Goal: Task Accomplishment & Management: Use online tool/utility

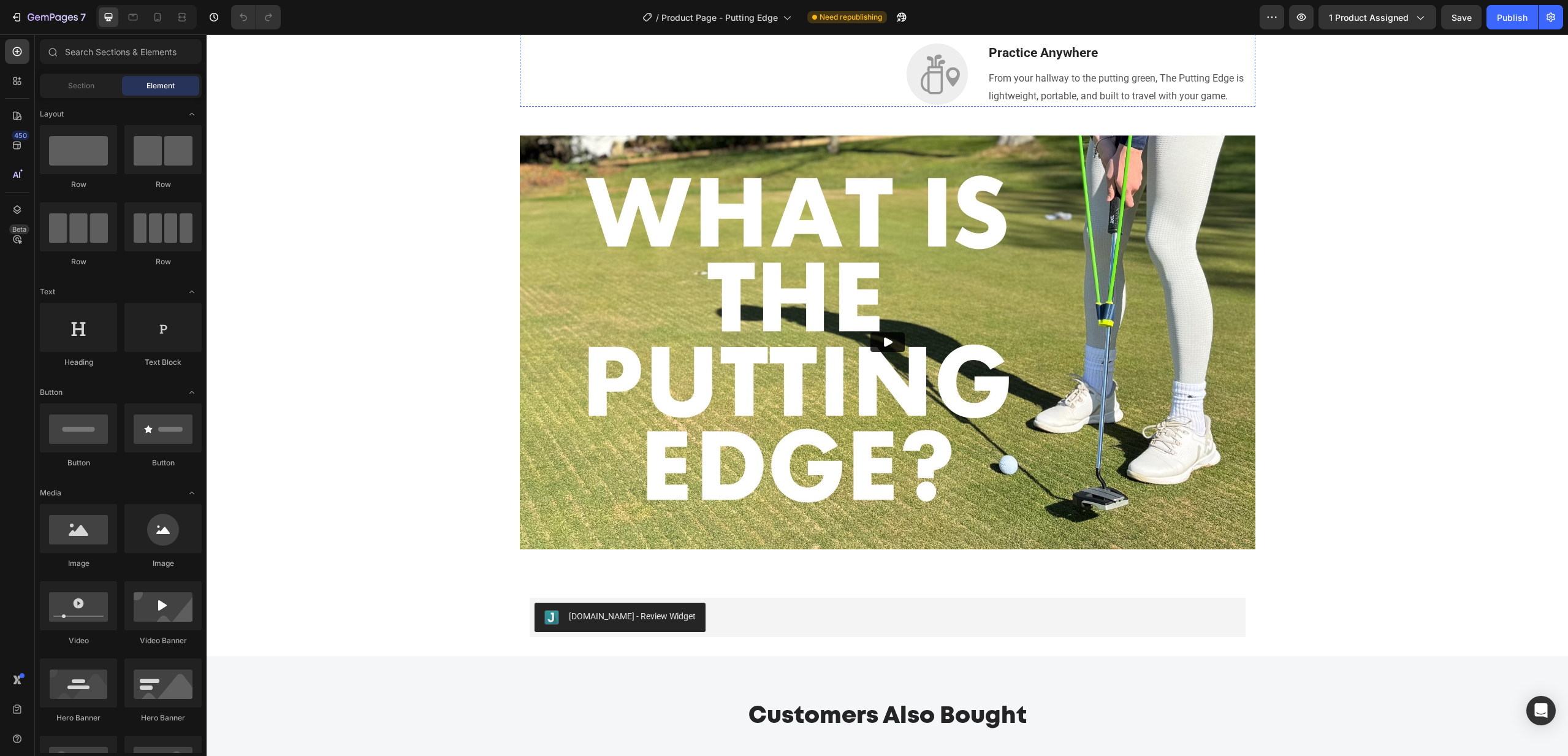
scroll to position [1287, 0]
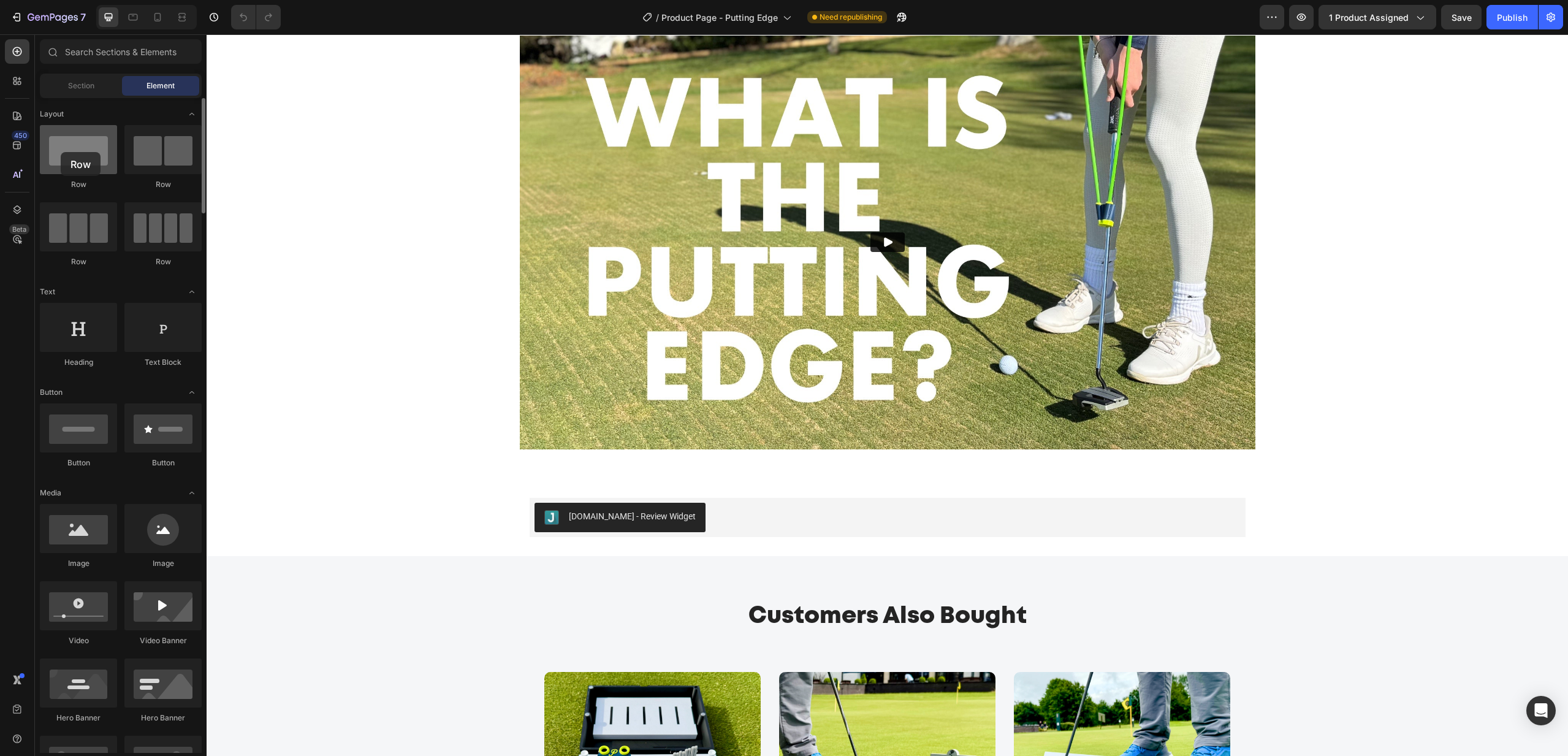
drag, startPoint x: 82, startPoint y: 155, endPoint x: 60, endPoint y: 152, distance: 22.2
click at [60, 152] on div at bounding box center [79, 150] width 77 height 49
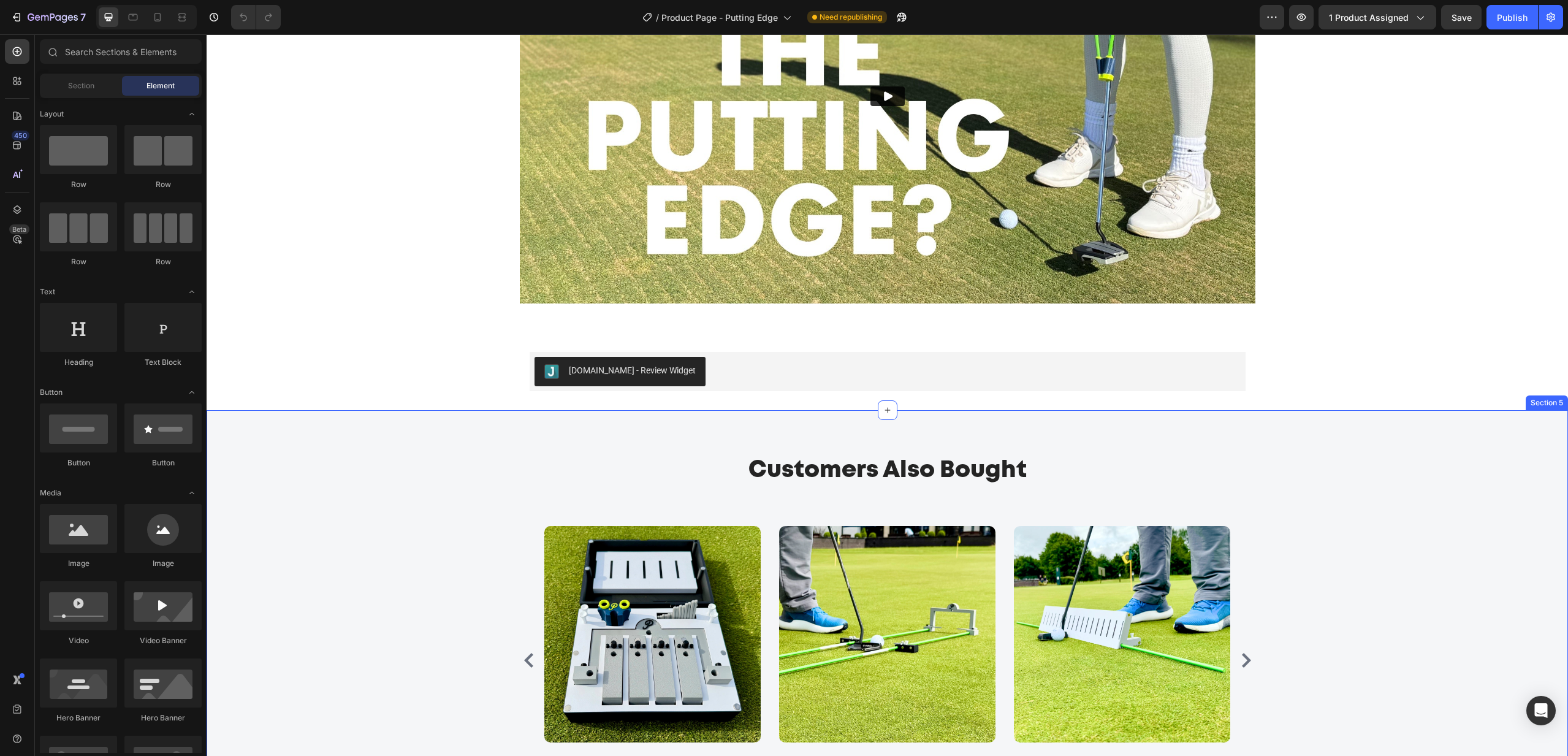
scroll to position [1698, 0]
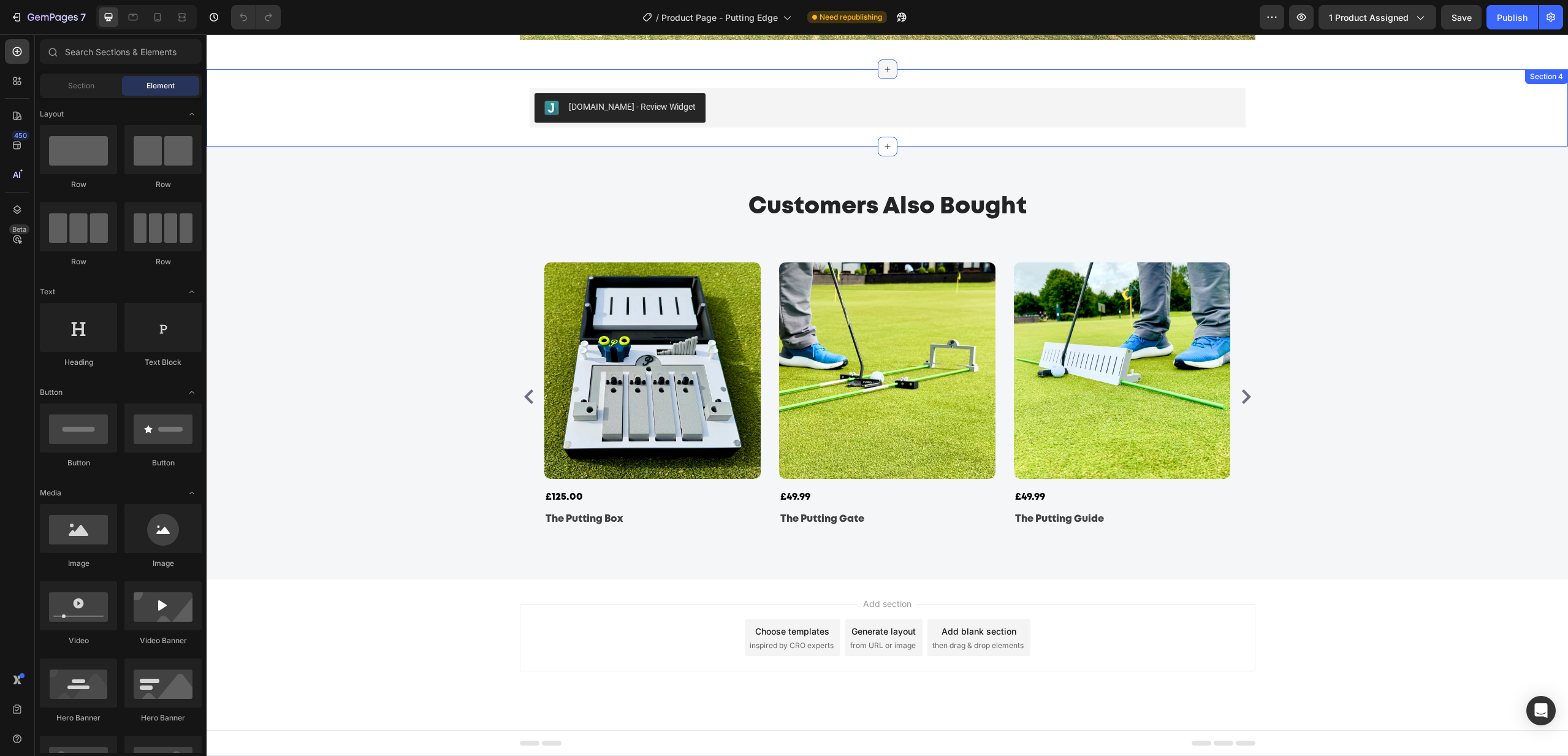
click at [889, 69] on icon at bounding box center [888, 69] width 5 height 5
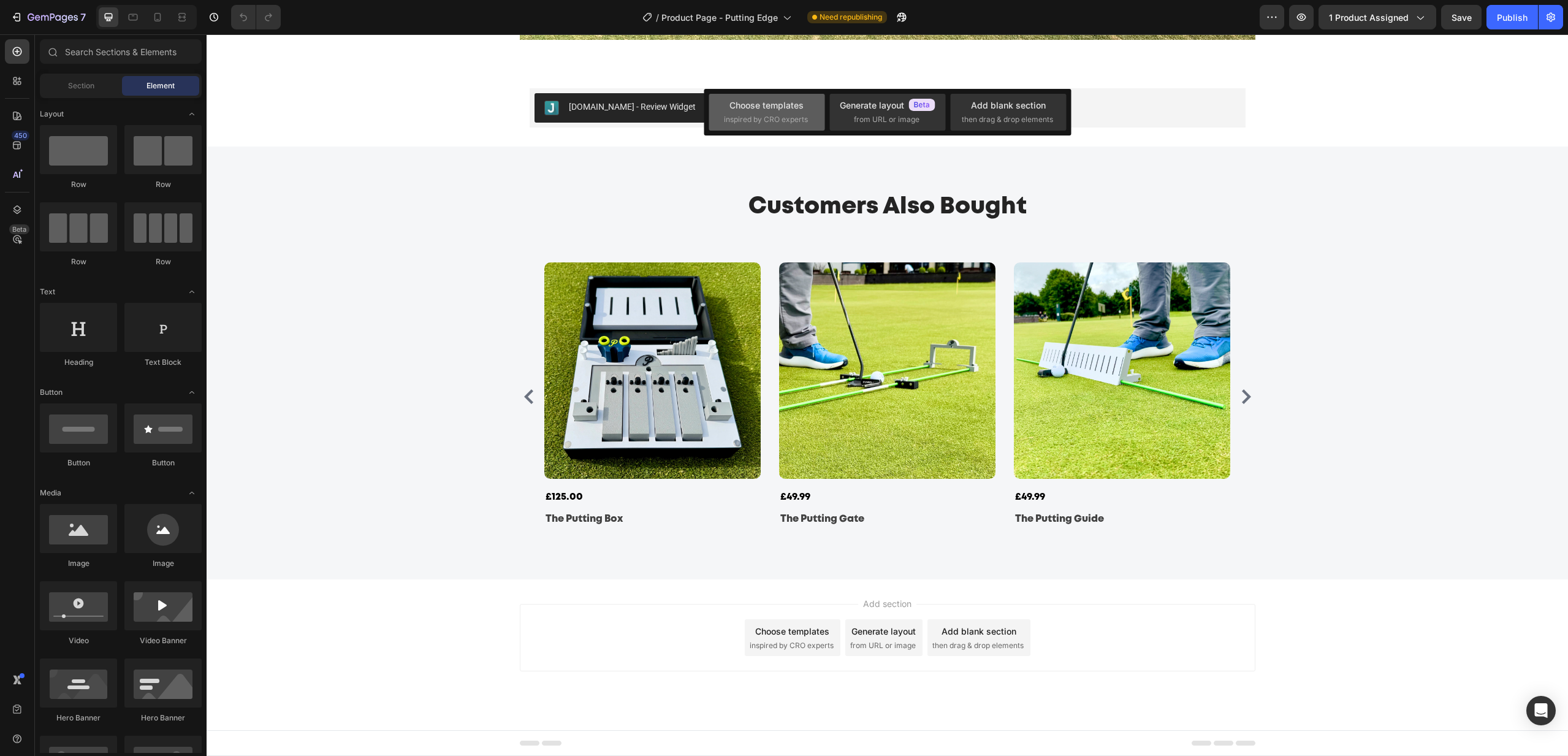
click at [776, 113] on div "Choose templates inspired by CRO experts" at bounding box center [767, 112] width 86 height 26
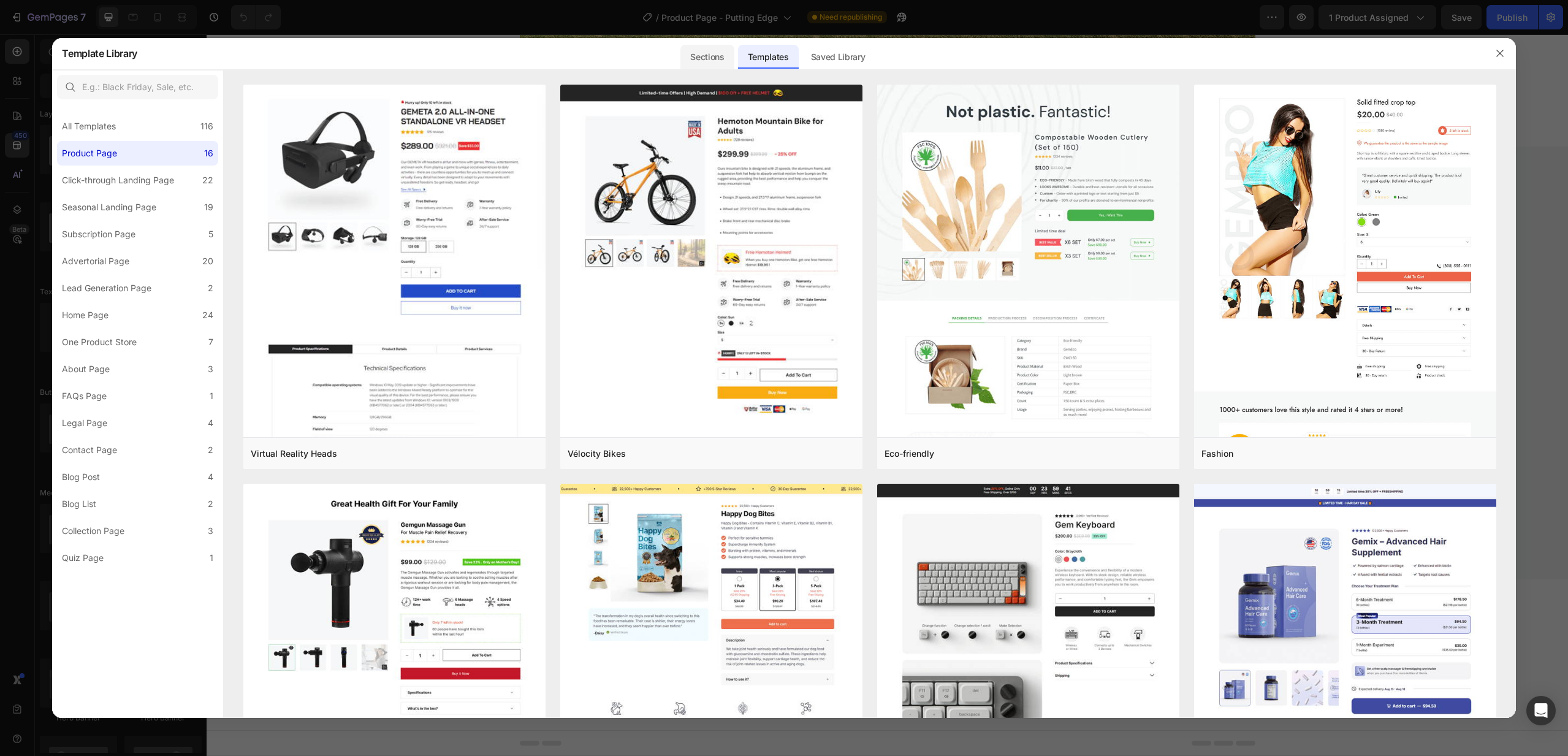
click at [707, 55] on div "Sections" at bounding box center [707, 57] width 53 height 24
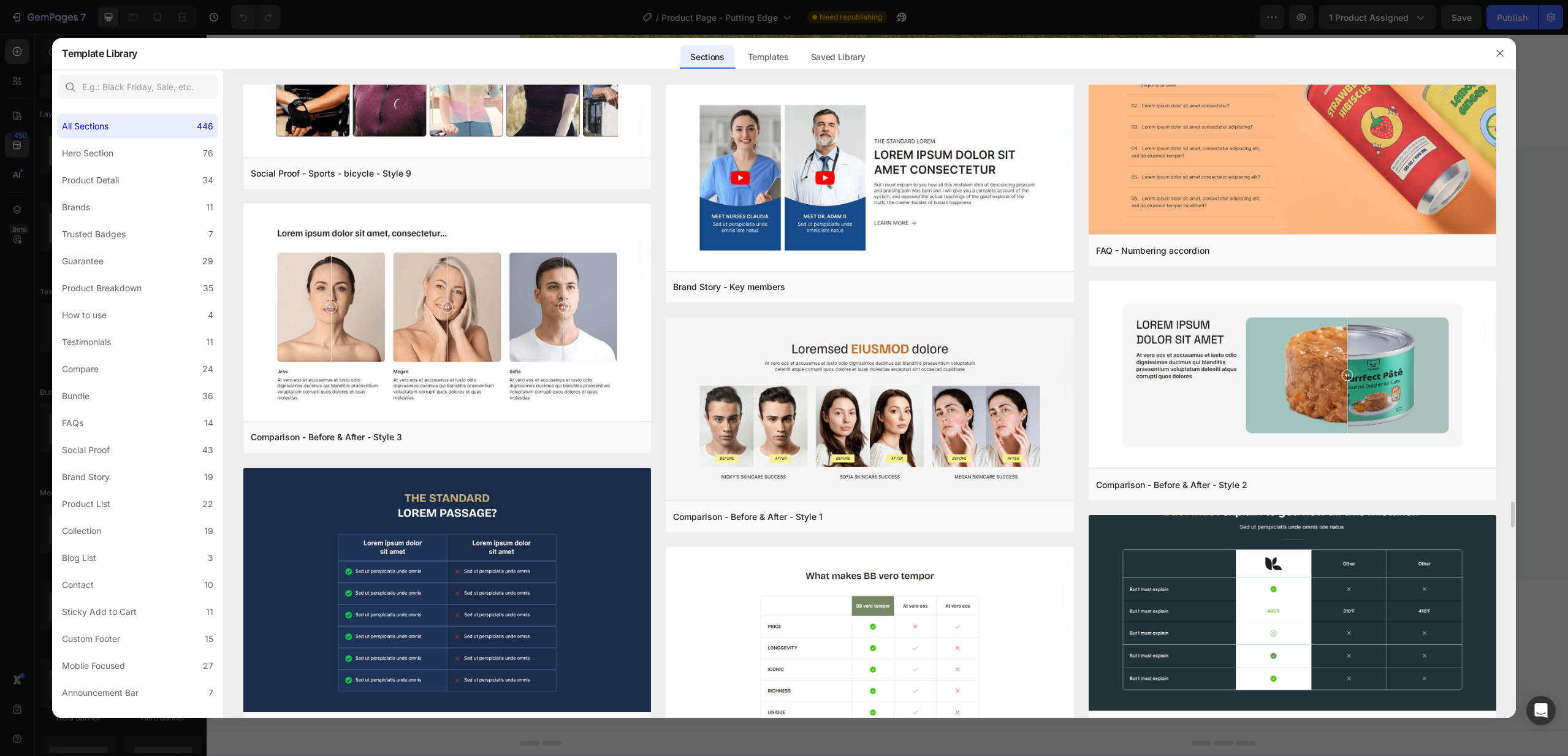
scroll to position [13808, 0]
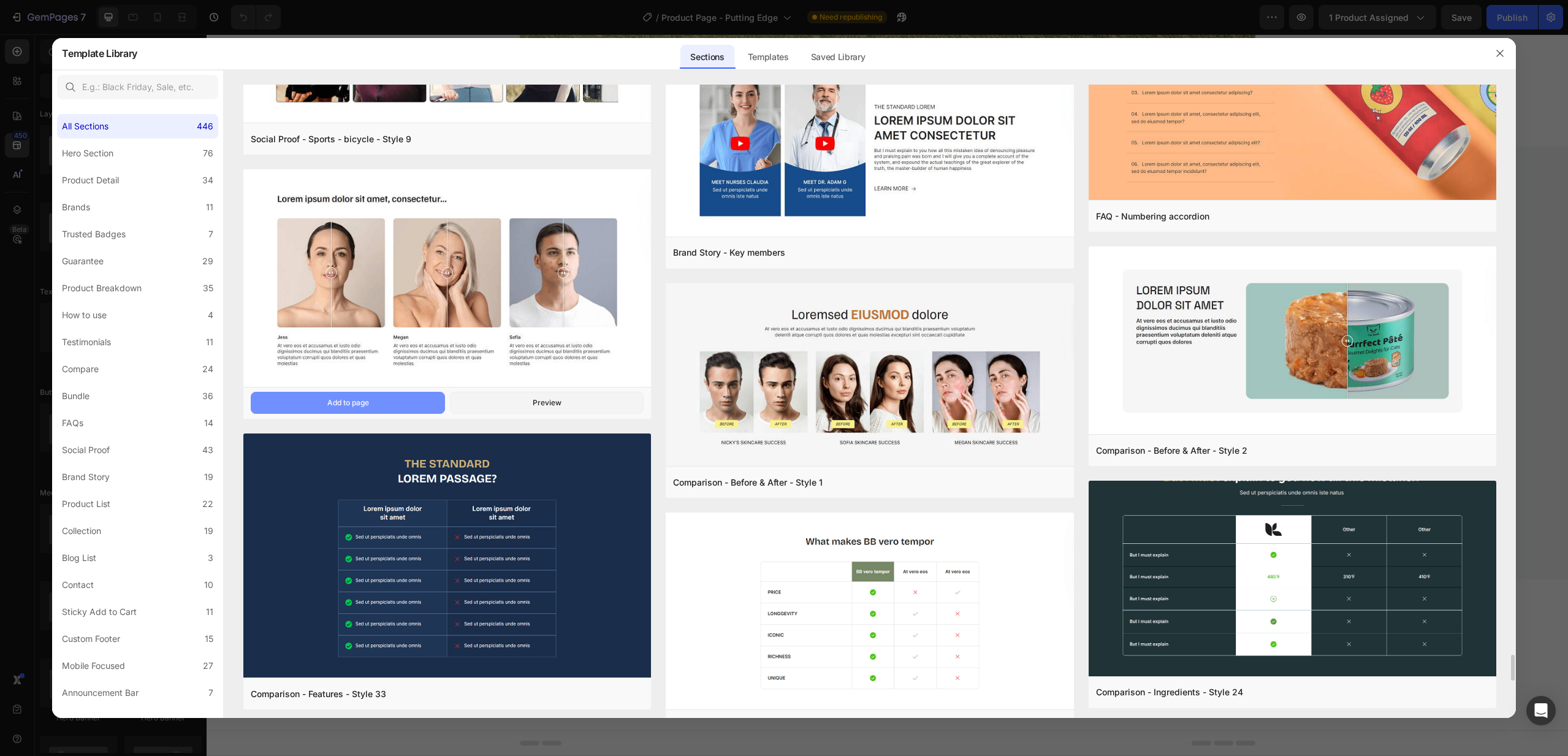
click at [362, 405] on div "Add to page" at bounding box center [348, 402] width 42 height 11
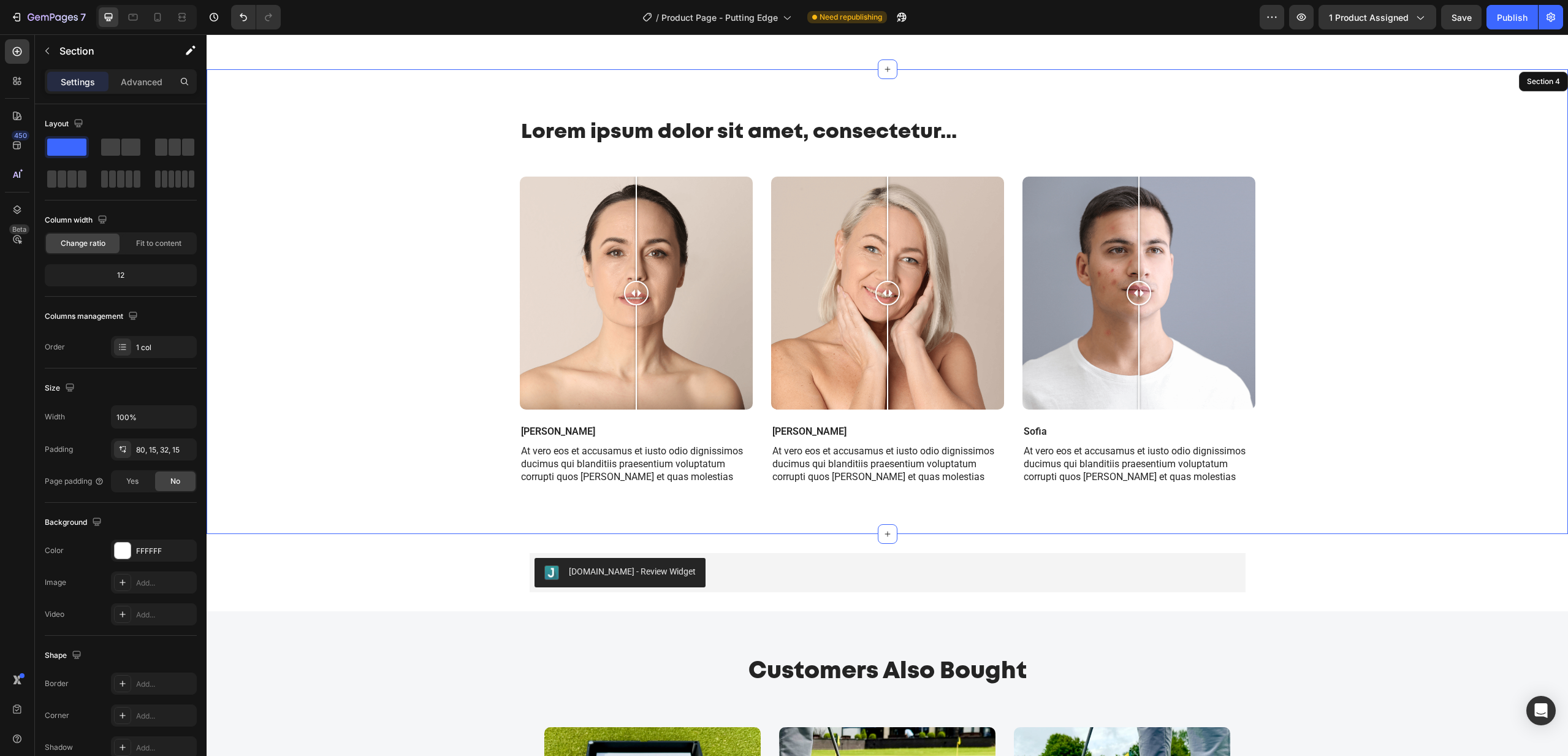
scroll to position [1732, 0]
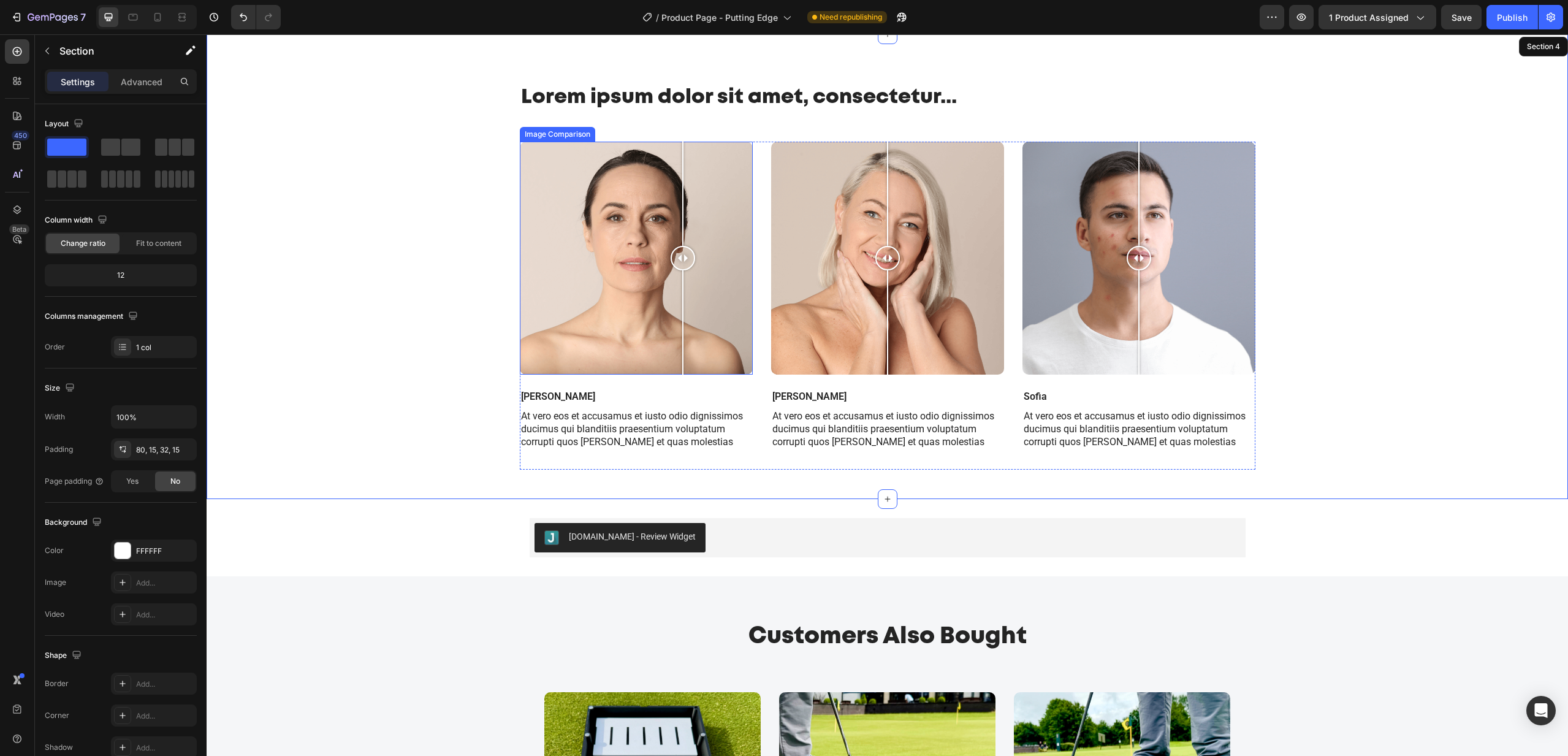
click at [683, 260] on div at bounding box center [636, 258] width 233 height 233
drag, startPoint x: 684, startPoint y: 256, endPoint x: 683, endPoint y: 268, distance: 12.0
click at [683, 268] on div at bounding box center [683, 258] width 24 height 24
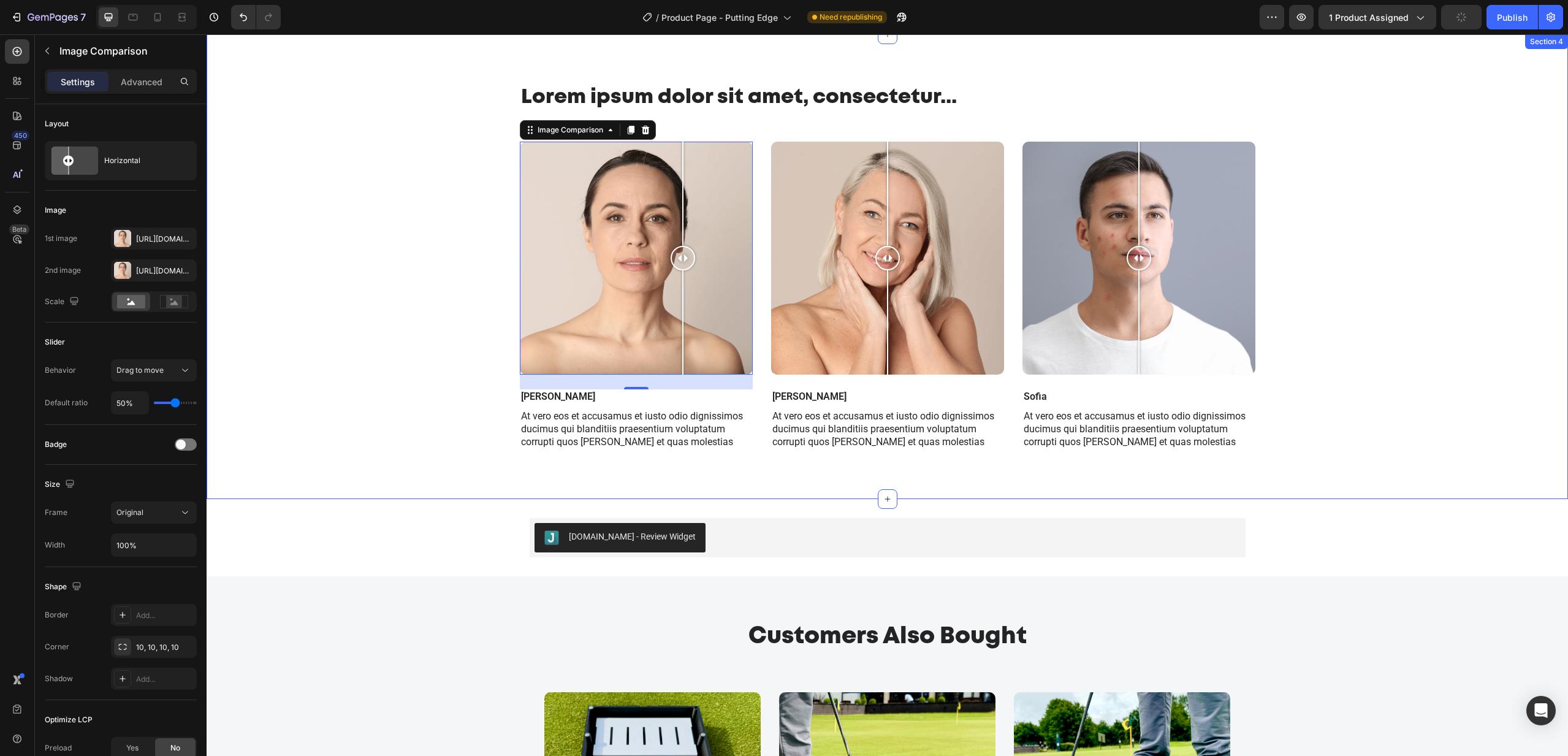
scroll to position [1700, 0]
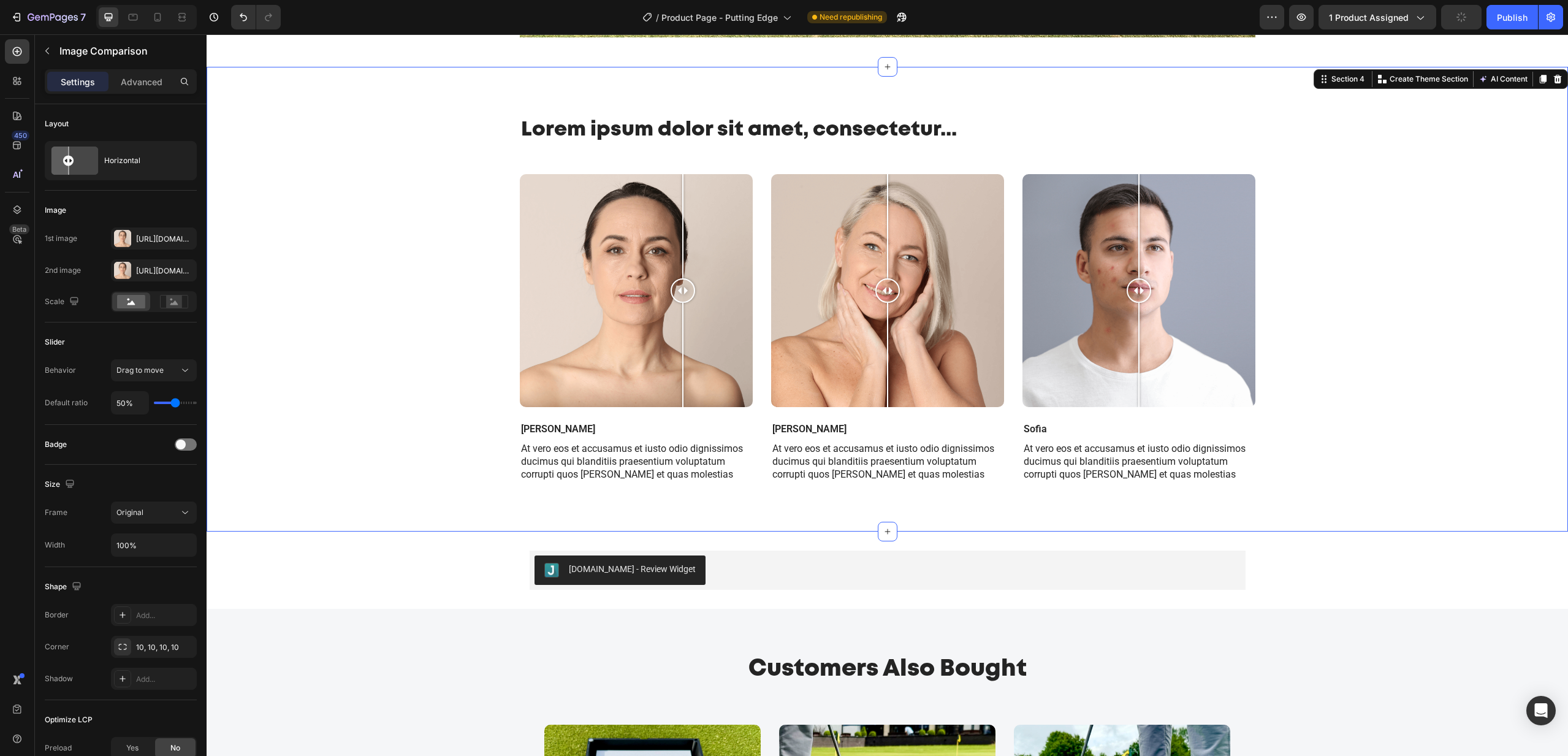
drag, startPoint x: 918, startPoint y: 93, endPoint x: 1039, endPoint y: 98, distance: 121.1
click at [918, 93] on div "Lorem ipsum dolor sit amet, consectetur... Heading Row Image Comparison [PERSON…" at bounding box center [887, 298] width 1362 height 465
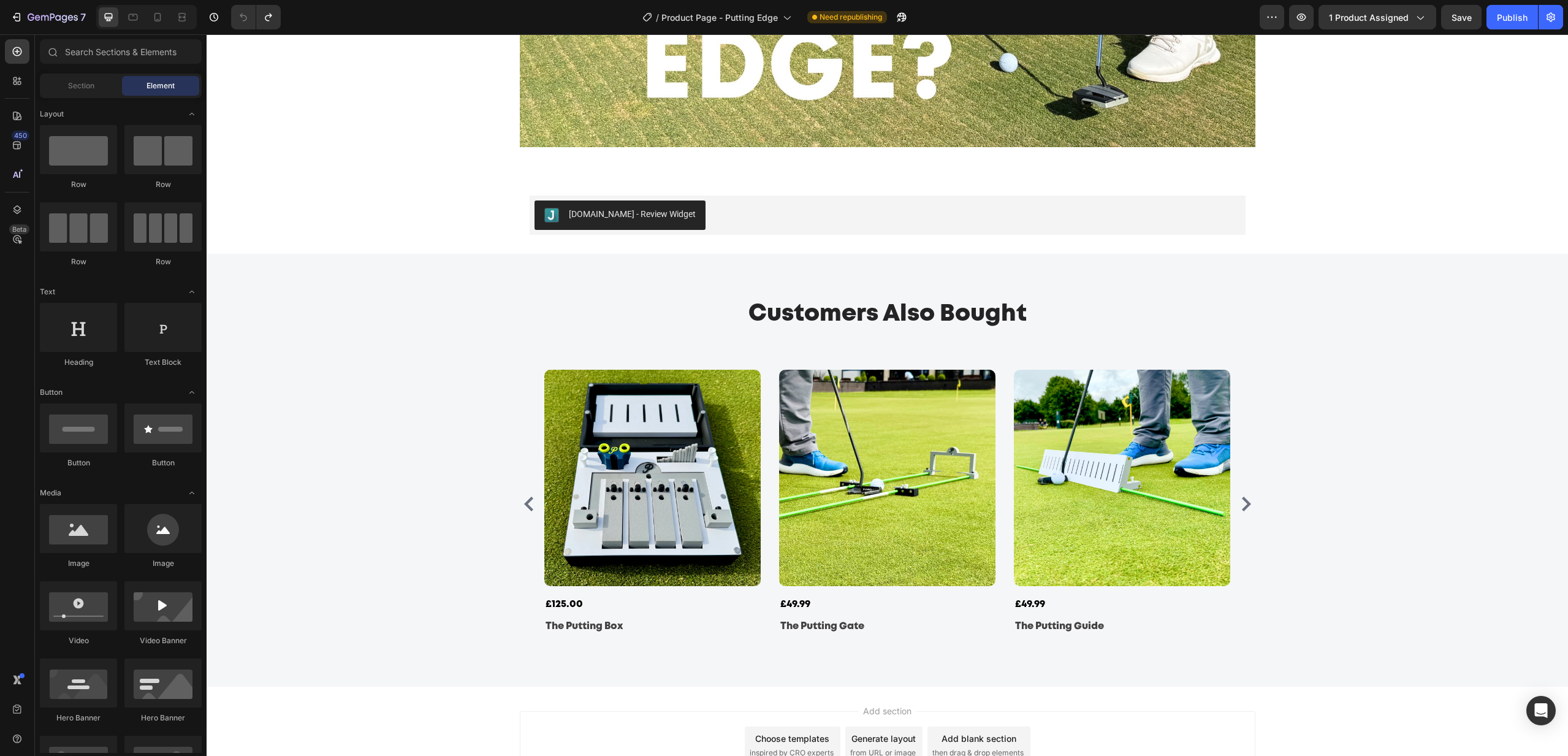
scroll to position [1589, 0]
click at [886, 176] on icon at bounding box center [888, 177] width 10 height 10
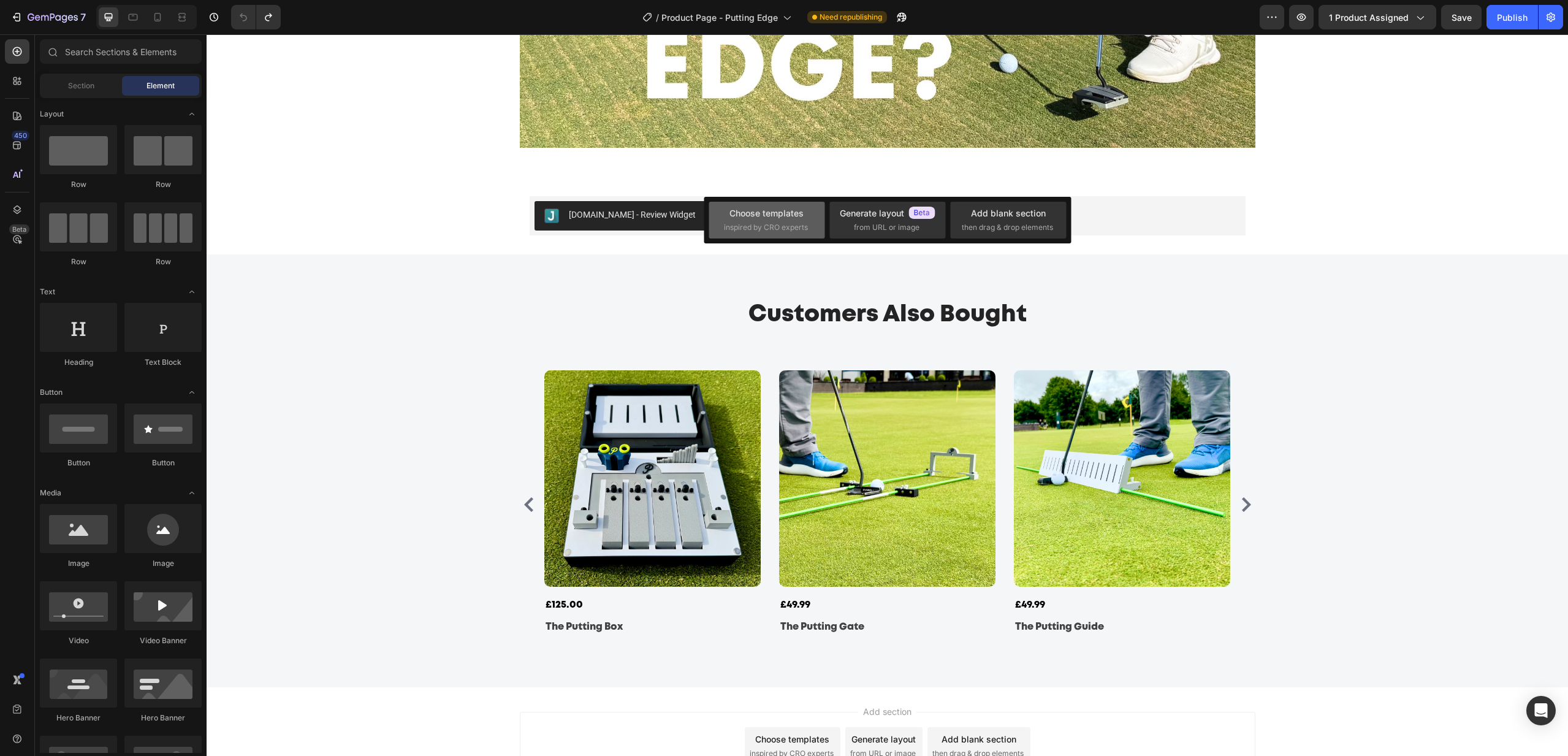
click at [778, 220] on div "Choose templates inspired by CRO experts" at bounding box center [767, 220] width 86 height 26
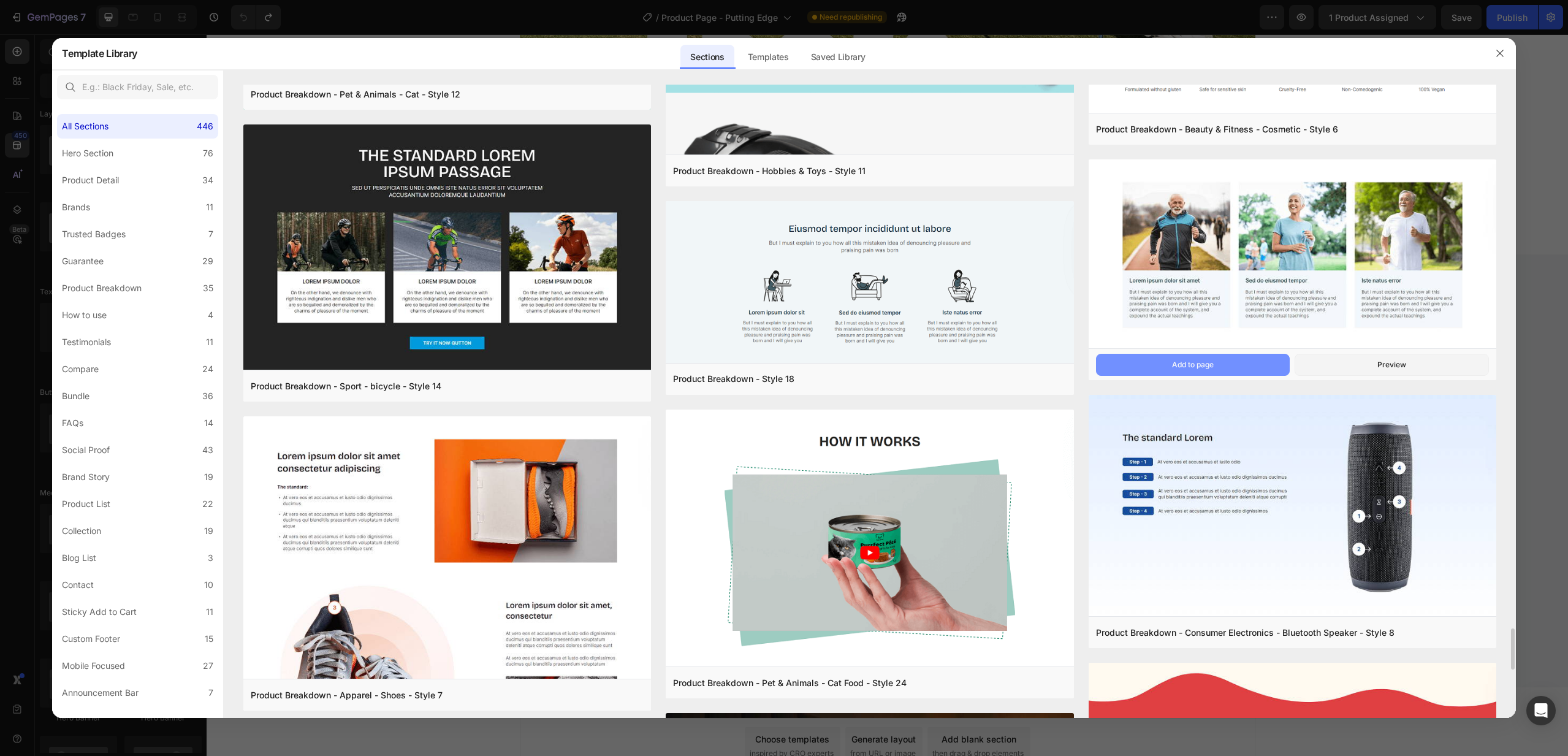
scroll to position [8536, 0]
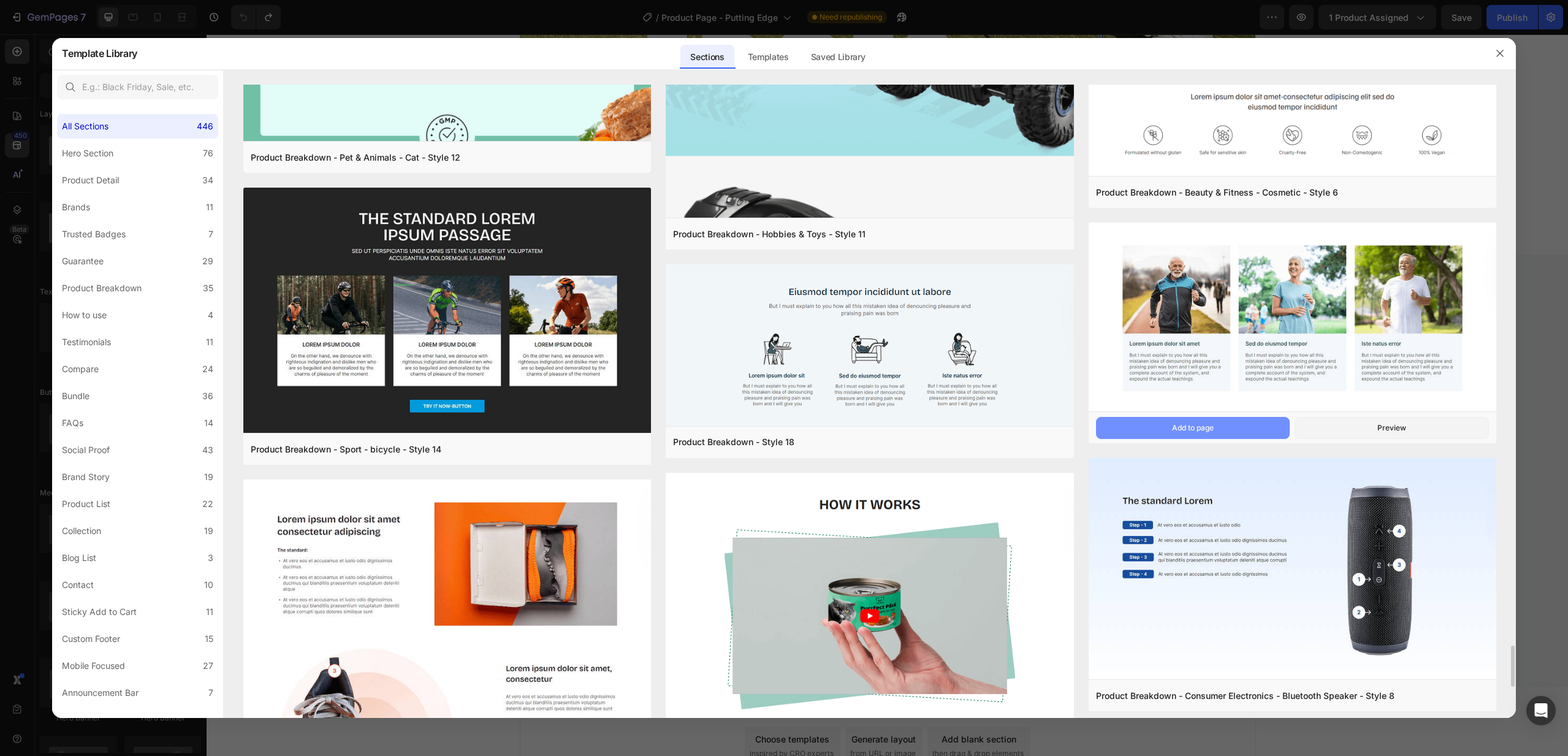
click at [1202, 430] on div "Add to page" at bounding box center [1193, 428] width 42 height 11
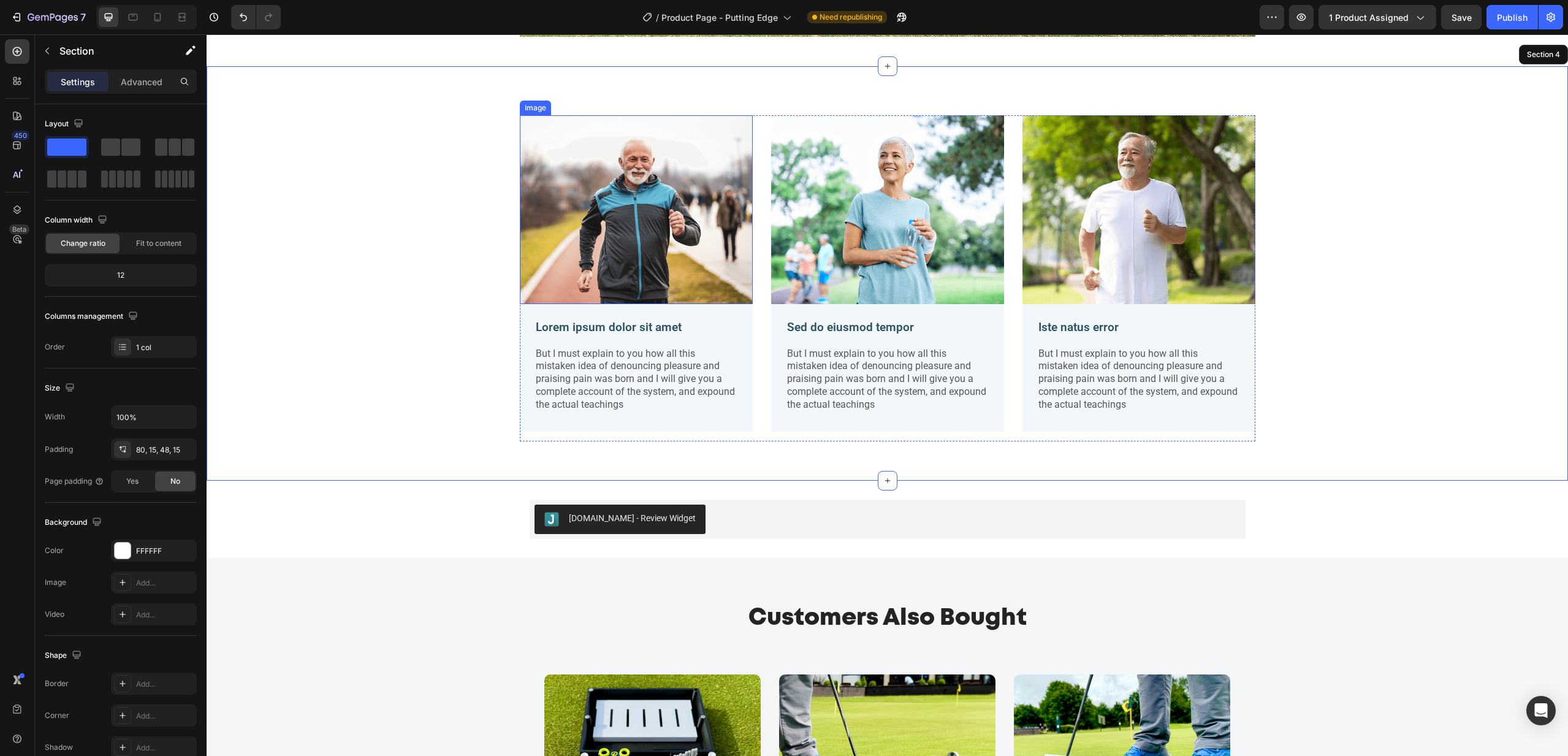
scroll to position [1670, 0]
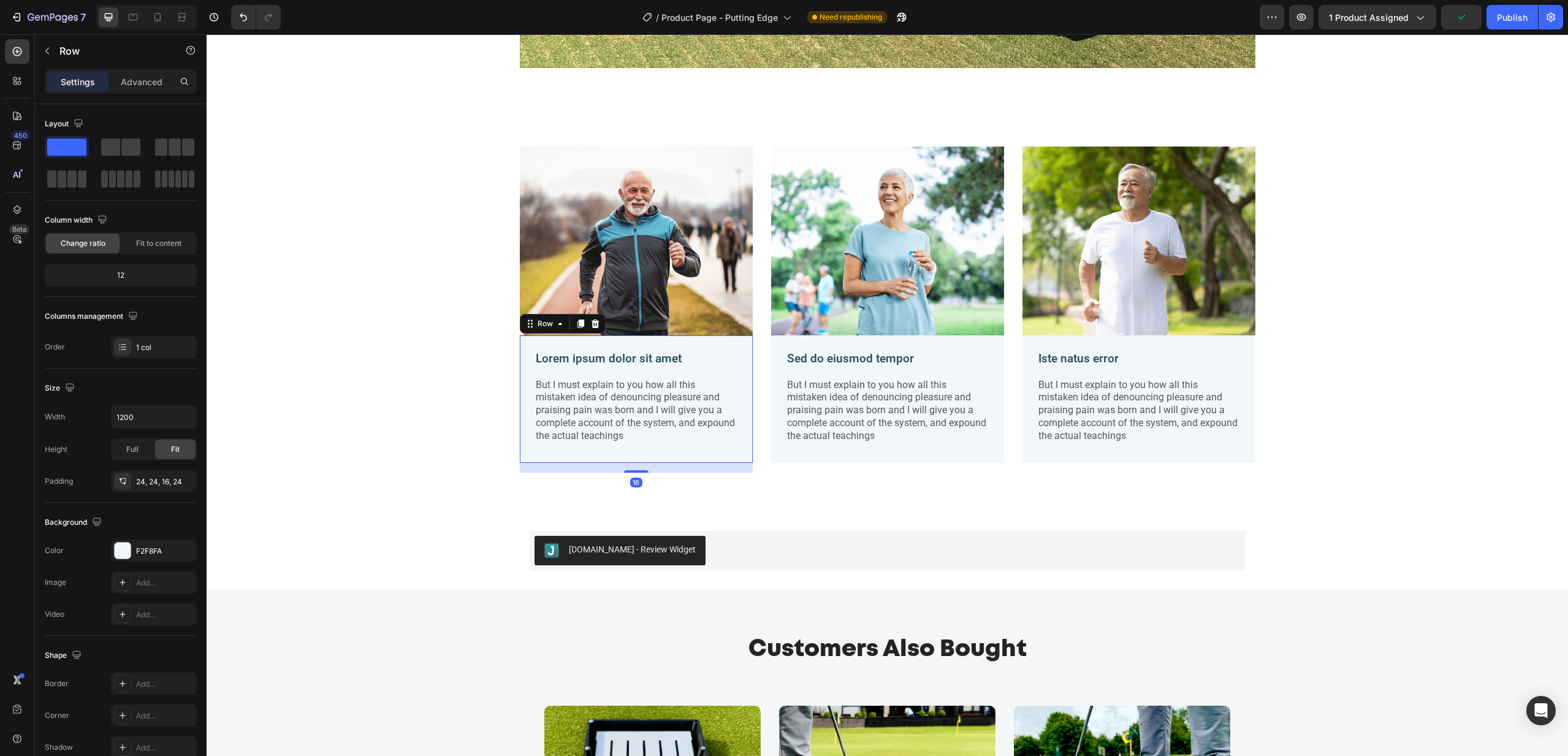
click at [749, 354] on div "Lorem ipsum dolor sit amet Text Block But I must explain to you how all this mi…" at bounding box center [636, 399] width 233 height 129
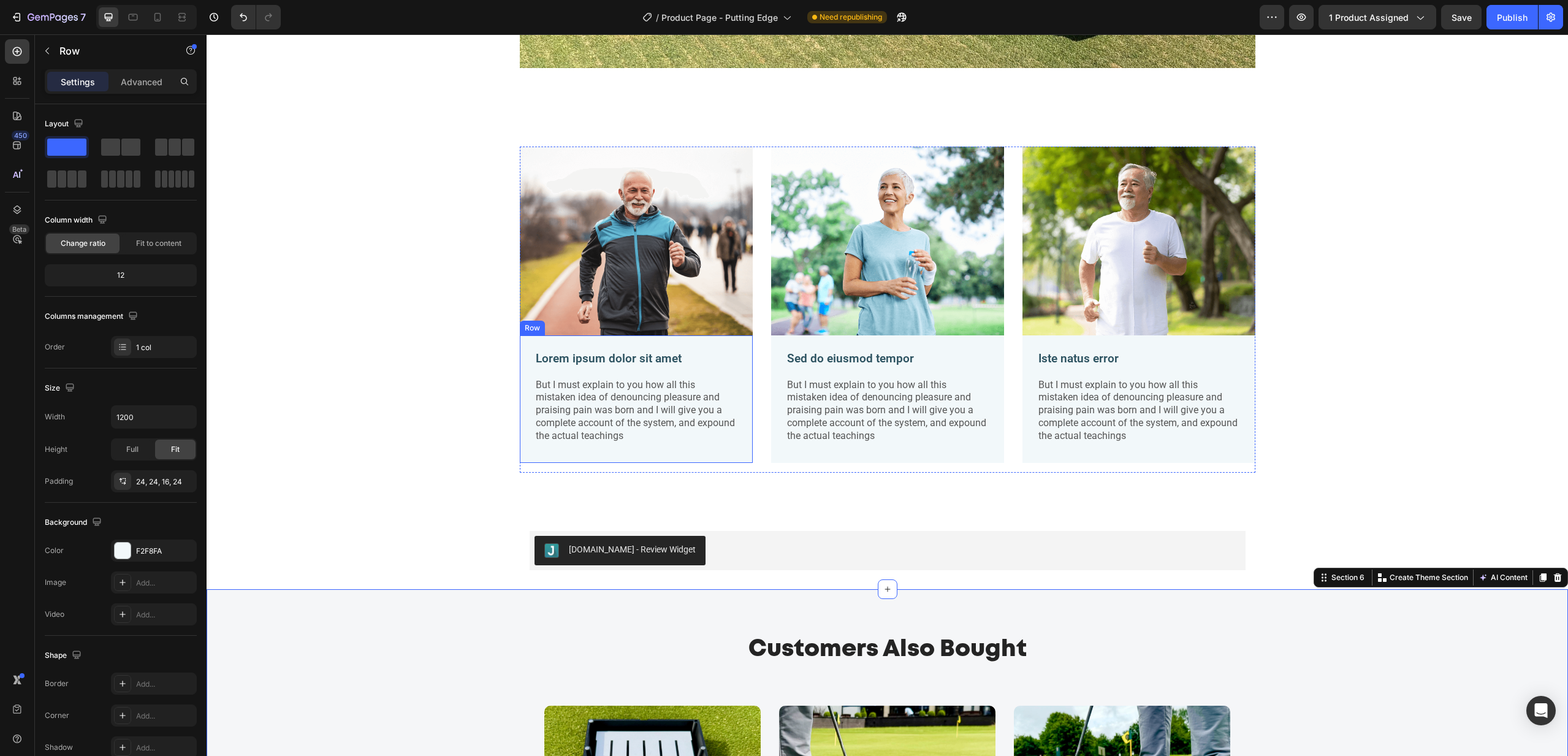
click at [736, 451] on div "Lorem ipsum dolor sit amet Text Block But I must explain to you how all this mi…" at bounding box center [636, 402] width 204 height 103
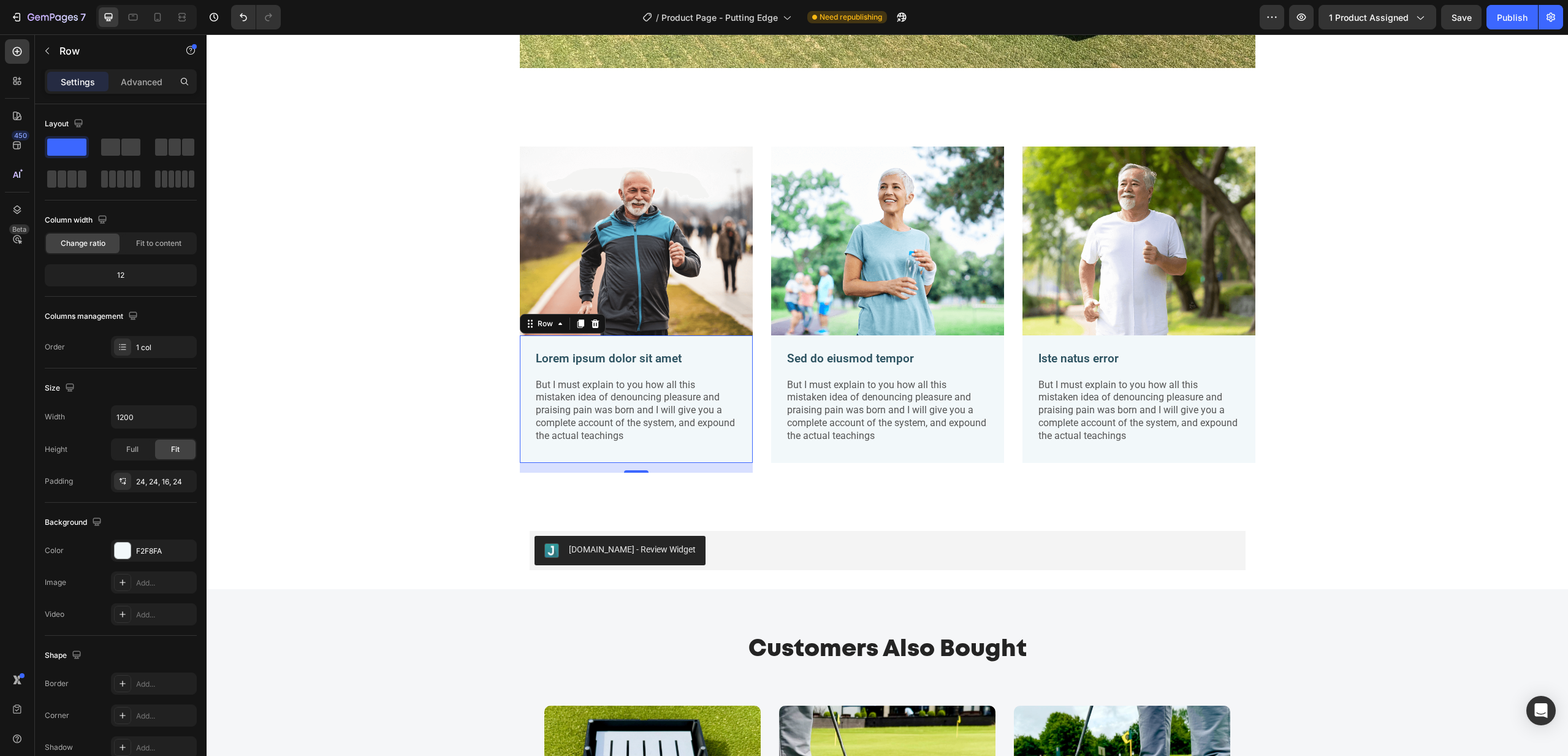
click at [661, 459] on div "Lorem ipsum dolor sit amet Text Block But I must explain to you how all this mi…" at bounding box center [636, 399] width 233 height 129
click at [152, 550] on div "F2F8FA" at bounding box center [154, 551] width 36 height 11
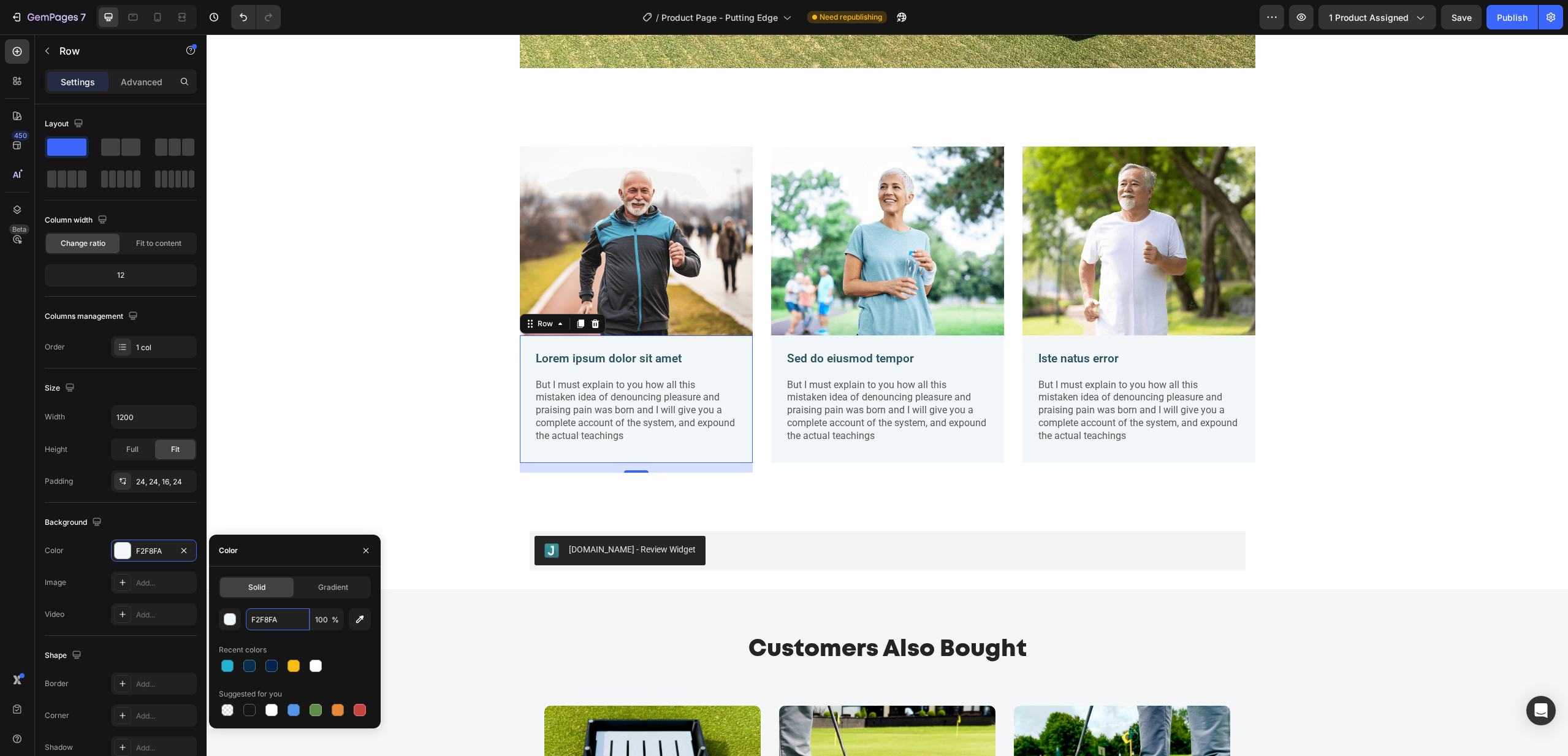
drag, startPoint x: 282, startPoint y: 619, endPoint x: 241, endPoint y: 618, distance: 41.0
click at [241, 618] on div "F2F8FA 100 %" at bounding box center [295, 619] width 152 height 22
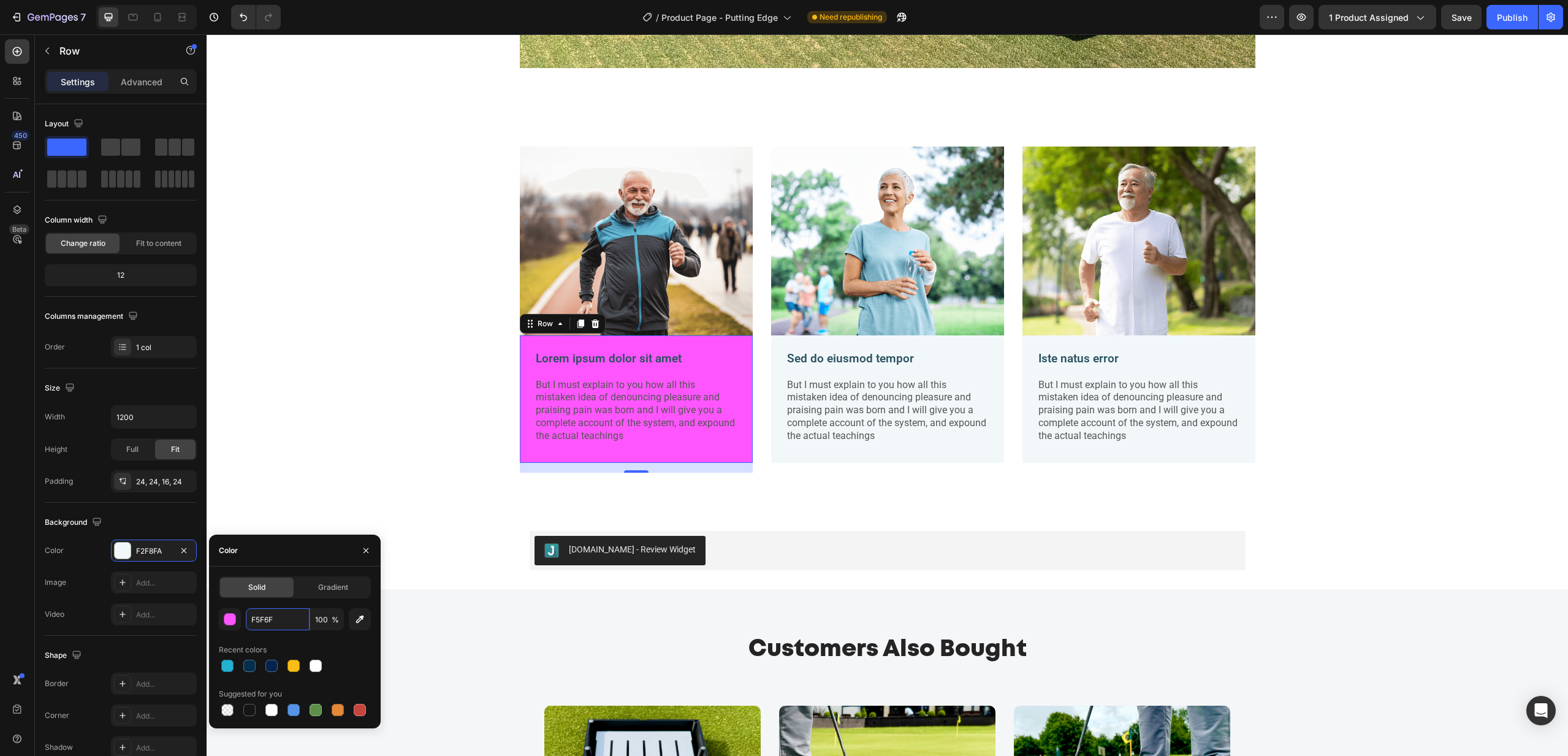
type input "F5F6F8"
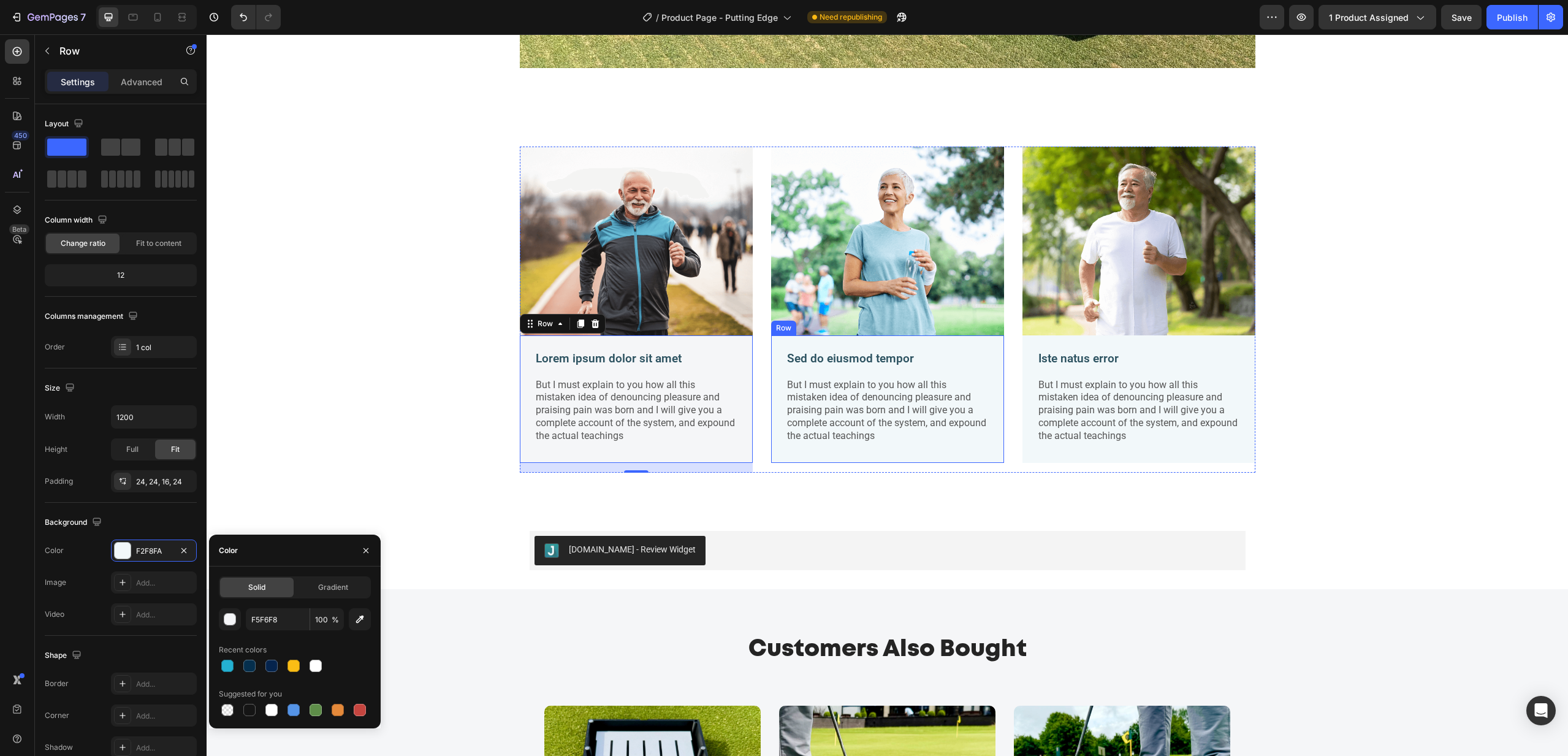
click at [837, 456] on div "Sed do eiusmod tempor Text Block But I must explain to you how all this mistake…" at bounding box center [888, 399] width 233 height 129
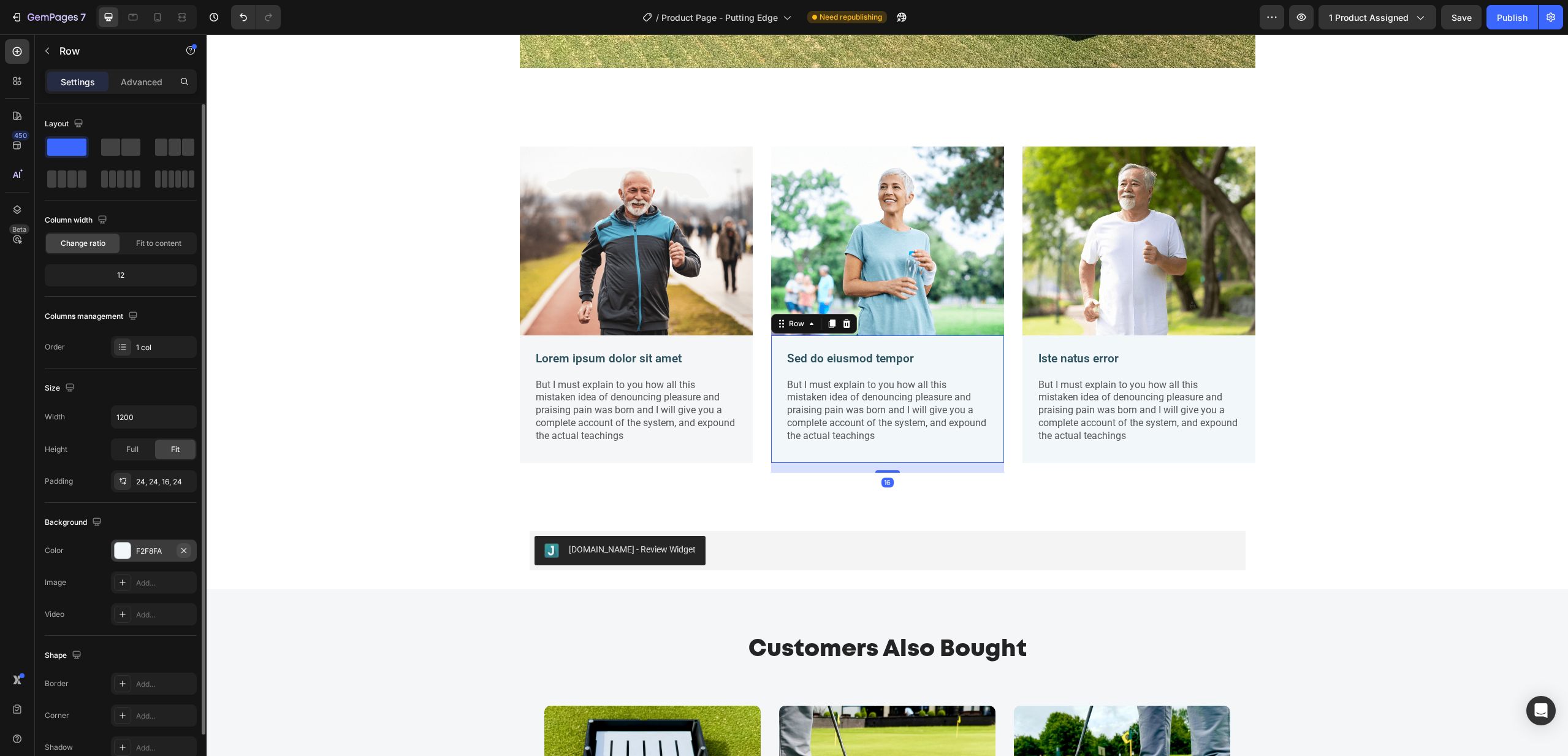
click at [179, 554] on icon "button" at bounding box center [184, 550] width 10 height 10
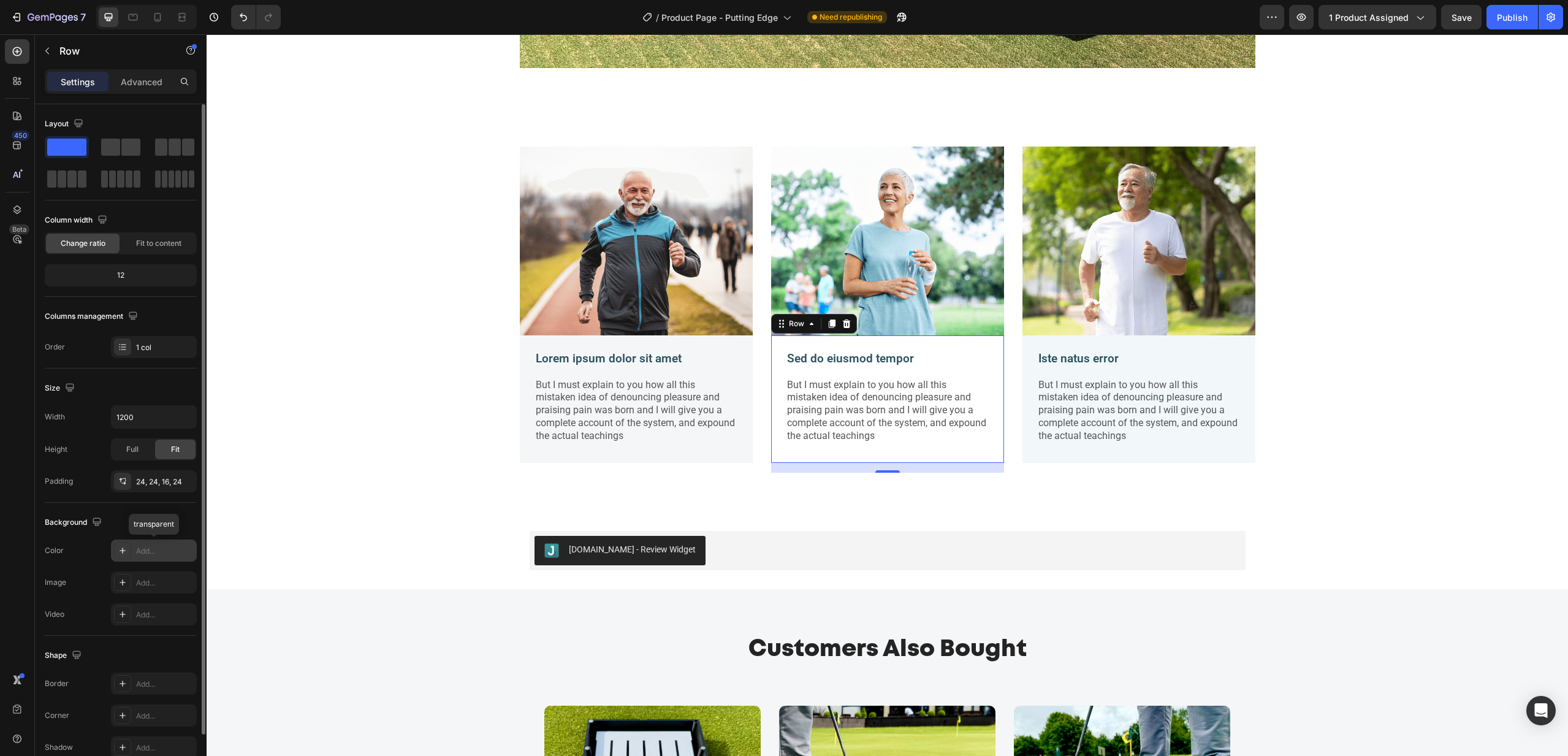
click at [150, 552] on div "Add..." at bounding box center [165, 551] width 58 height 11
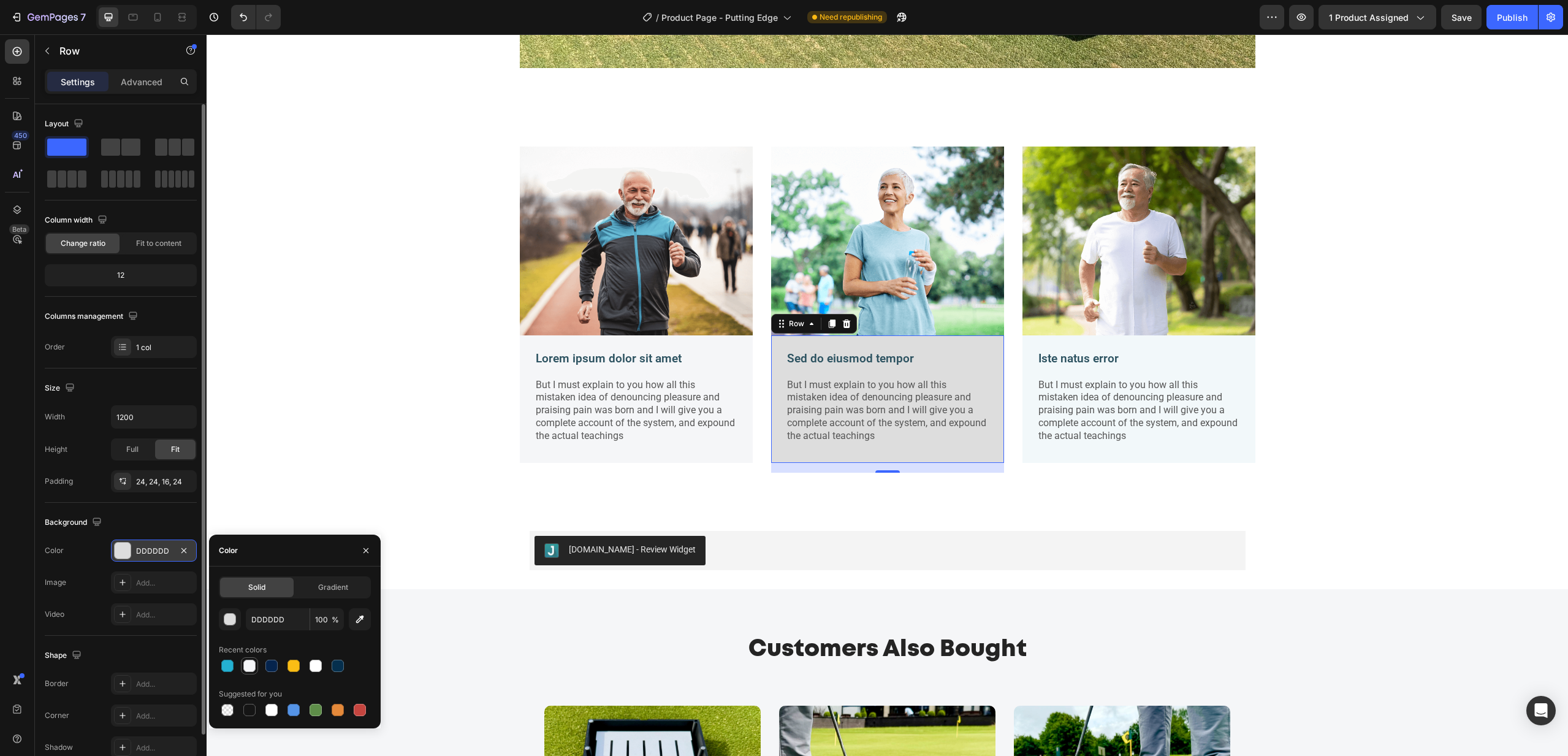
click at [254, 667] on div at bounding box center [249, 666] width 12 height 12
type input "F5F6F8"
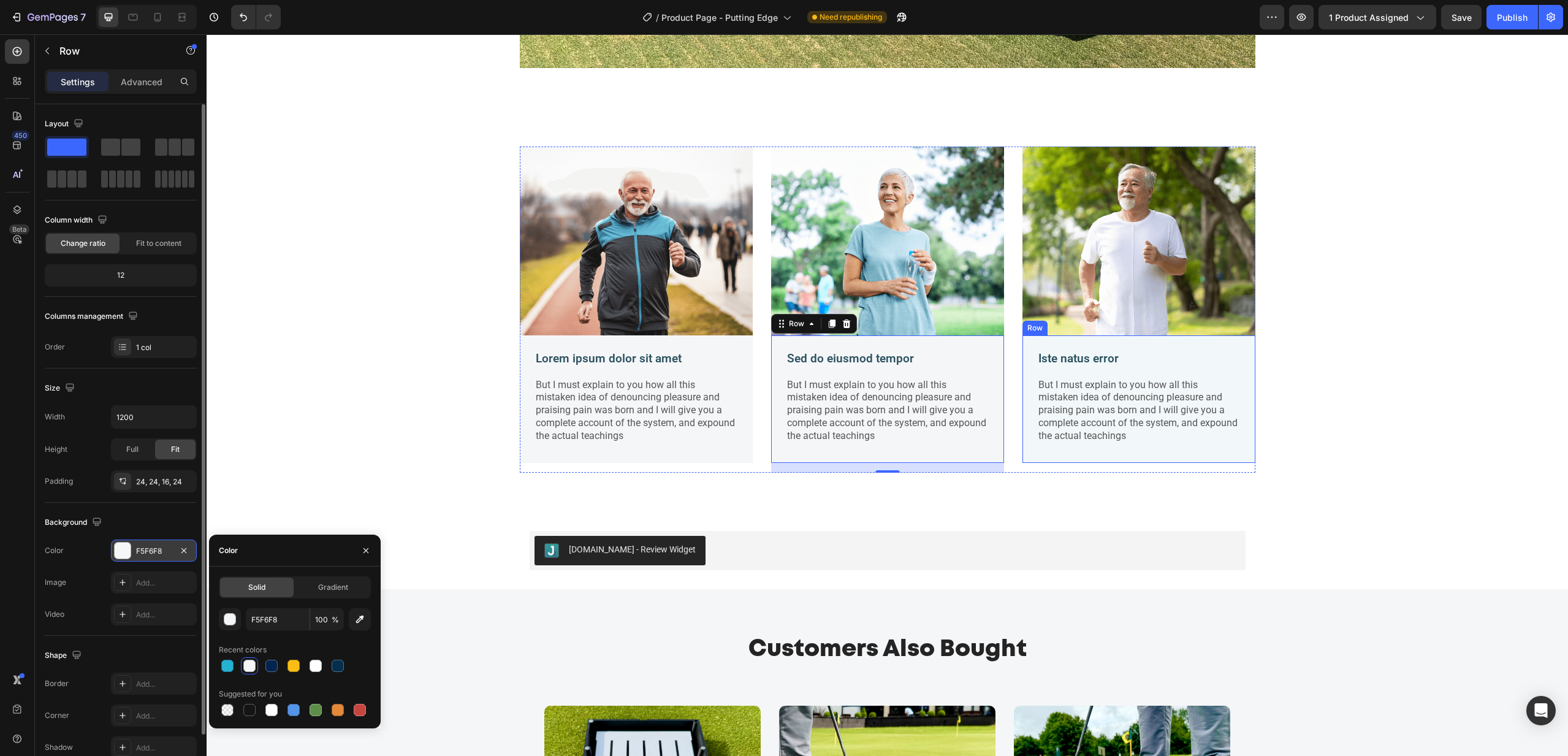
click at [1070, 457] on div "Iste natus error Text Block But I must explain to you how all this mistaken ide…" at bounding box center [1139, 399] width 233 height 129
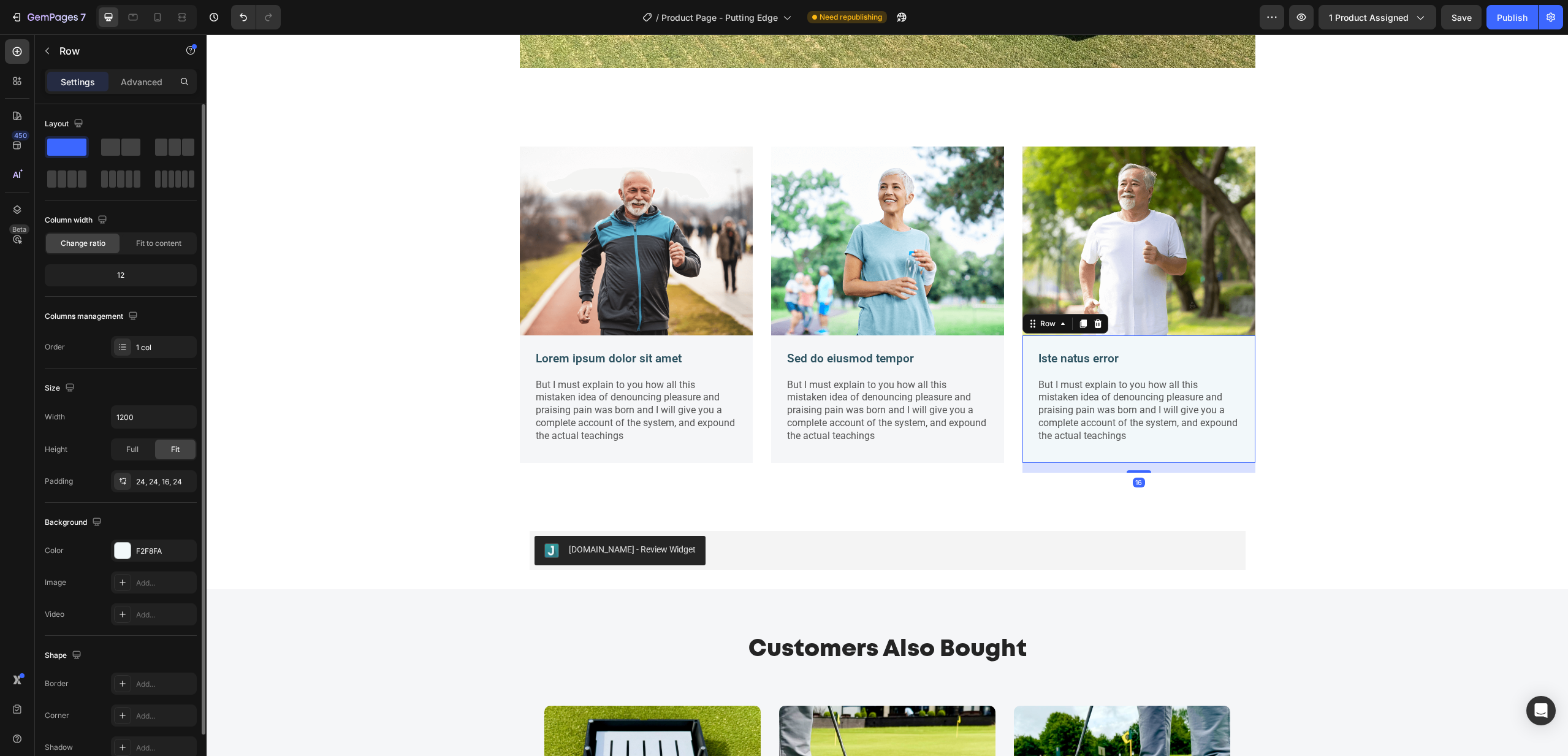
click at [153, 530] on div "Background" at bounding box center [121, 522] width 152 height 19
click at [150, 547] on div "F2F8FA" at bounding box center [154, 551] width 36 height 11
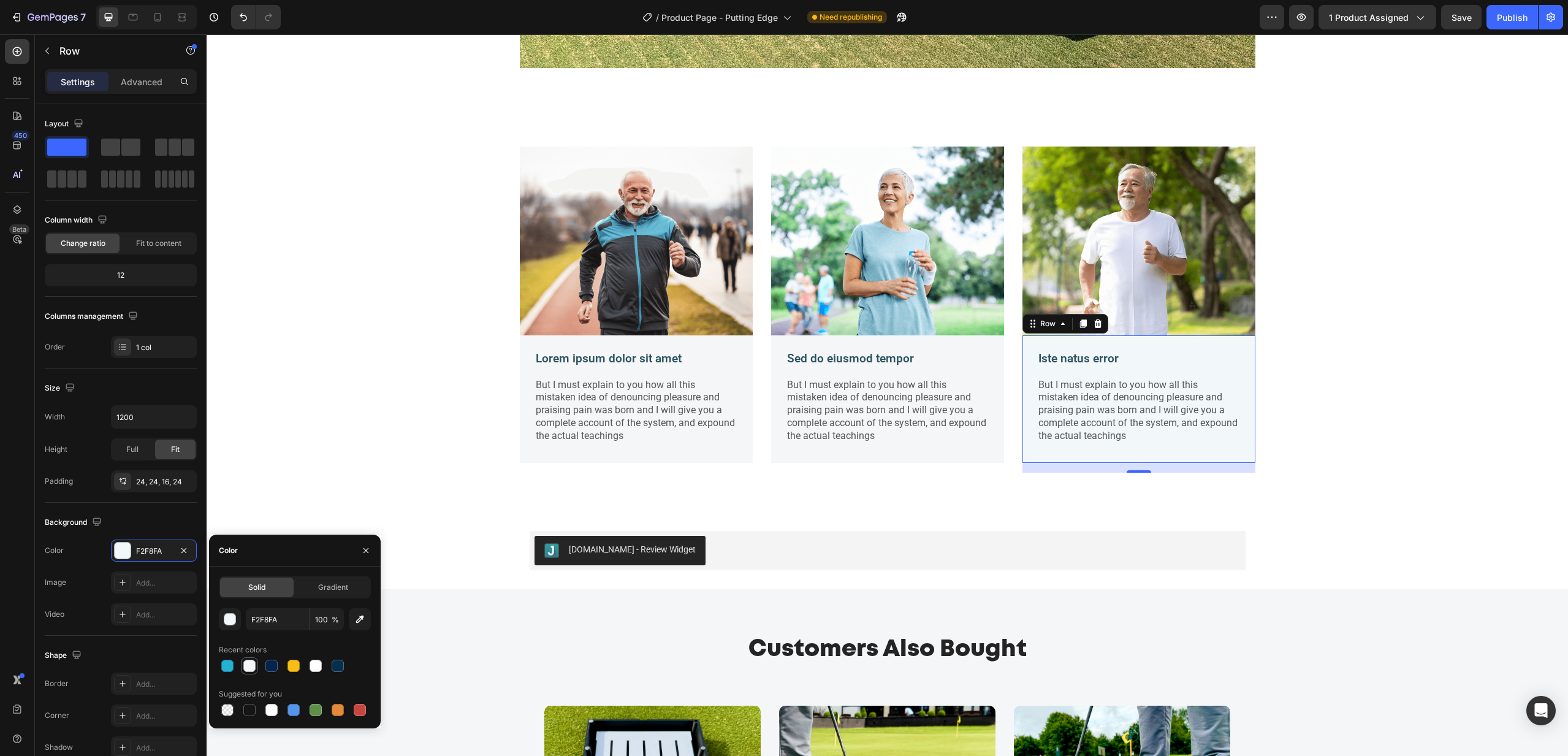
click at [251, 668] on div at bounding box center [249, 666] width 12 height 12
type input "F5F6F8"
click at [362, 552] on icon "button" at bounding box center [366, 550] width 10 height 10
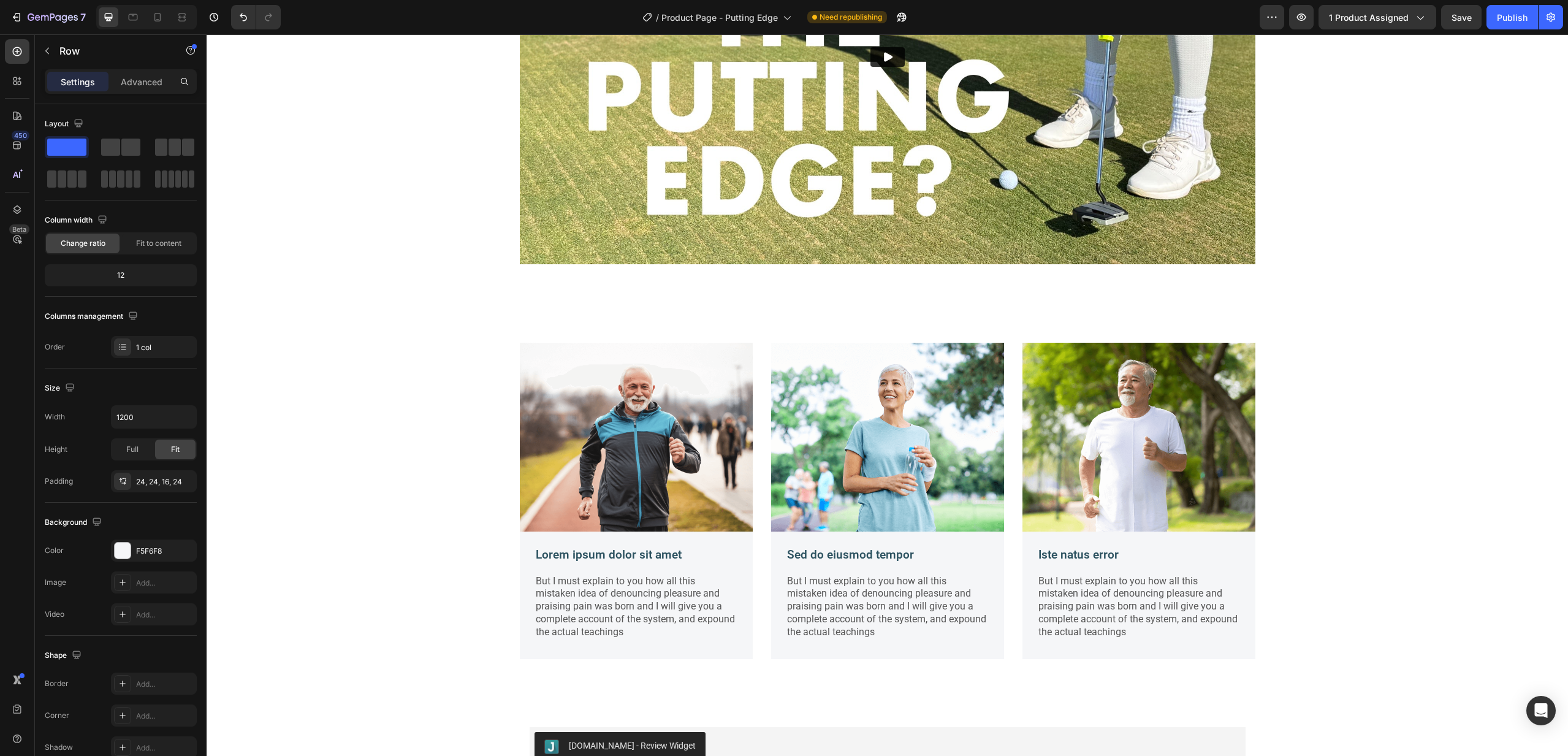
scroll to position [1523, 0]
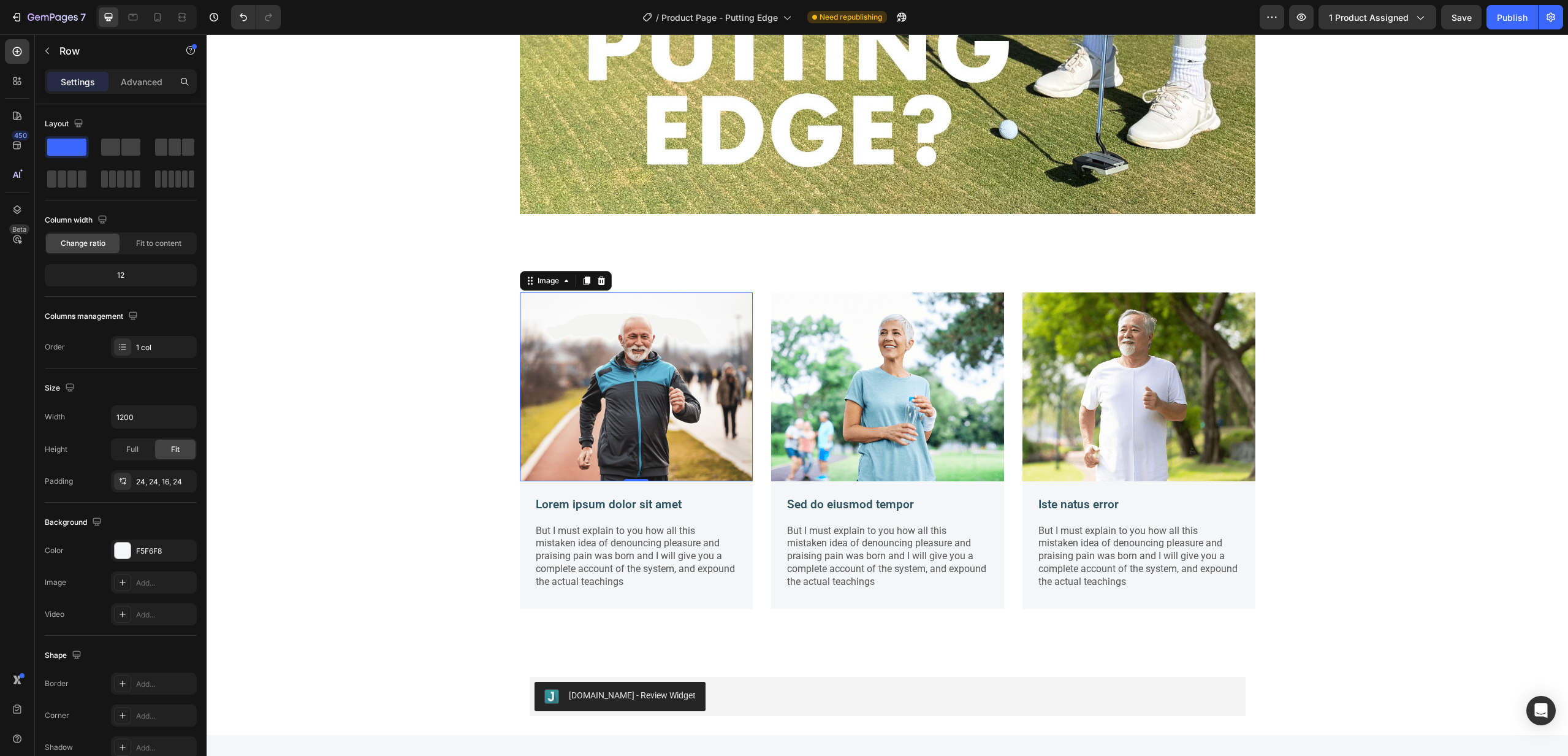
click at [652, 370] on img at bounding box center [636, 387] width 233 height 189
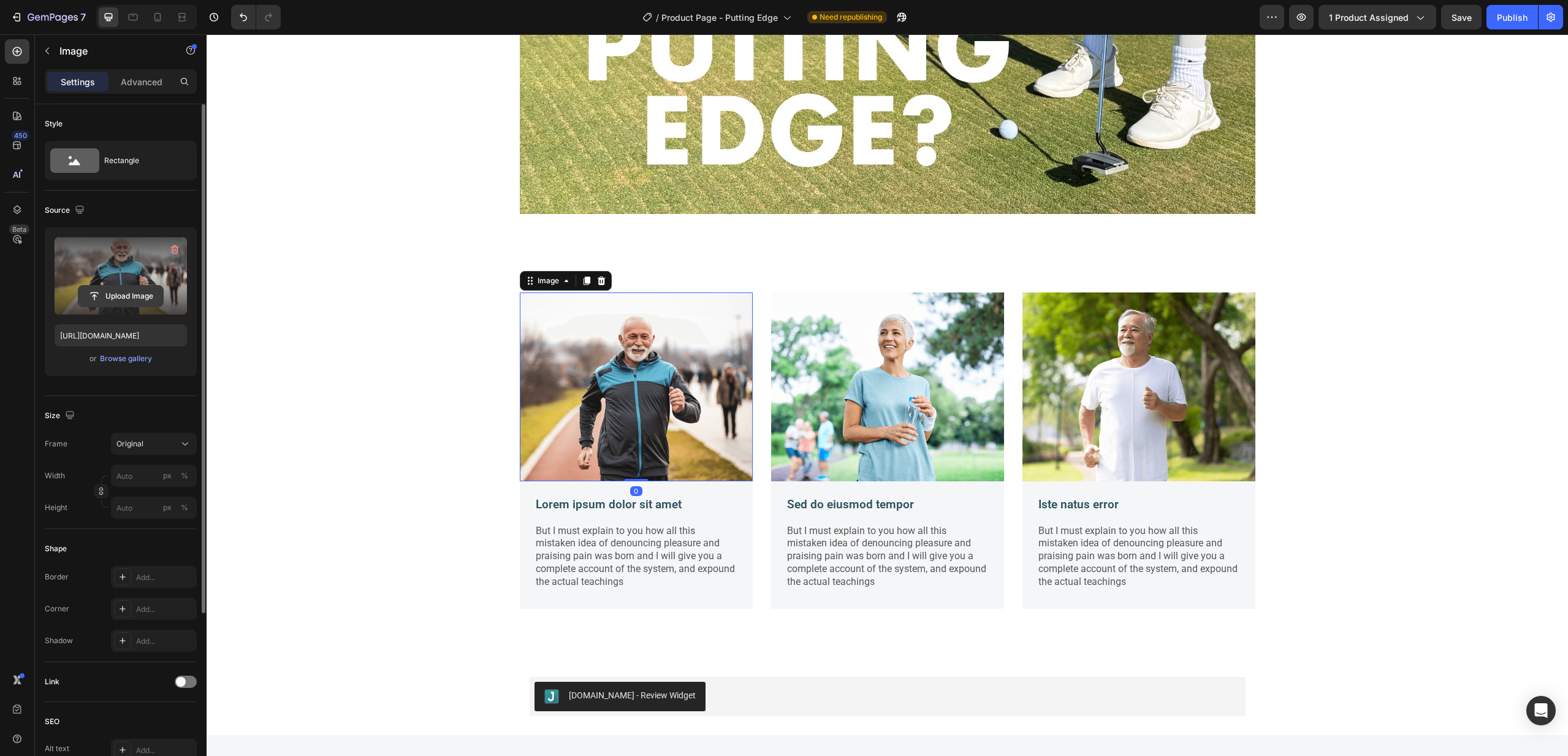
click at [141, 296] on input "file" at bounding box center [121, 297] width 85 height 21
click at [141, 248] on label at bounding box center [120, 276] width 132 height 77
click at [141, 286] on input "file" at bounding box center [121, 297] width 85 height 21
click at [111, 362] on div "Browse gallery" at bounding box center [126, 359] width 52 height 11
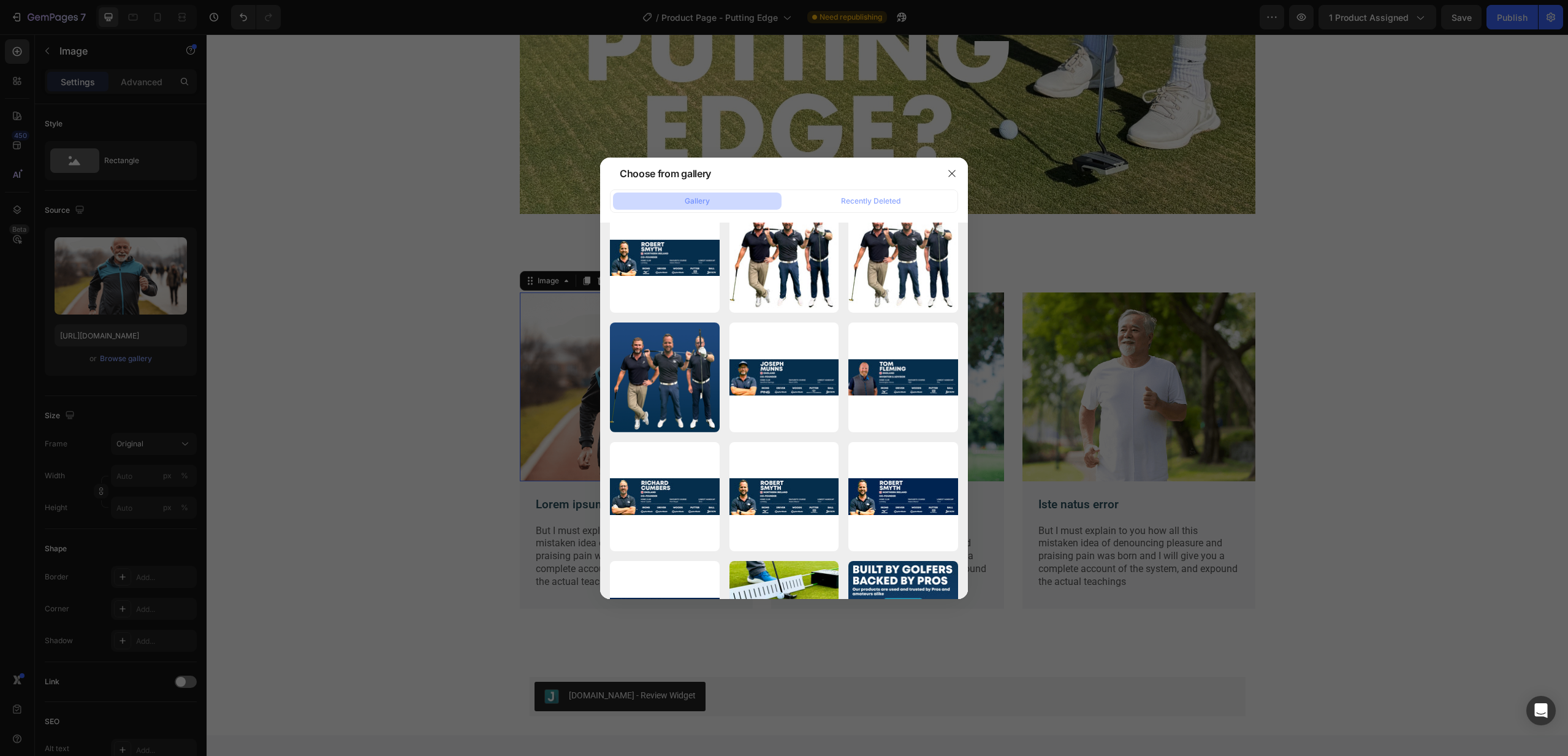
scroll to position [2351, 0]
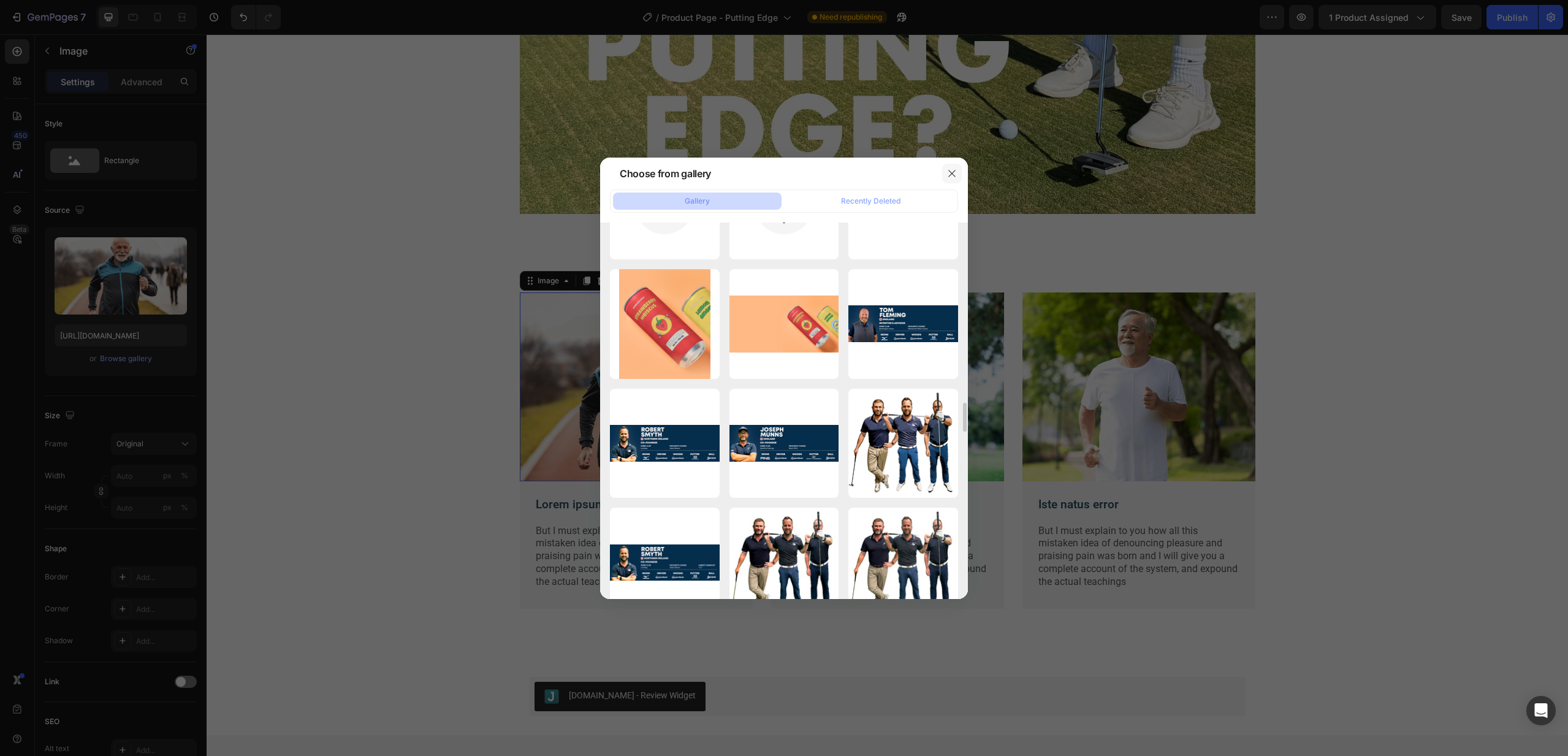
click at [951, 174] on icon "button" at bounding box center [952, 173] width 7 height 7
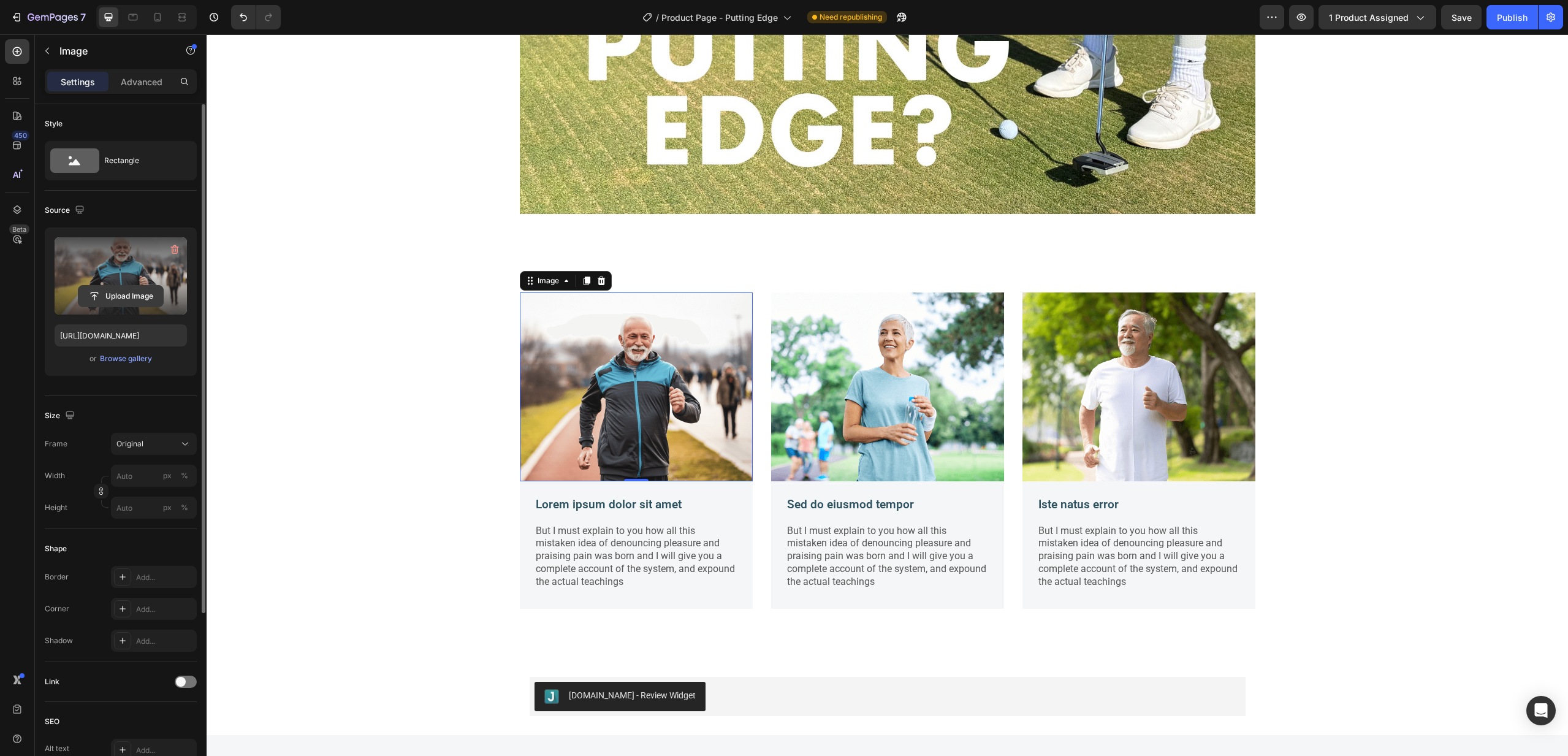
click at [128, 296] on input "file" at bounding box center [121, 297] width 85 height 21
type input "[URL][DOMAIN_NAME]"
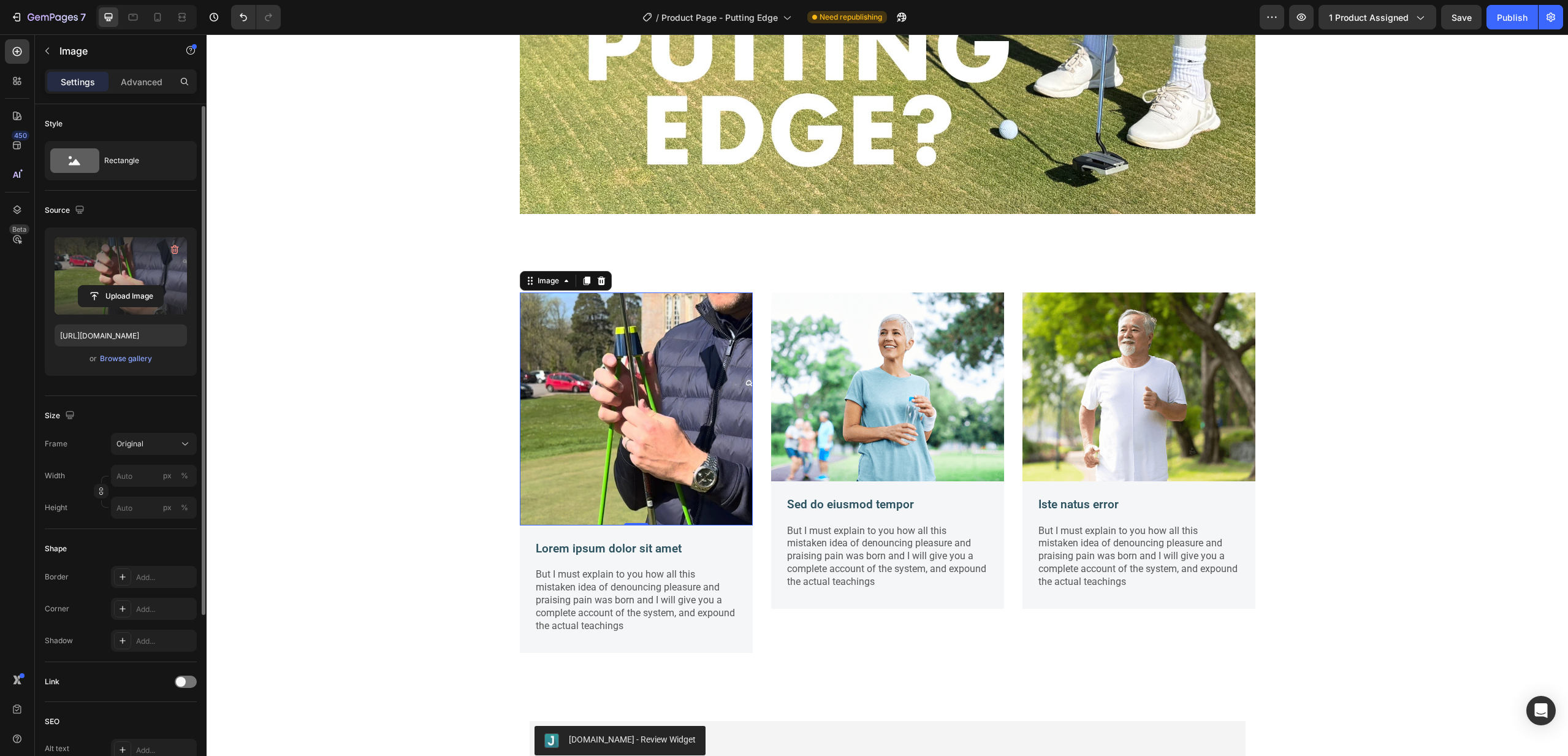
scroll to position [3, 0]
click at [813, 400] on img at bounding box center [888, 387] width 233 height 189
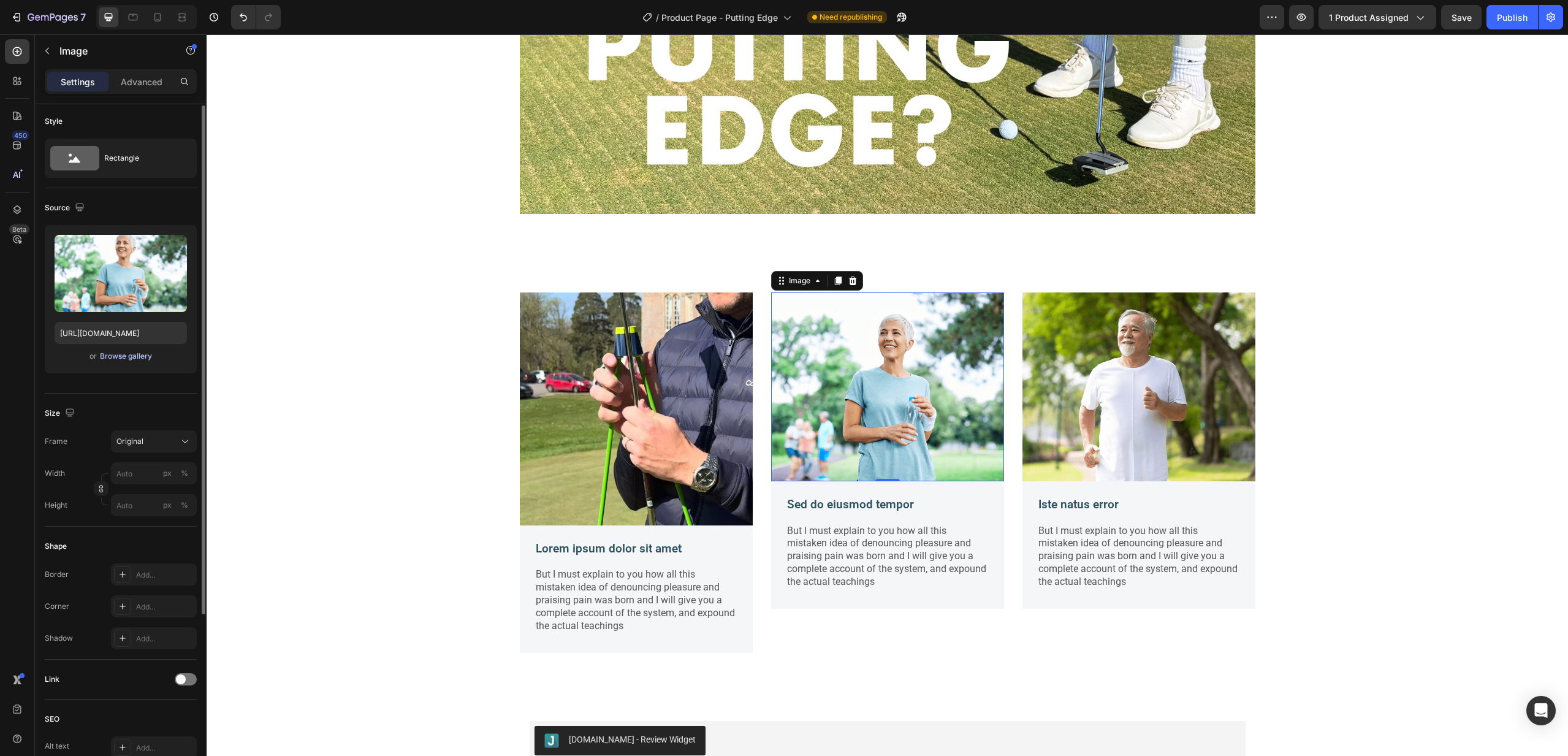
click at [132, 357] on div "Browse gallery" at bounding box center [126, 356] width 52 height 11
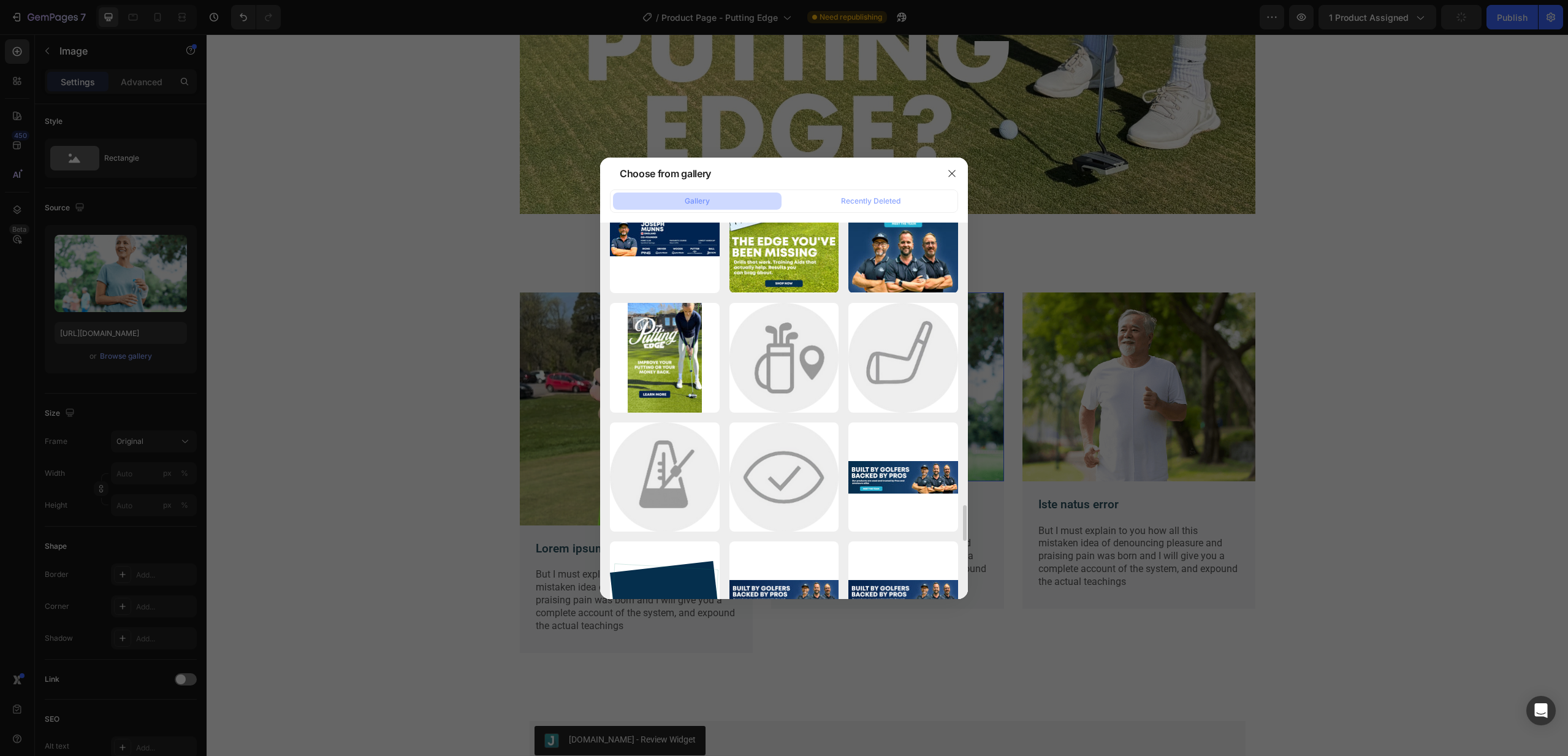
scroll to position [3028, 0]
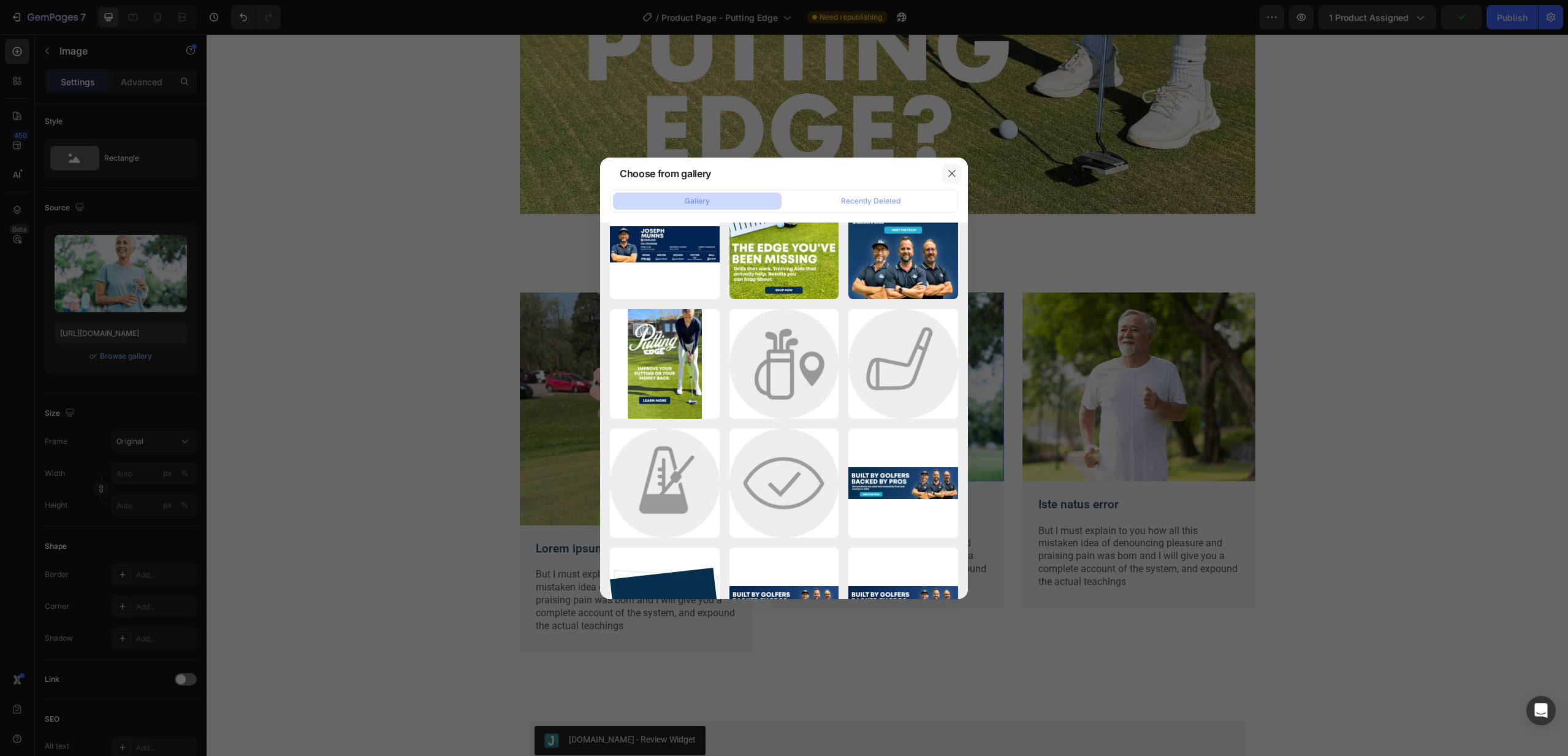
click at [951, 172] on icon "button" at bounding box center [951, 173] width 10 height 10
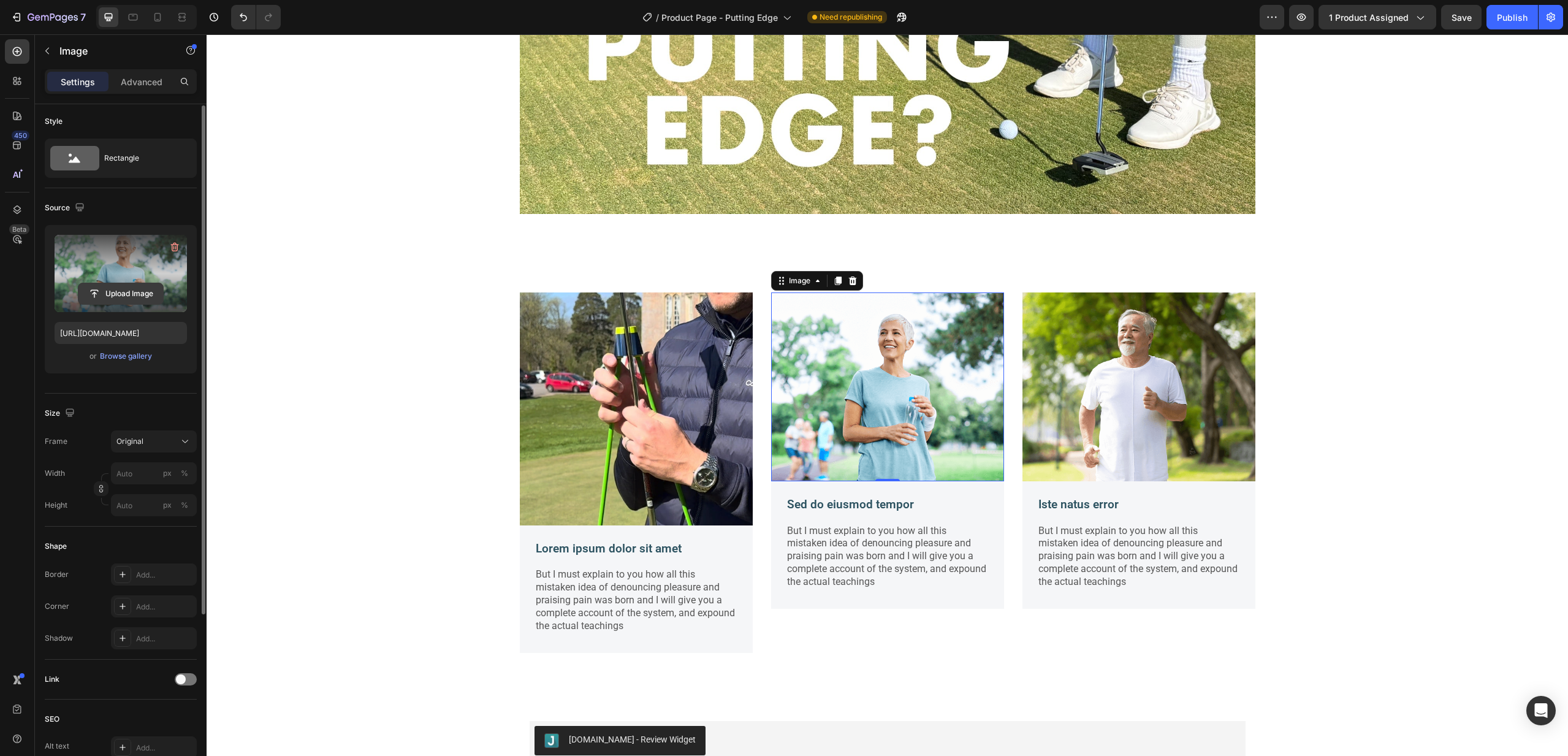
click at [117, 295] on input "file" at bounding box center [121, 294] width 85 height 21
type input "[URL][DOMAIN_NAME]"
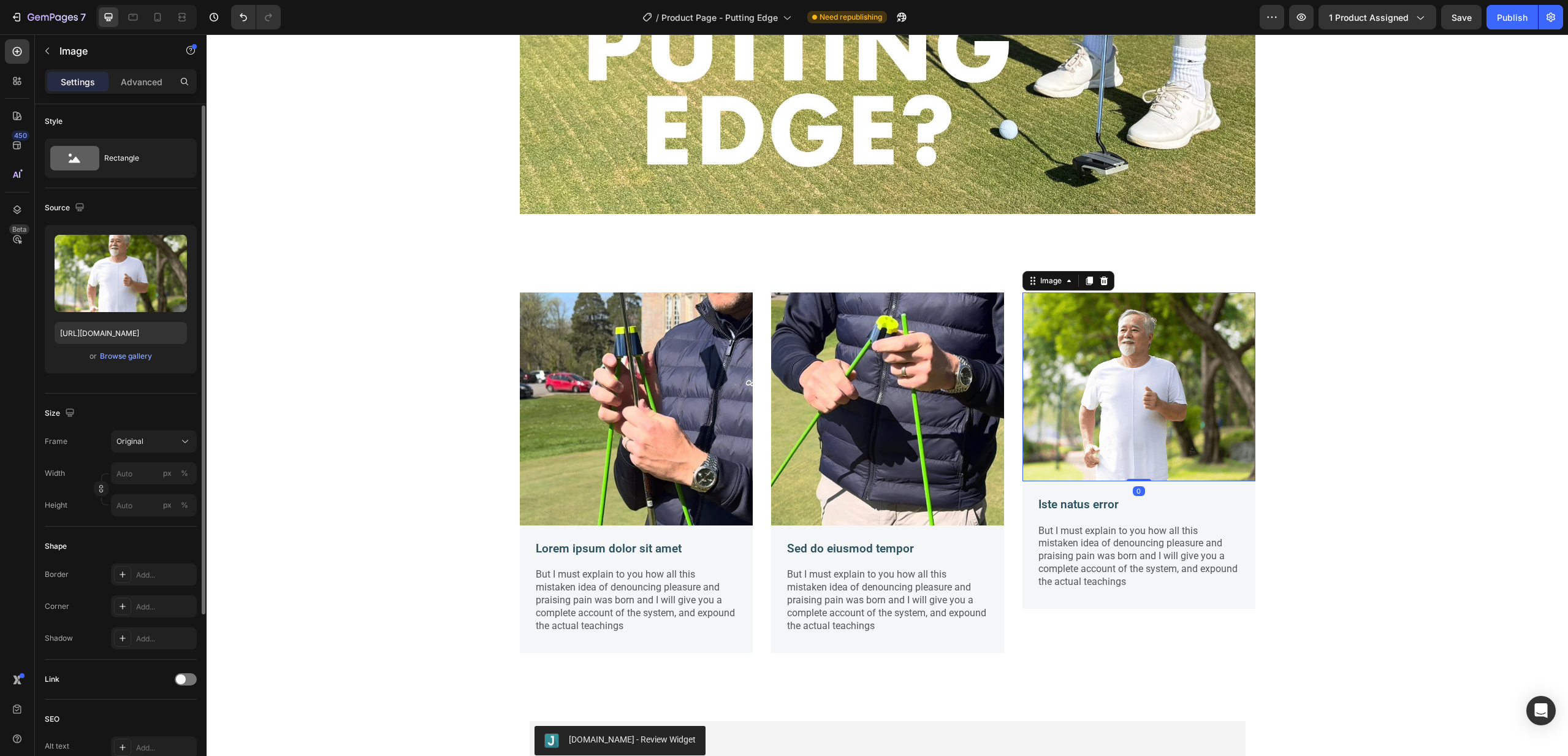
click at [1095, 406] on img at bounding box center [1139, 387] width 233 height 189
click at [116, 293] on input "file" at bounding box center [121, 294] width 85 height 21
type input "[URL][DOMAIN_NAME]"
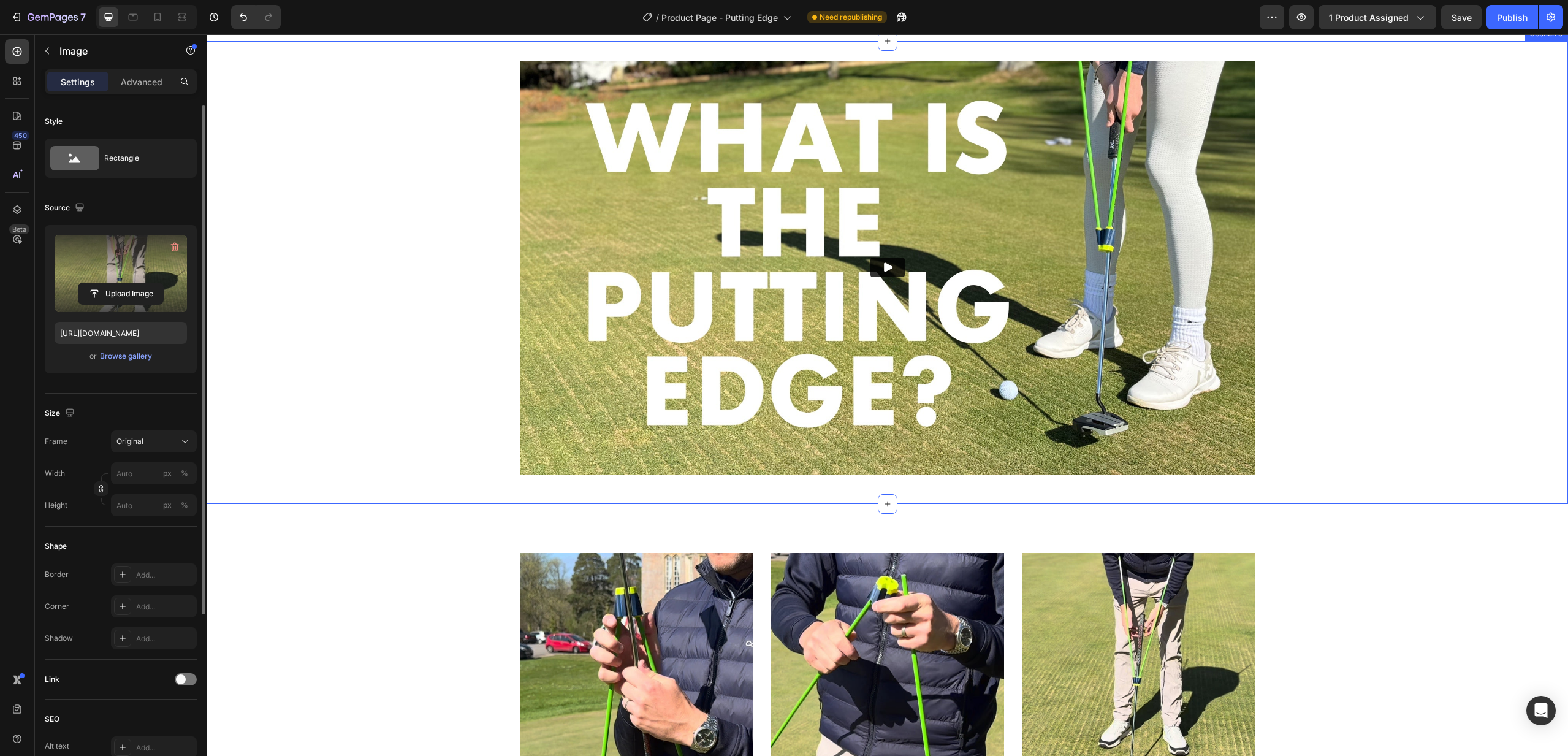
scroll to position [1279, 0]
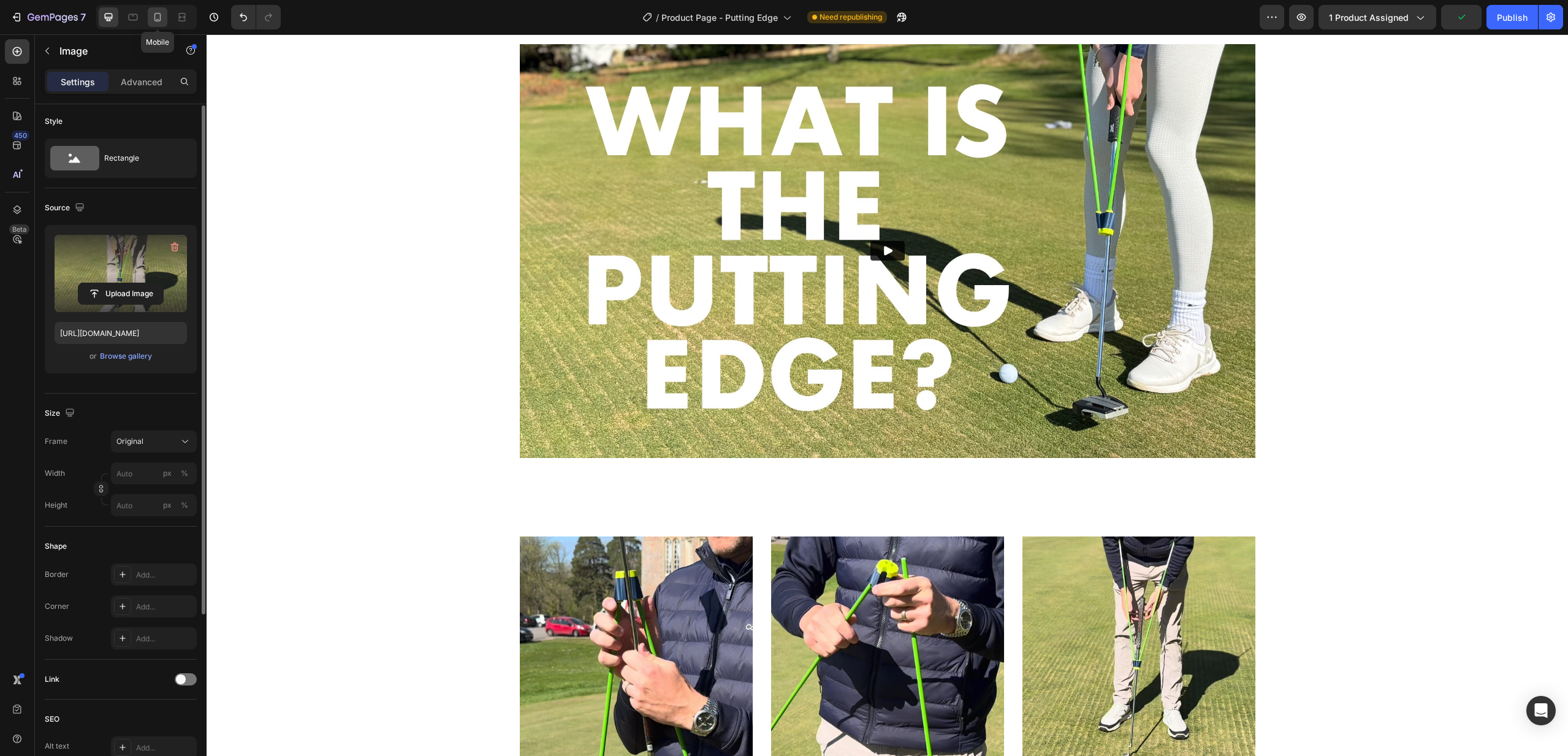
click at [158, 13] on icon at bounding box center [158, 18] width 7 height 9
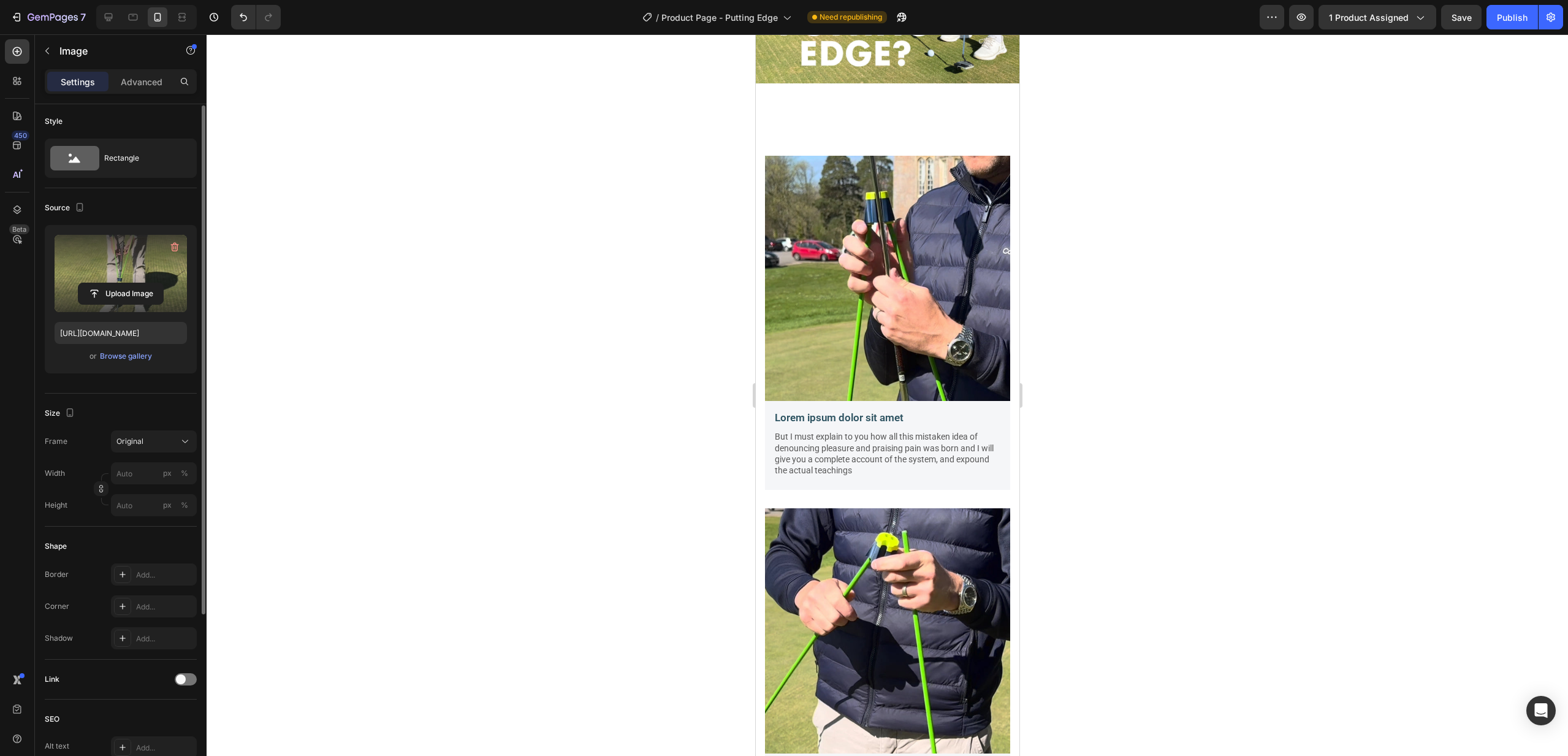
scroll to position [1439, 0]
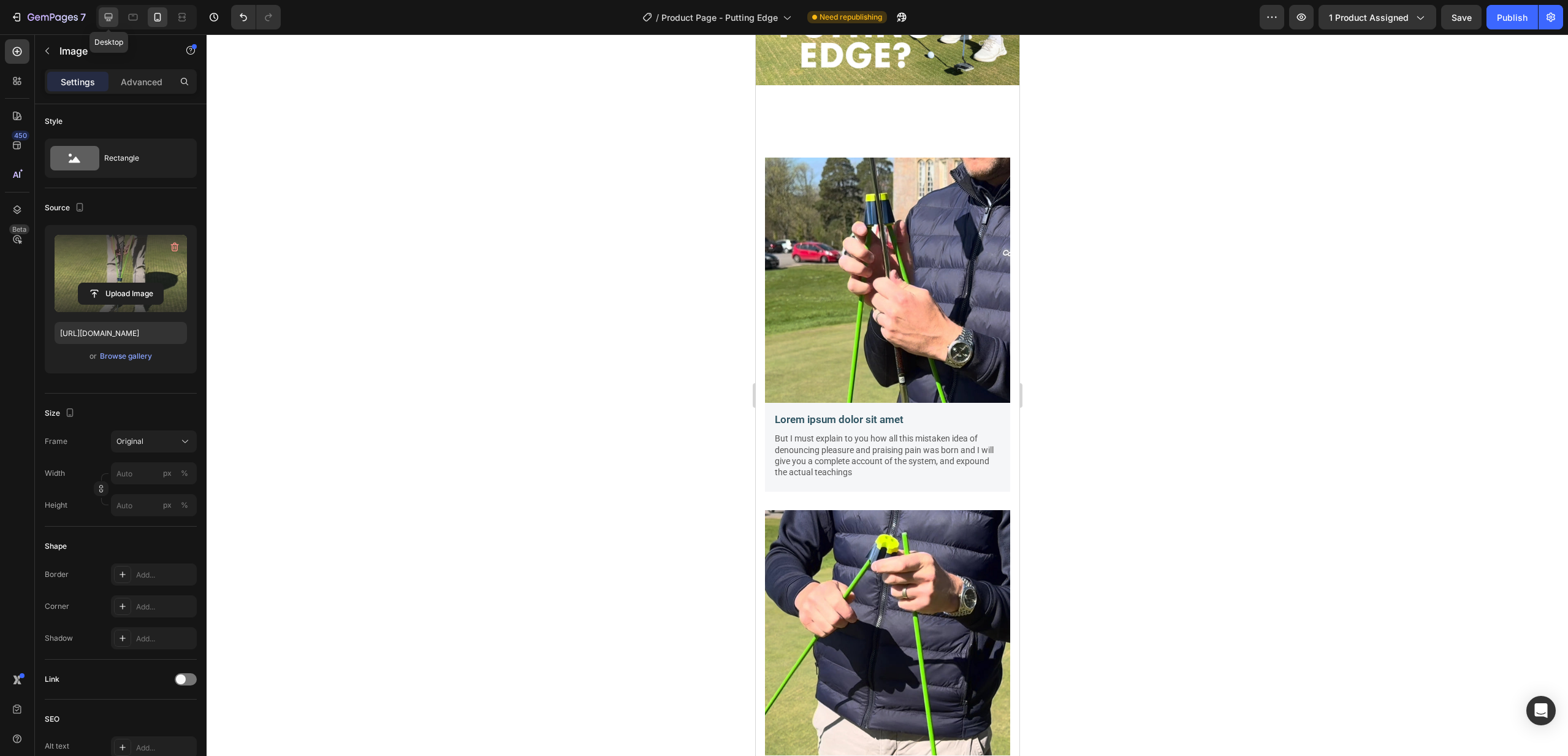
click at [112, 18] on icon at bounding box center [108, 17] width 8 height 8
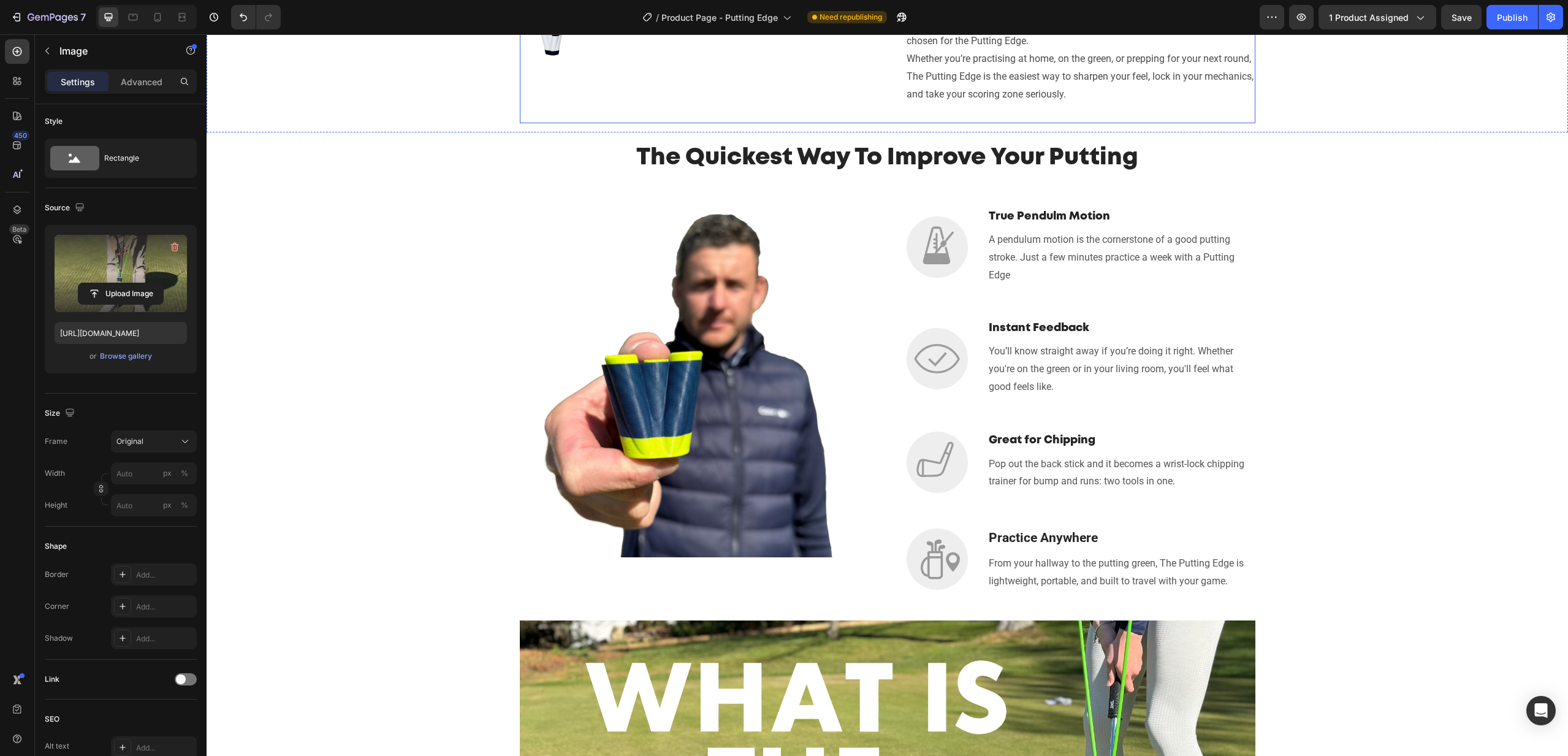
scroll to position [669, 0]
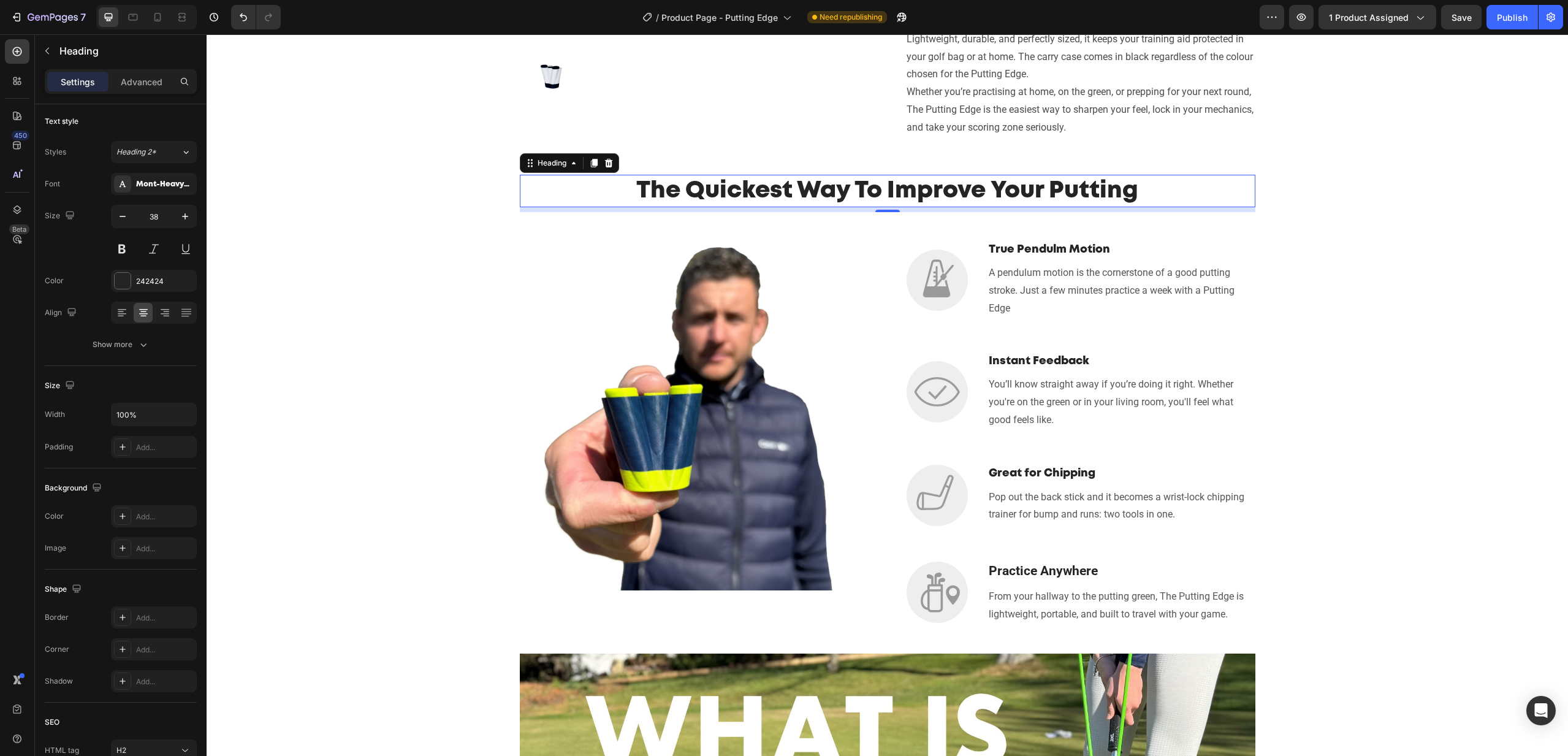
click at [686, 191] on h2 "The Quickest Way To Improve Your Putting" at bounding box center [887, 191] width 735 height 32
click at [597, 163] on icon at bounding box center [594, 164] width 7 height 9
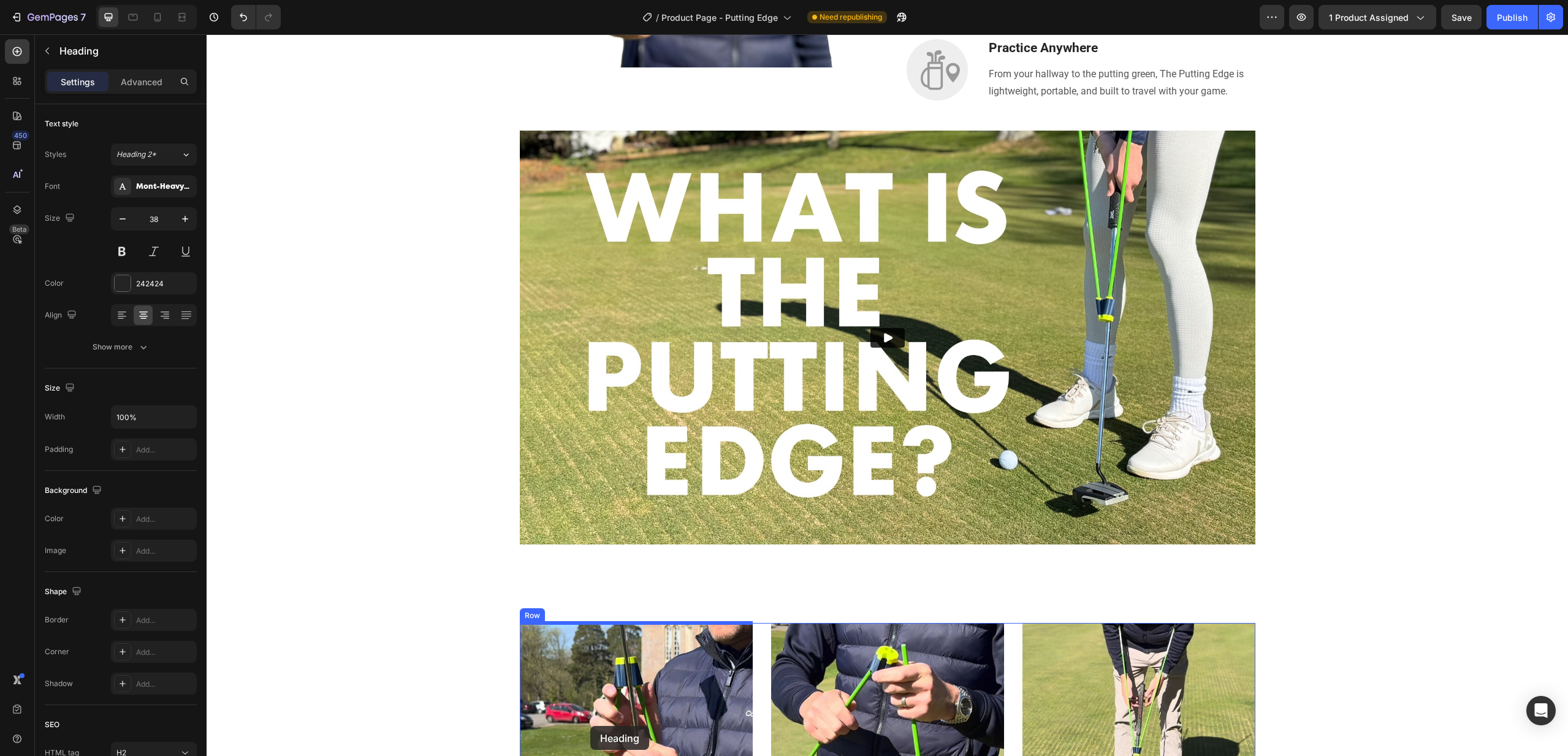
scroll to position [1263, 0]
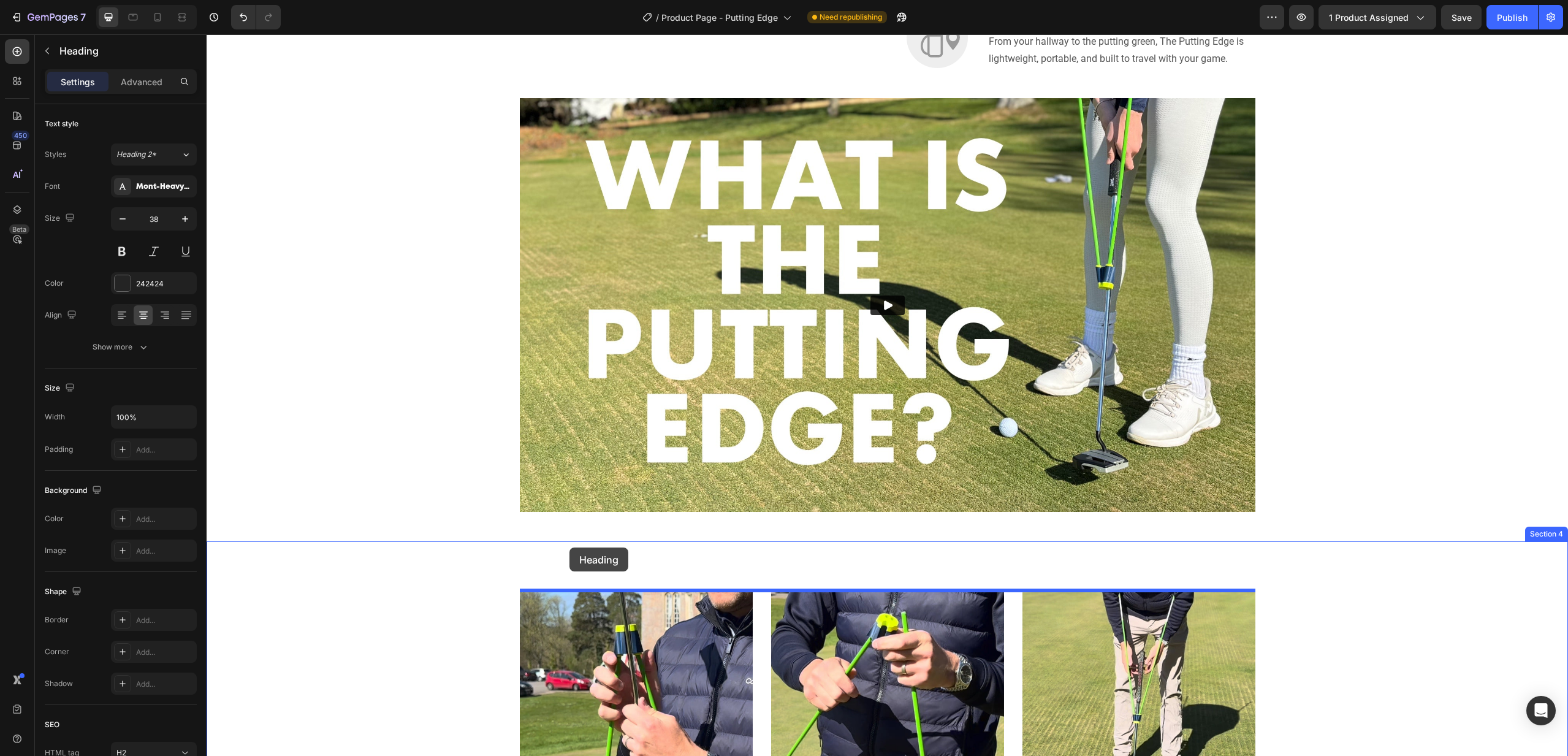
drag, startPoint x: 529, startPoint y: 200, endPoint x: 569, endPoint y: 548, distance: 350.3
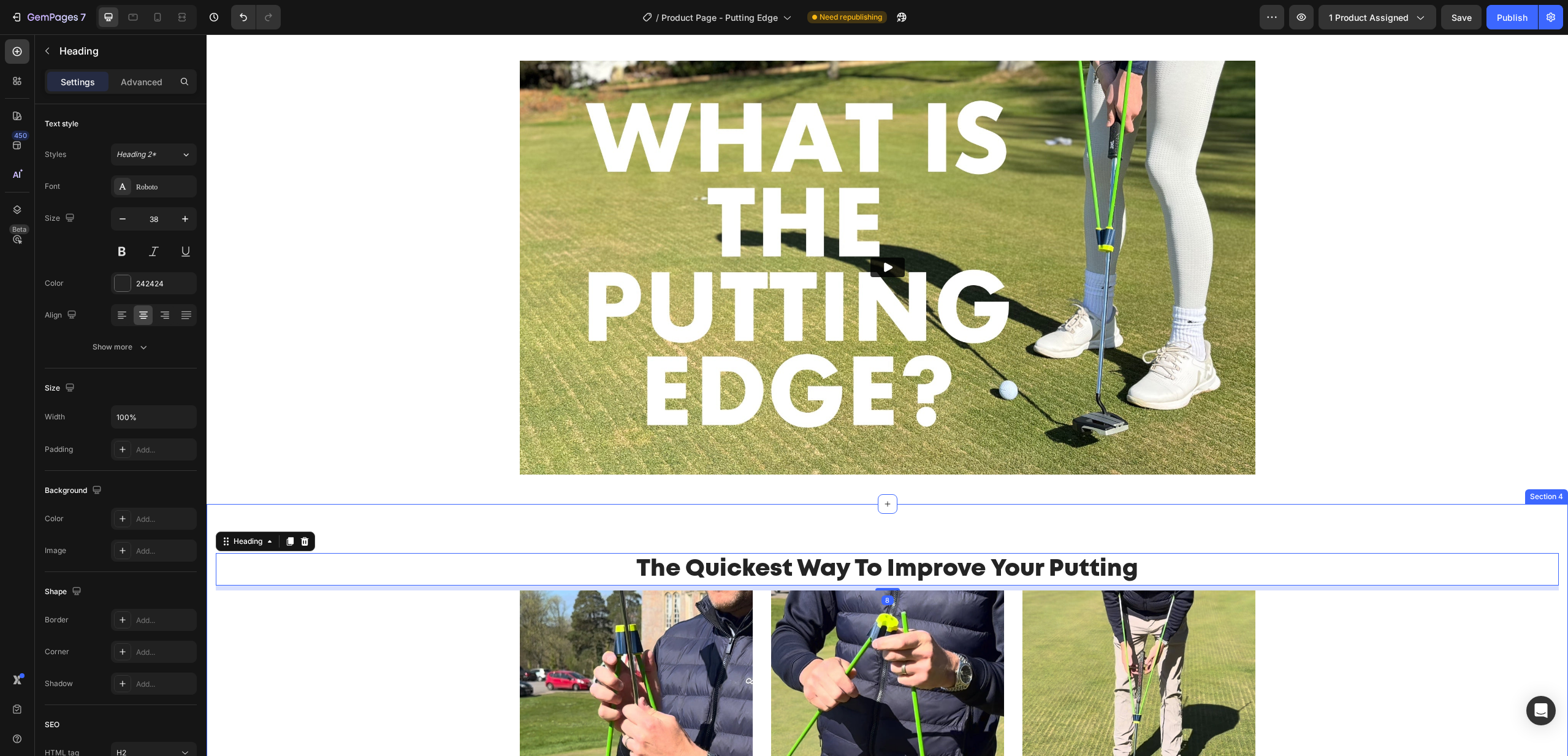
scroll to position [1225, 0]
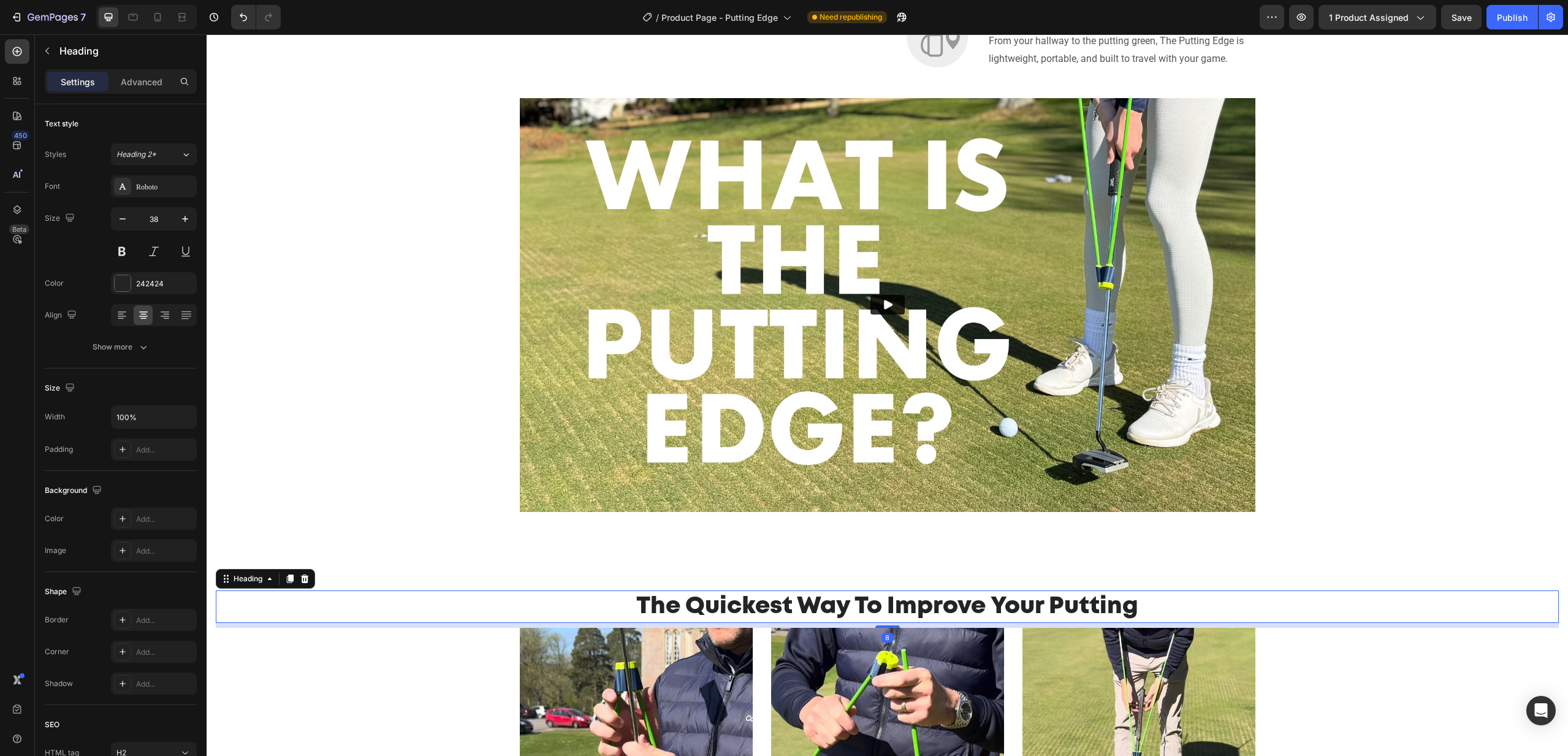
click at [826, 602] on h2 "The Quickest Way To Improve Your Putting" at bounding box center [888, 606] width 1343 height 32
click at [826, 602] on p "The Quickest Way To Improve Your Putting" at bounding box center [887, 607] width 1341 height 30
click at [737, 602] on p "The Quickest Way To Improve Your Putting" at bounding box center [887, 607] width 1341 height 30
click at [638, 600] on p "The Quickest Way To Improve Your Putting" at bounding box center [887, 607] width 1341 height 30
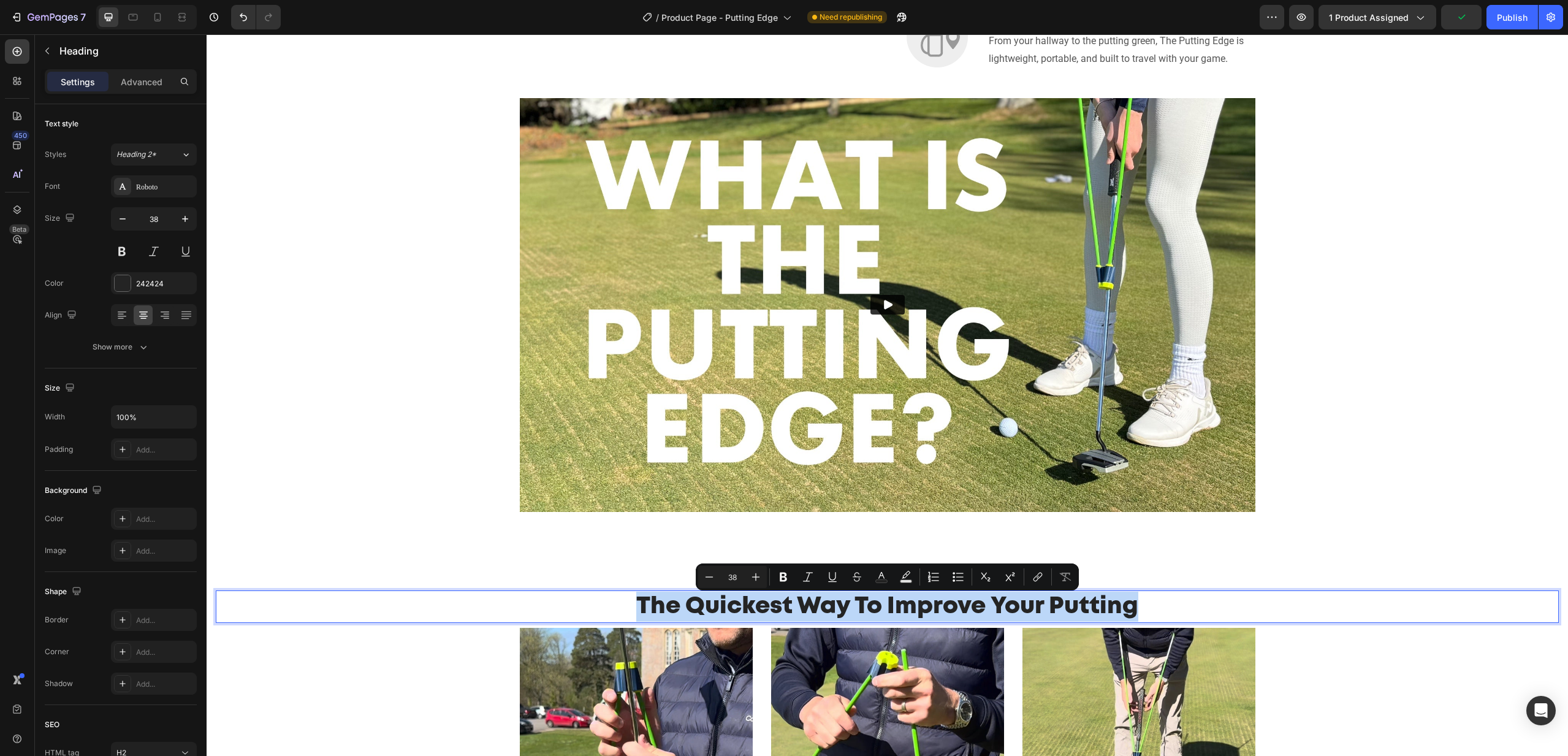
drag, startPoint x: 679, startPoint y: 604, endPoint x: 1139, endPoint y: 606, distance: 460.0
click at [1139, 606] on p "The Quickest Way To Improve Your Putting" at bounding box center [887, 607] width 1341 height 30
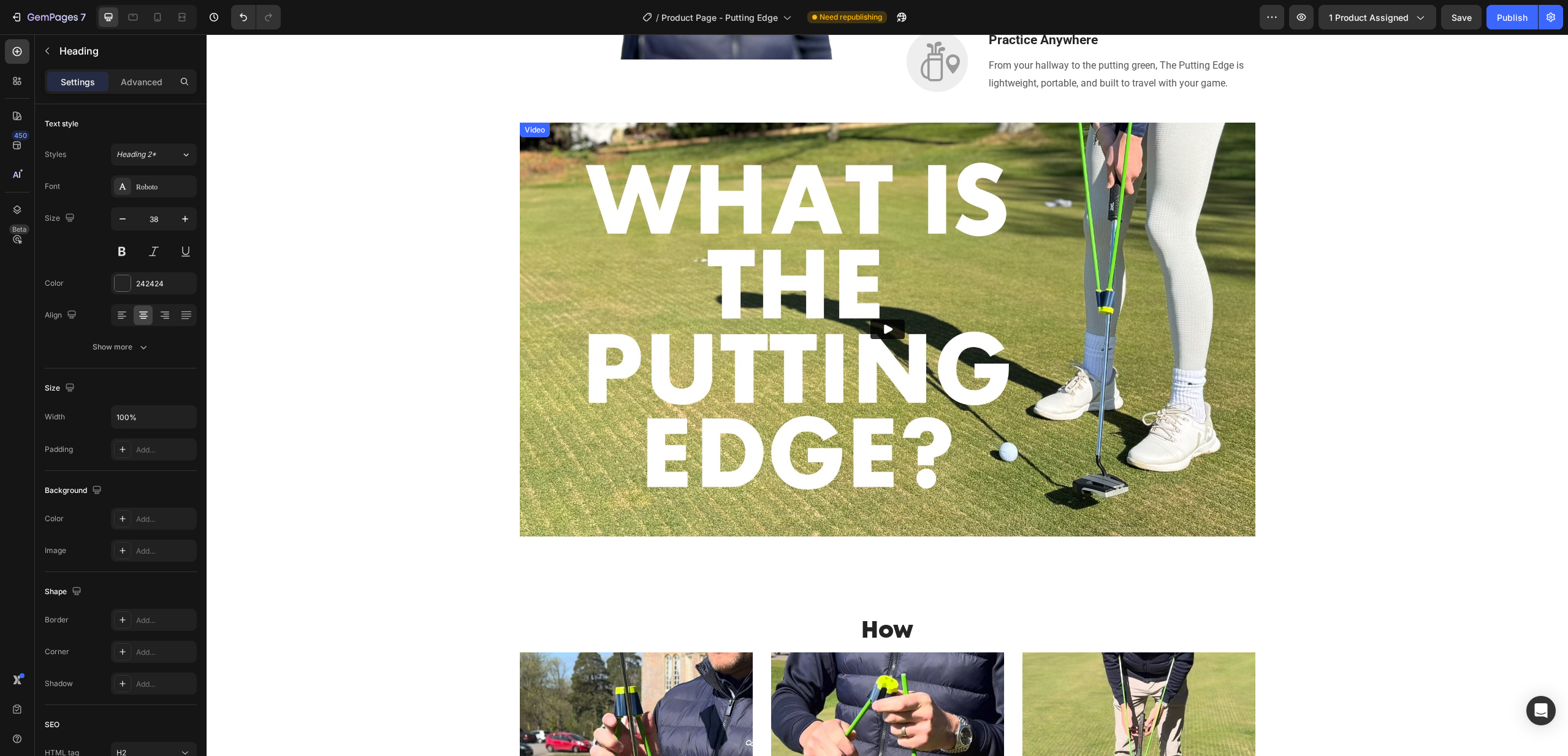
scroll to position [1334, 0]
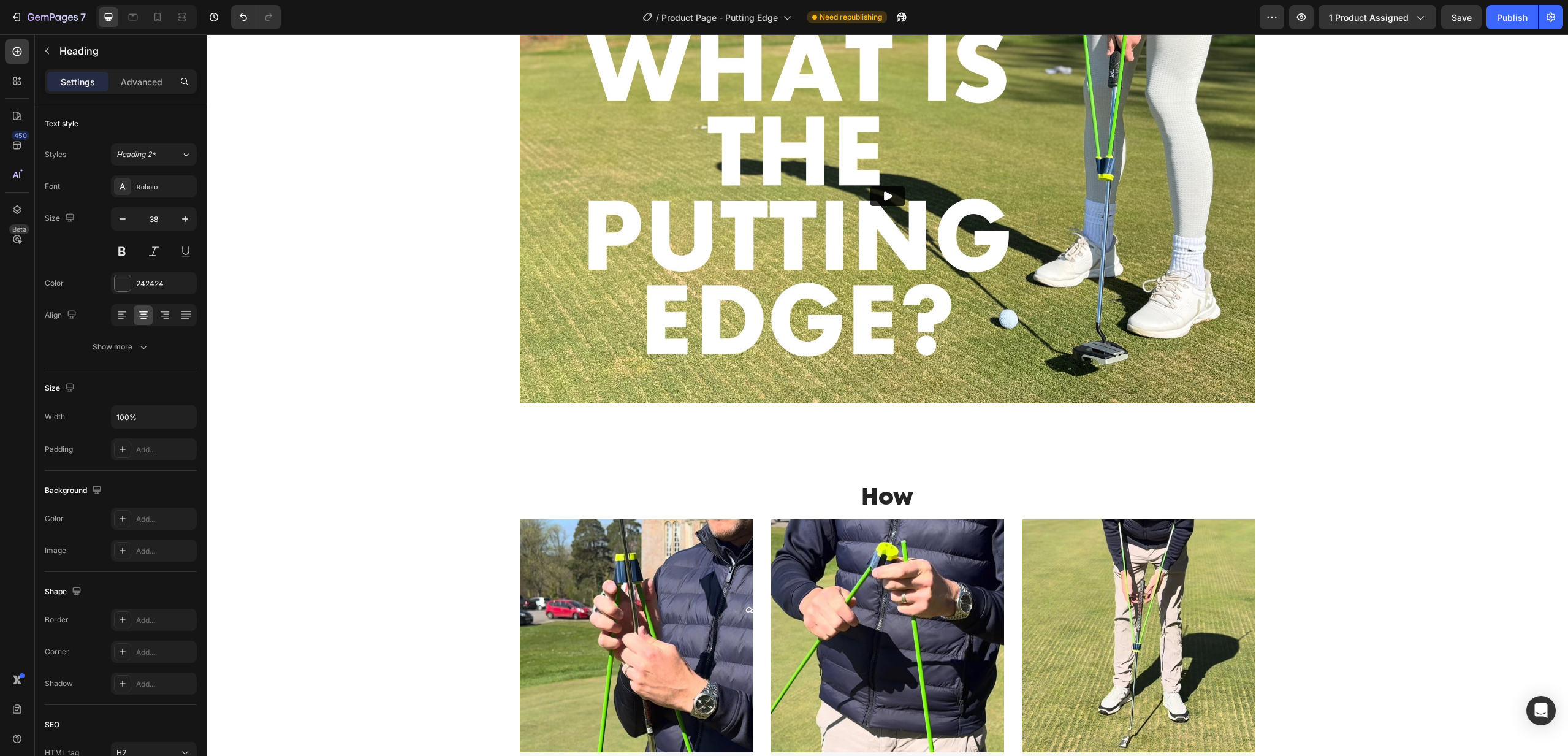
click at [909, 504] on h2 "How" at bounding box center [888, 498] width 1343 height 32
click at [909, 504] on p "How" at bounding box center [887, 498] width 1341 height 30
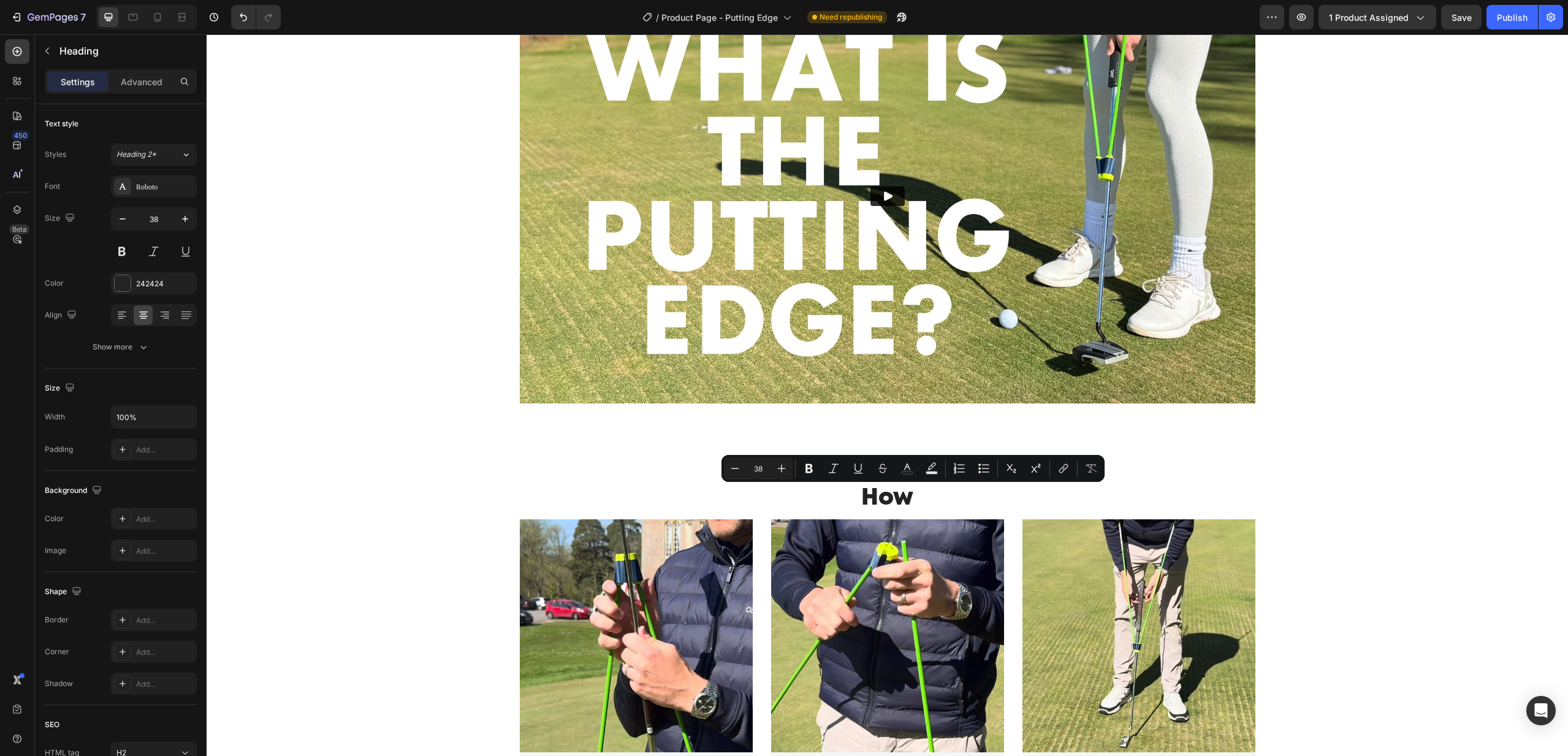
click at [909, 495] on p "How" at bounding box center [887, 498] width 1341 height 30
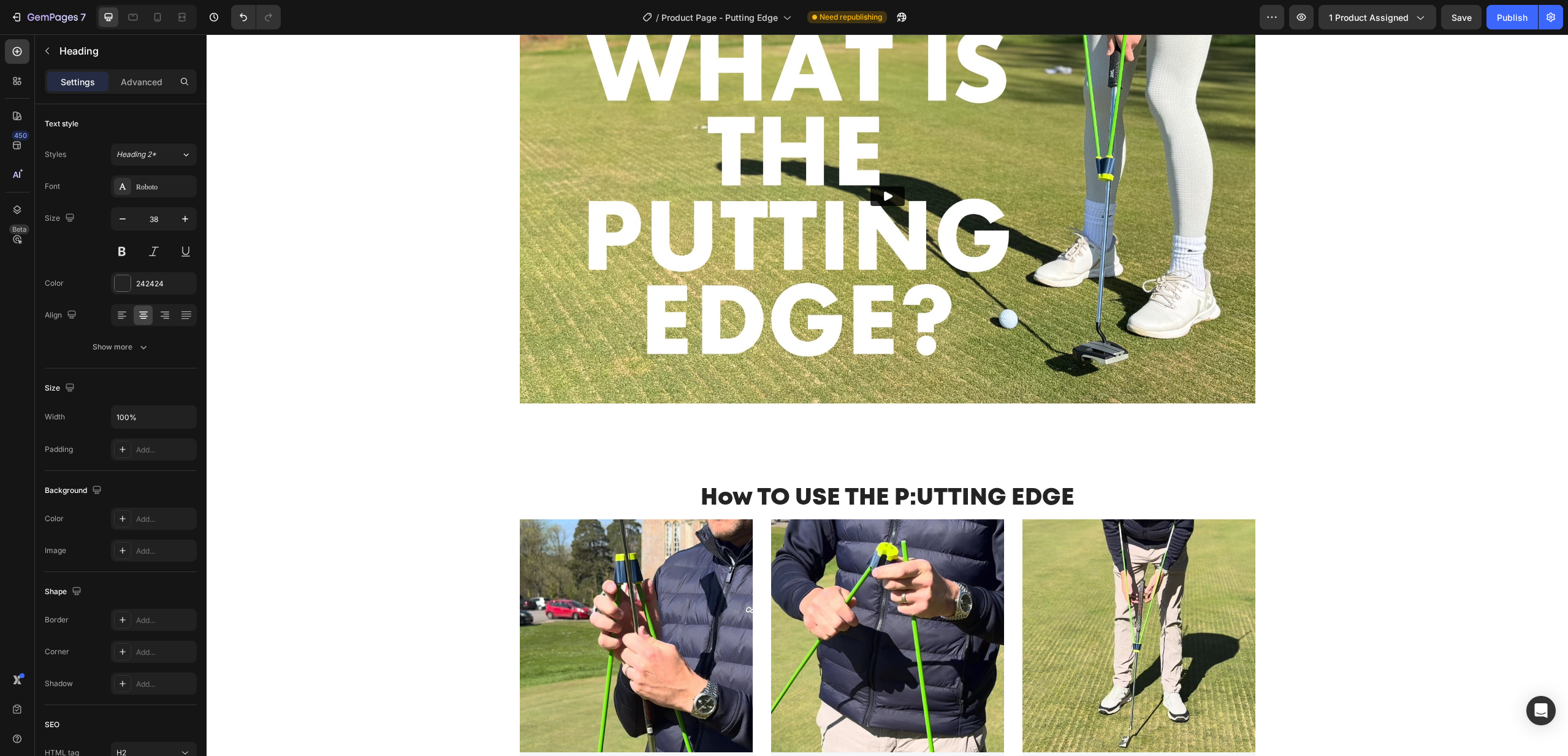
click at [920, 496] on p "How TO USE THE P:UTTING EDGE" at bounding box center [887, 498] width 1341 height 30
drag, startPoint x: 754, startPoint y: 499, endPoint x: 708, endPoint y: 500, distance: 46.0
click at [708, 500] on p "How TO USE THE PUTTING EDGE" at bounding box center [887, 498] width 1341 height 30
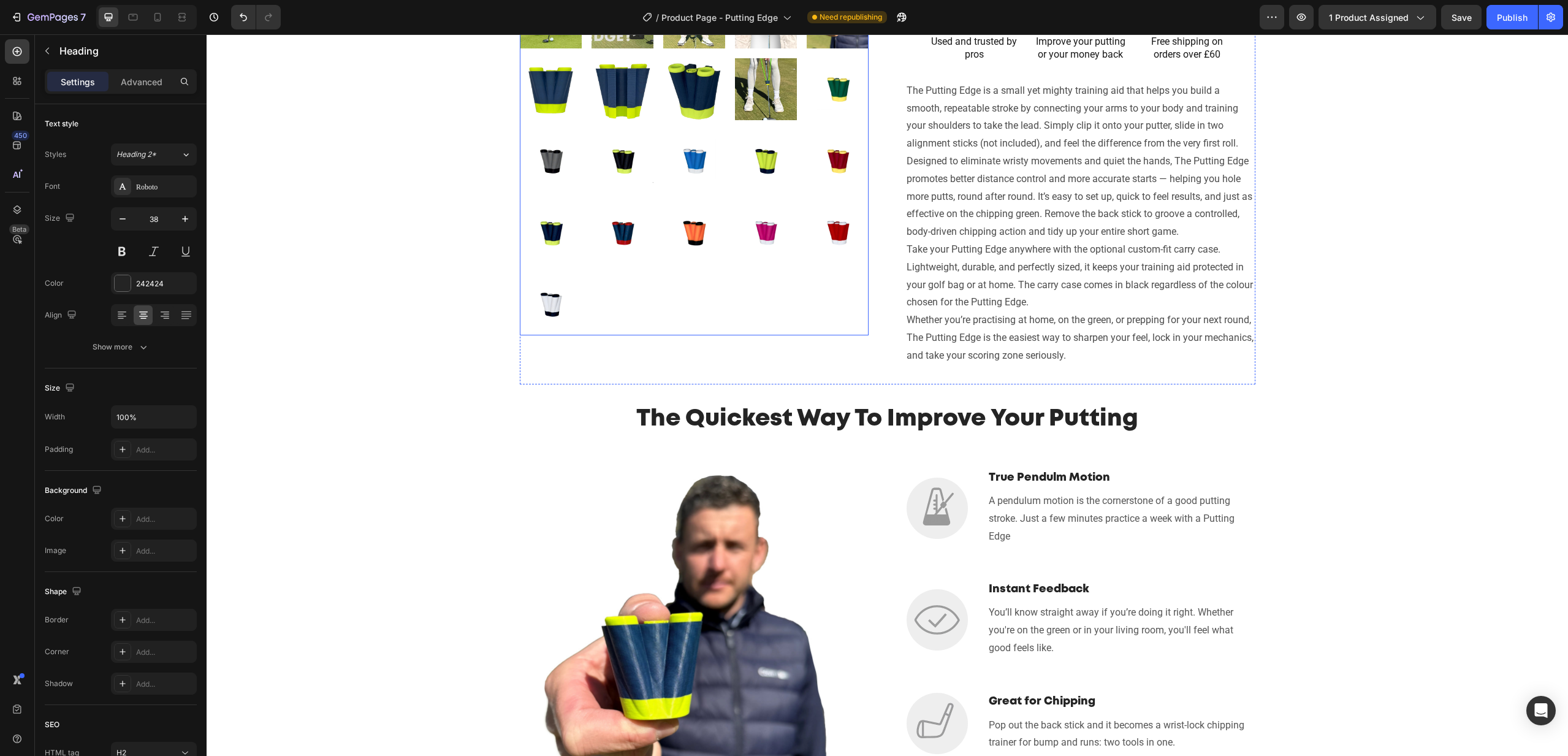
scroll to position [346, 0]
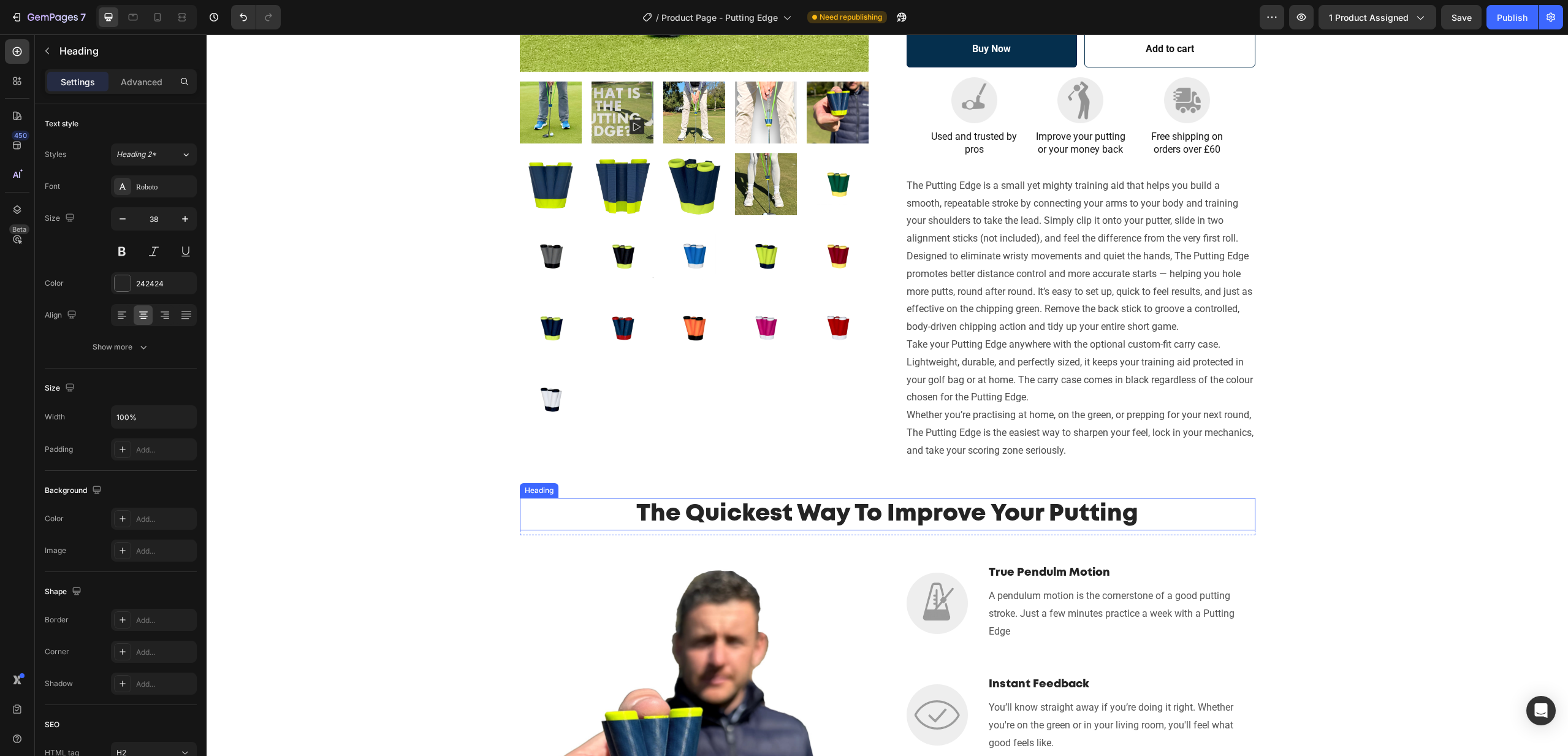
click at [800, 513] on h2 "The Quickest Way To Improve Your Putting" at bounding box center [887, 514] width 735 height 32
drag, startPoint x: 800, startPoint y: 513, endPoint x: 704, endPoint y: 509, distance: 96.1
click at [800, 513] on h2 "The Quickest Way To Improve Your Putting" at bounding box center [887, 514] width 735 height 32
click at [638, 512] on p "The Quickest Way To Improve Your Putting" at bounding box center [888, 514] width 733 height 30
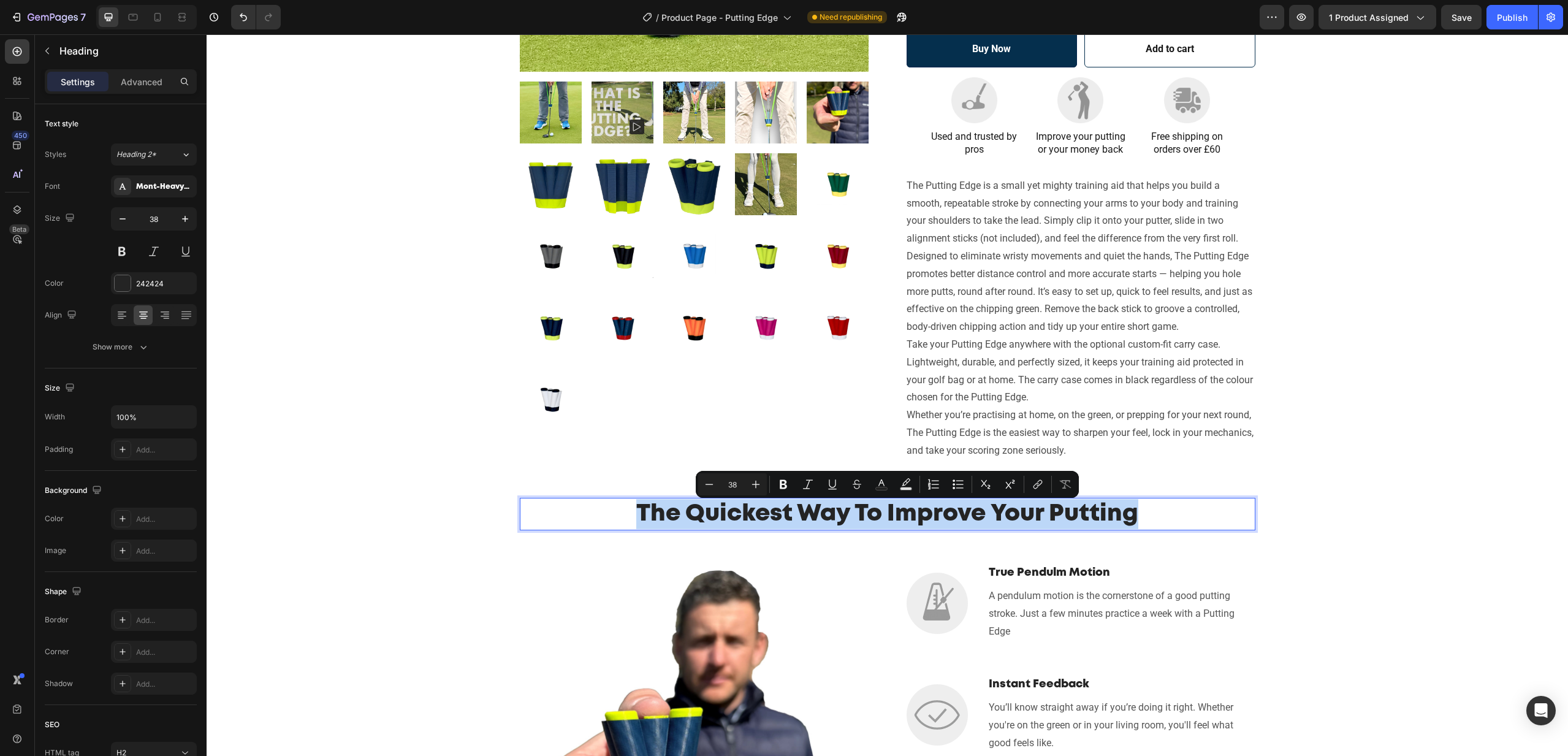
drag, startPoint x: 638, startPoint y: 512, endPoint x: 1140, endPoint y: 517, distance: 502.0
click at [1140, 517] on p "The Quickest Way To Improve Your Putting" at bounding box center [888, 514] width 733 height 30
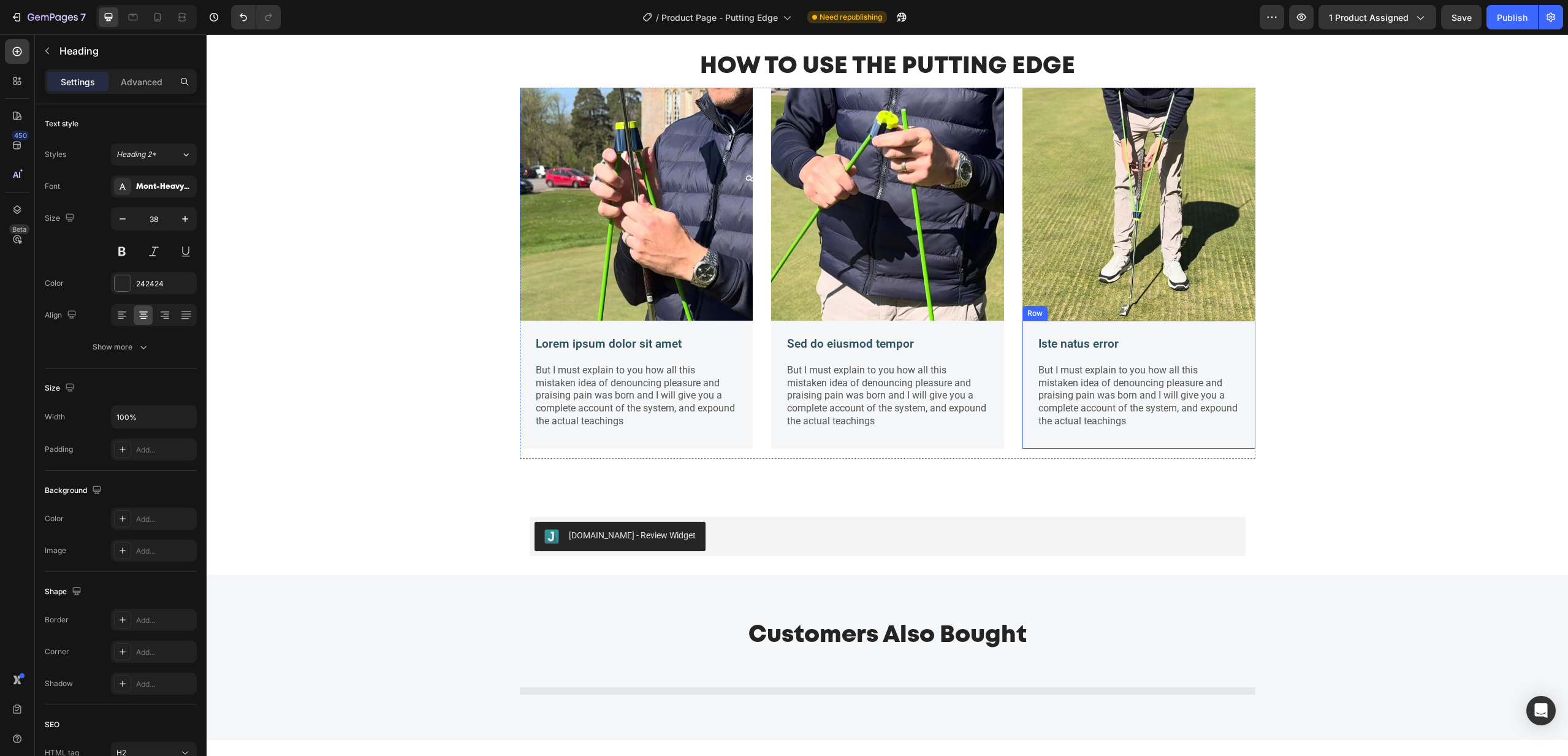
scroll to position [1926, 0]
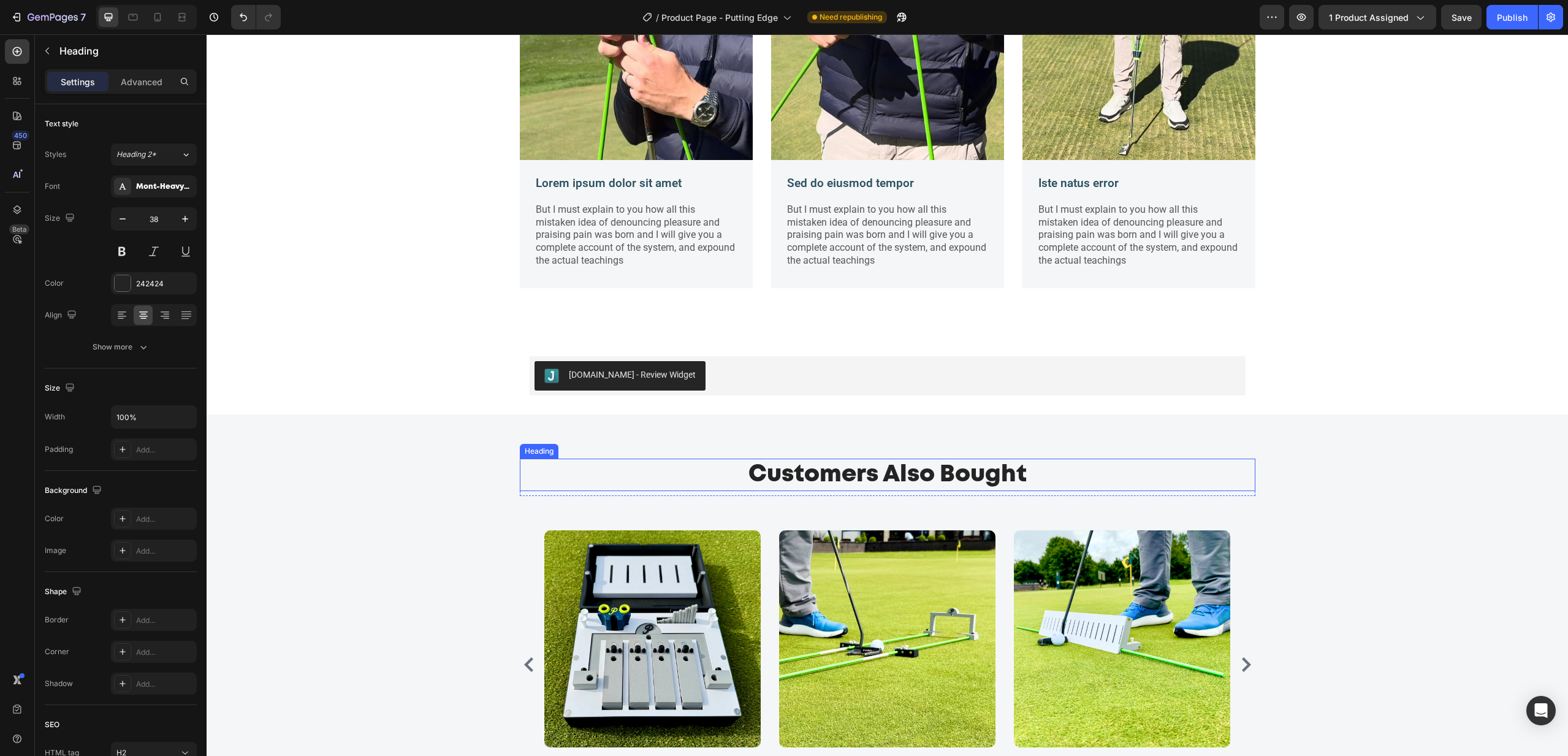
click at [929, 479] on p "Customers Also Bought" at bounding box center [888, 475] width 733 height 30
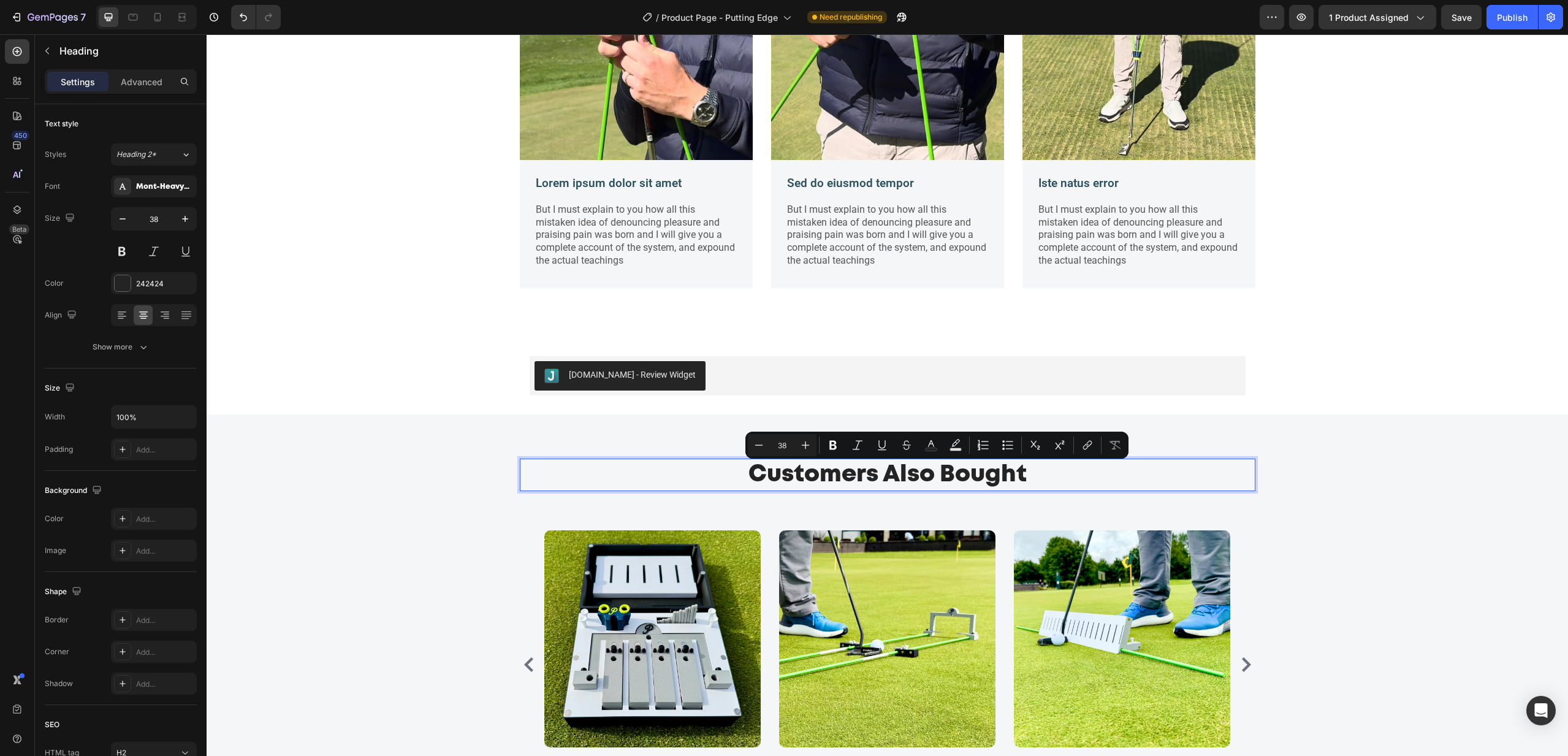
click at [778, 480] on p "Customers Also Bought" at bounding box center [888, 475] width 733 height 30
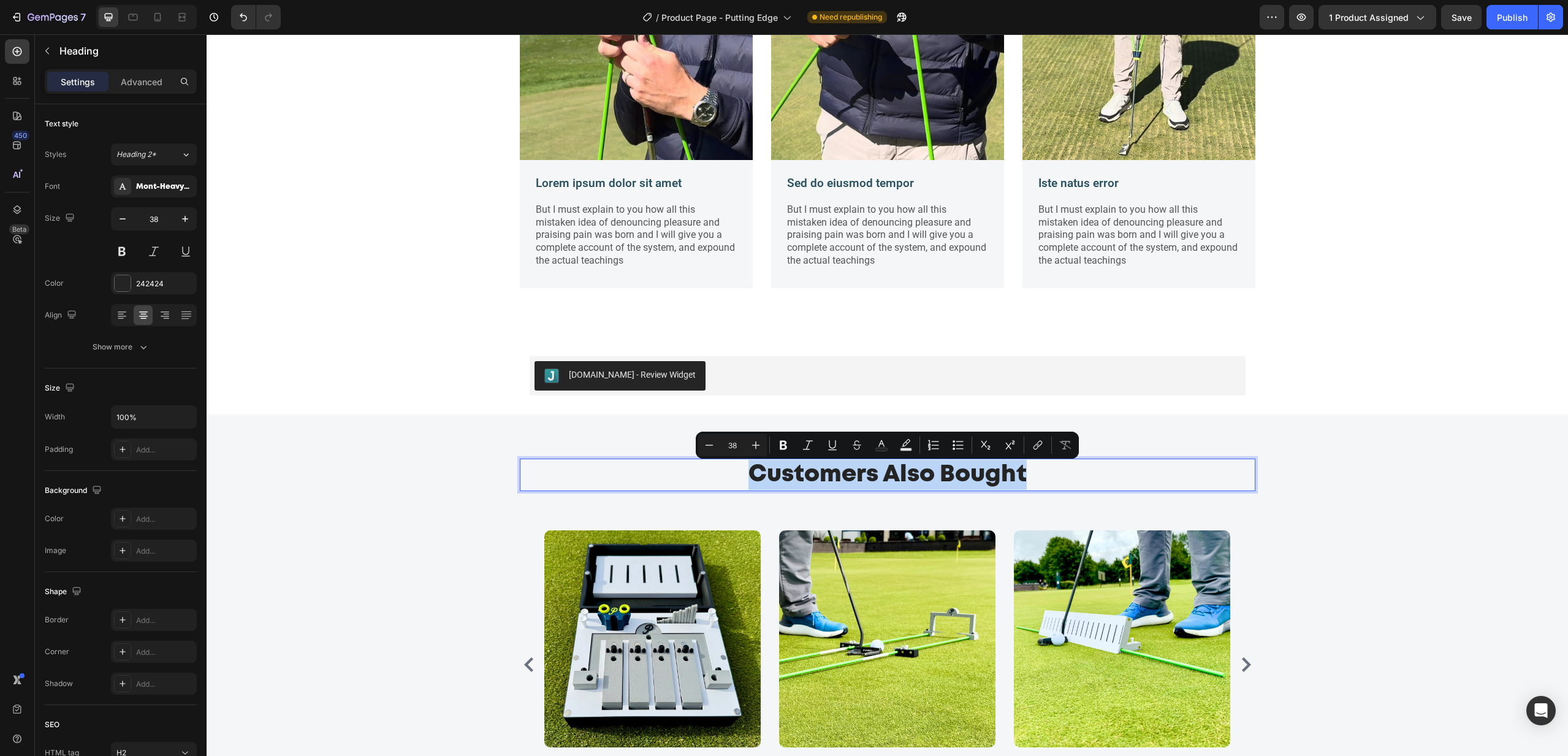
drag, startPoint x: 750, startPoint y: 475, endPoint x: 1050, endPoint y: 477, distance: 300.0
click at [1050, 477] on p "Customers Also Bought" at bounding box center [888, 475] width 733 height 30
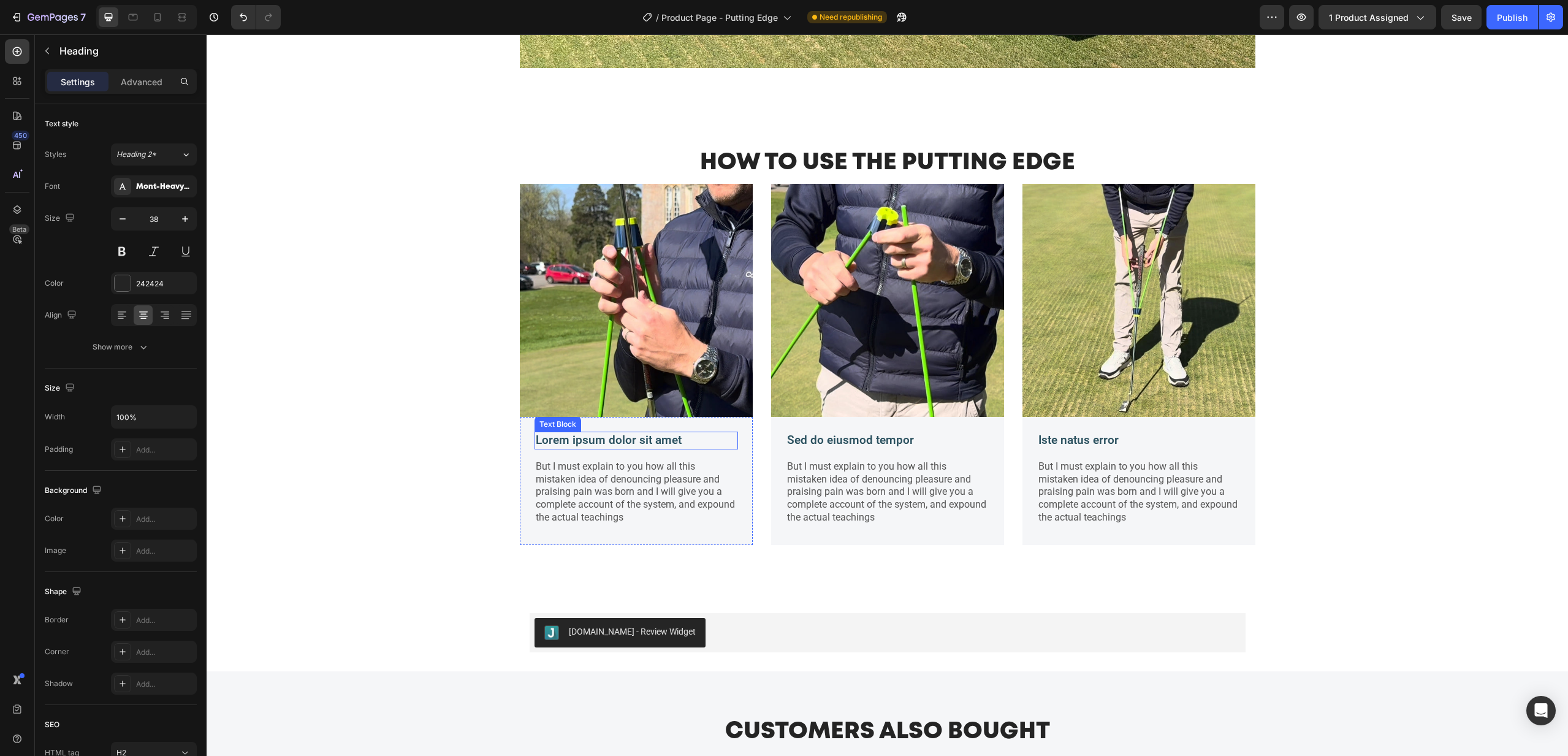
scroll to position [1664, 0]
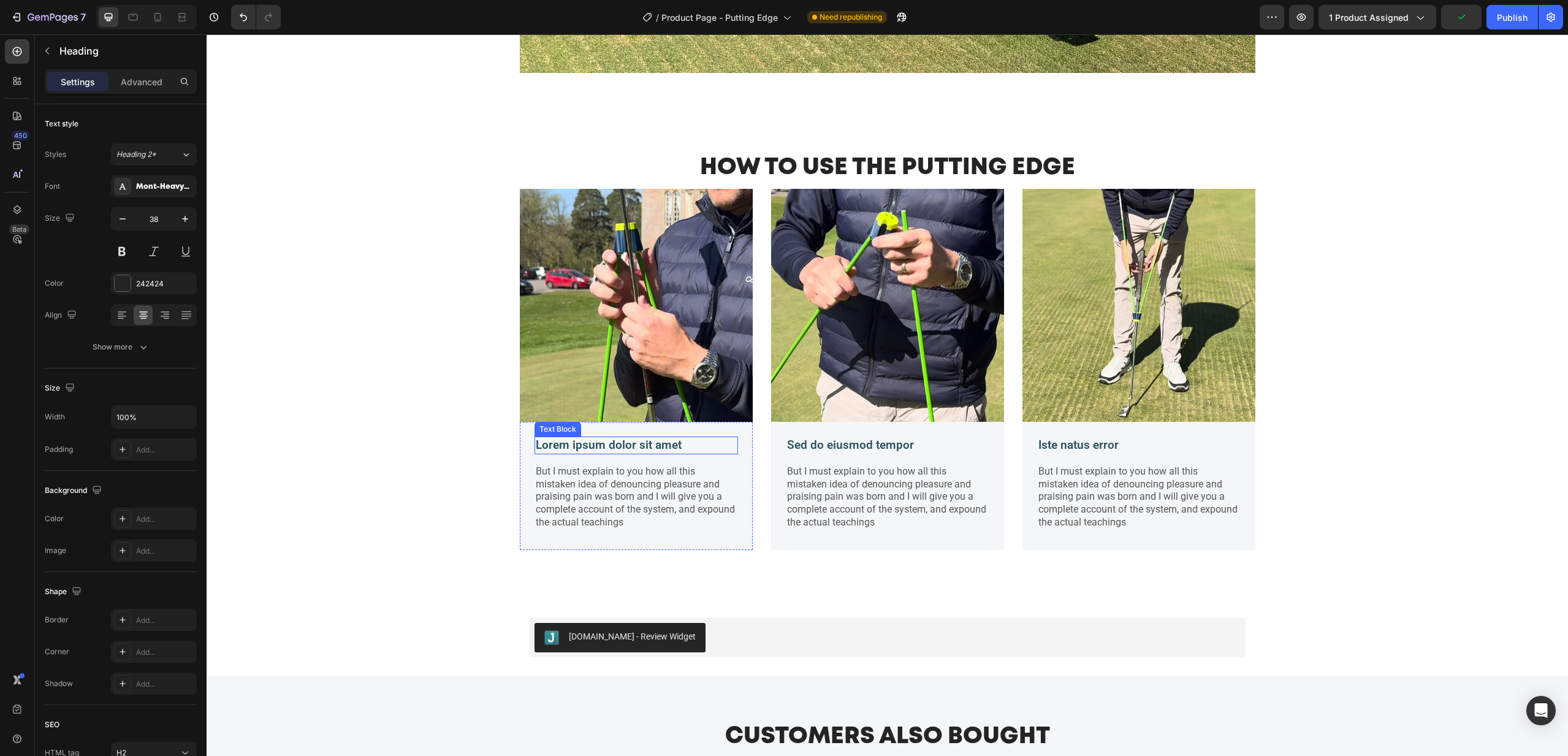
click at [610, 444] on p "Lorem ipsum dolor sit amet" at bounding box center [637, 446] width 201 height 16
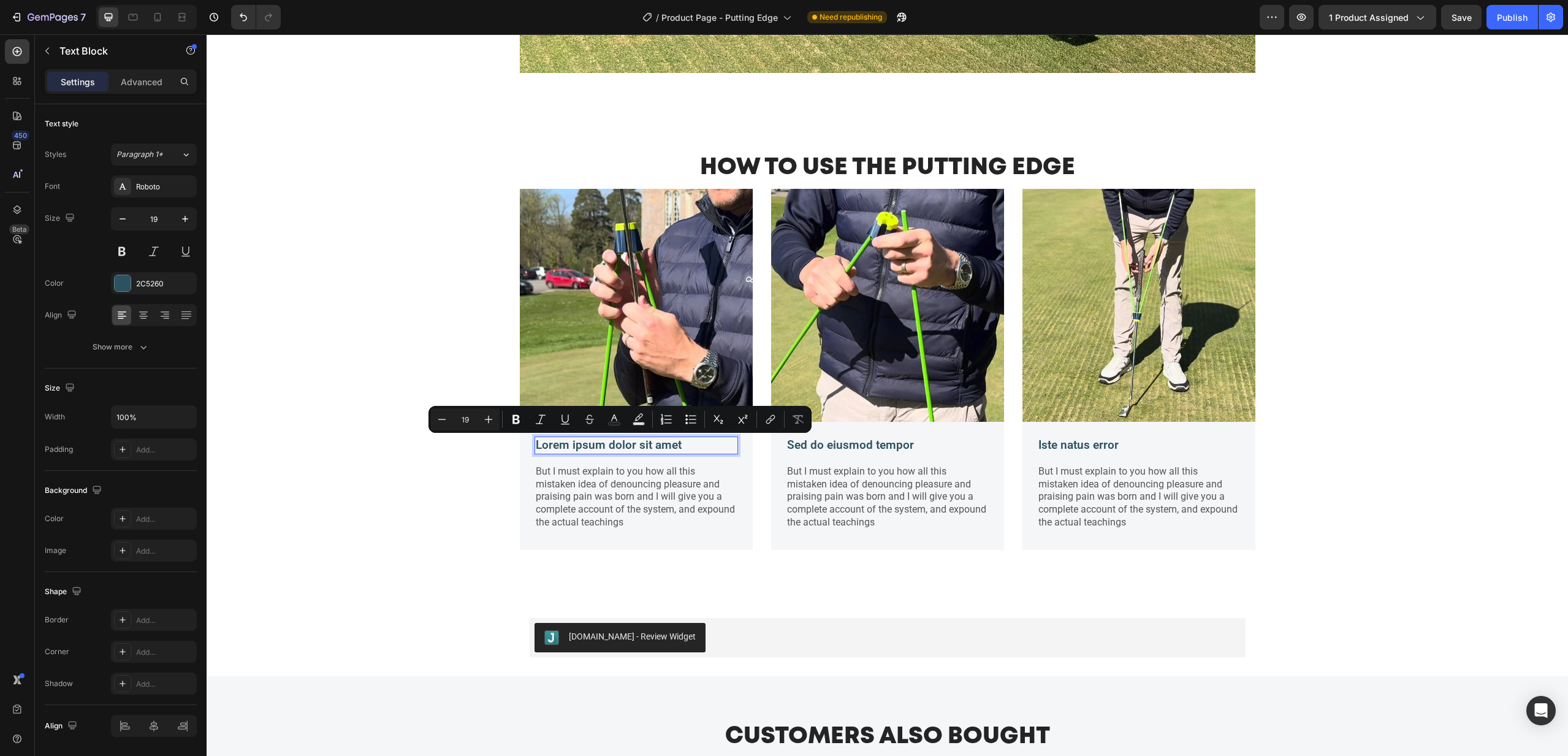
click at [594, 446] on p "Lorem ipsum dolor sit amet" at bounding box center [637, 446] width 201 height 16
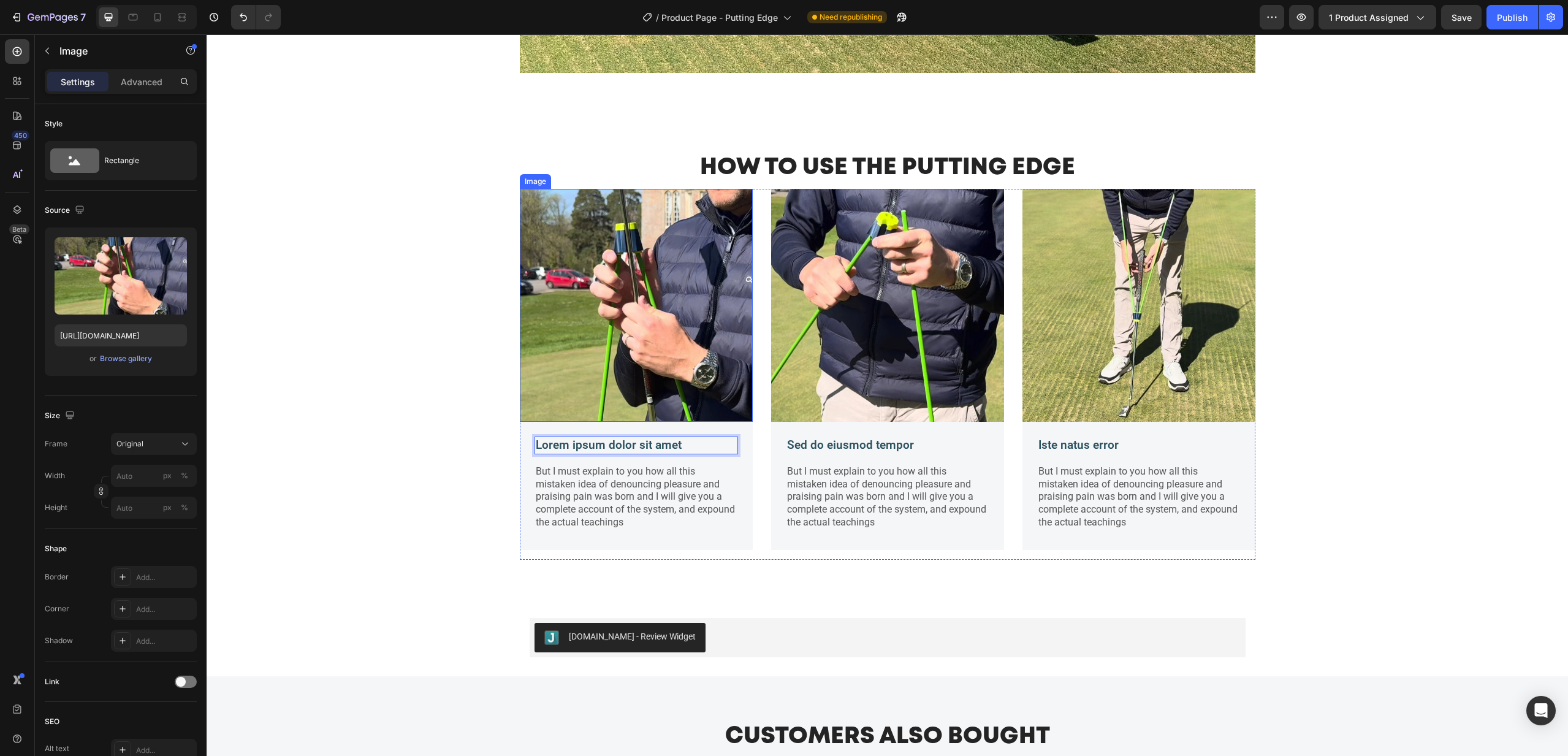
click at [624, 342] on img at bounding box center [636, 305] width 233 height 233
click at [126, 362] on div "Browse gallery" at bounding box center [126, 359] width 52 height 11
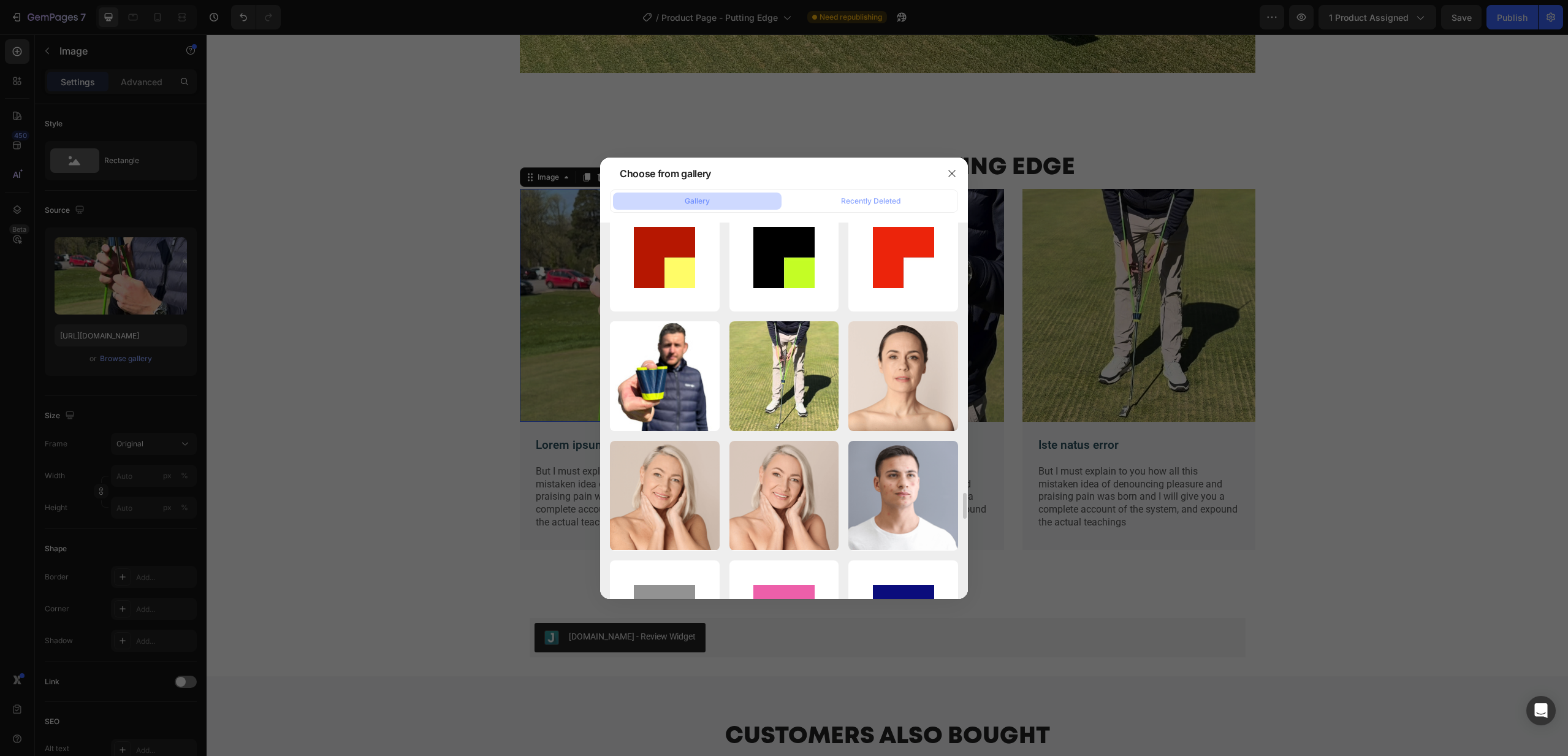
scroll to position [3968, 0]
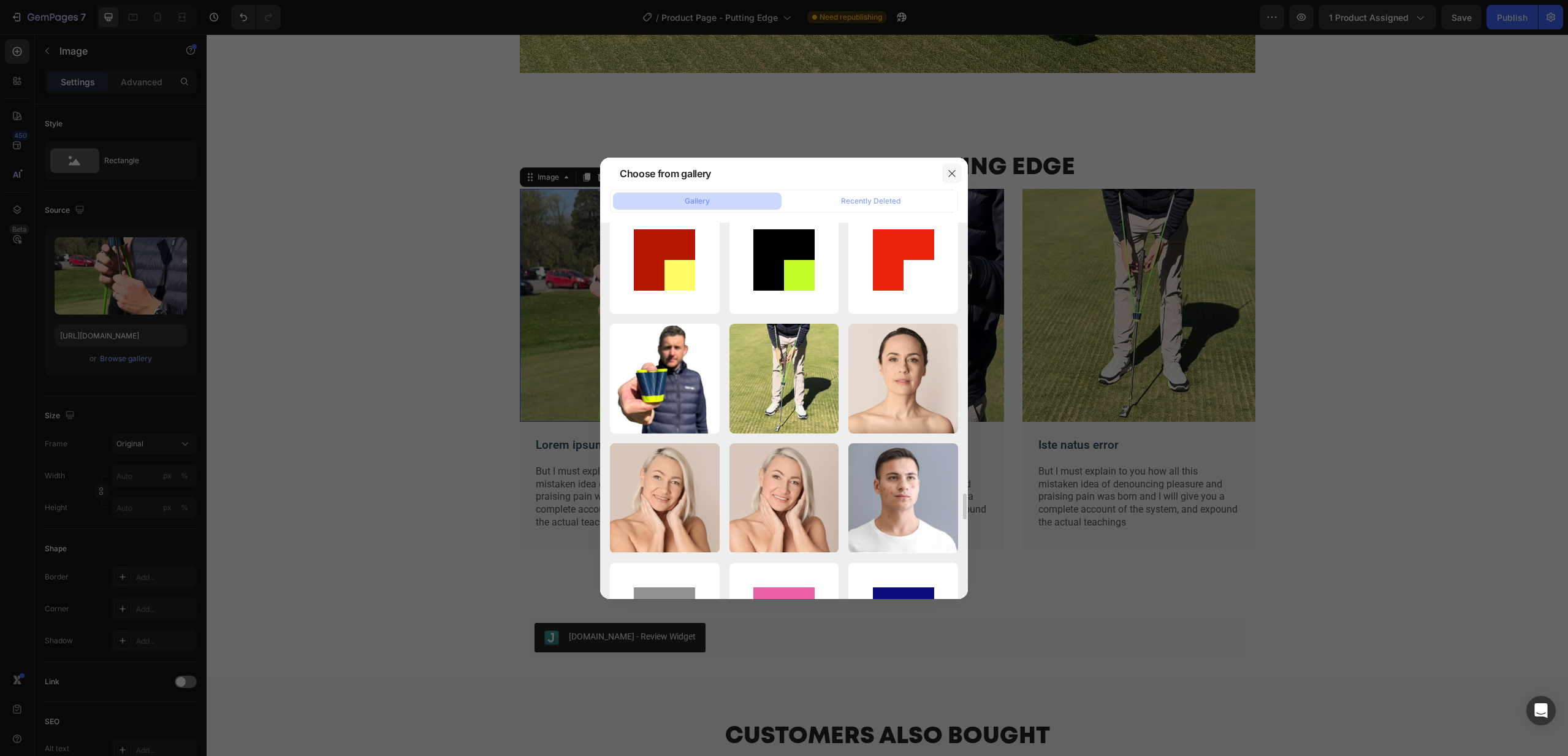
click at [951, 173] on icon "button" at bounding box center [951, 173] width 10 height 10
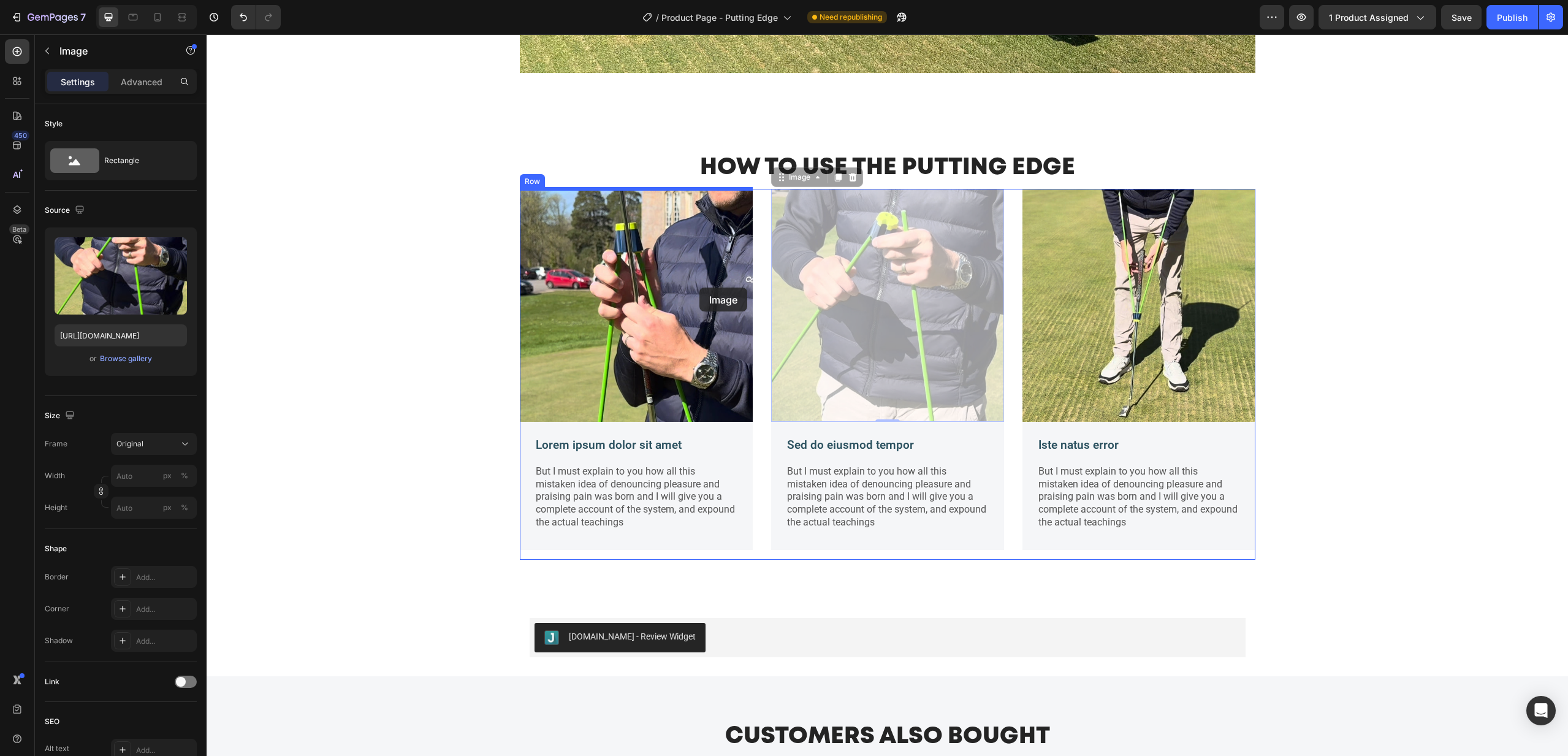
drag, startPoint x: 885, startPoint y: 282, endPoint x: 700, endPoint y: 288, distance: 185.1
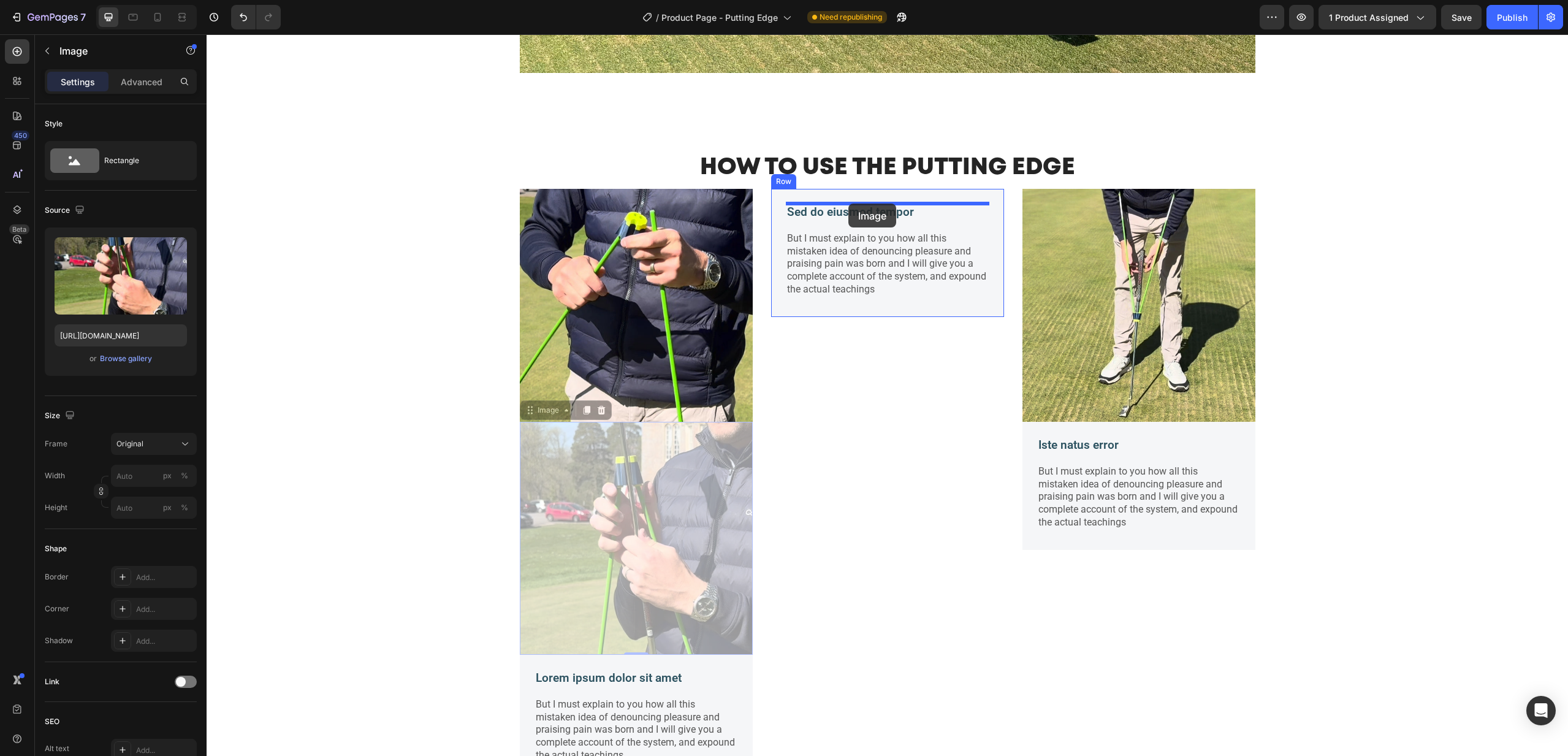
drag, startPoint x: 682, startPoint y: 486, endPoint x: 848, endPoint y: 204, distance: 327.2
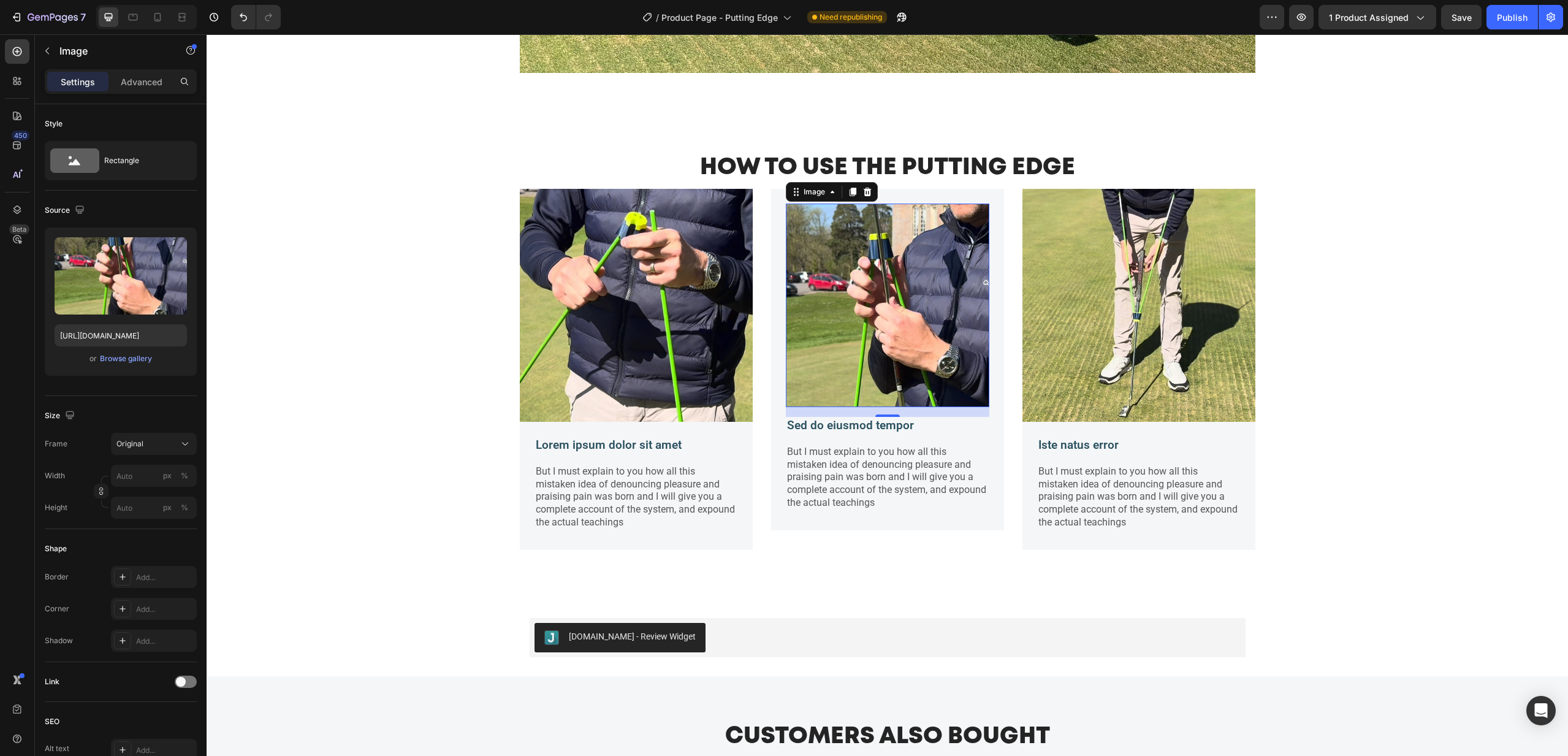
scroll to position [1661, 0]
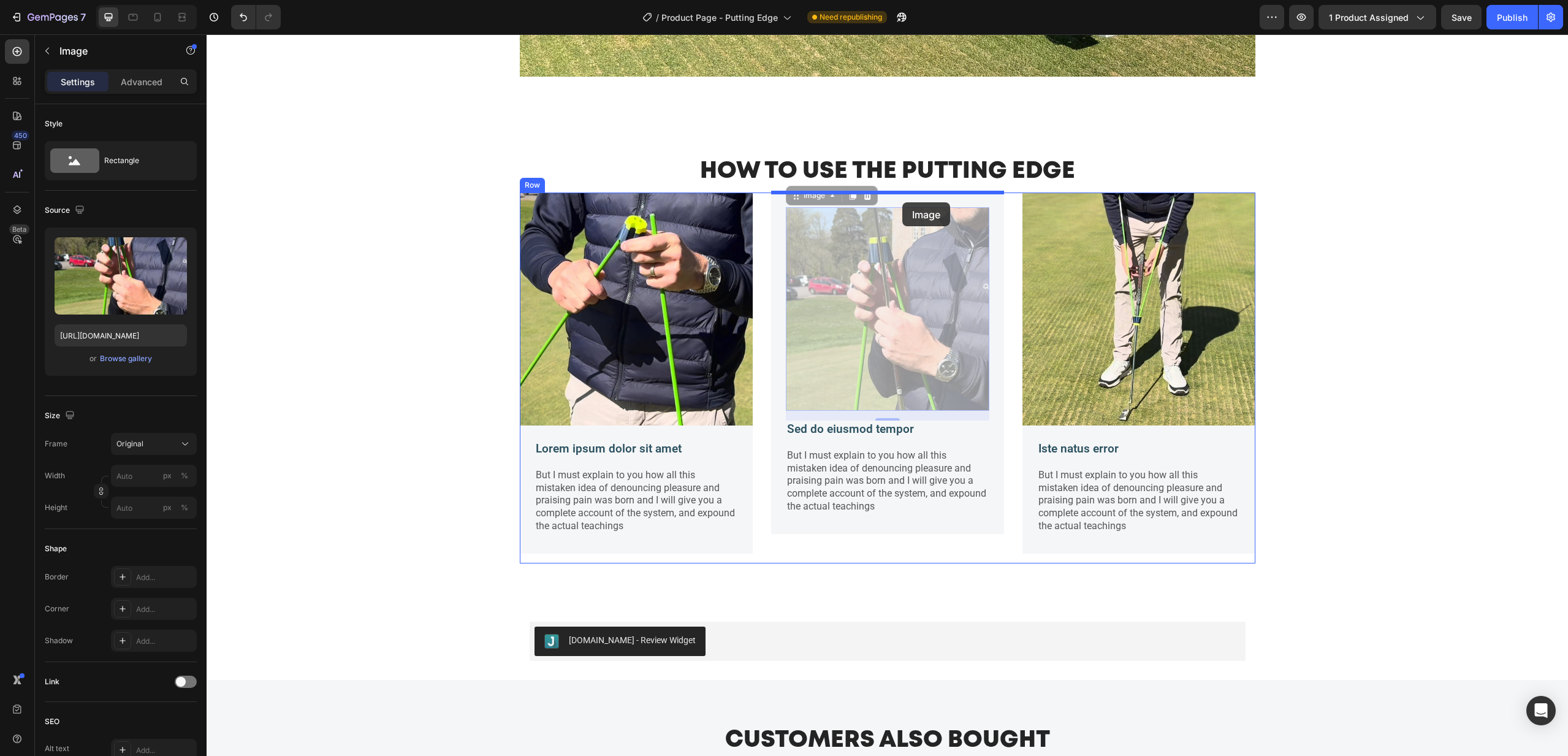
drag, startPoint x: 903, startPoint y: 344, endPoint x: 902, endPoint y: 202, distance: 142.0
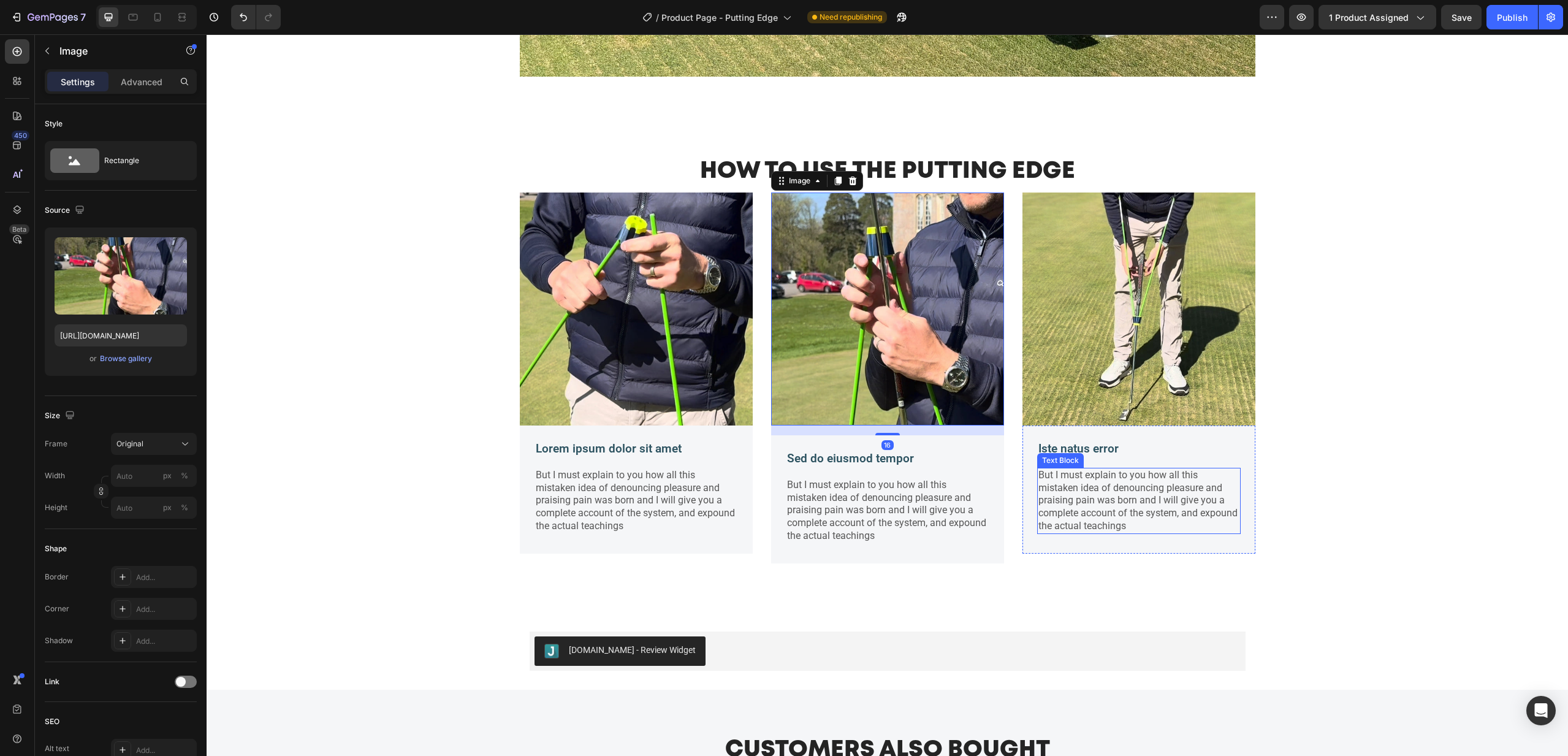
scroll to position [1656, 0]
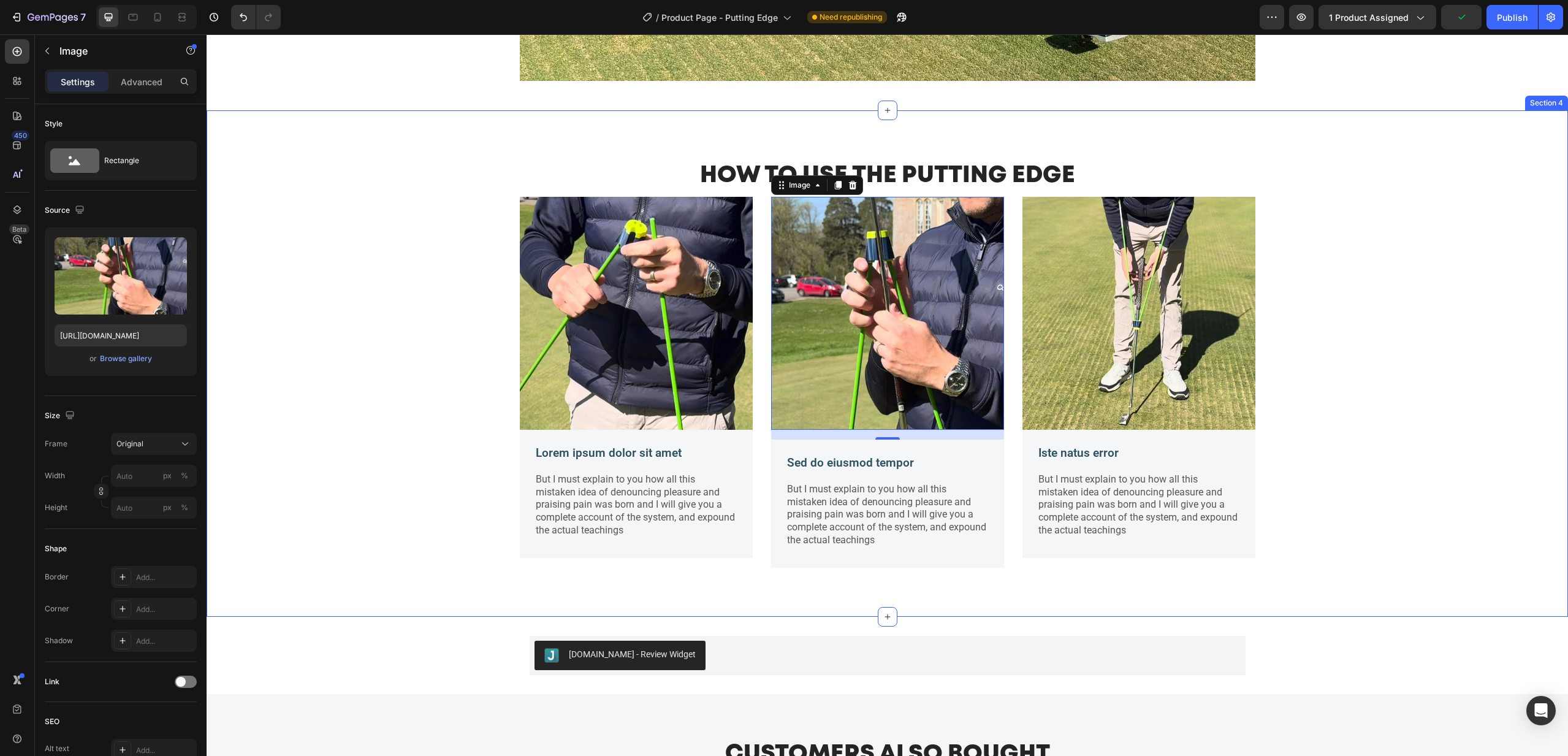
click at [433, 516] on div "HOW TO USE THE PUTTING EDGE Heading Image Lorem ipsum dolor sit amet Text Block…" at bounding box center [888, 373] width 1343 height 428
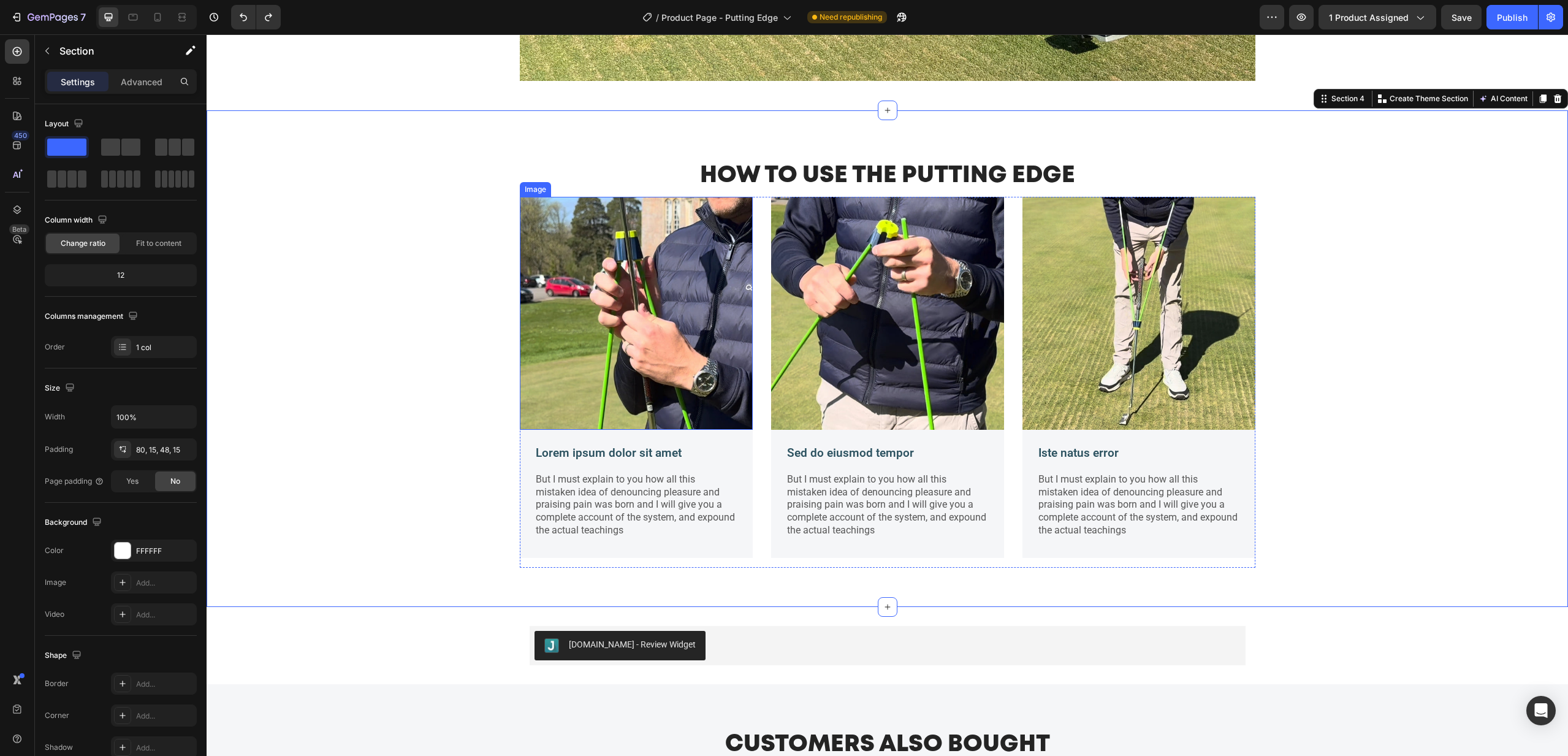
click at [682, 341] on img at bounding box center [636, 313] width 233 height 233
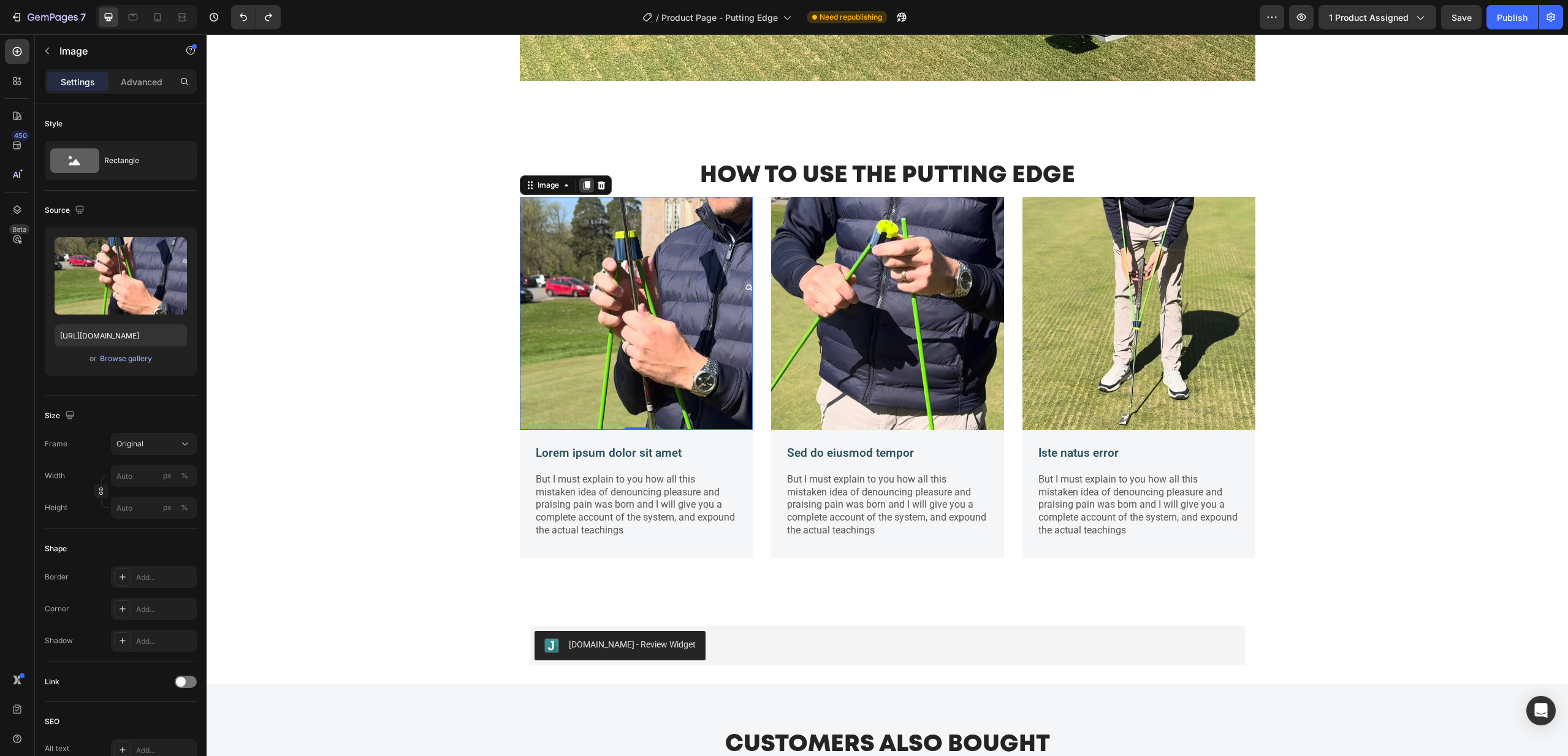
click at [589, 184] on icon at bounding box center [587, 186] width 7 height 9
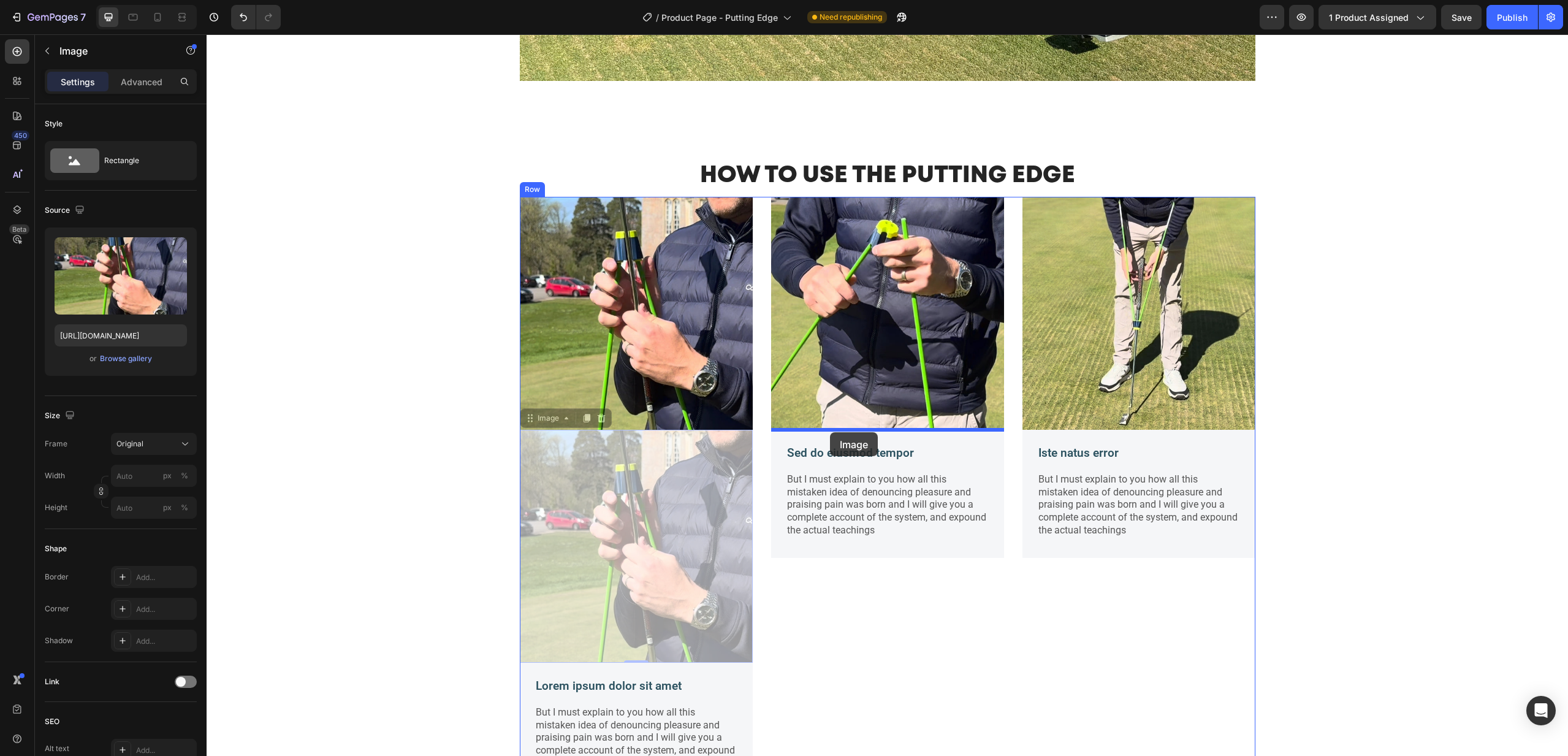
drag, startPoint x: 653, startPoint y: 494, endPoint x: 830, endPoint y: 433, distance: 187.2
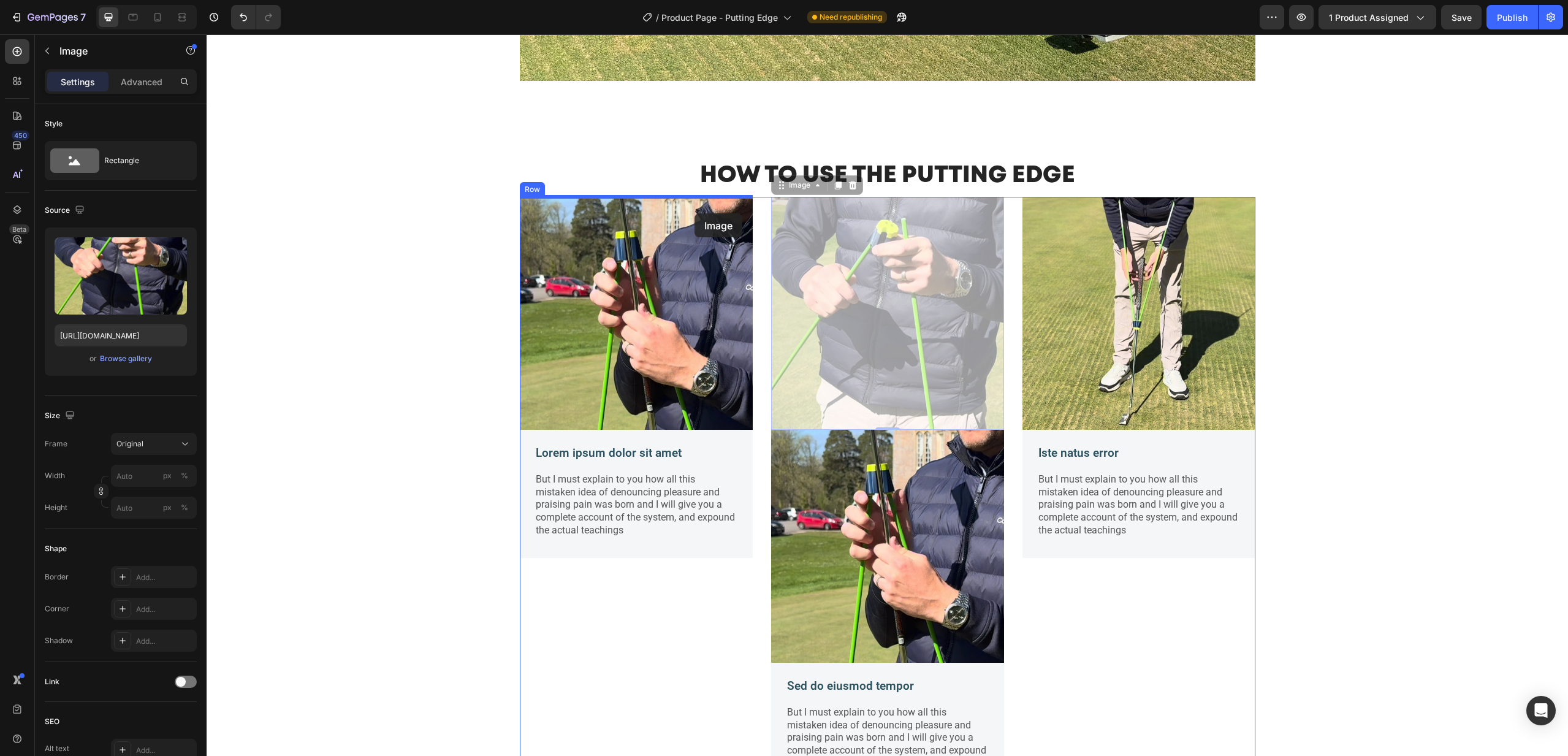
drag, startPoint x: 846, startPoint y: 261, endPoint x: 694, endPoint y: 214, distance: 159.1
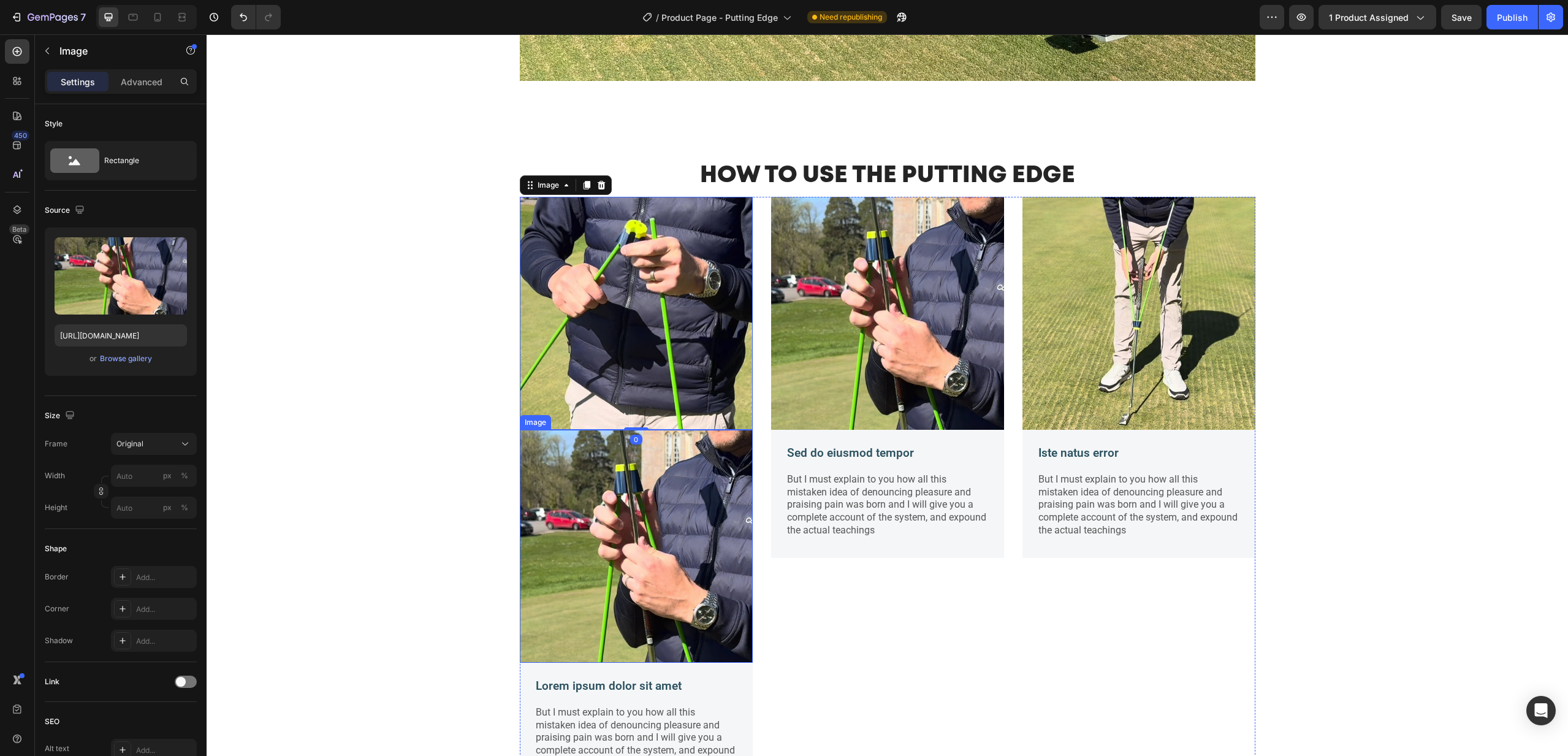
click at [667, 517] on img at bounding box center [636, 546] width 233 height 233
click at [604, 416] on icon at bounding box center [601, 418] width 8 height 9
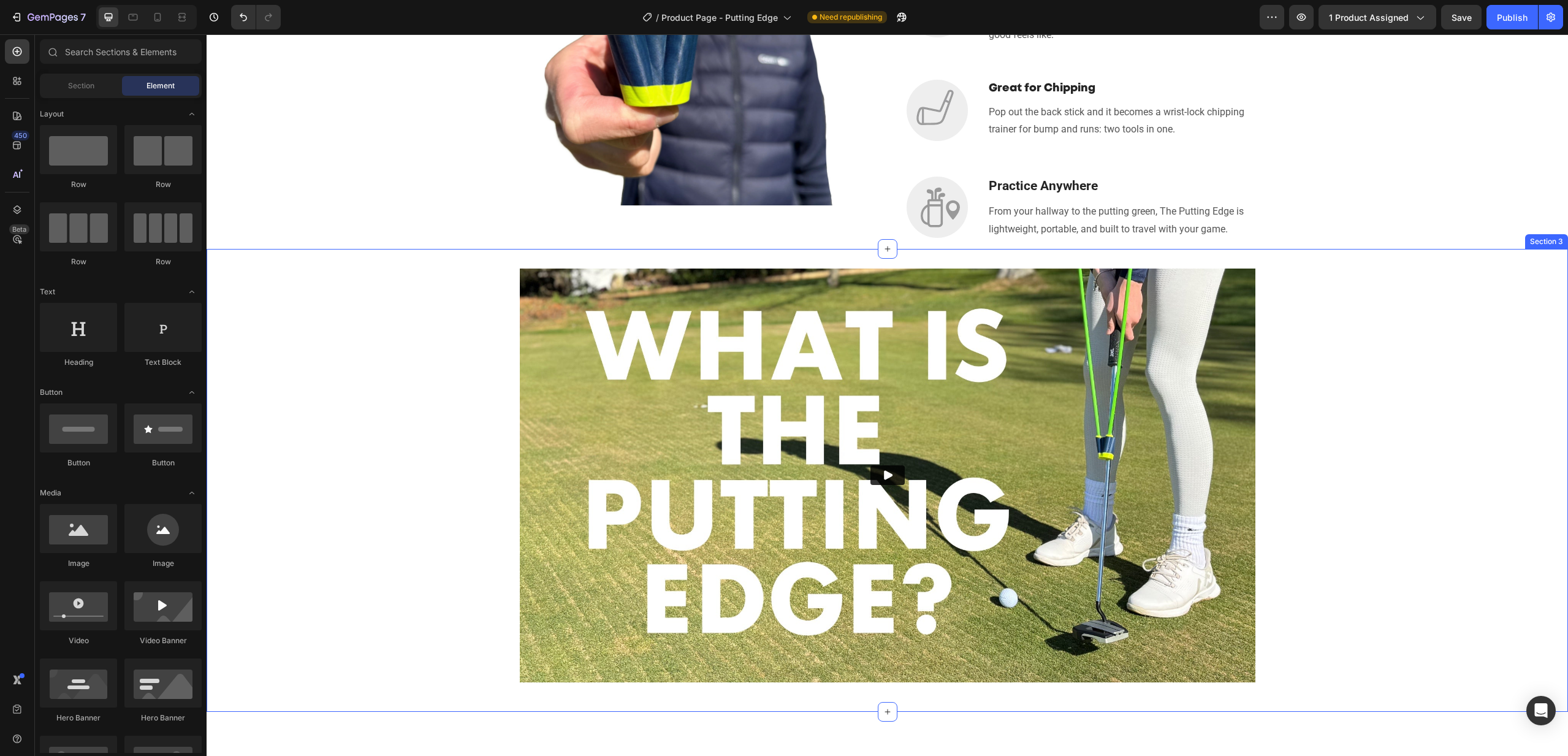
scroll to position [1418, 0]
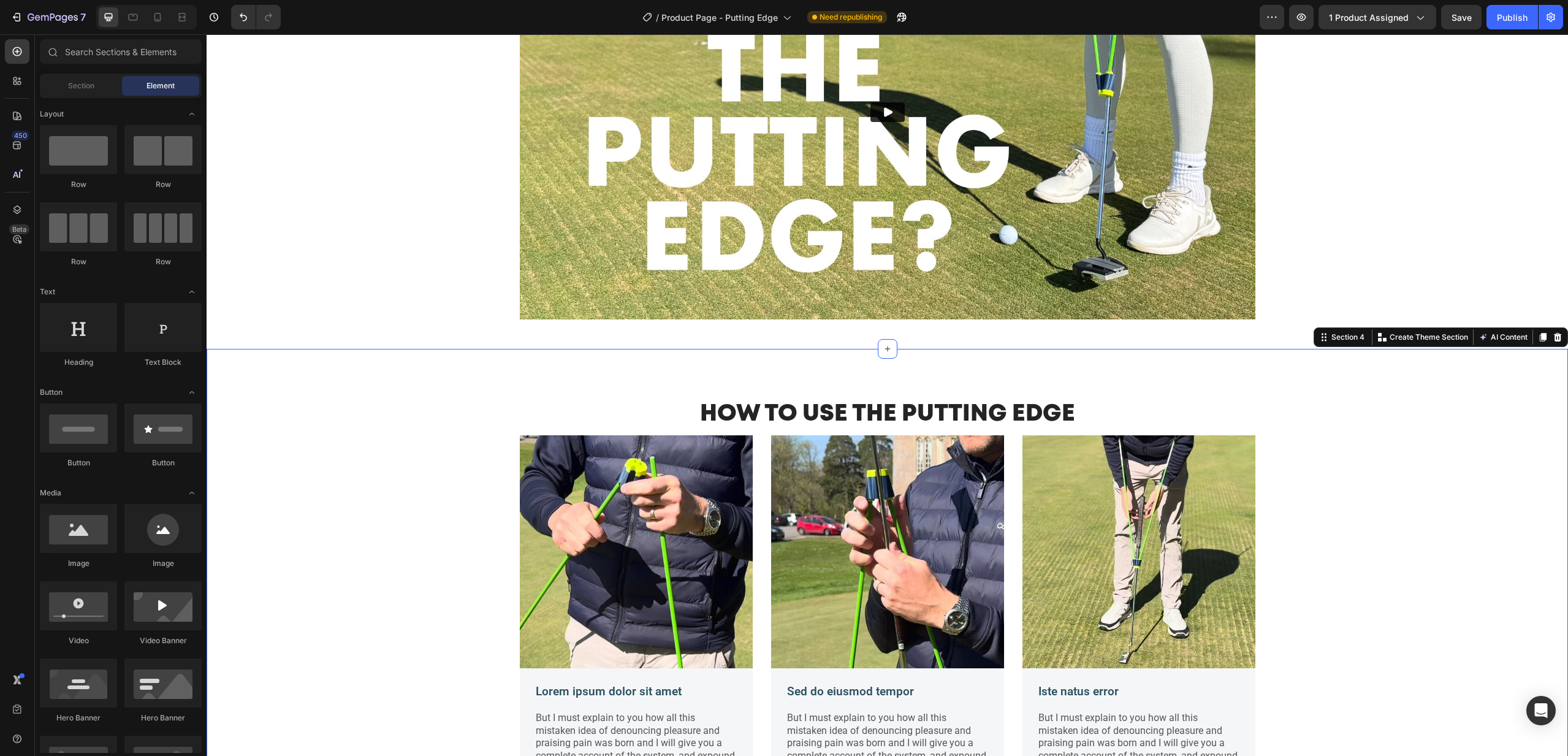
click at [803, 374] on div "HOW TO USE THE PUTTING EDGE Heading Image Lorem ipsum dolor sit amet Text Block…" at bounding box center [887, 598] width 1362 height 497
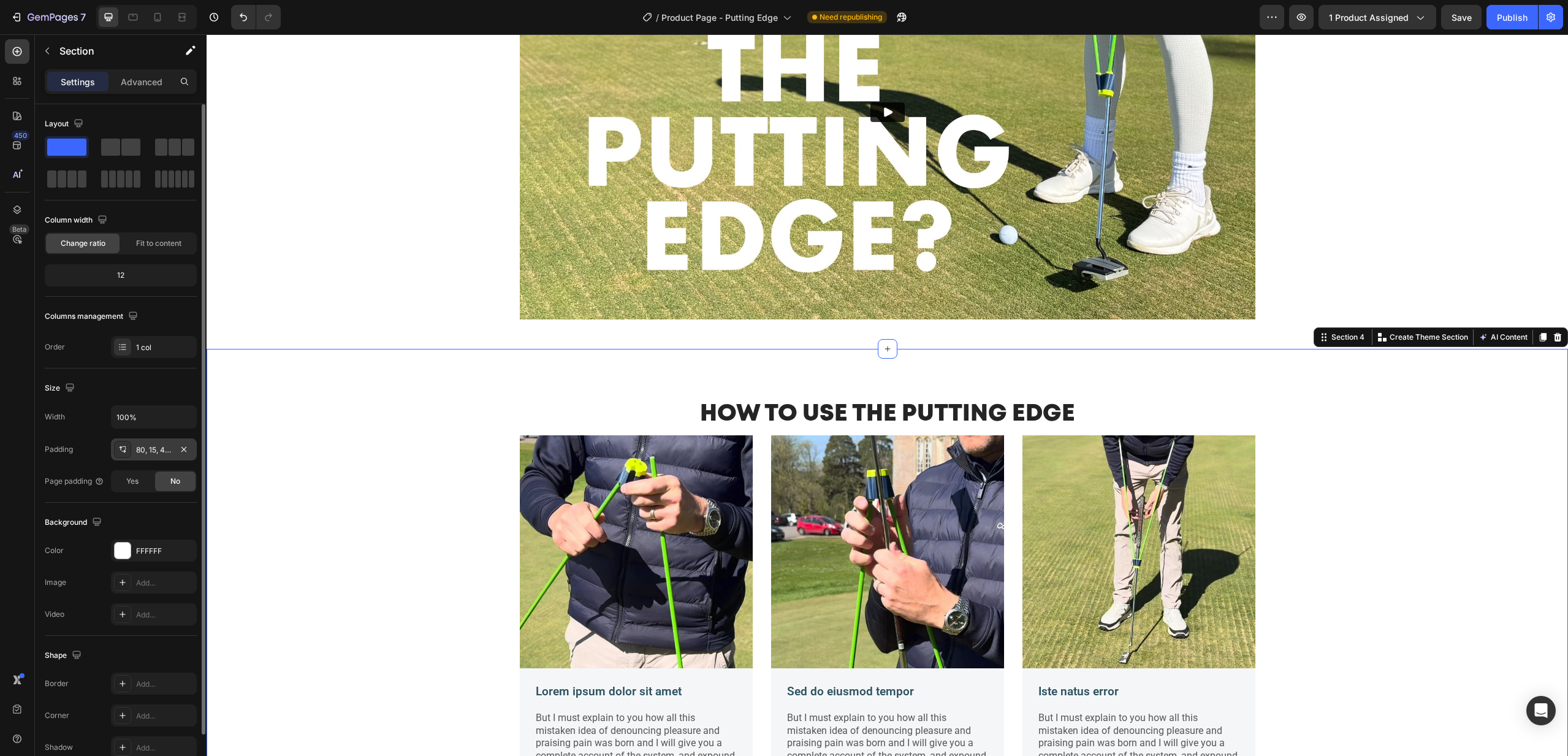
click at [141, 450] on div "80, 15, 48, 15" at bounding box center [154, 450] width 36 height 11
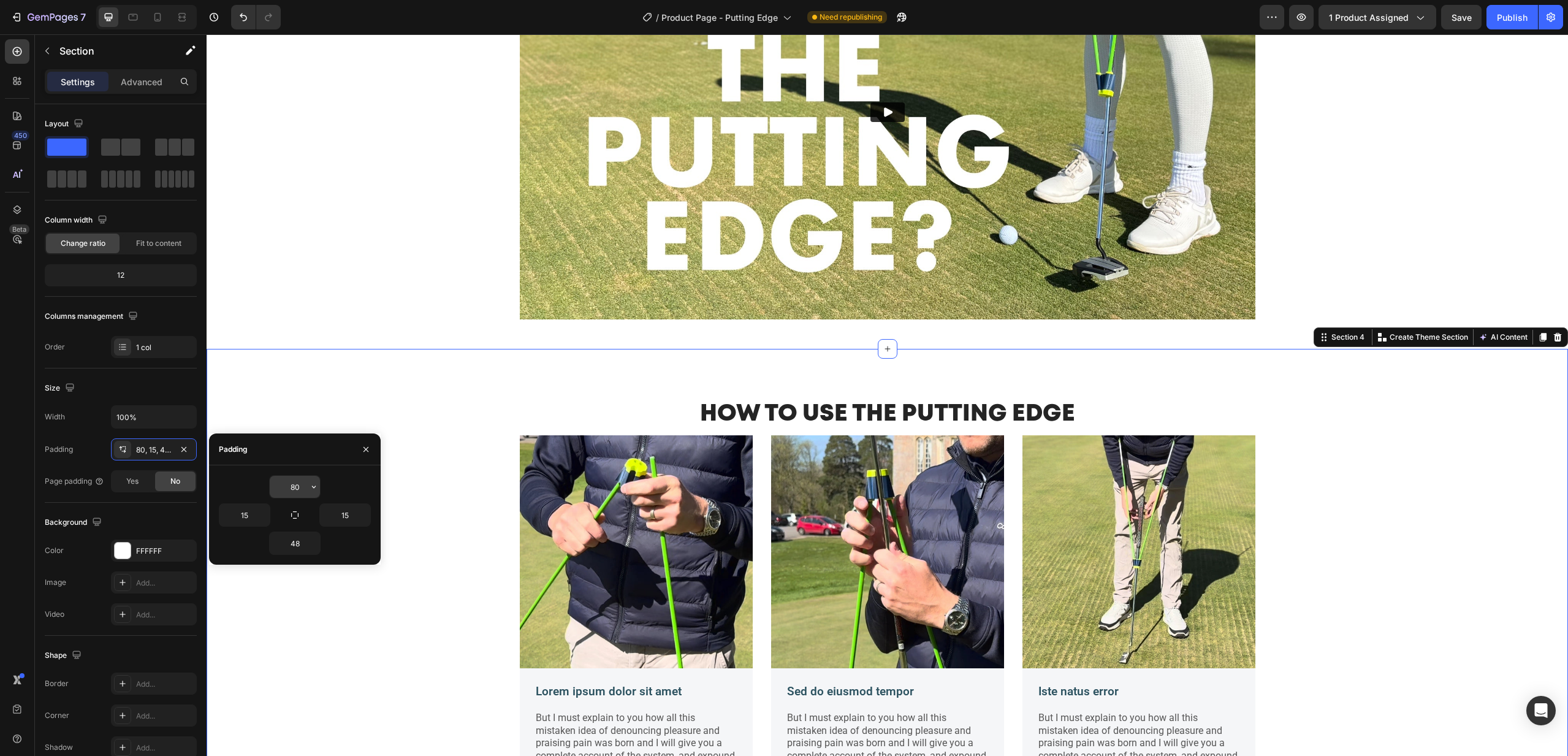
click at [301, 487] on input "80" at bounding box center [294, 486] width 50 height 22
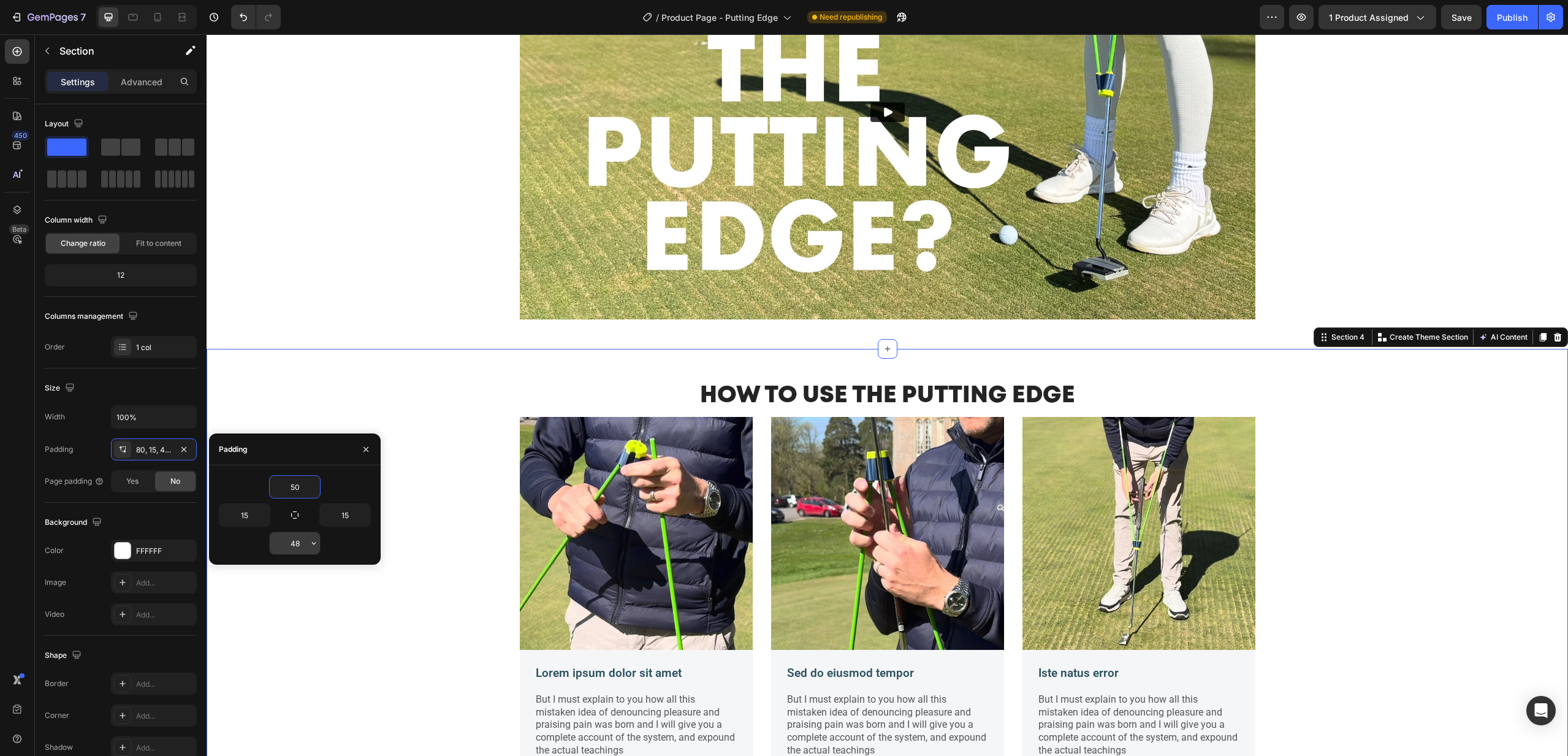
type input "50"
click at [298, 545] on input "48" at bounding box center [294, 543] width 50 height 22
type input "50"
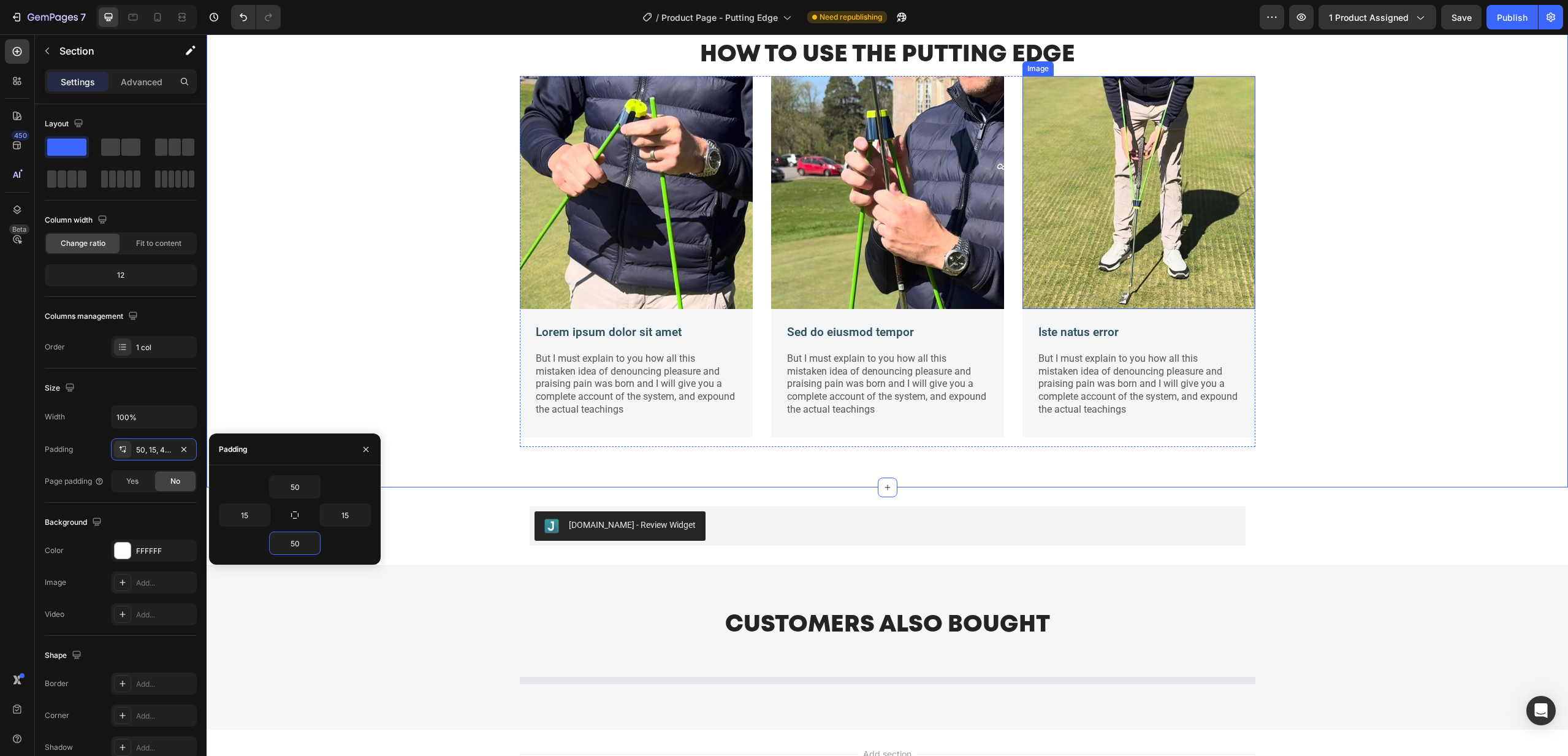
scroll to position [1764, 0]
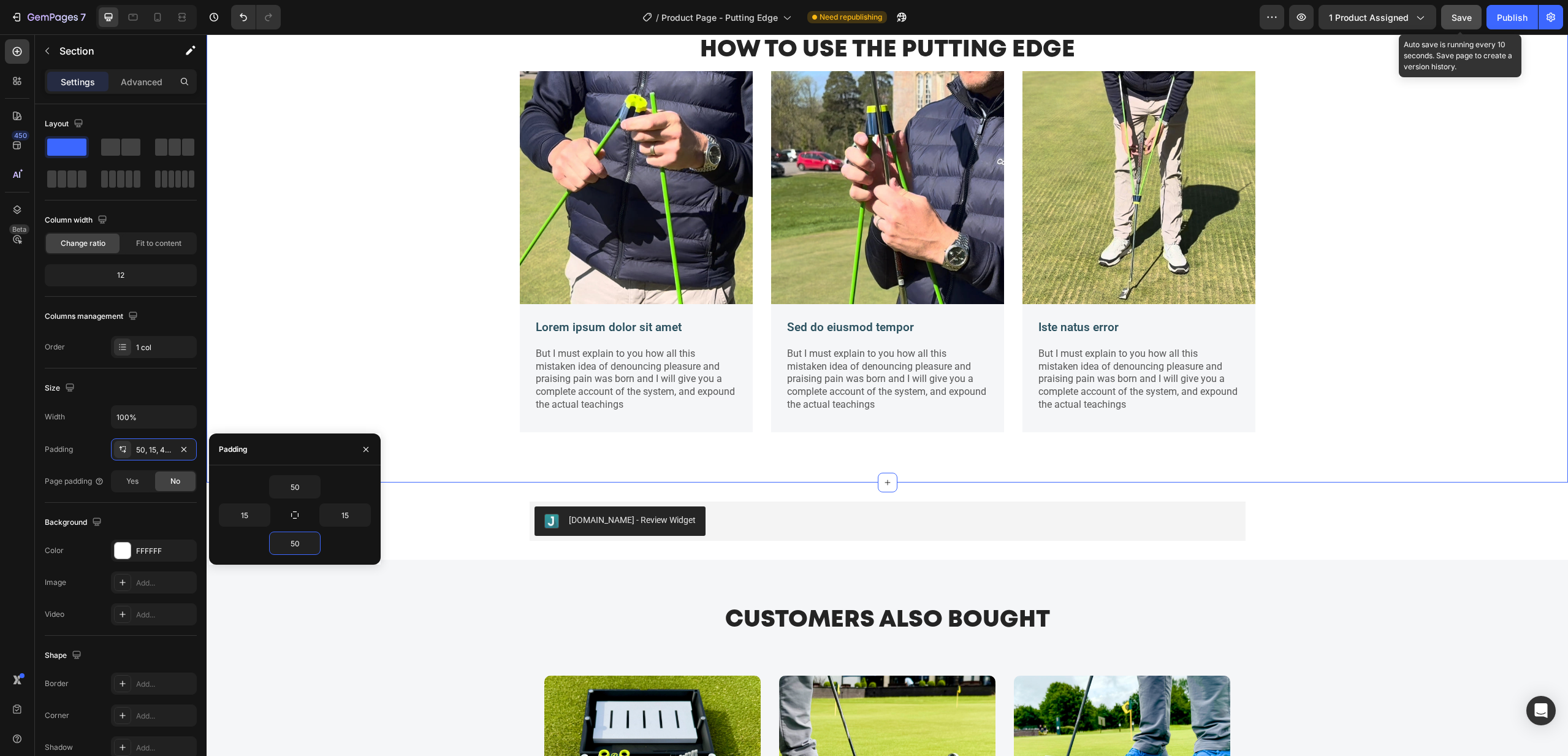
click at [1462, 14] on span "Save" at bounding box center [1461, 18] width 20 height 10
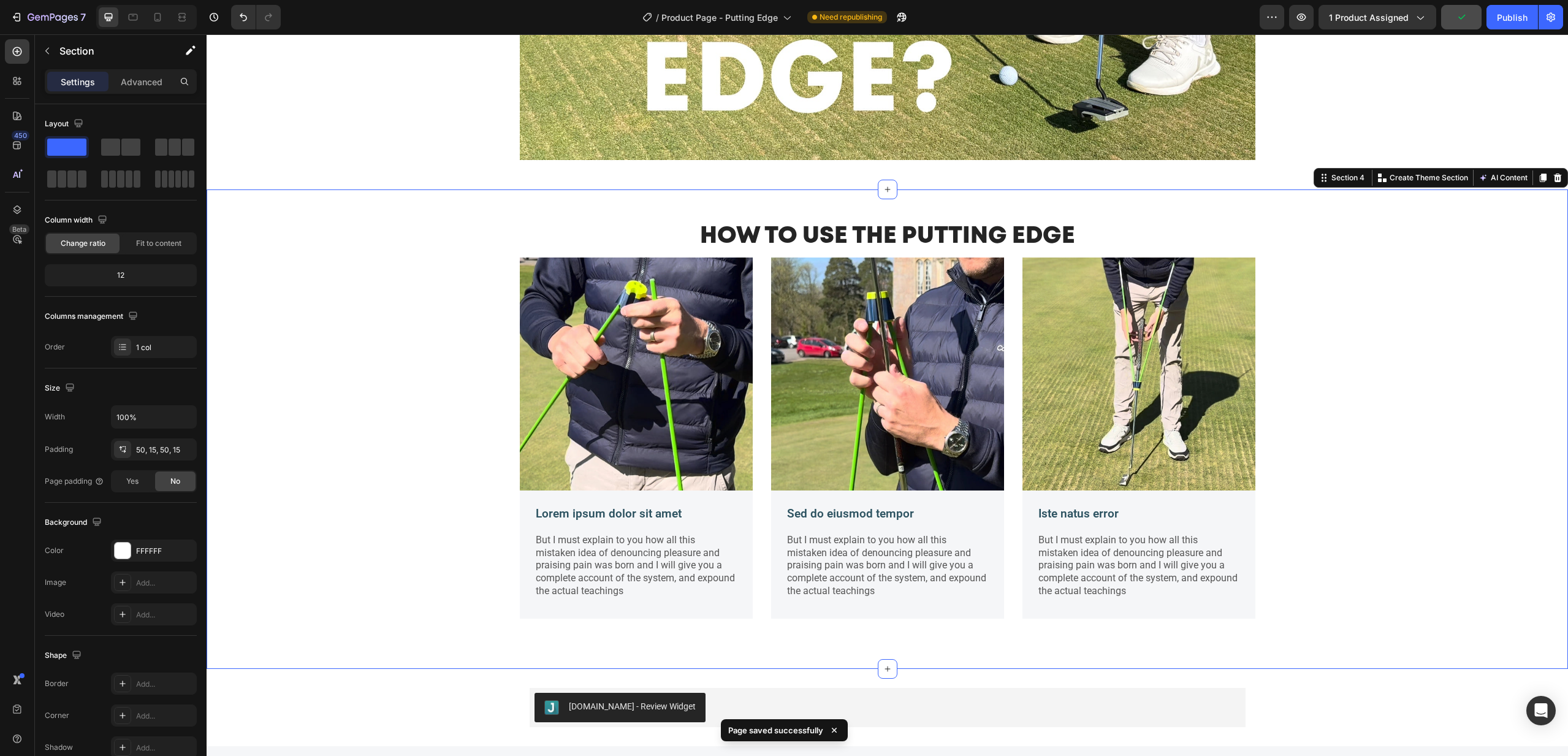
scroll to position [1577, 0]
click at [601, 514] on p "Lorem ipsum dolor sit amet" at bounding box center [637, 515] width 201 height 16
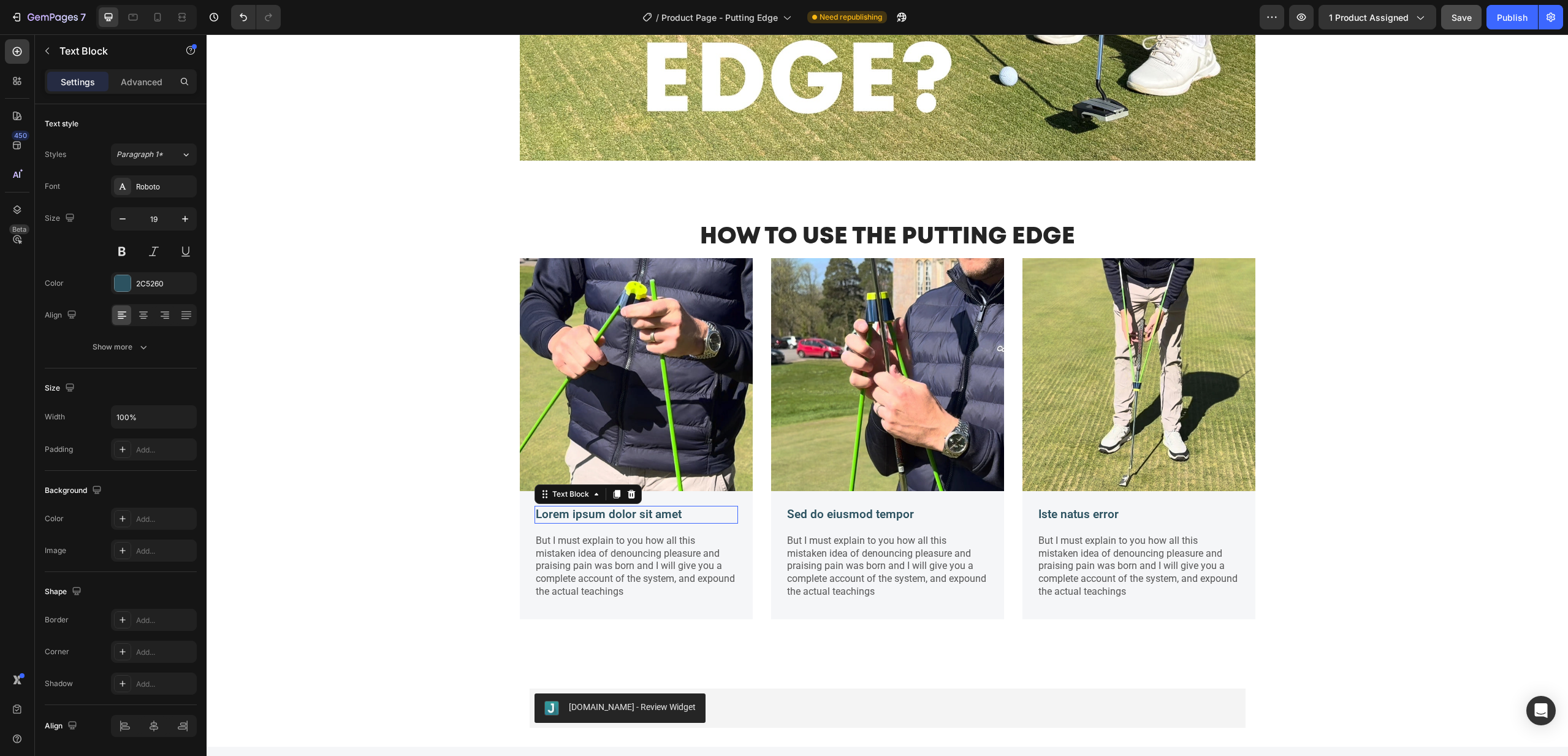
click at [601, 514] on p "Lorem ipsum dolor sit amet" at bounding box center [637, 515] width 201 height 16
click at [565, 514] on p "Lorem ipsum dolor sit amet" at bounding box center [637, 515] width 201 height 16
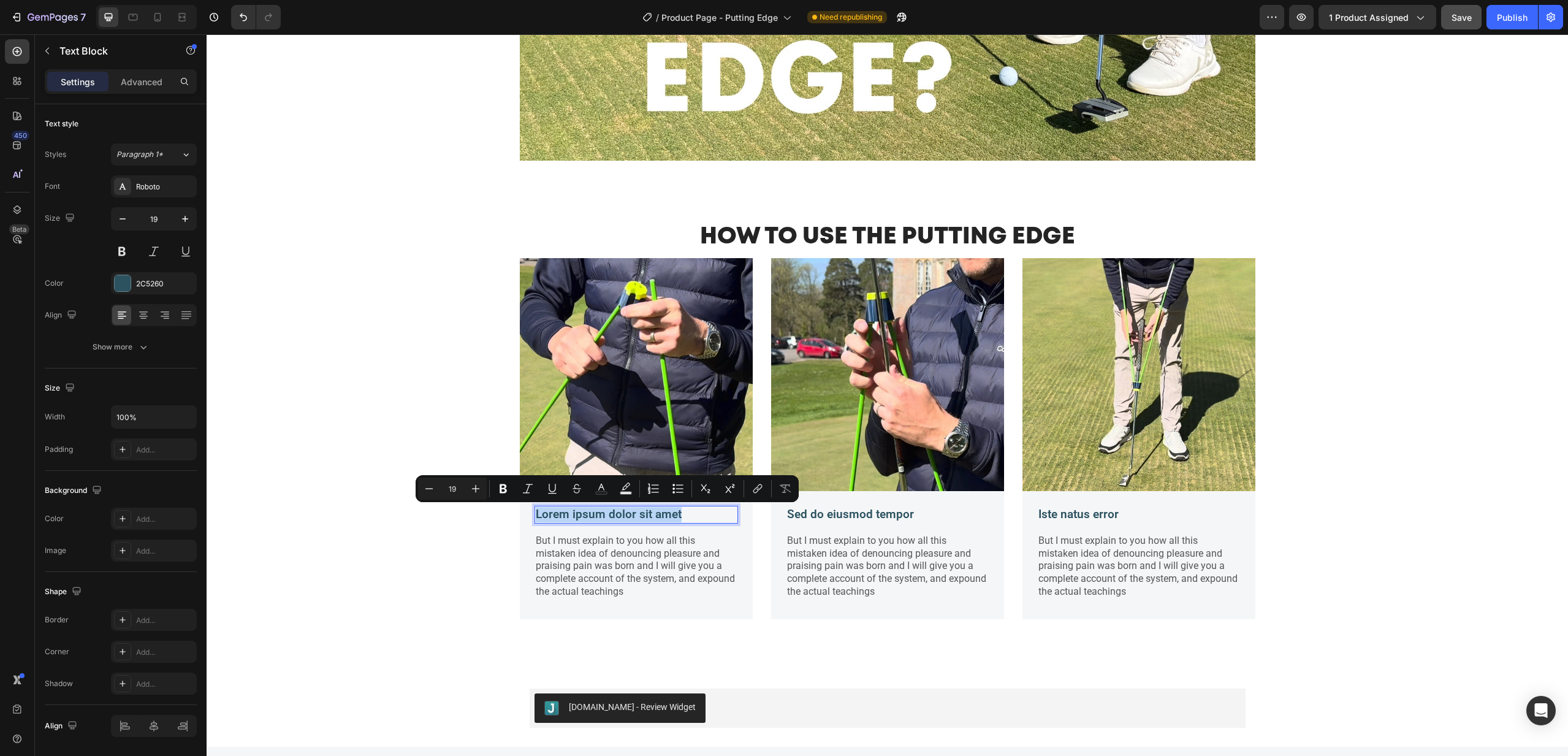
drag, startPoint x: 538, startPoint y: 514, endPoint x: 711, endPoint y: 516, distance: 173.0
click at [711, 516] on p "Lorem ipsum dolor sit amet" at bounding box center [637, 515] width 201 height 16
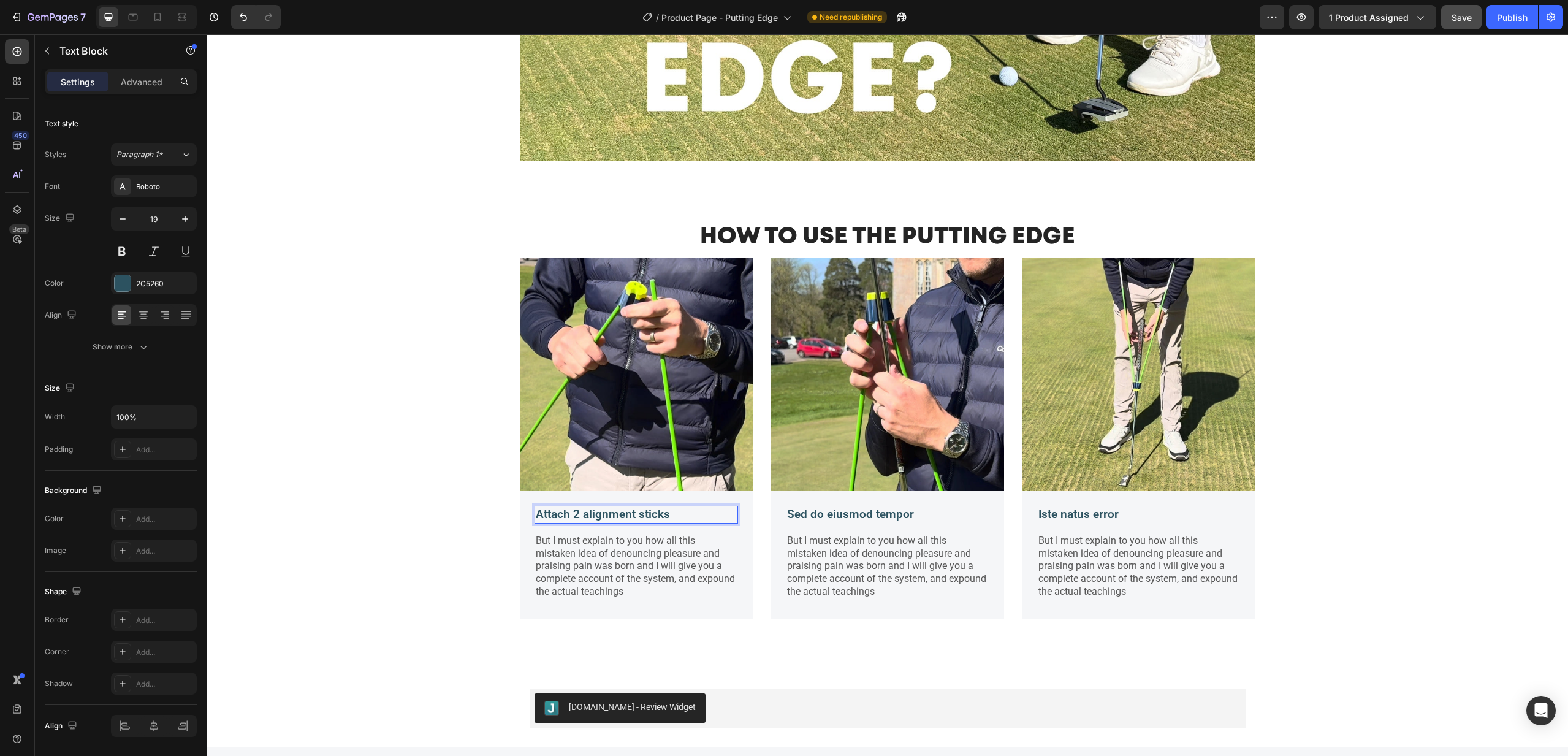
click at [679, 514] on p "Attach 2 alignment sticks" at bounding box center [637, 515] width 201 height 16
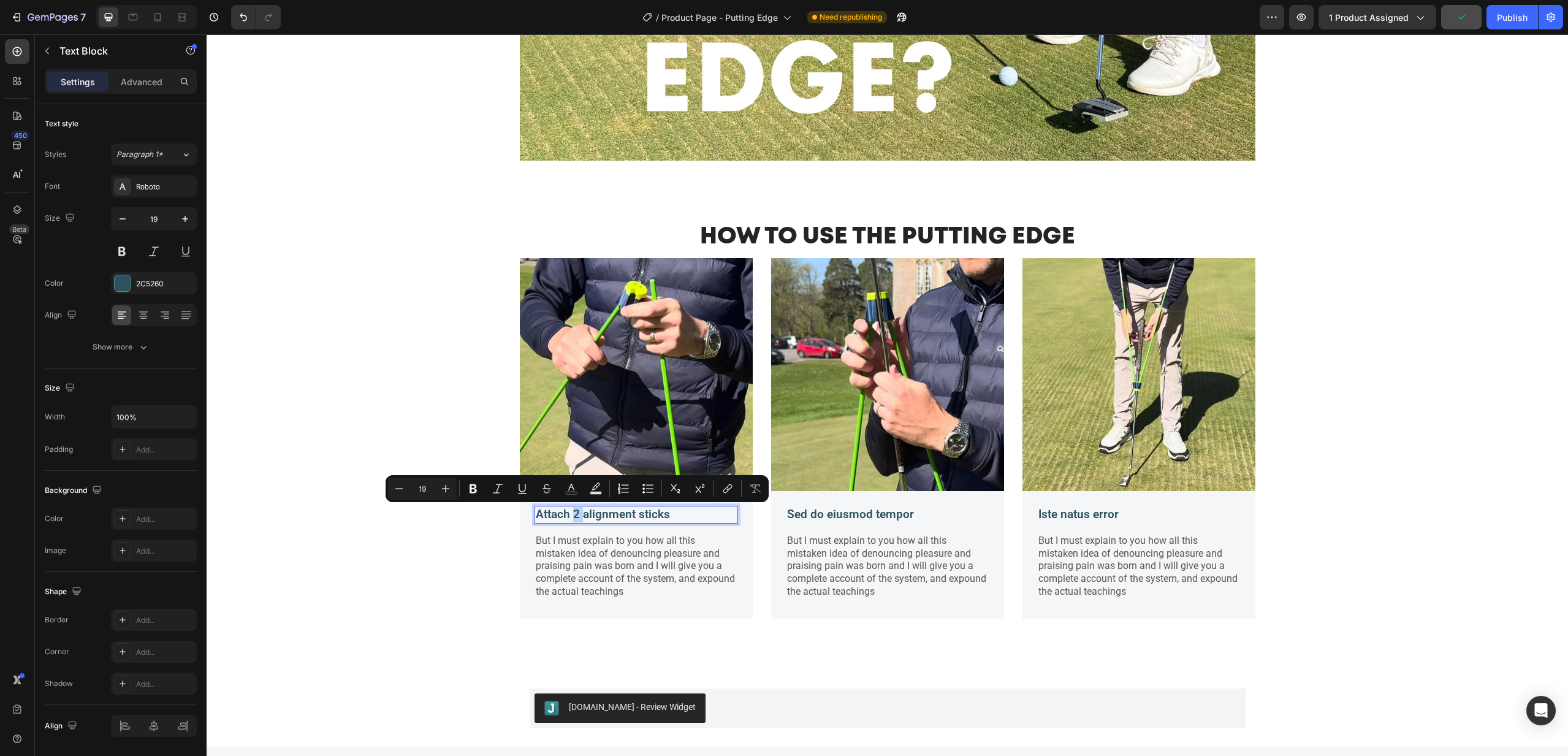
drag, startPoint x: 574, startPoint y: 514, endPoint x: 582, endPoint y: 514, distance: 8.0
click at [582, 514] on p "Attach 2 alignment sticks" at bounding box center [637, 515] width 201 height 16
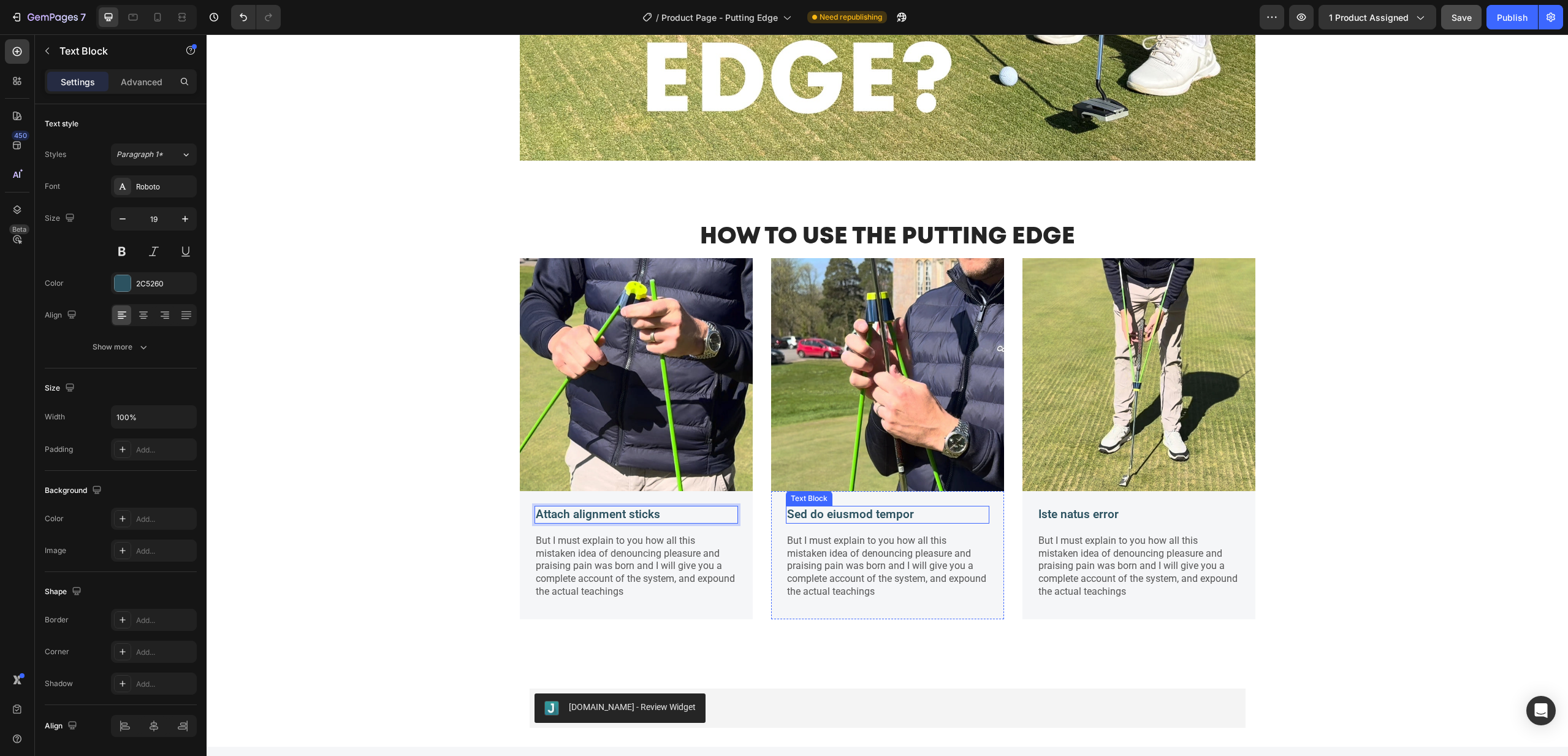
click at [791, 513] on p "Sed do eiusmod tempor" at bounding box center [888, 515] width 201 height 16
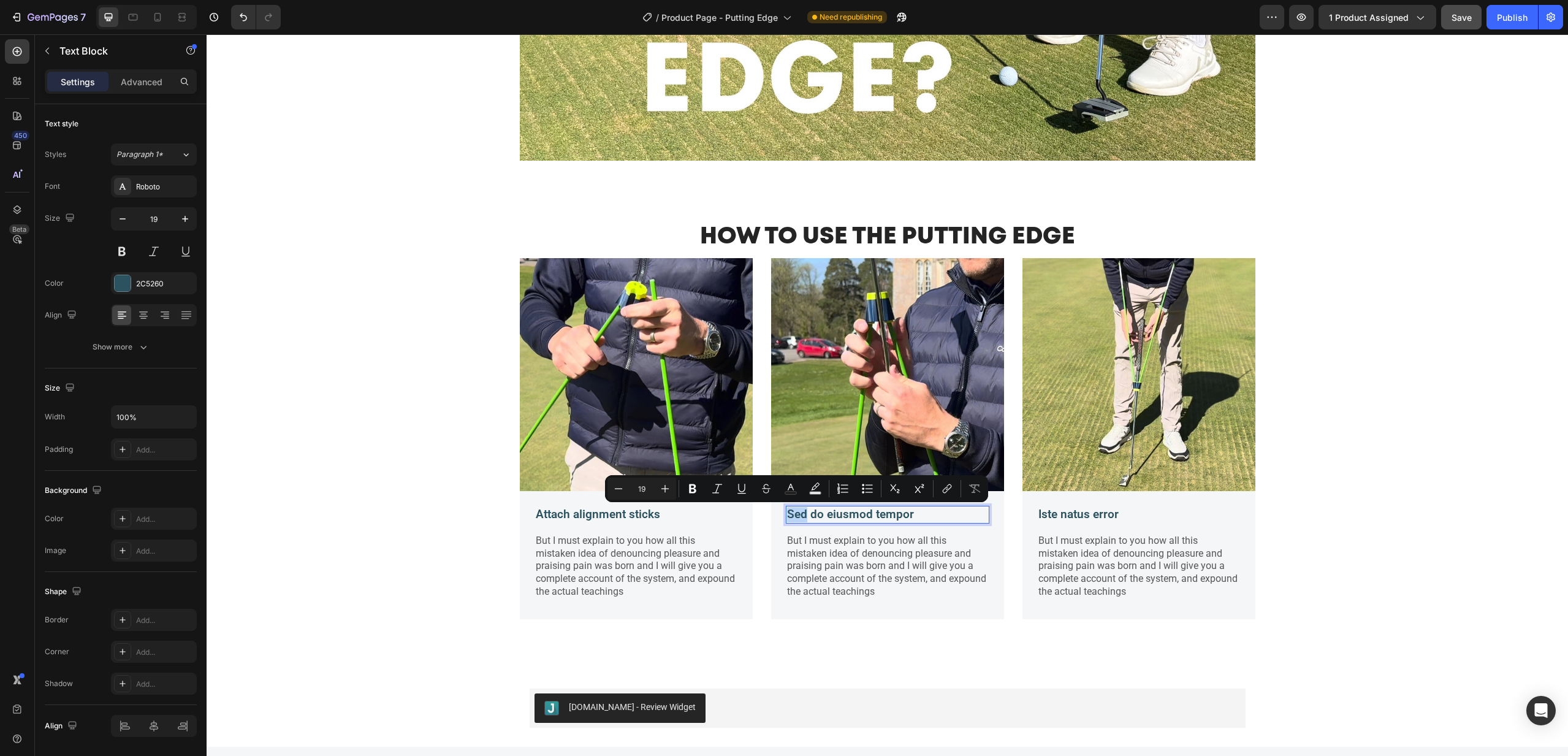
click at [798, 512] on p "Sed do eiusmod tempor" at bounding box center [888, 515] width 201 height 16
drag, startPoint x: 902, startPoint y: 514, endPoint x: 784, endPoint y: 513, distance: 118.0
click at [784, 514] on div "Sed do eiusmod tempor Text Block 16 But I must explain to you how all this mist…" at bounding box center [888, 556] width 233 height 129
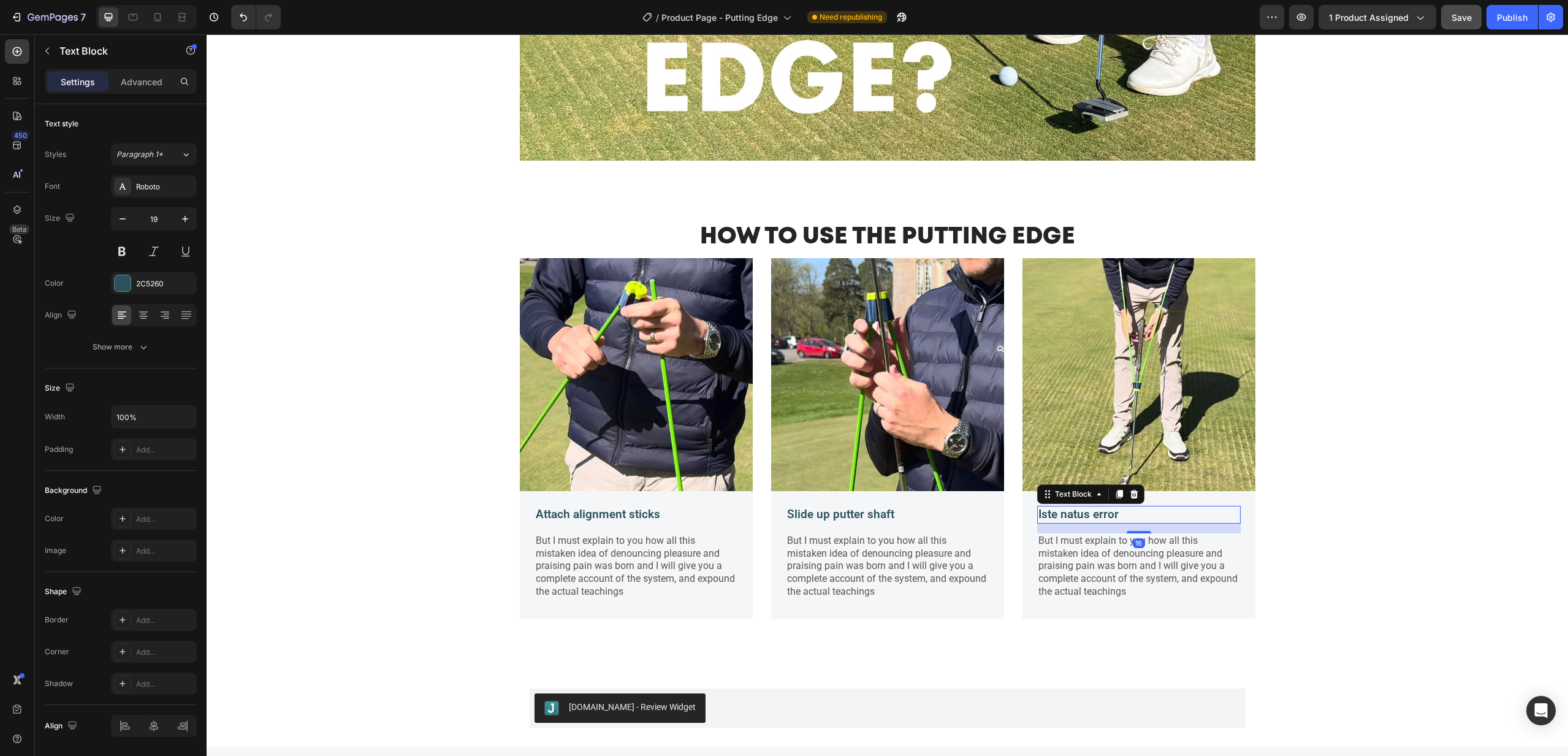
click at [1070, 514] on p "Iste natus error" at bounding box center [1139, 515] width 201 height 16
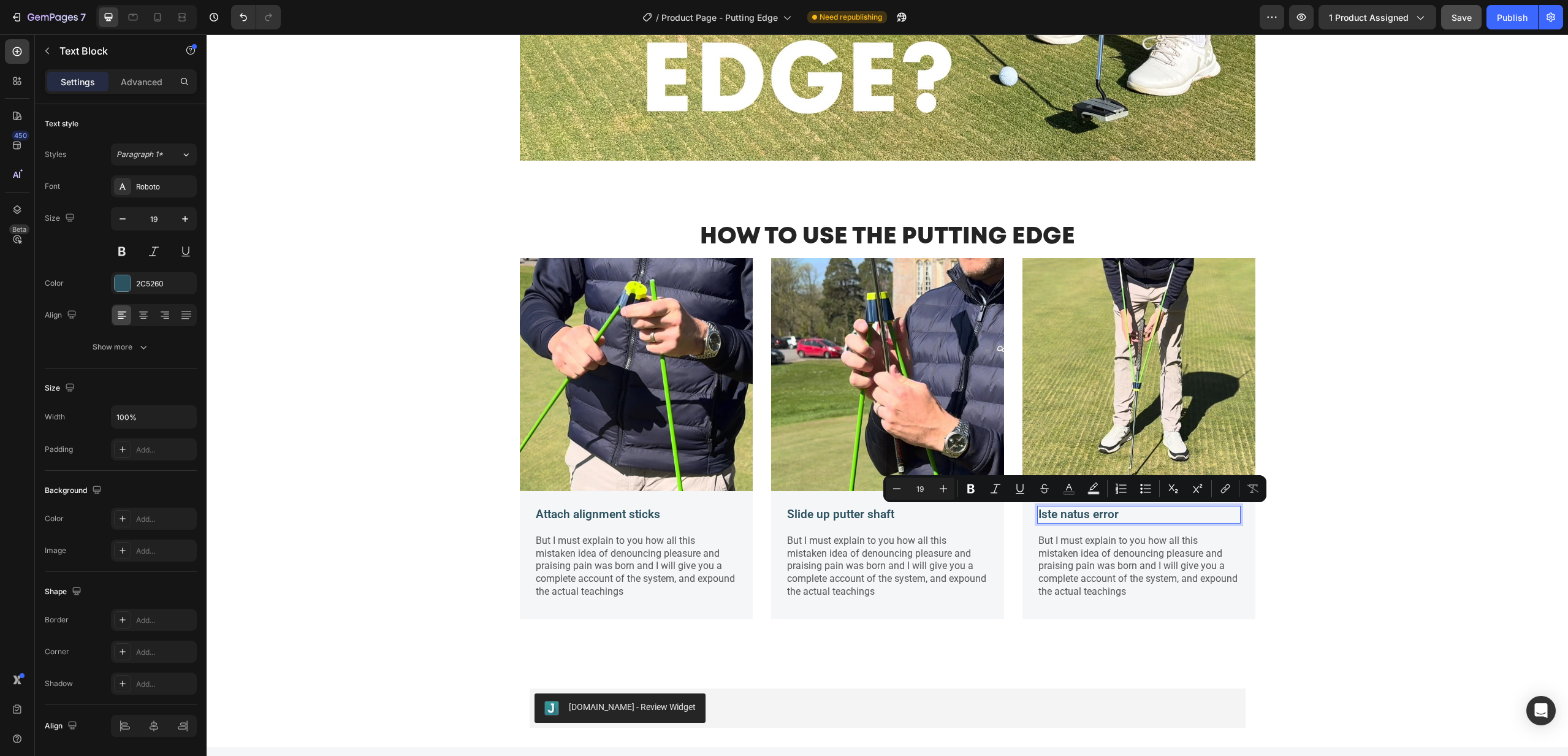
click at [1116, 514] on p "Iste natus error" at bounding box center [1139, 515] width 201 height 16
drag, startPoint x: 1121, startPoint y: 514, endPoint x: 1035, endPoint y: 514, distance: 86.0
click at [1035, 514] on div "Iste natus error Text Block 16 But I must explain to you how all this mistaken …" at bounding box center [1139, 556] width 233 height 129
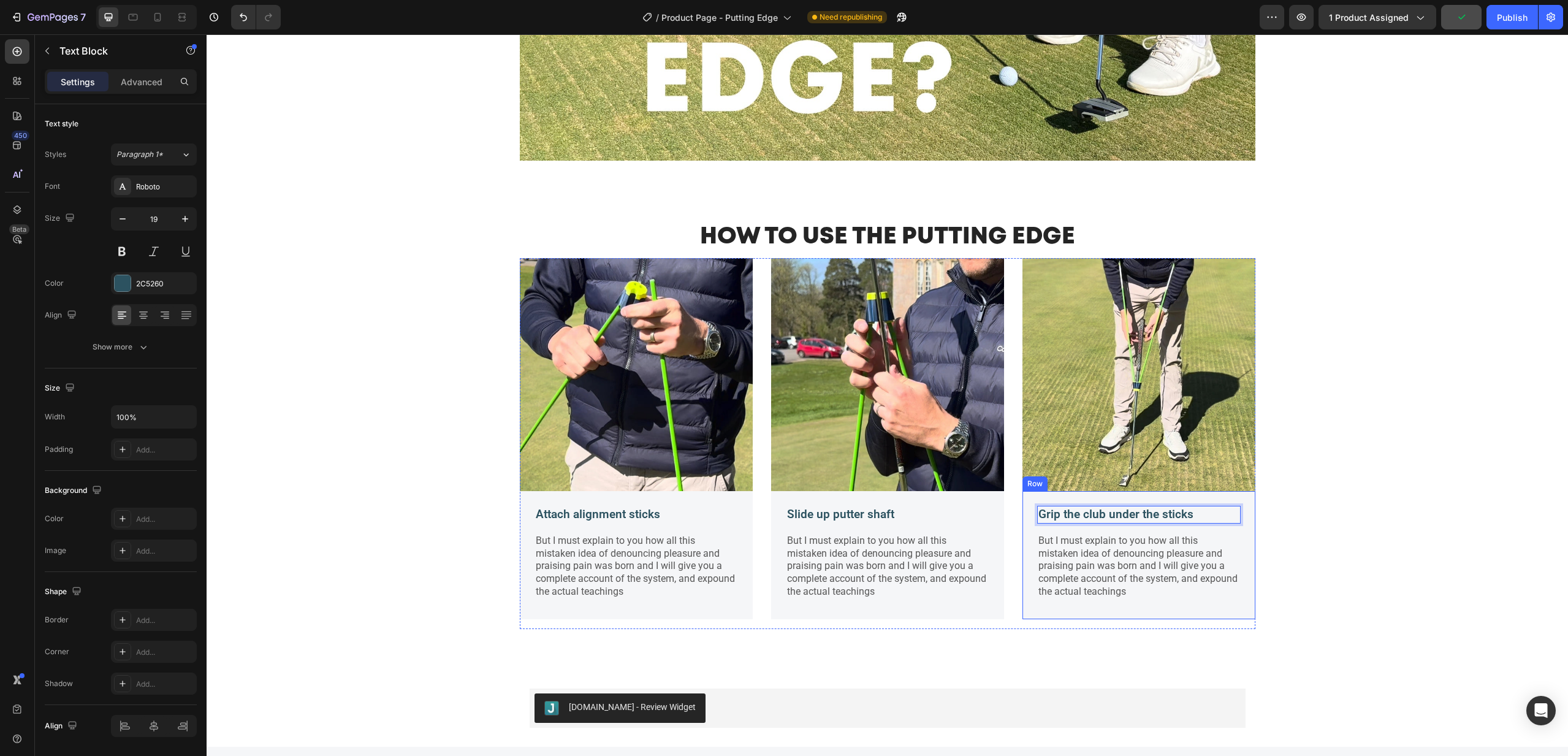
scroll to position [1576, 0]
click at [1091, 588] on p "But I must explain to you how all this mistaken idea of denouncing pleasure and…" at bounding box center [1139, 567] width 201 height 64
click at [1134, 590] on p "But I must explain to you how all this mistaken idea of denouncing pleasure and…" at bounding box center [1139, 567] width 201 height 64
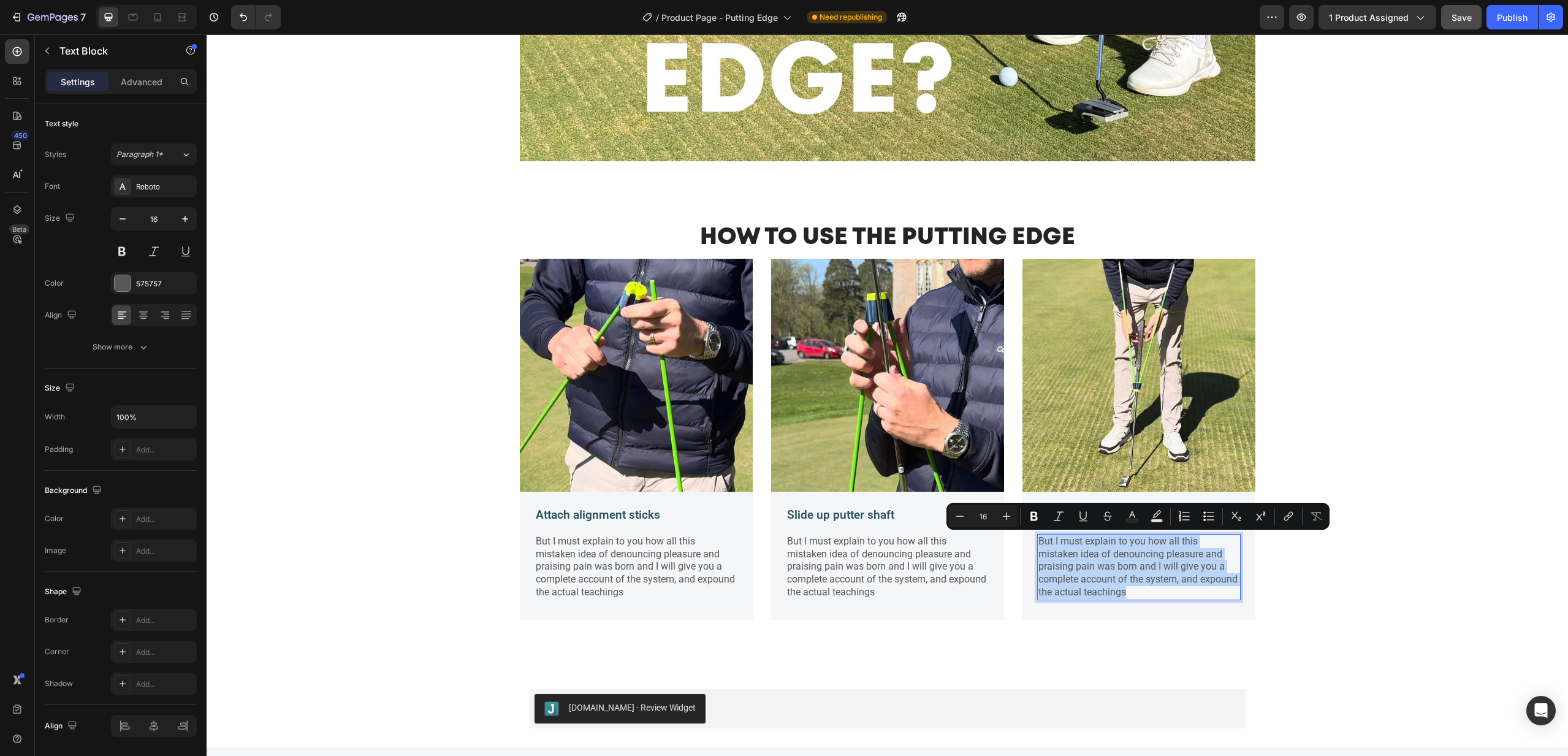
drag, startPoint x: 1133, startPoint y: 590, endPoint x: 1041, endPoint y: 543, distance: 103.3
click at [1039, 543] on p "But I must explain to you how all this mistaken idea of denouncing pleasure and…" at bounding box center [1139, 567] width 201 height 64
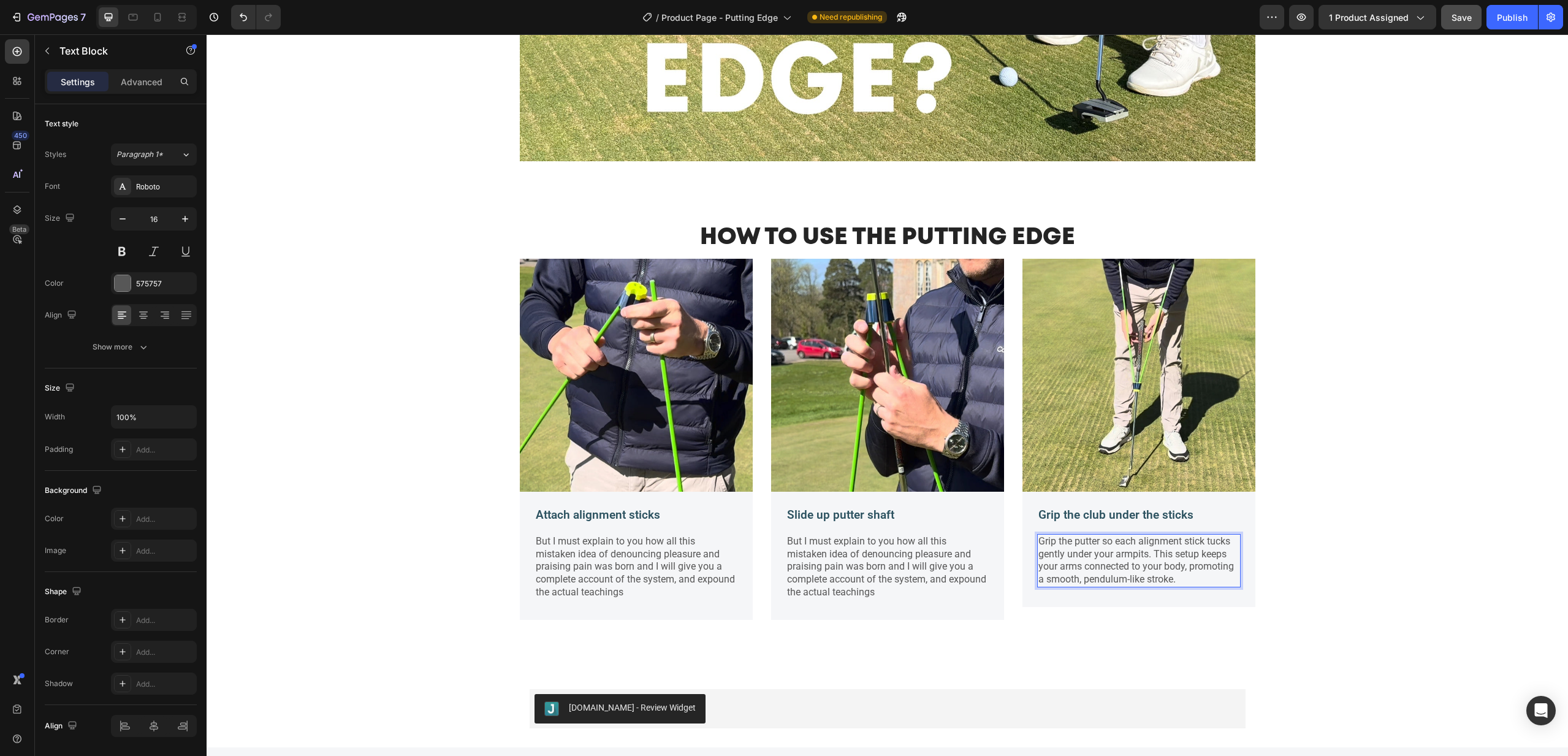
click at [1112, 549] on p "Grip the putter so each alignment stick tucks gently under your armpits. This s…" at bounding box center [1139, 561] width 201 height 51
click at [1105, 541] on p "Grip the putter so each alignment stick tucks gently under your armpits. This s…" at bounding box center [1139, 561] width 201 height 51
click at [1137, 594] on p "Grip the putter under the sticks so each alignment stick tucks gently under you…" at bounding box center [1139, 567] width 201 height 64
click at [623, 554] on p "But I must explain to you how all this mistaken idea of denouncing pleasure and…" at bounding box center [637, 567] width 201 height 64
click at [838, 516] on p "Slide up putter shaft" at bounding box center [888, 515] width 201 height 16
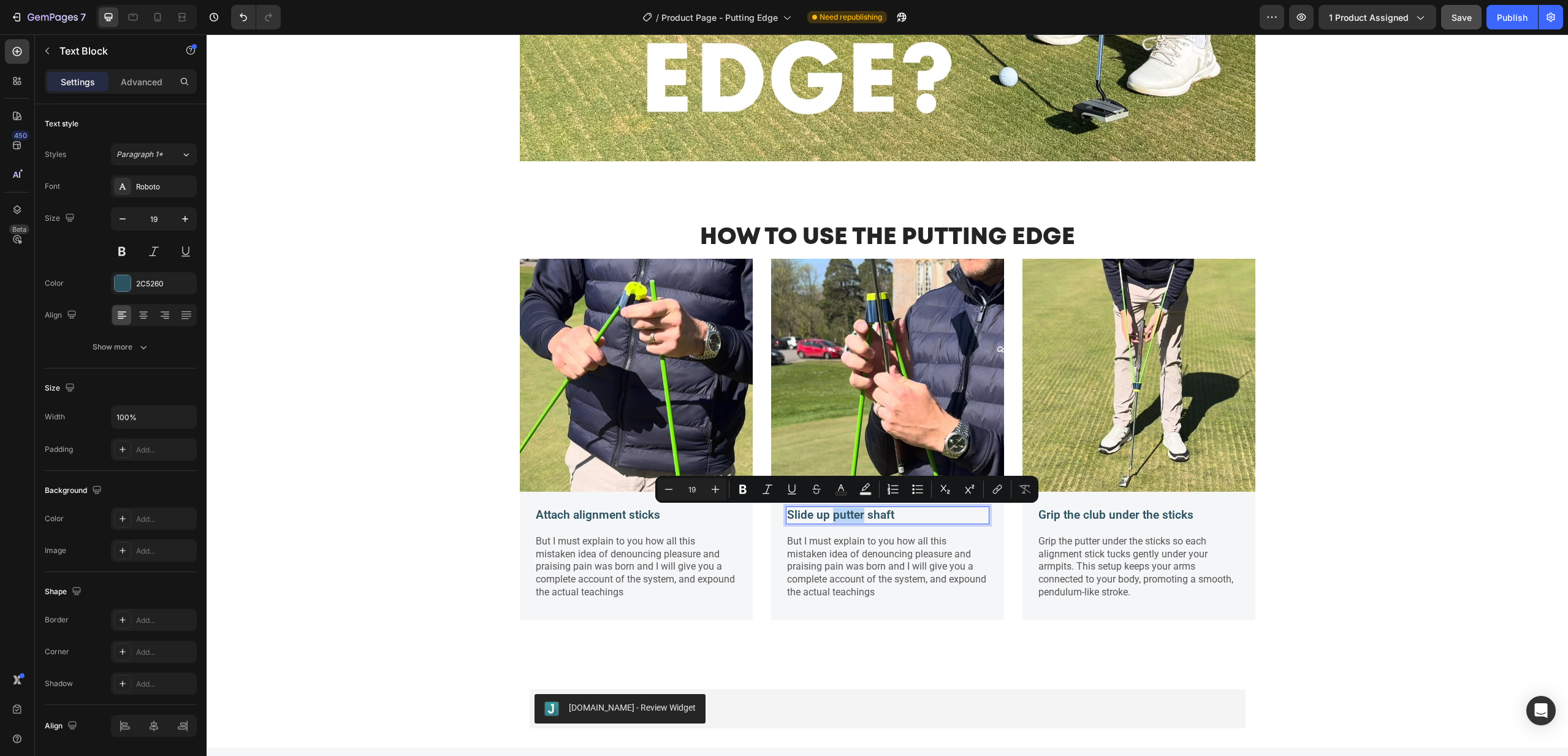
drag, startPoint x: 831, startPoint y: 518, endPoint x: 865, endPoint y: 516, distance: 34.1
click at [865, 516] on p "Slide up putter shaft" at bounding box center [888, 515] width 201 height 16
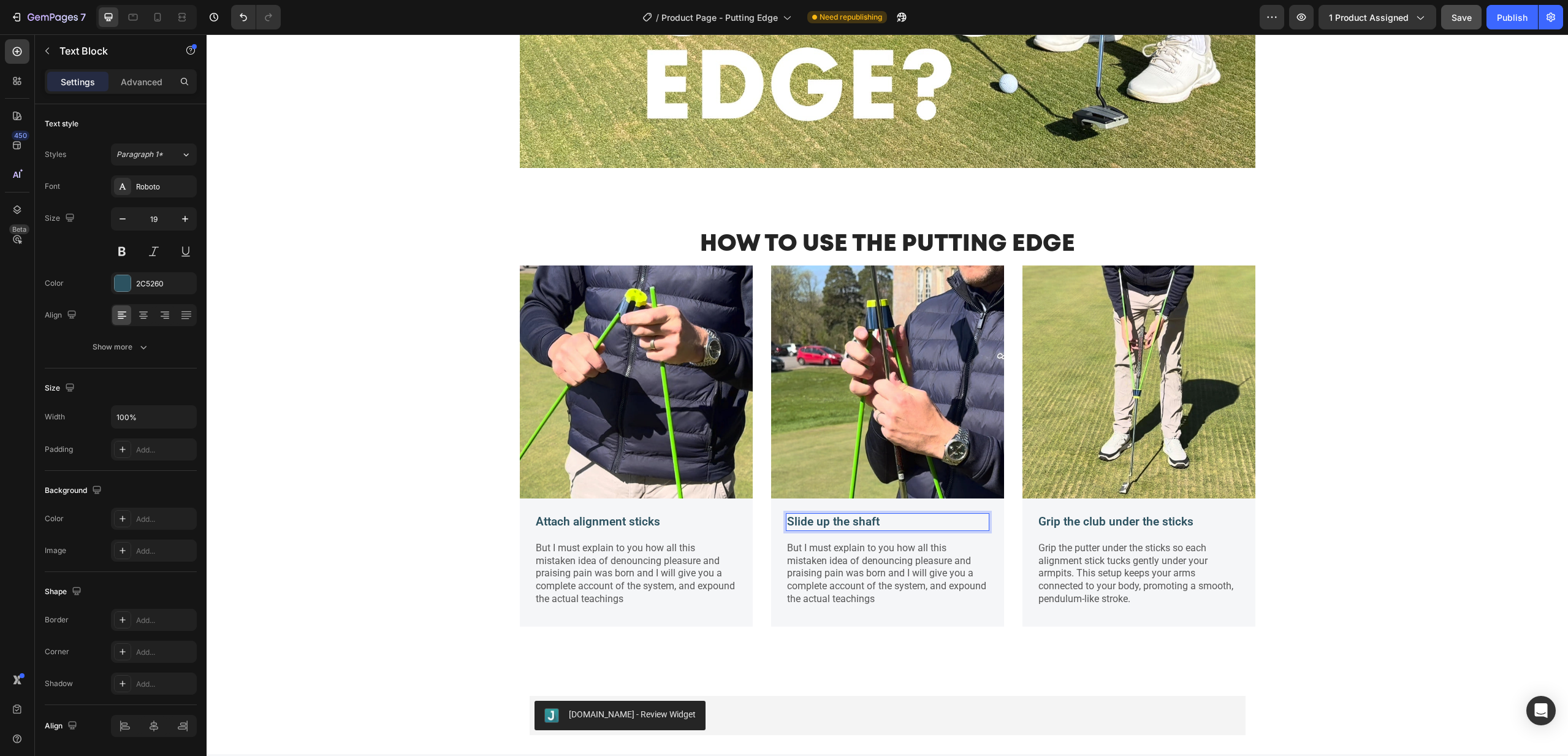
scroll to position [1569, 0]
click at [1077, 521] on p "Grip the club under the sticks" at bounding box center [1139, 523] width 201 height 16
click at [1081, 523] on p "Grip the club under the sticks" at bounding box center [1139, 523] width 201 height 16
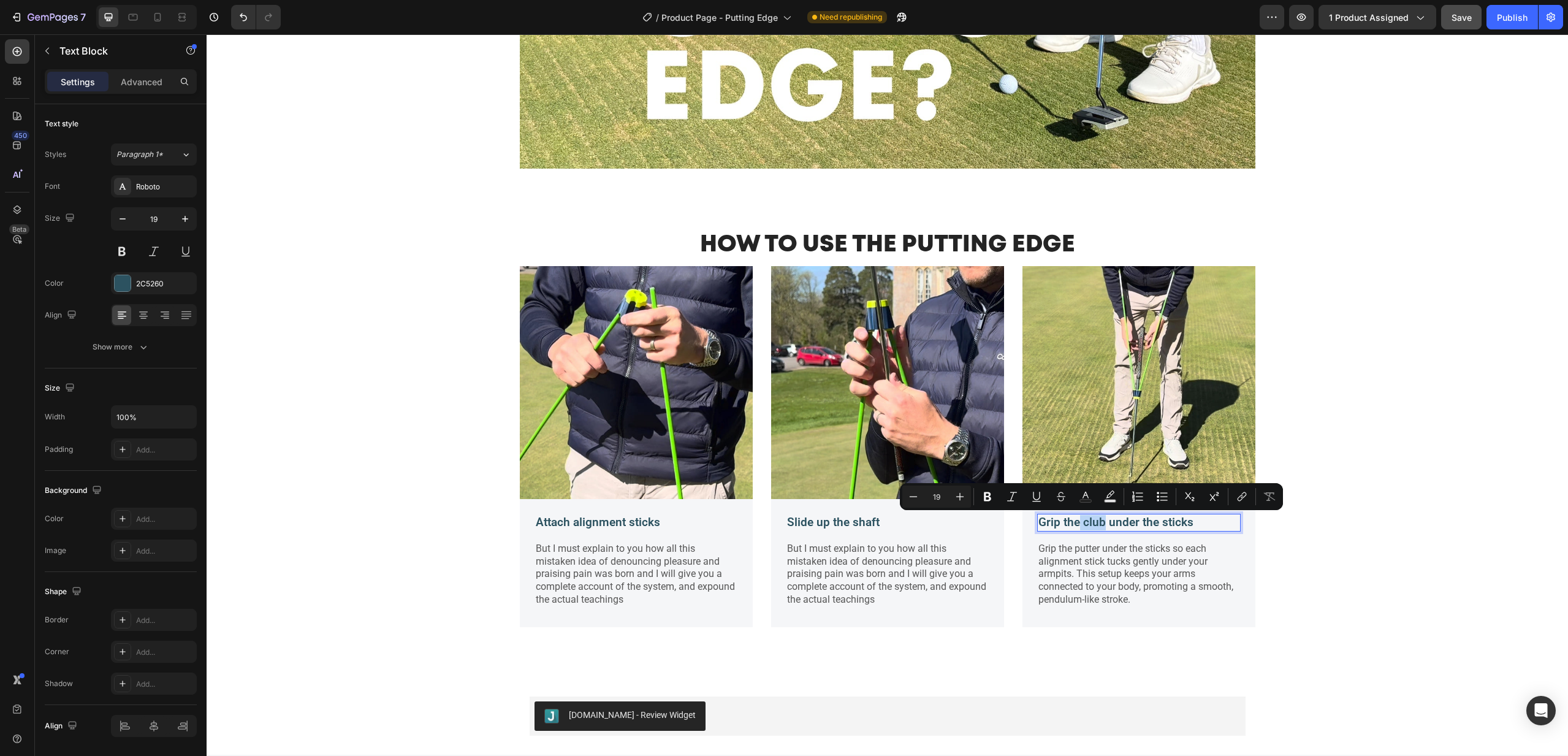
click at [1081, 523] on p "Grip the club under the sticks" at bounding box center [1139, 523] width 201 height 16
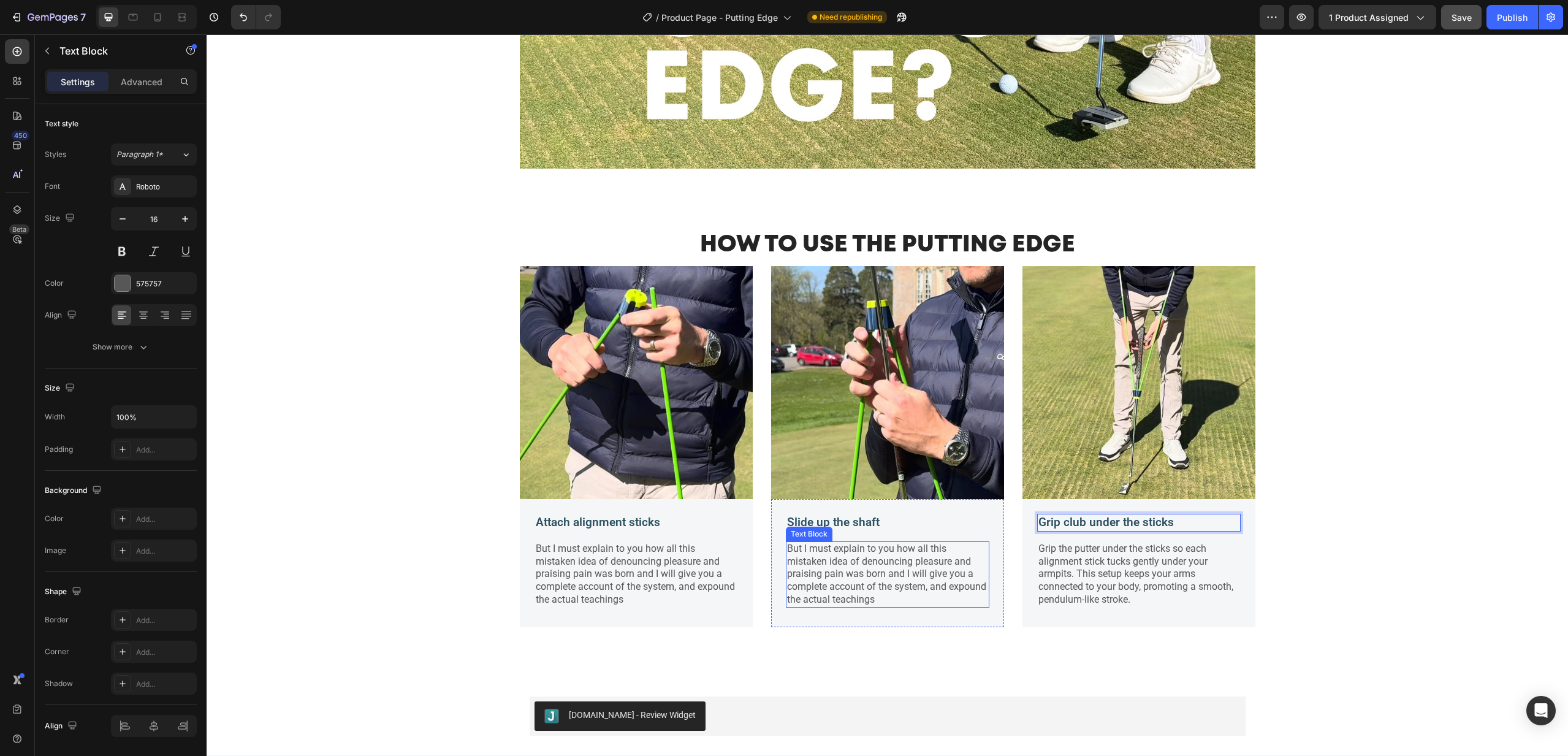
click at [857, 567] on p "But I must explain to you how all this mistaken idea of denouncing pleasure and…" at bounding box center [888, 574] width 201 height 64
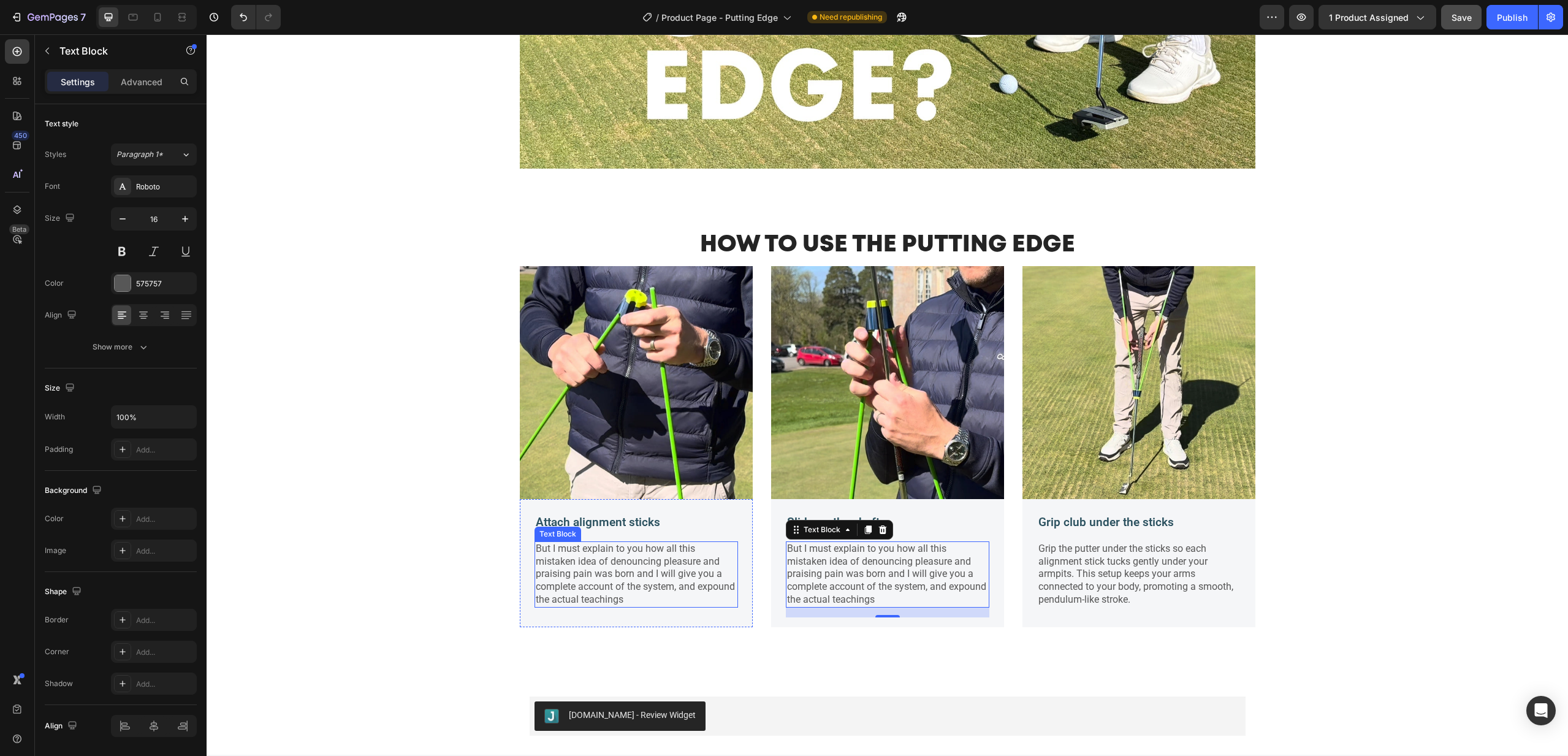
click at [594, 556] on p "But I must explain to you how all this mistaken idea of denouncing pleasure and…" at bounding box center [637, 574] width 201 height 64
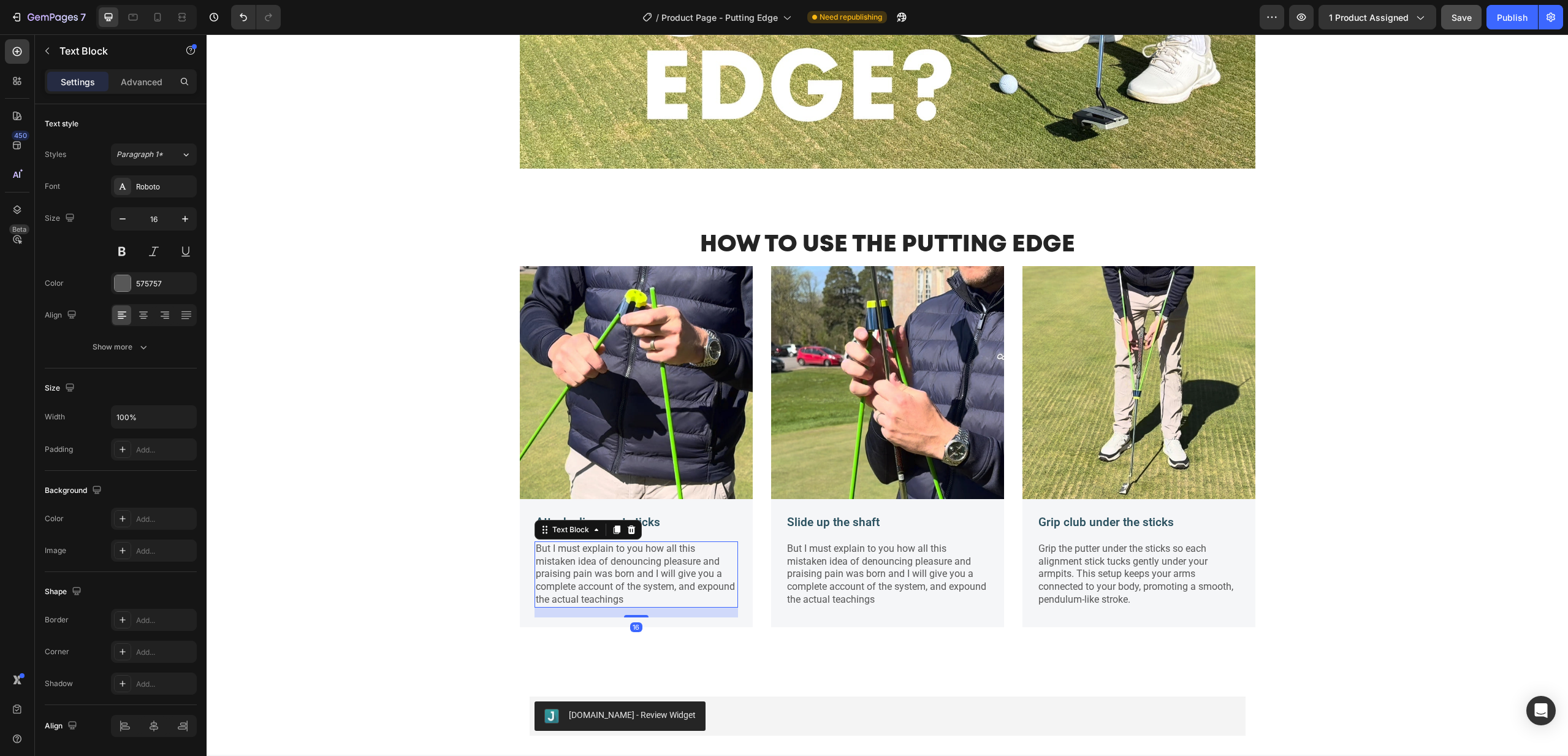
click at [596, 559] on p "But I must explain to you how all this mistaken idea of denouncing pleasure and…" at bounding box center [637, 574] width 201 height 64
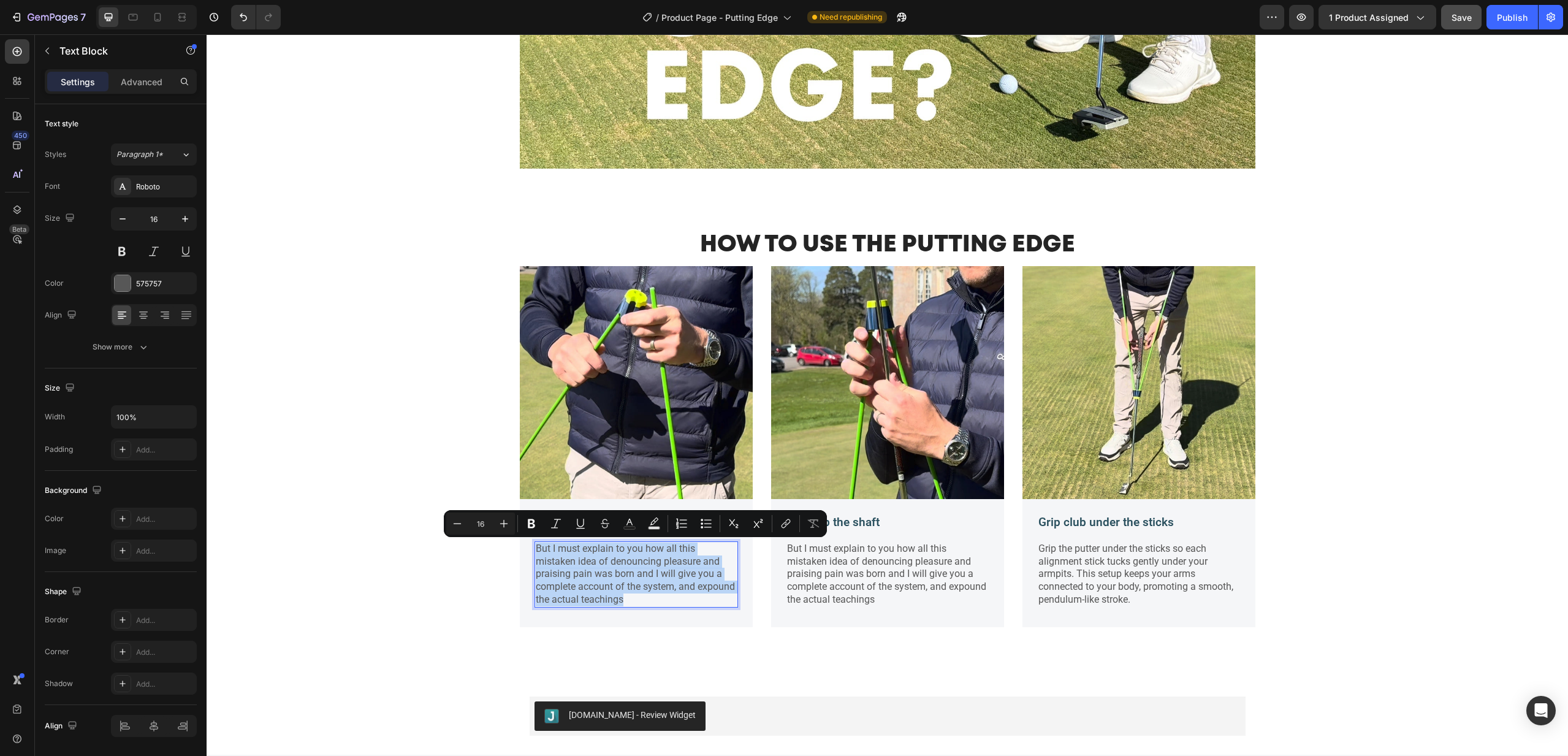
drag, startPoint x: 631, startPoint y: 599, endPoint x: 540, endPoint y: 549, distance: 103.8
click at [539, 550] on p "But I must explain to you how all this mistaken idea of denouncing pleasure and…" at bounding box center [637, 574] width 201 height 64
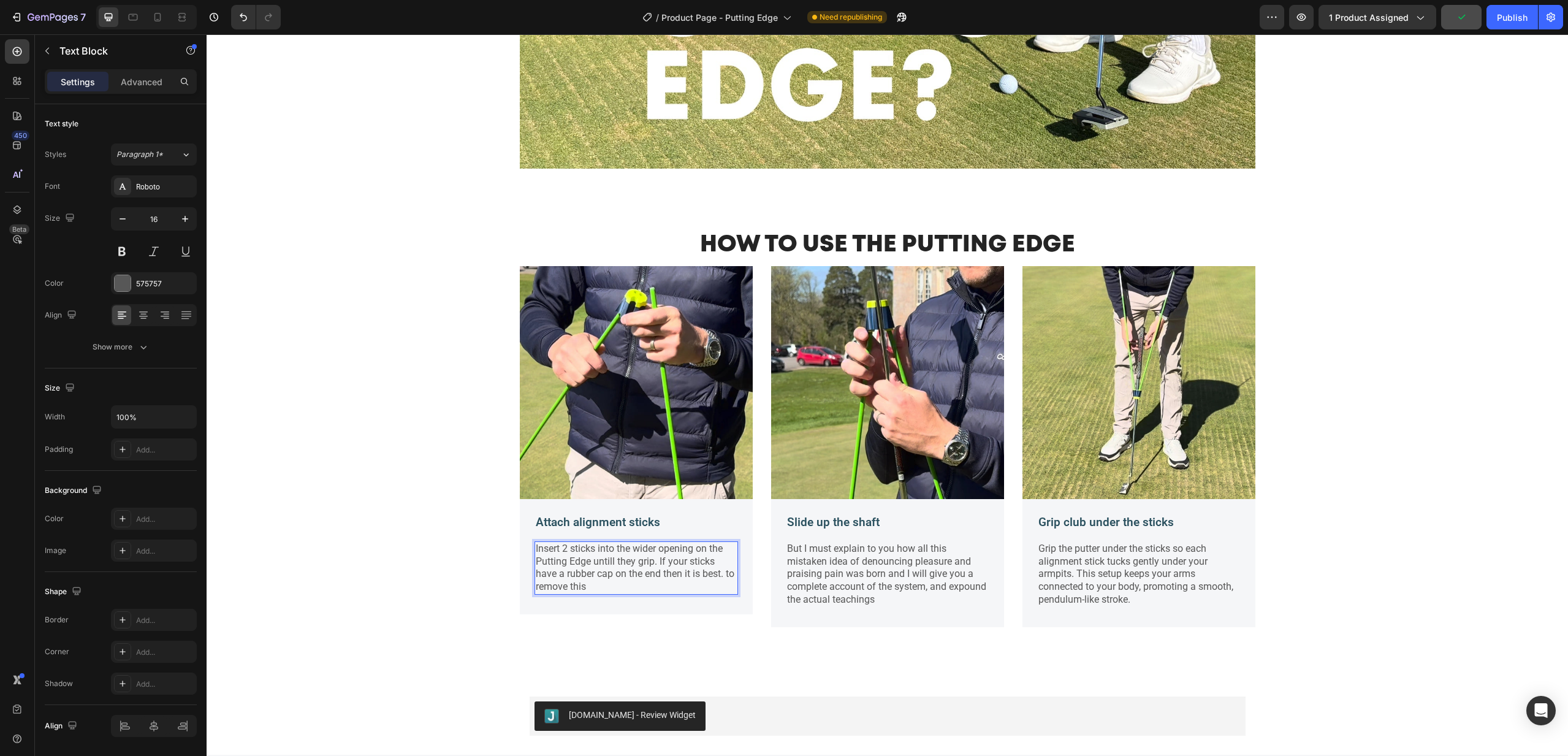
click at [727, 575] on p "Insert 2 sticks into the wider opening on the Putting Edge untill they grip. If…" at bounding box center [637, 568] width 201 height 51
click at [691, 582] on p "Insert 2 sticks into the wider opening on the Putting Edge untill they grip. If…" at bounding box center [637, 568] width 201 height 51
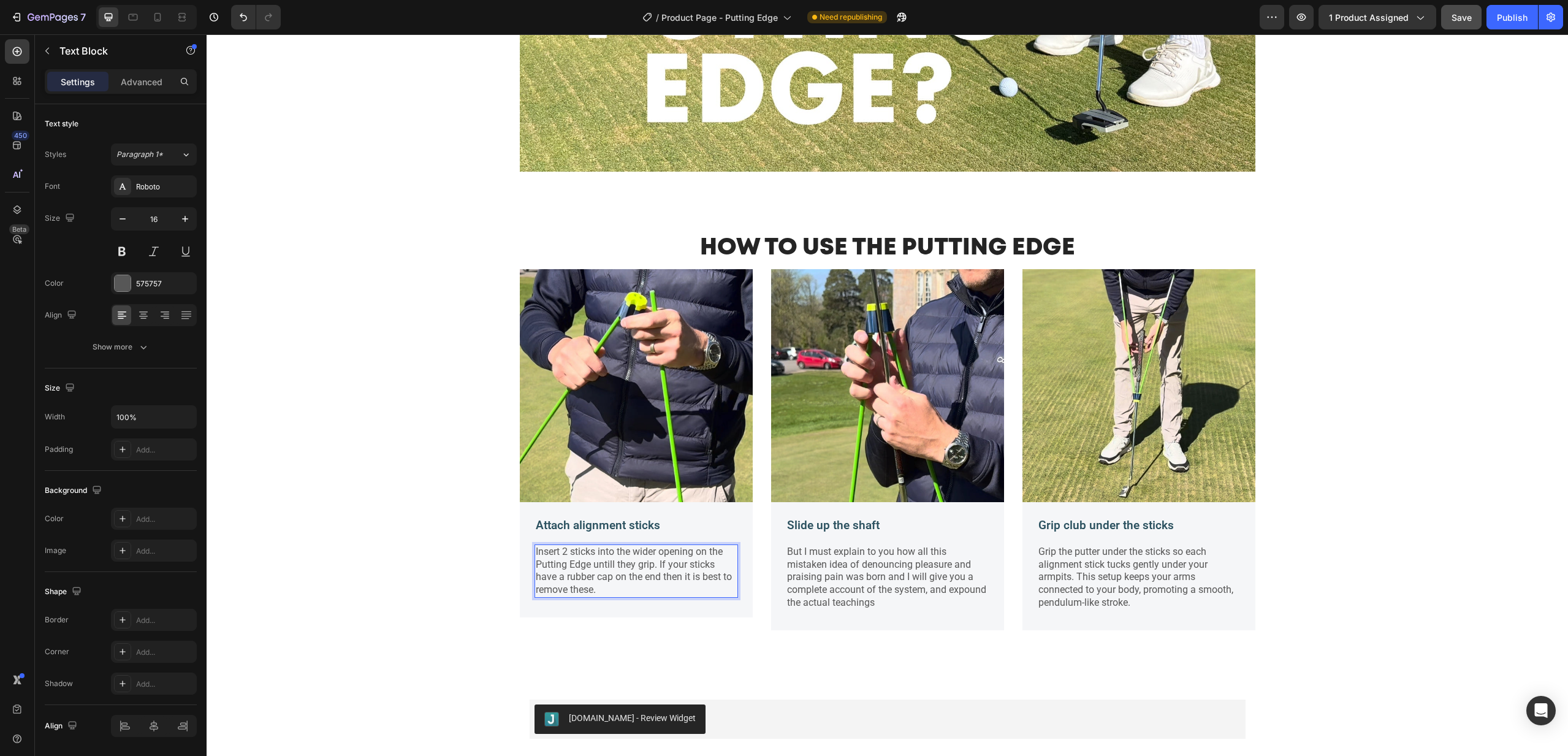
click at [568, 549] on p "Insert 2 sticks into the wider opening on the Putting Edge untill they grip. If…" at bounding box center [637, 571] width 201 height 51
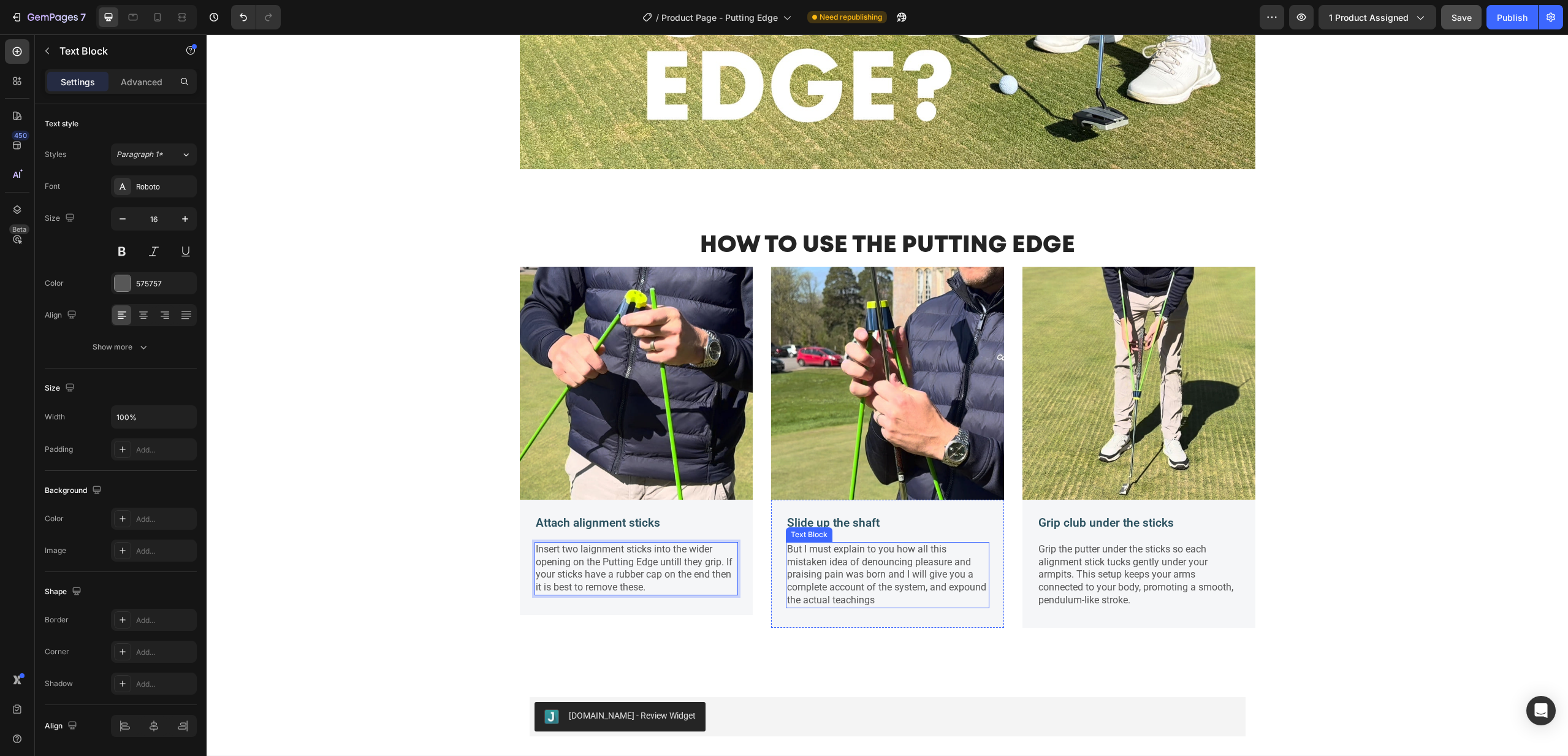
click at [830, 561] on p "But I must explain to you how all this mistaken idea of denouncing pleasure and…" at bounding box center [888, 575] width 201 height 64
click at [842, 561] on p "But I must explain to you how all this mistaken idea of denouncing pleasure and…" at bounding box center [888, 575] width 201 height 64
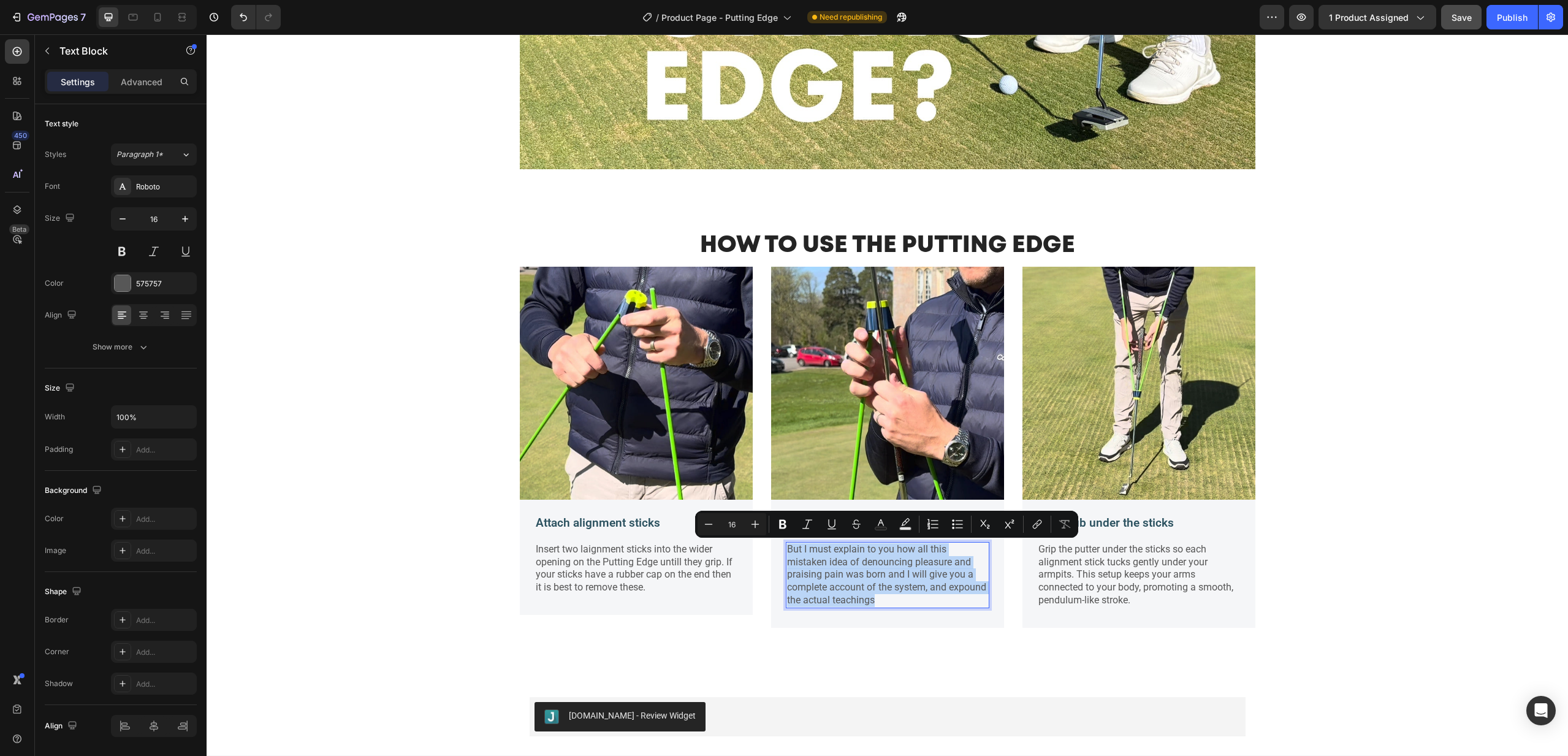
drag, startPoint x: 883, startPoint y: 600, endPoint x: 789, endPoint y: 550, distance: 106.5
click at [789, 550] on p "But I must explain to you how all this mistaken idea of denouncing pleasure and…" at bounding box center [888, 575] width 201 height 64
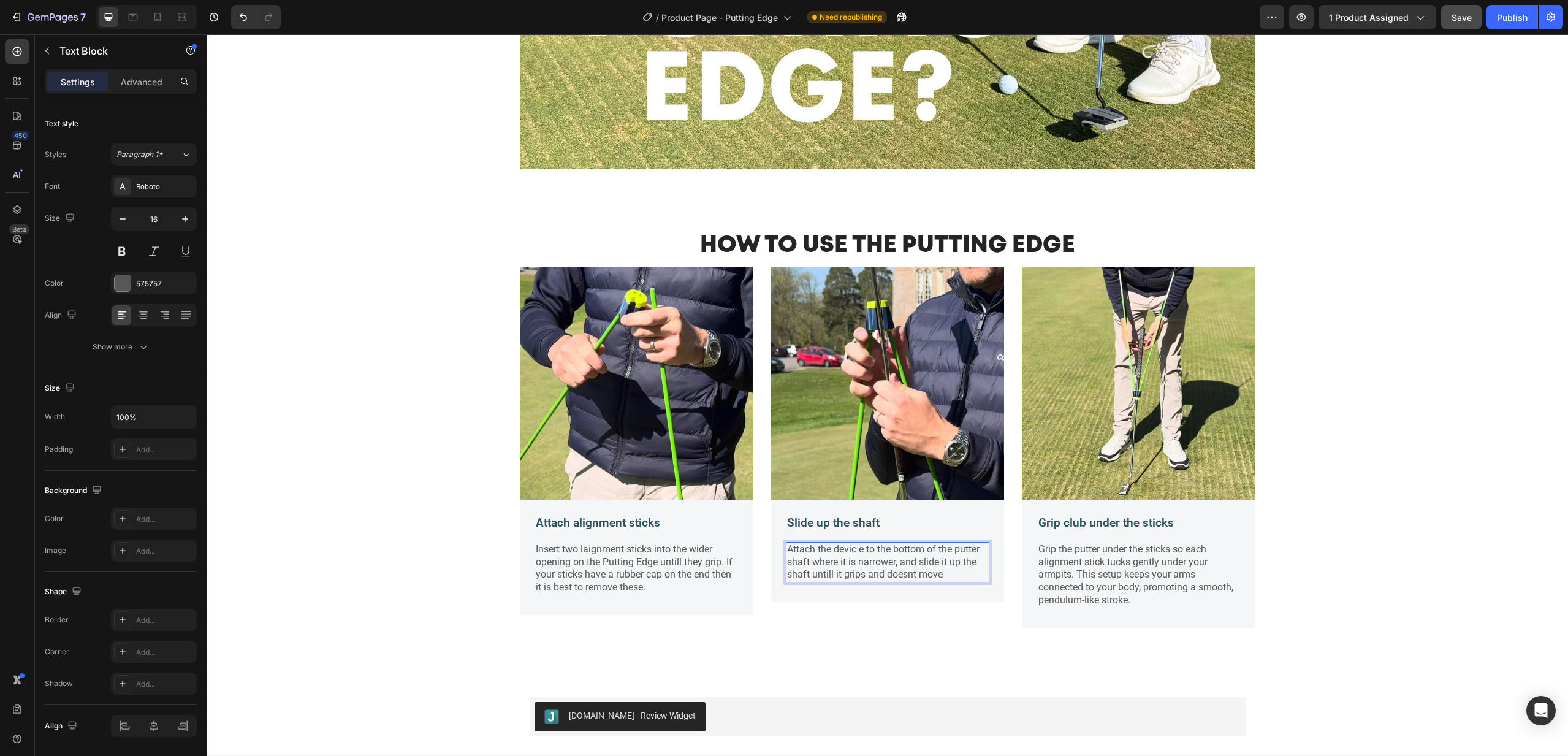
click at [862, 550] on p "Attach the devic e to the bottom of the putter shaft where it is narrower, and …" at bounding box center [888, 562] width 201 height 38
click at [911, 574] on p "Attach the device to the bottom of the putter shaft where it is narrower, and s…" at bounding box center [888, 562] width 201 height 38
click at [1058, 567] on p "Grip the putter under the sticks so each alignment stick tucks gently under you…" at bounding box center [1139, 575] width 201 height 64
drag, startPoint x: 1123, startPoint y: 573, endPoint x: 1098, endPoint y: 575, distance: 25.1
click at [1098, 575] on p "Grip the putter under the sticks so each alignment stick tucks gently under you…" at bounding box center [1139, 575] width 201 height 64
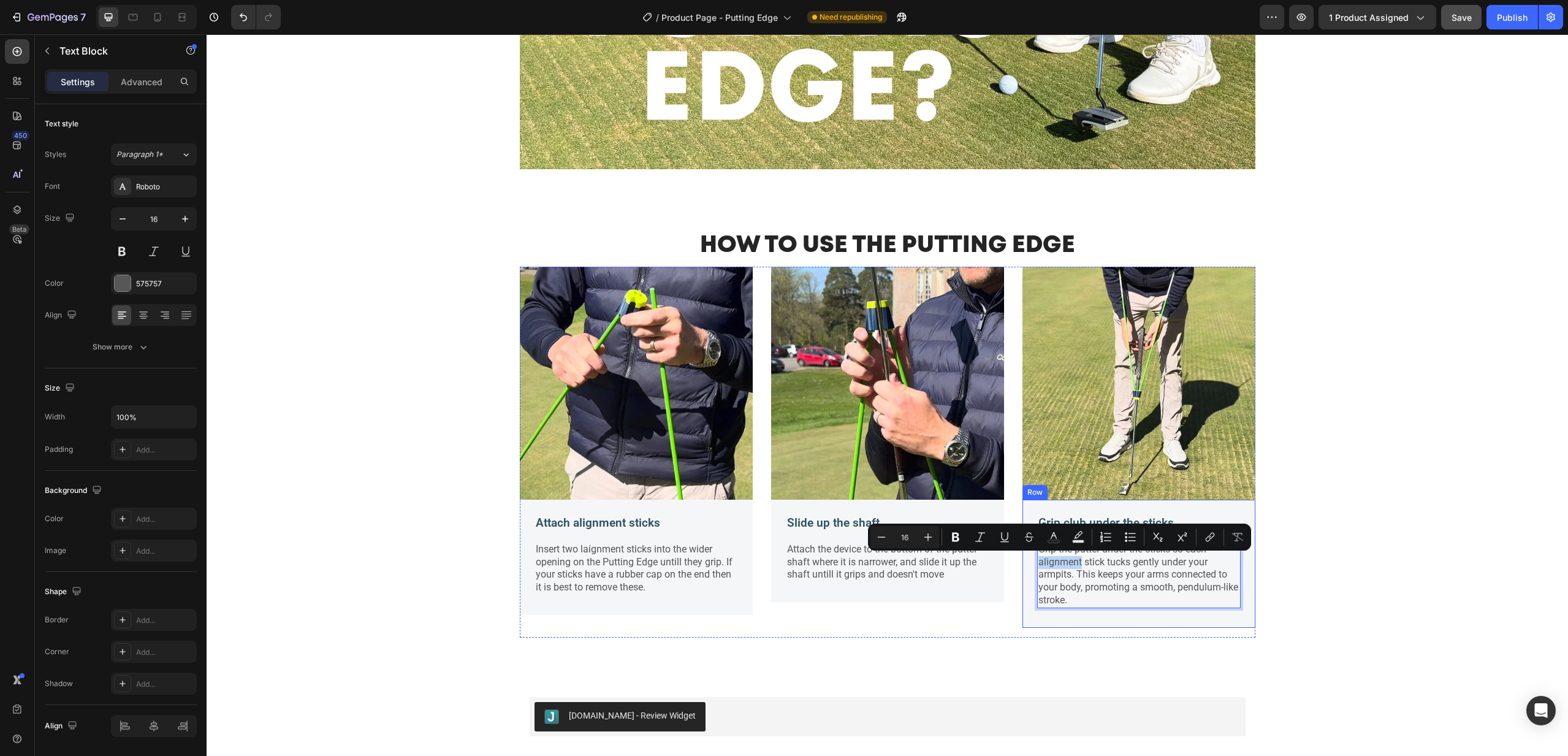
drag, startPoint x: 1083, startPoint y: 564, endPoint x: 1034, endPoint y: 564, distance: 49.0
click at [1034, 564] on div "Grip club under the sticks Text Block Grip the putter under the sticks so each …" at bounding box center [1139, 564] width 233 height 129
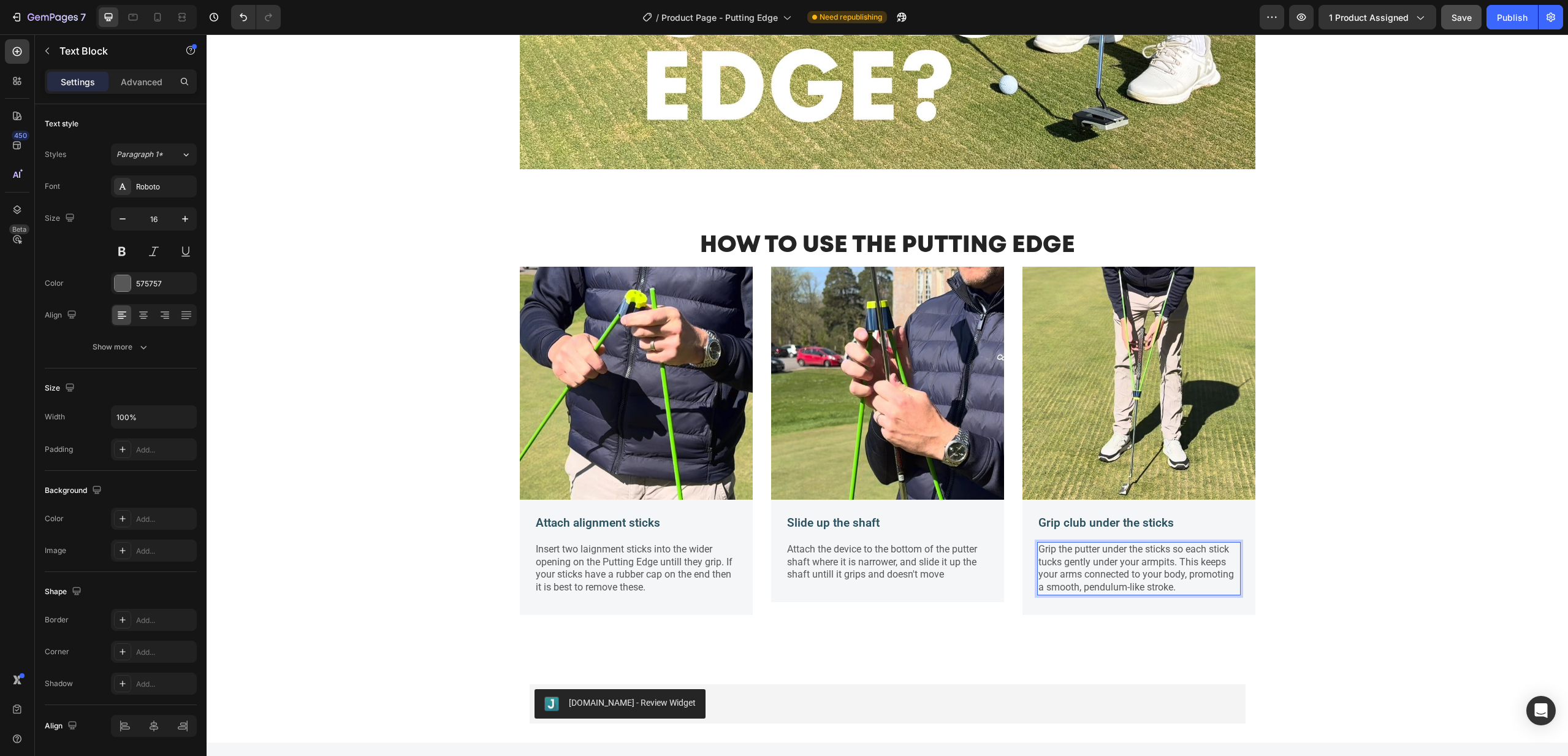
click at [1231, 549] on p "Grip the putter under the sticks so each stick tucks gently under your armpits.…" at bounding box center [1139, 569] width 201 height 51
click at [939, 567] on p "Attach the device to the bottom of the putter shaft where it is narrower, and s…" at bounding box center [888, 562] width 201 height 38
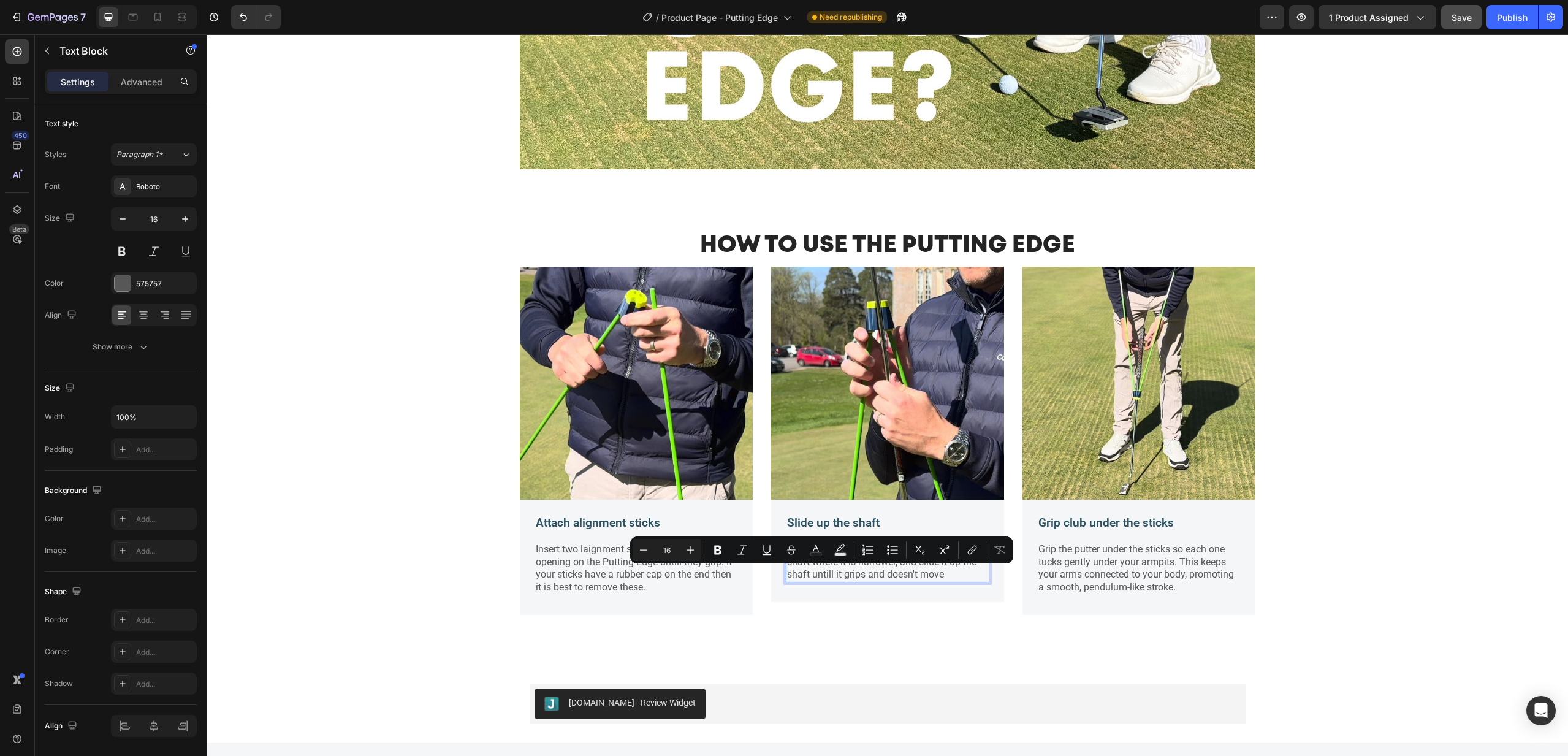
click at [833, 573] on p "Attach the device to the bottom of the putter shaft where it is narrower, and s…" at bounding box center [888, 562] width 201 height 38
click at [827, 574] on p "Attach the device to the bottom of the putter shaft where it is narrower, and s…" at bounding box center [888, 562] width 201 height 38
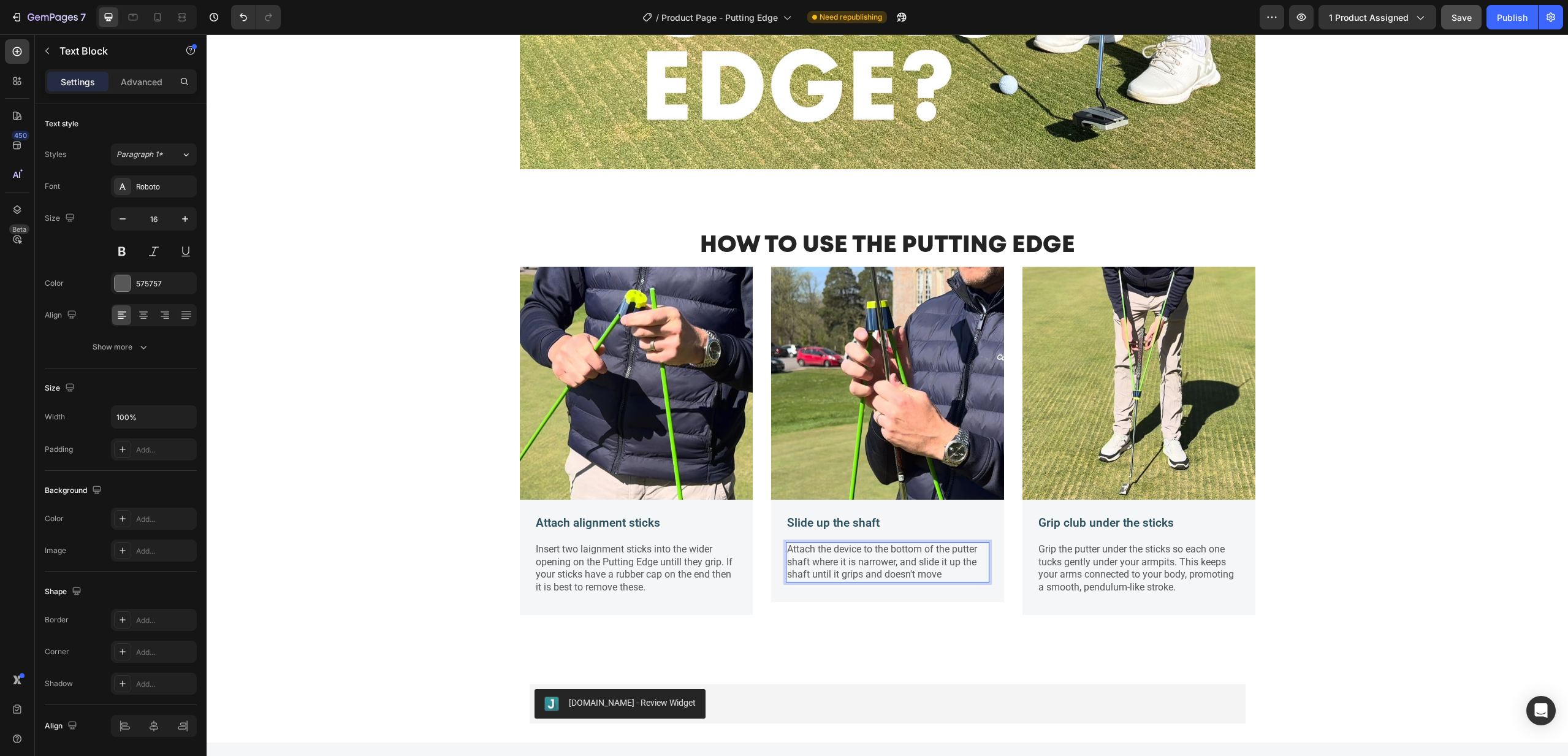
click at [952, 576] on p "Attach the device to the bottom of the putter shaft where it is narrower, and s…" at bounding box center [888, 562] width 201 height 38
click at [820, 586] on p "Attach the device to the bottom of the putter shaft where it is narrower, and s…" at bounding box center [888, 569] width 201 height 51
click at [825, 588] on p "Attach the device to the bottom of the putter shaft where it is narrower, and s…" at bounding box center [888, 569] width 201 height 51
click at [872, 586] on p "Attach the device to the bottom of the putter shaft where it is narrower, and s…" at bounding box center [888, 569] width 201 height 51
click at [1507, 18] on div "Publish" at bounding box center [1512, 18] width 31 height 13
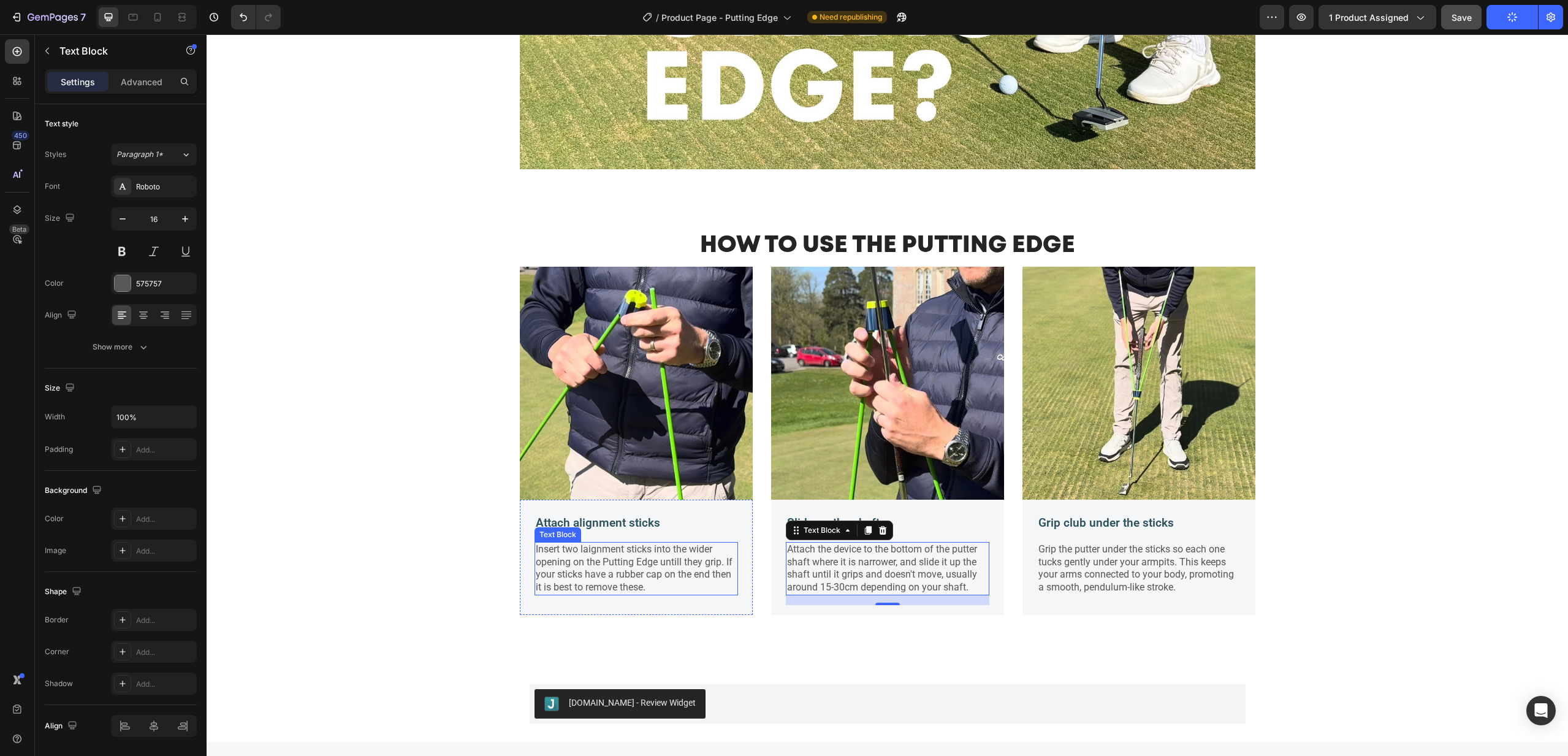
click at [597, 550] on p "Insert two laignment sticks into the wider opening on the Putting Edge untill t…" at bounding box center [637, 569] width 201 height 51
click at [586, 550] on p "Insert two laignment sticks into the wider opening on the Putting Edge untill t…" at bounding box center [637, 569] width 201 height 51
click at [589, 550] on p "Insert two laignment sticks into the wider opening on the Putting Edge untill t…" at bounding box center [637, 569] width 201 height 51
click at [680, 562] on p "Insert two alignment sticks into the wider opening on the Putting Edge untill t…" at bounding box center [637, 569] width 201 height 51
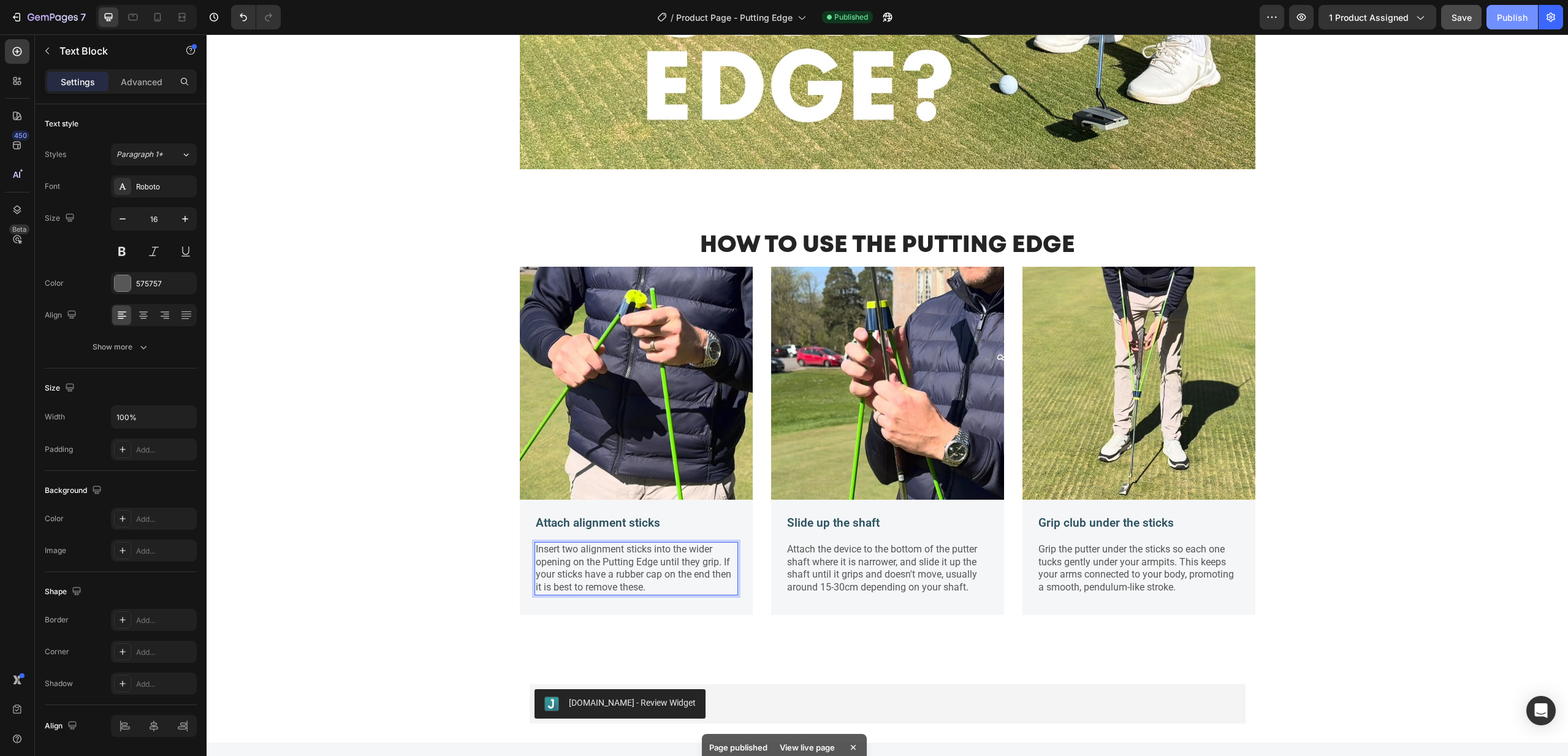
click at [1531, 19] on button "Publish" at bounding box center [1512, 18] width 52 height 24
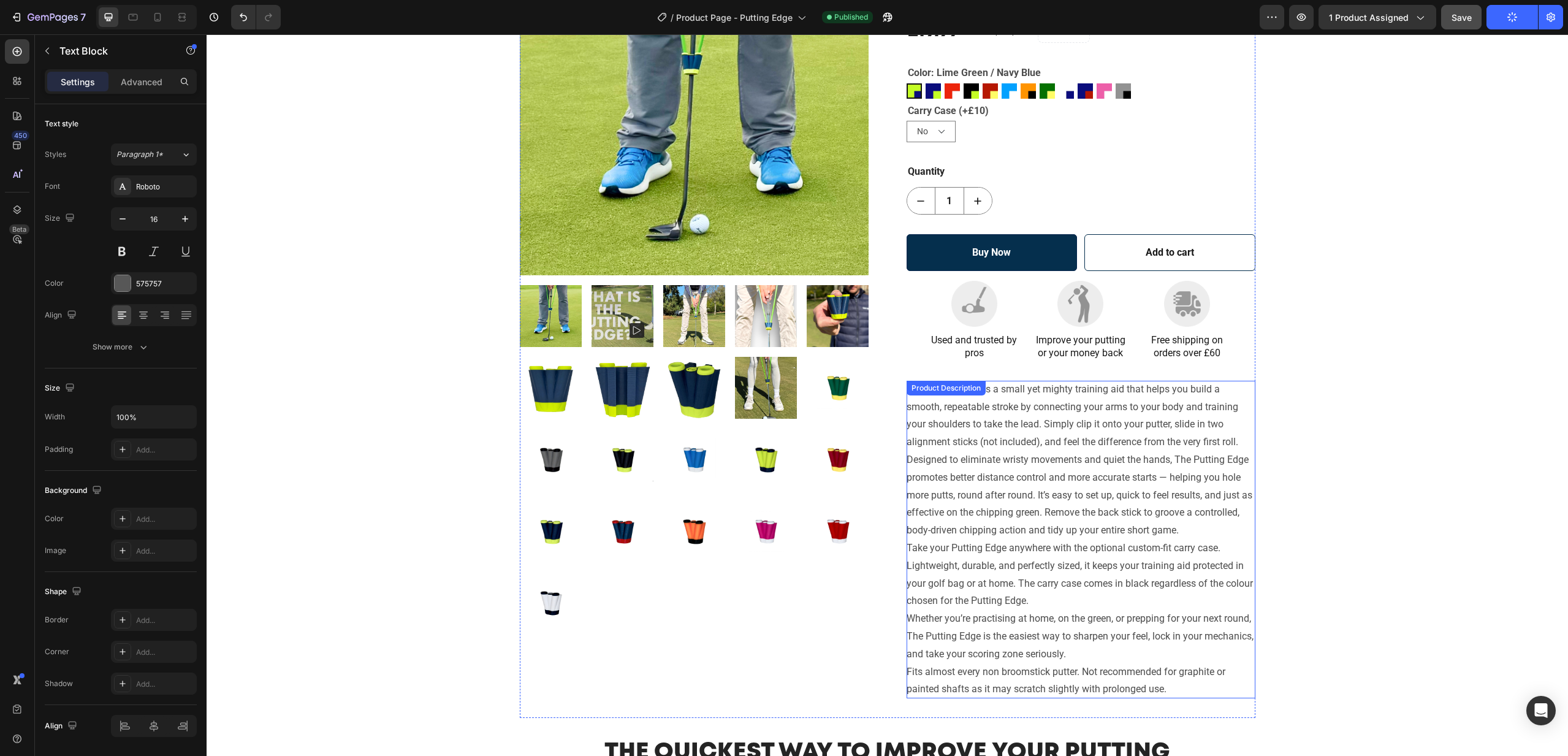
scroll to position [46, 0]
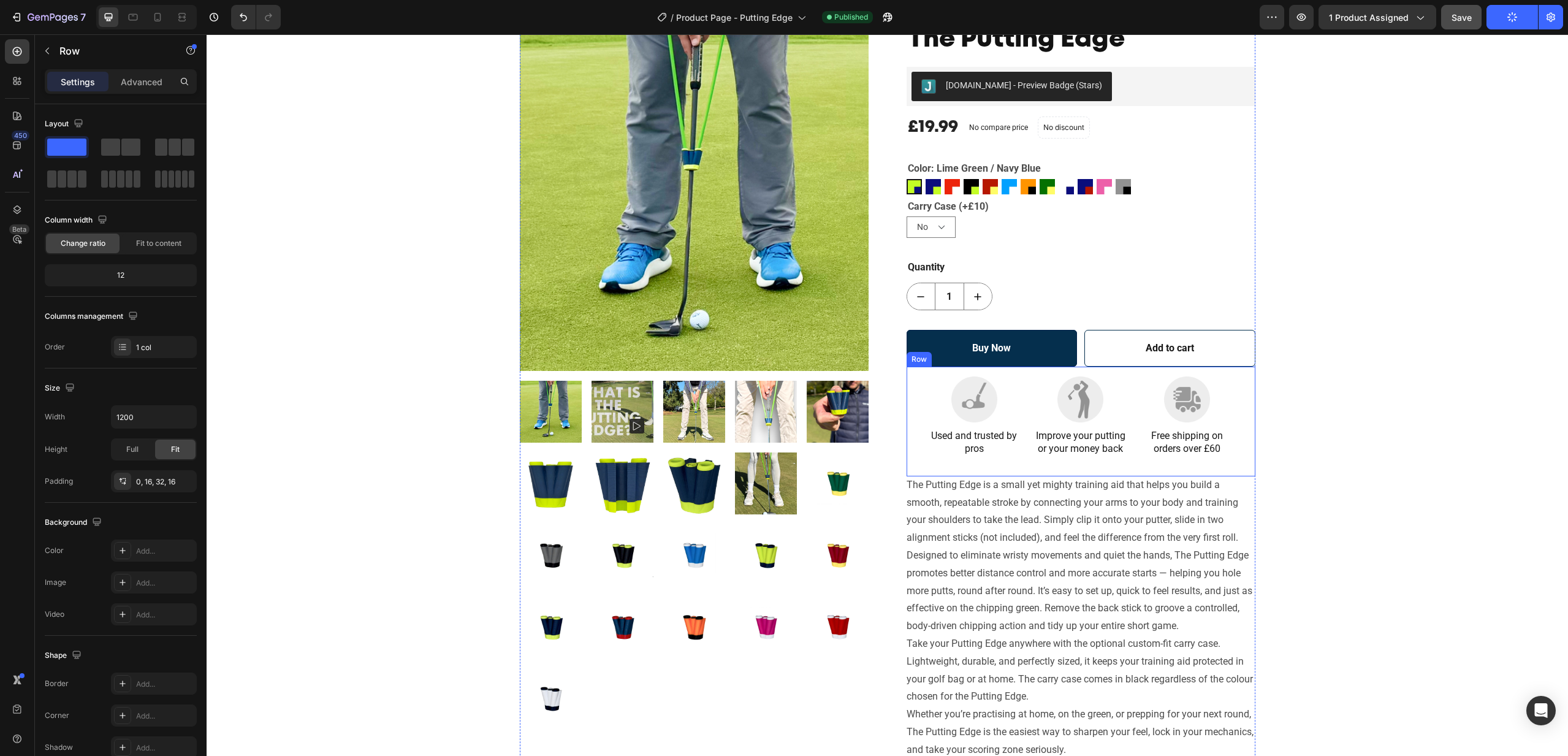
click at [1247, 378] on div "Image Image Image Row Used and trusted by pros Text Block Improve your putting …" at bounding box center [1081, 421] width 349 height 109
click at [149, 479] on div "0, 16, 32, 16" at bounding box center [154, 482] width 36 height 11
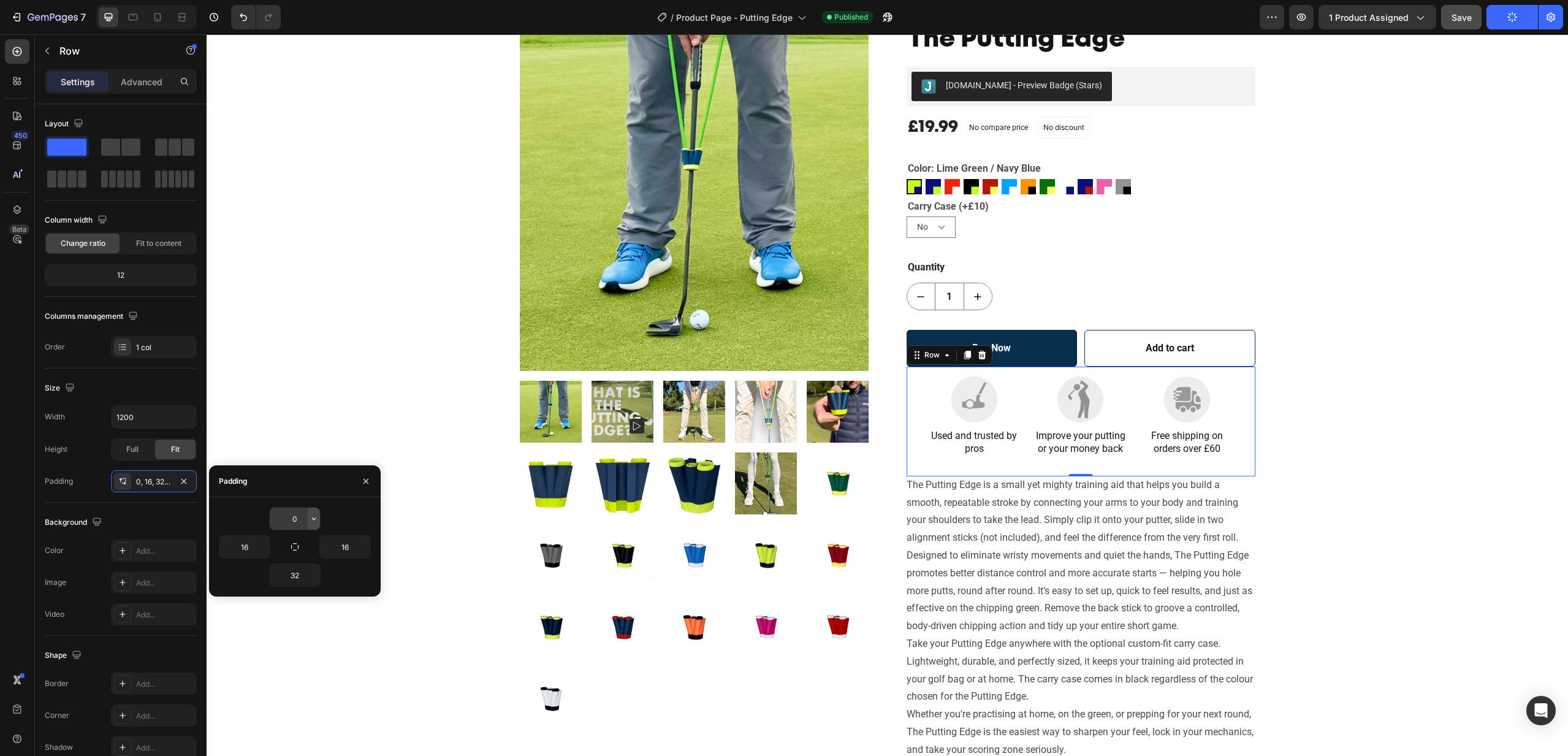
click at [310, 520] on icon "button" at bounding box center [313, 518] width 10 height 10
click at [288, 514] on input "0" at bounding box center [294, 518] width 50 height 22
click at [310, 517] on icon "button" at bounding box center [313, 518] width 10 height 10
click at [282, 641] on p "M 12px" at bounding box center [272, 643] width 65 height 11
type input "12"
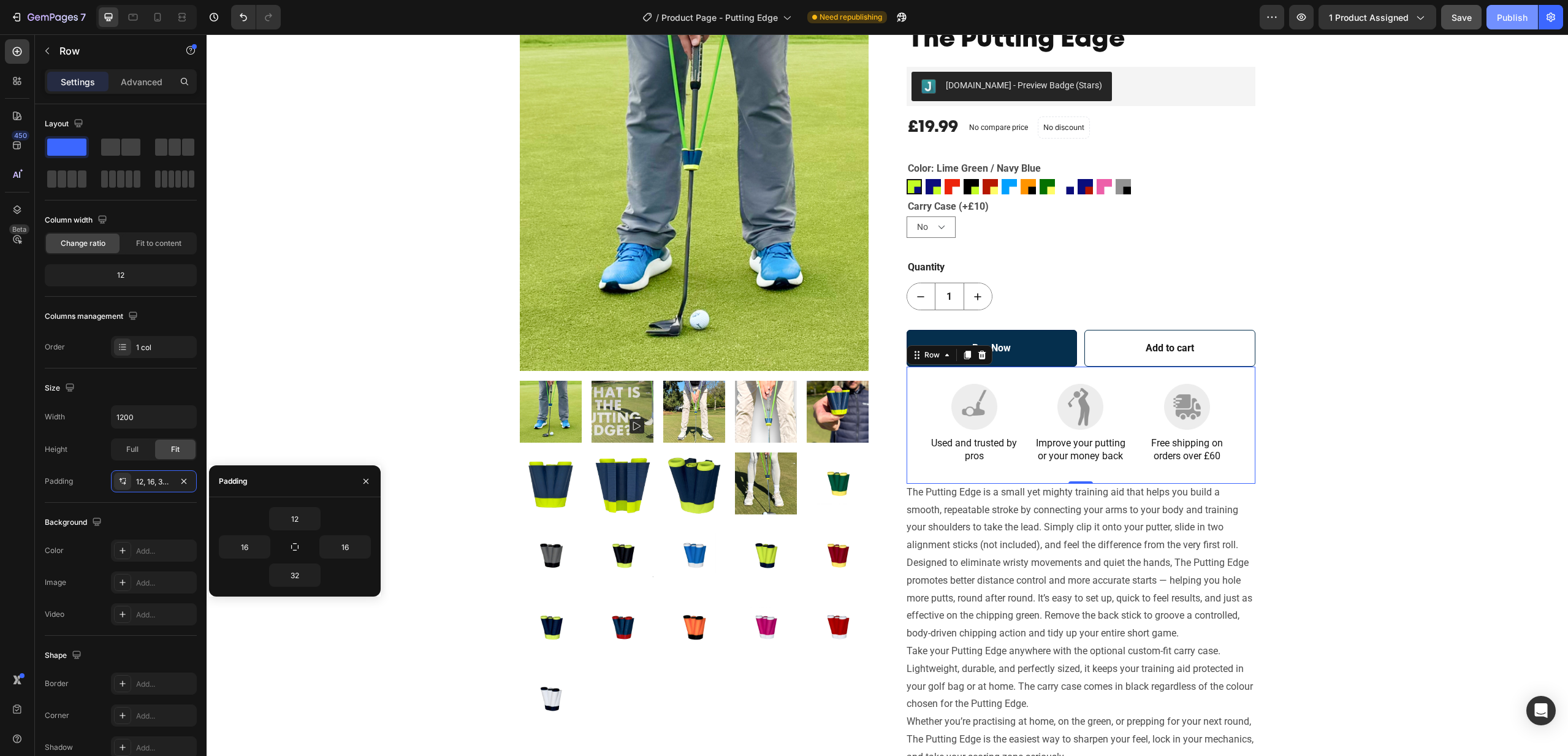
click at [1509, 18] on div "Publish" at bounding box center [1512, 18] width 31 height 13
